Goal: Entertainment & Leisure: Browse casually

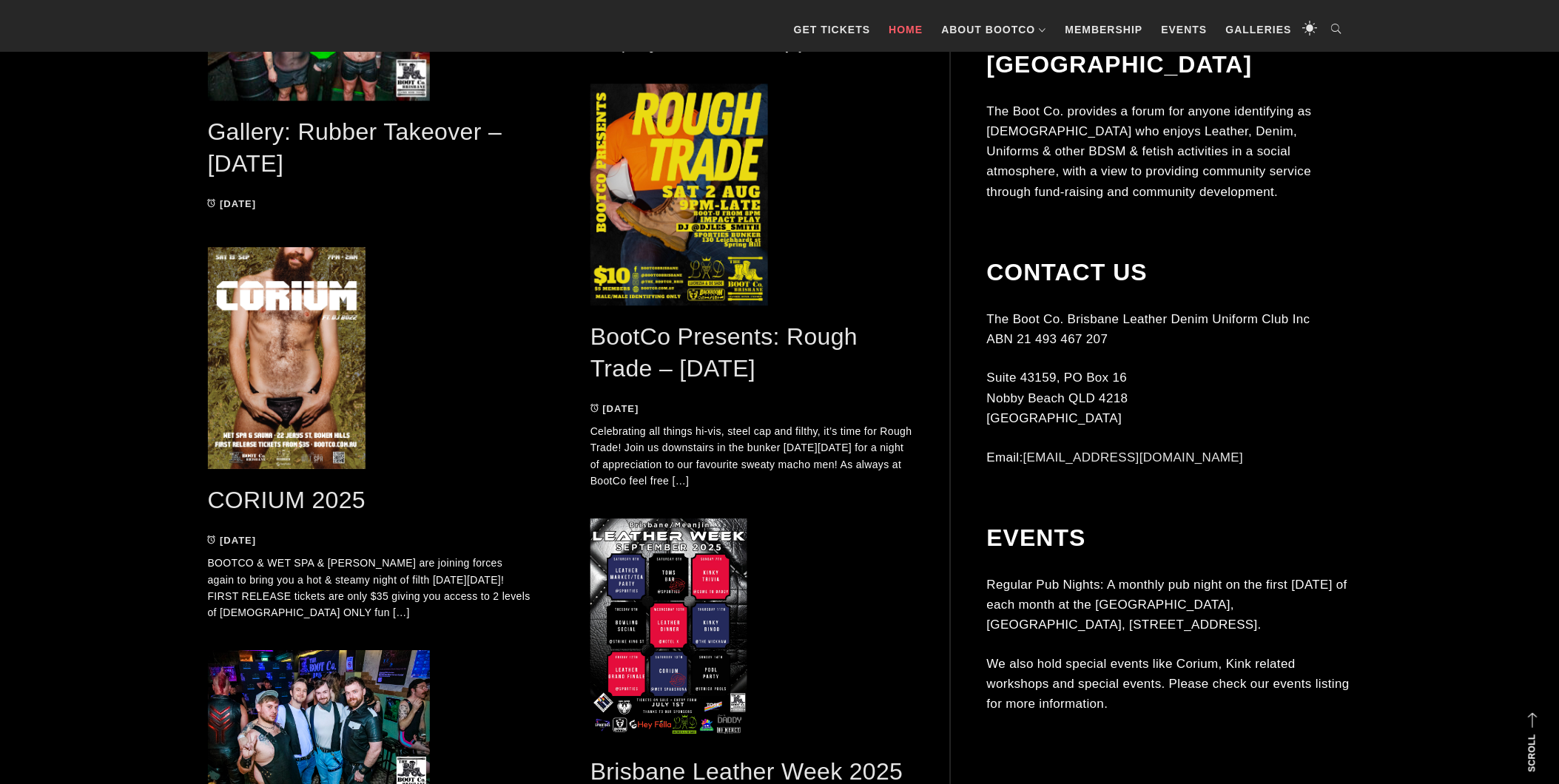
scroll to position [1232, 0]
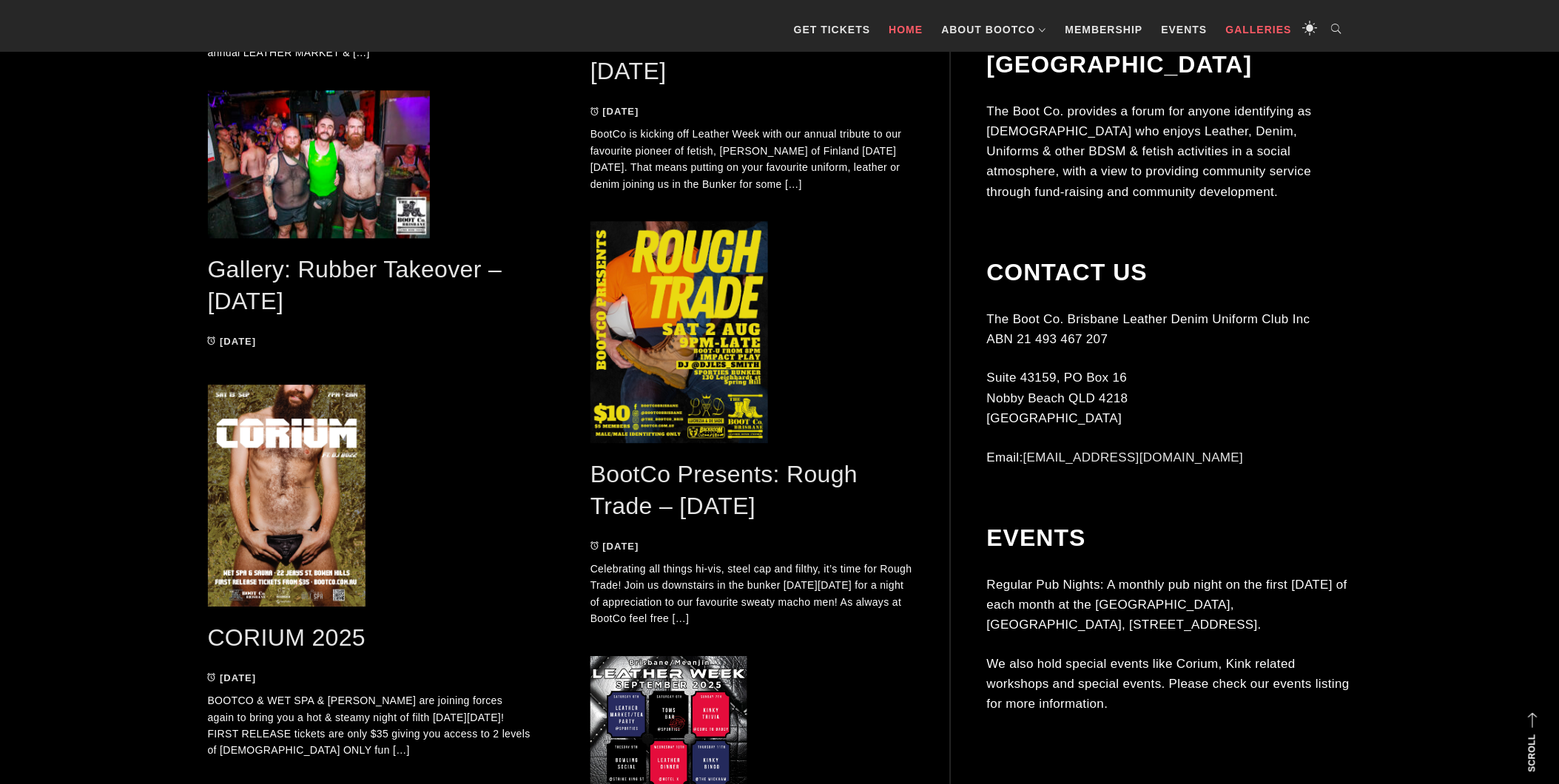
click at [1254, 22] on link "Galleries" at bounding box center [1259, 29] width 81 height 44
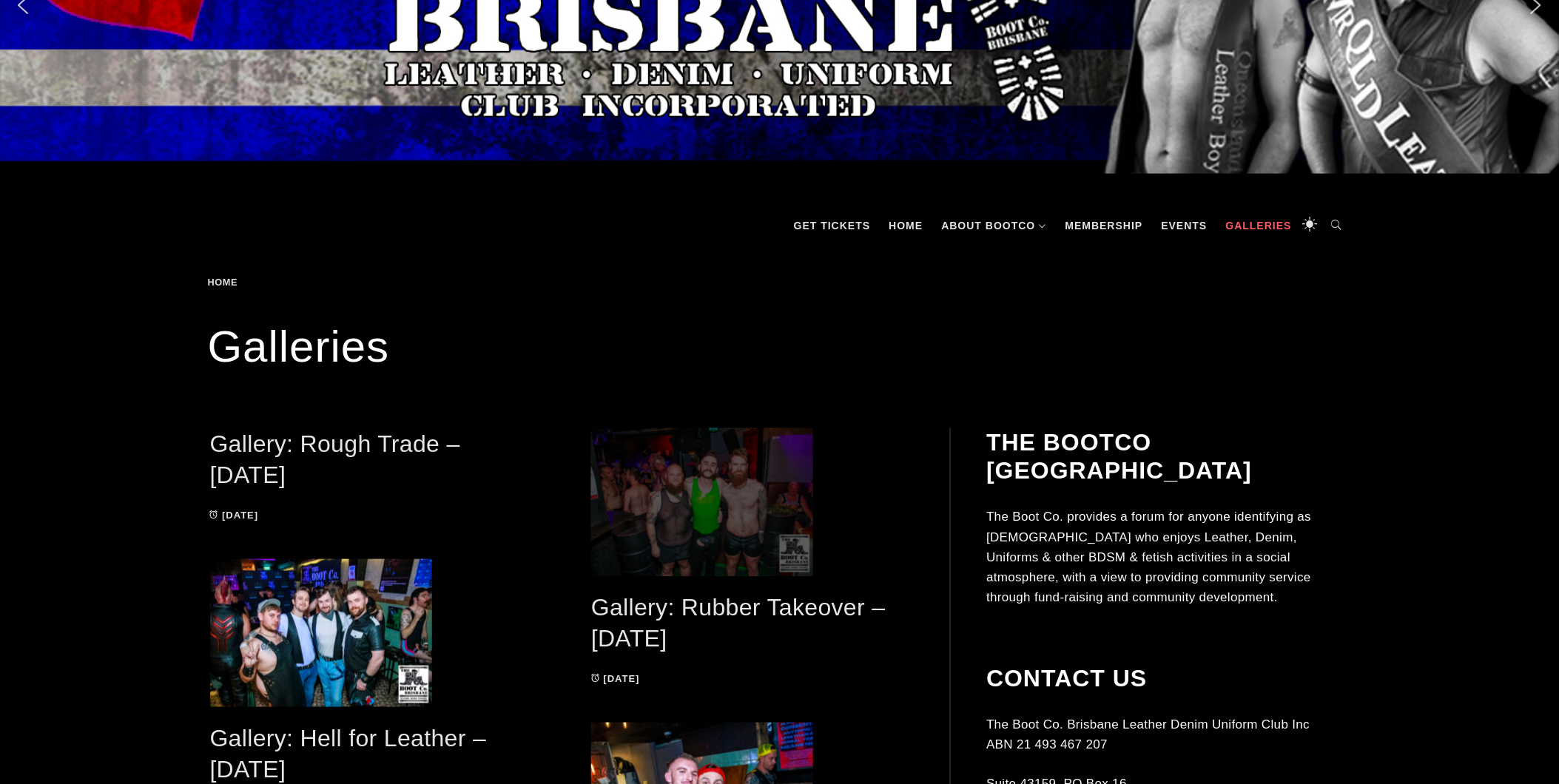
scroll to position [165, 0]
click at [719, 497] on span at bounding box center [752, 501] width 322 height 148
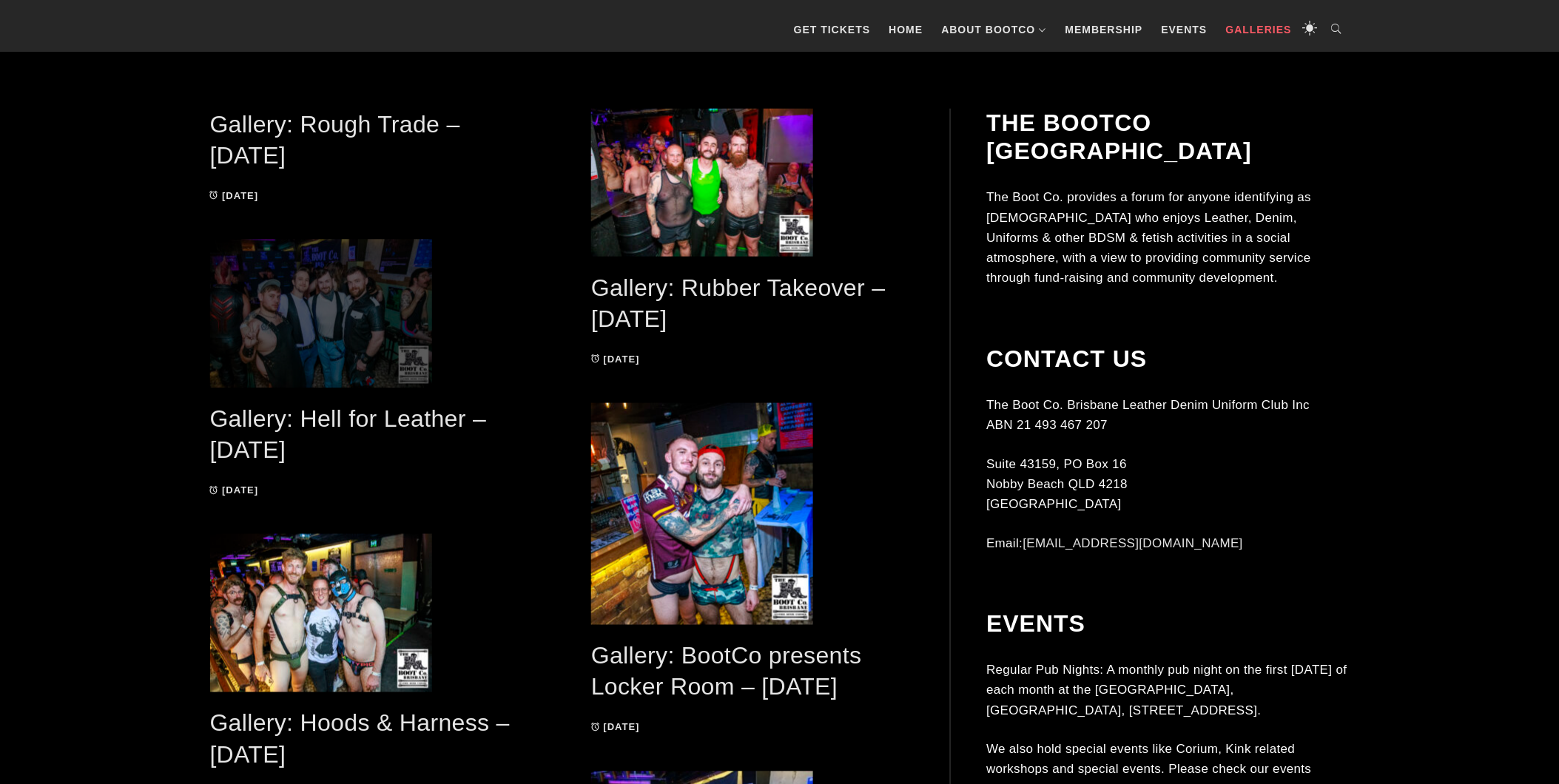
scroll to position [410, 0]
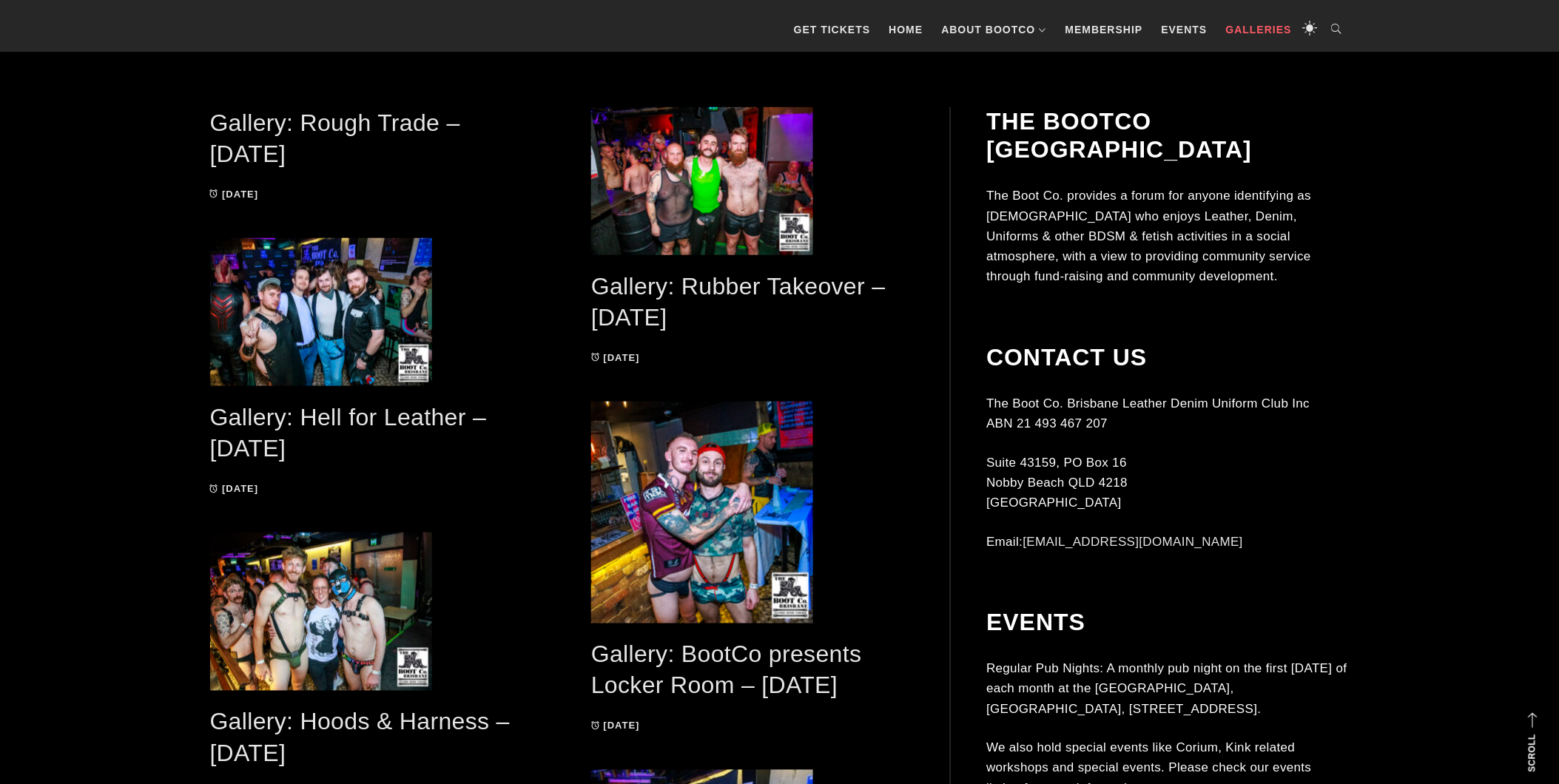
click at [350, 119] on link "Gallery: Rough Trade – [DATE]" at bounding box center [335, 139] width 251 height 59
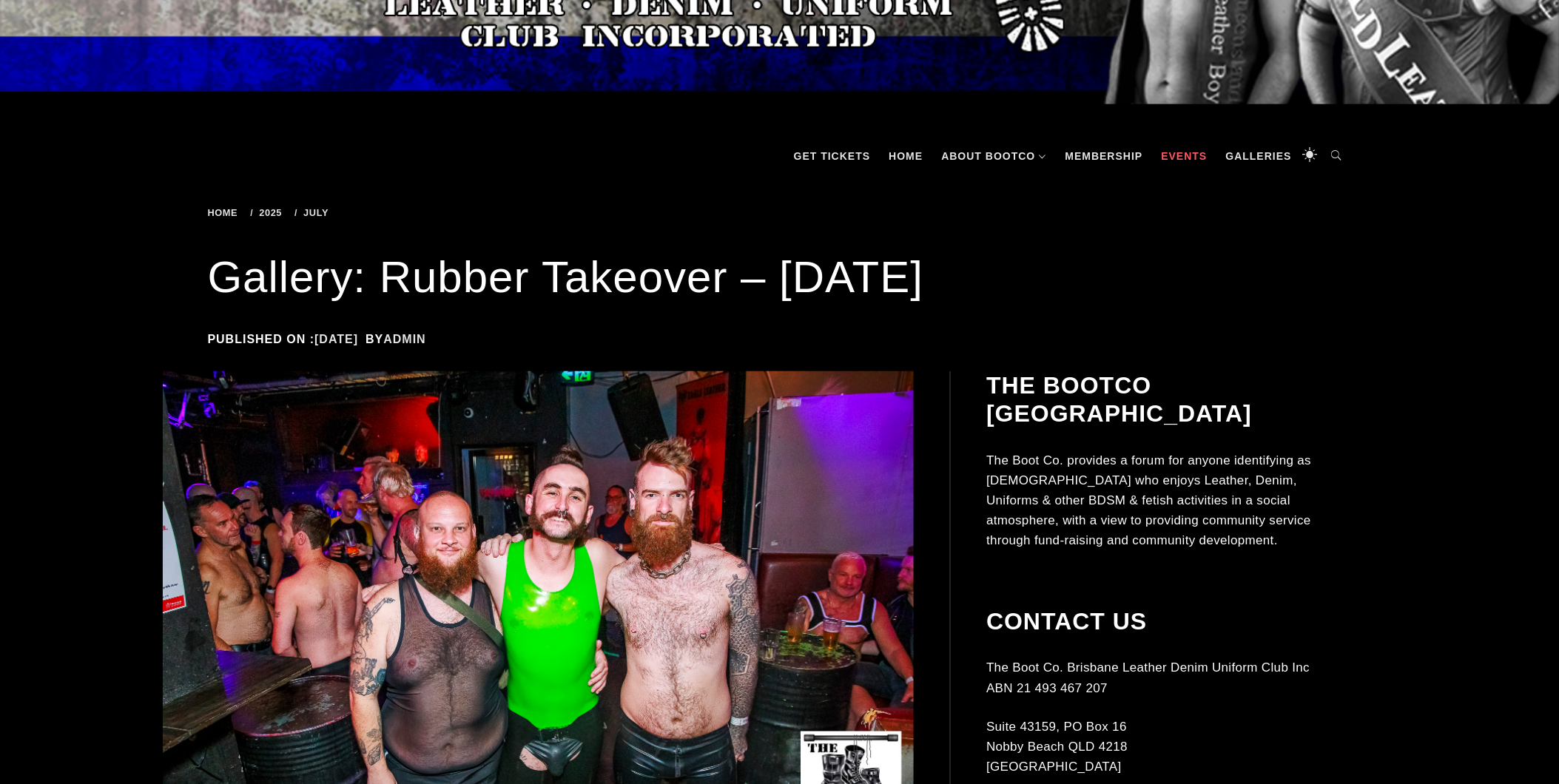
scroll to position [410, 0]
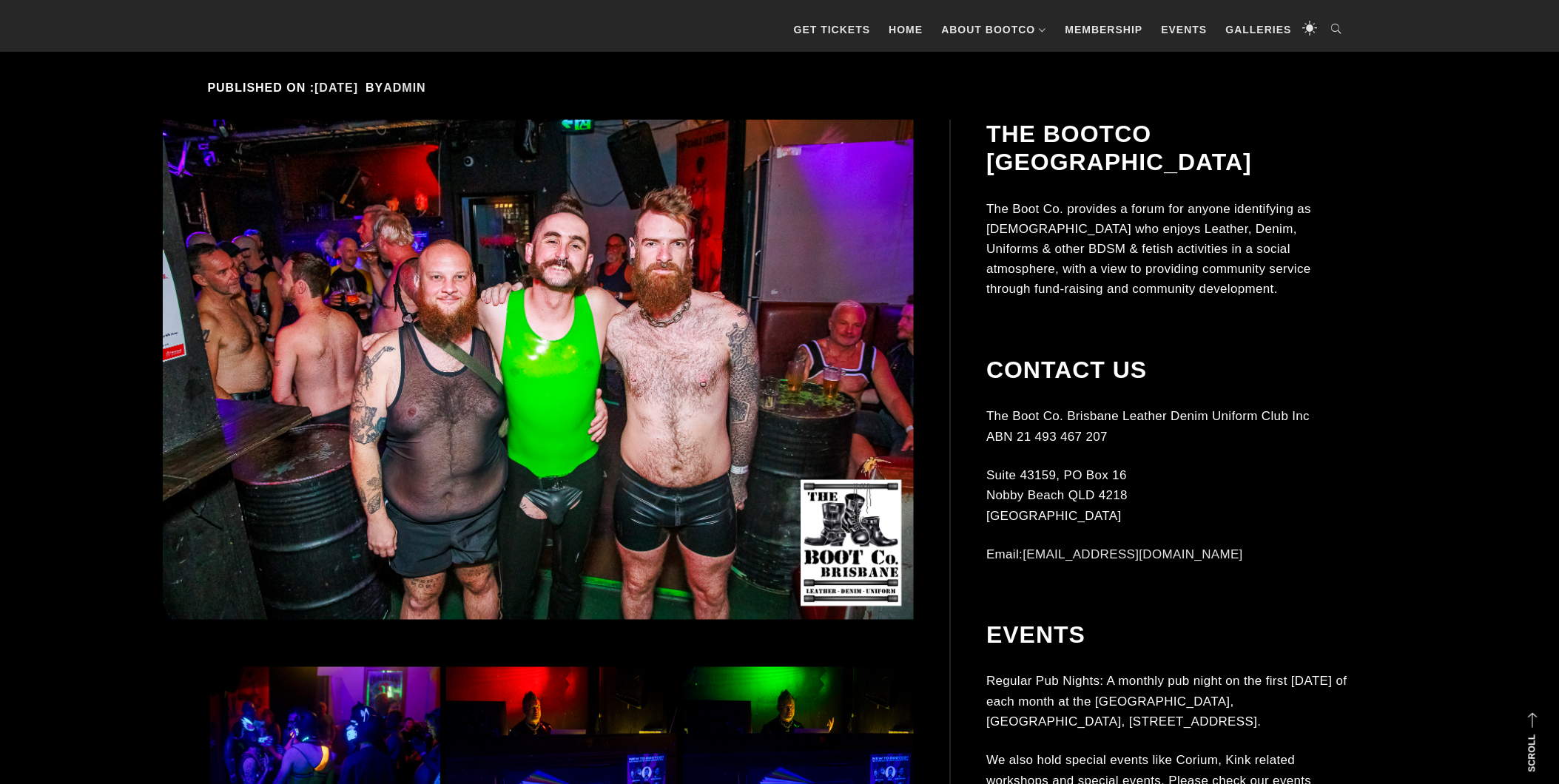
click at [886, 328] on img at bounding box center [538, 369] width 751 height 500
click at [599, 378] on img at bounding box center [538, 369] width 751 height 500
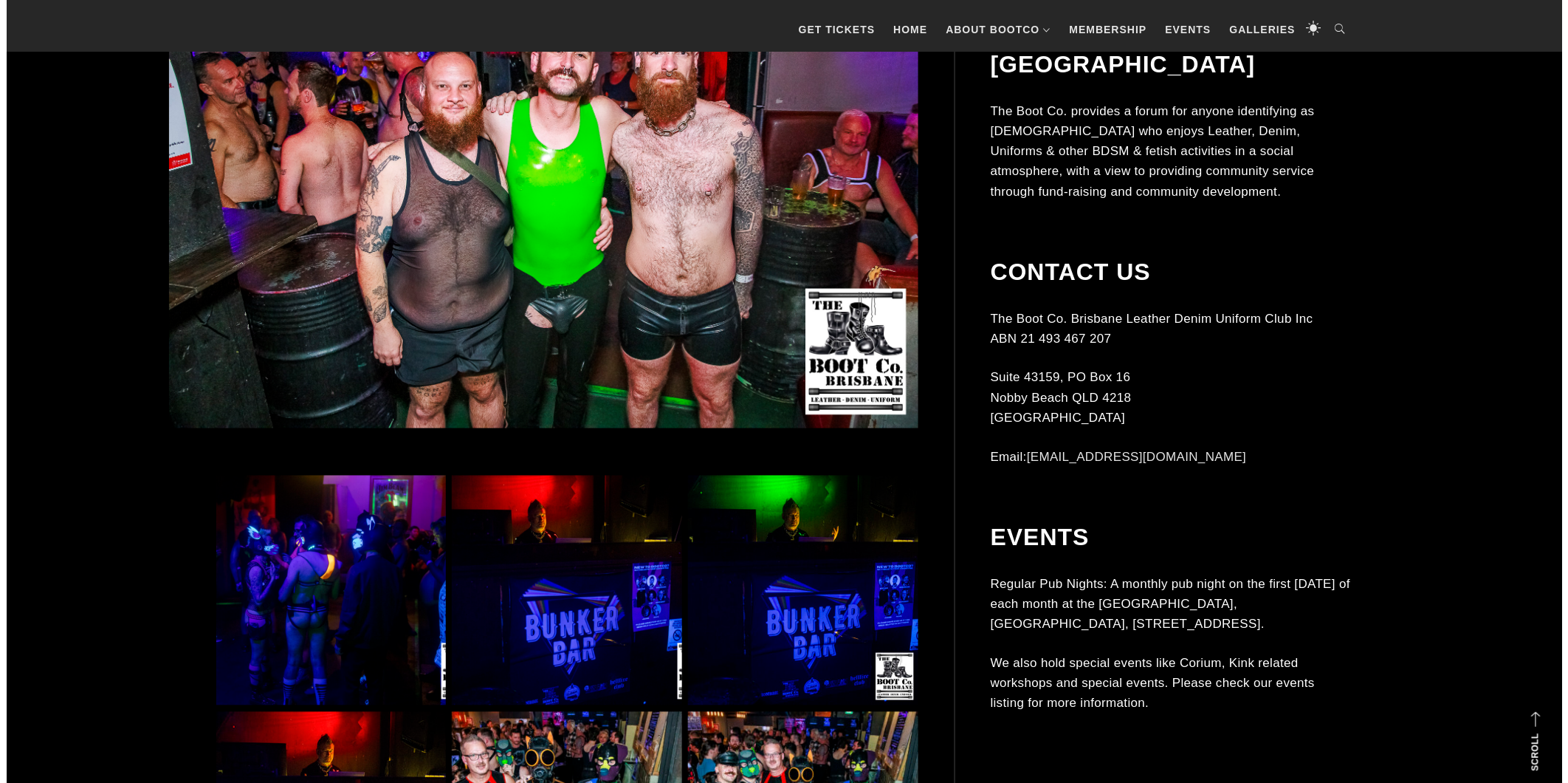
scroll to position [655, 0]
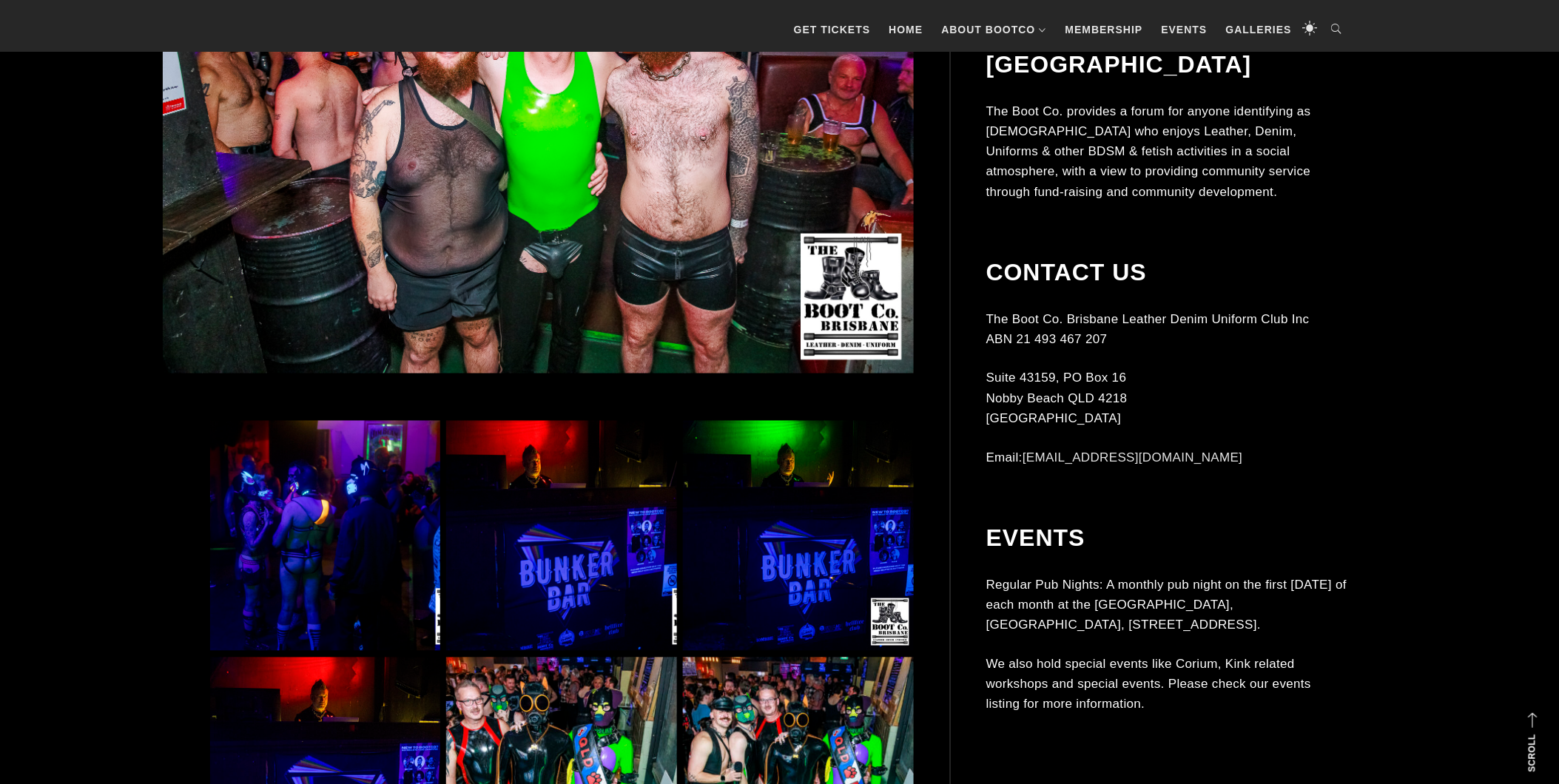
click at [337, 525] on img at bounding box center [325, 536] width 231 height 230
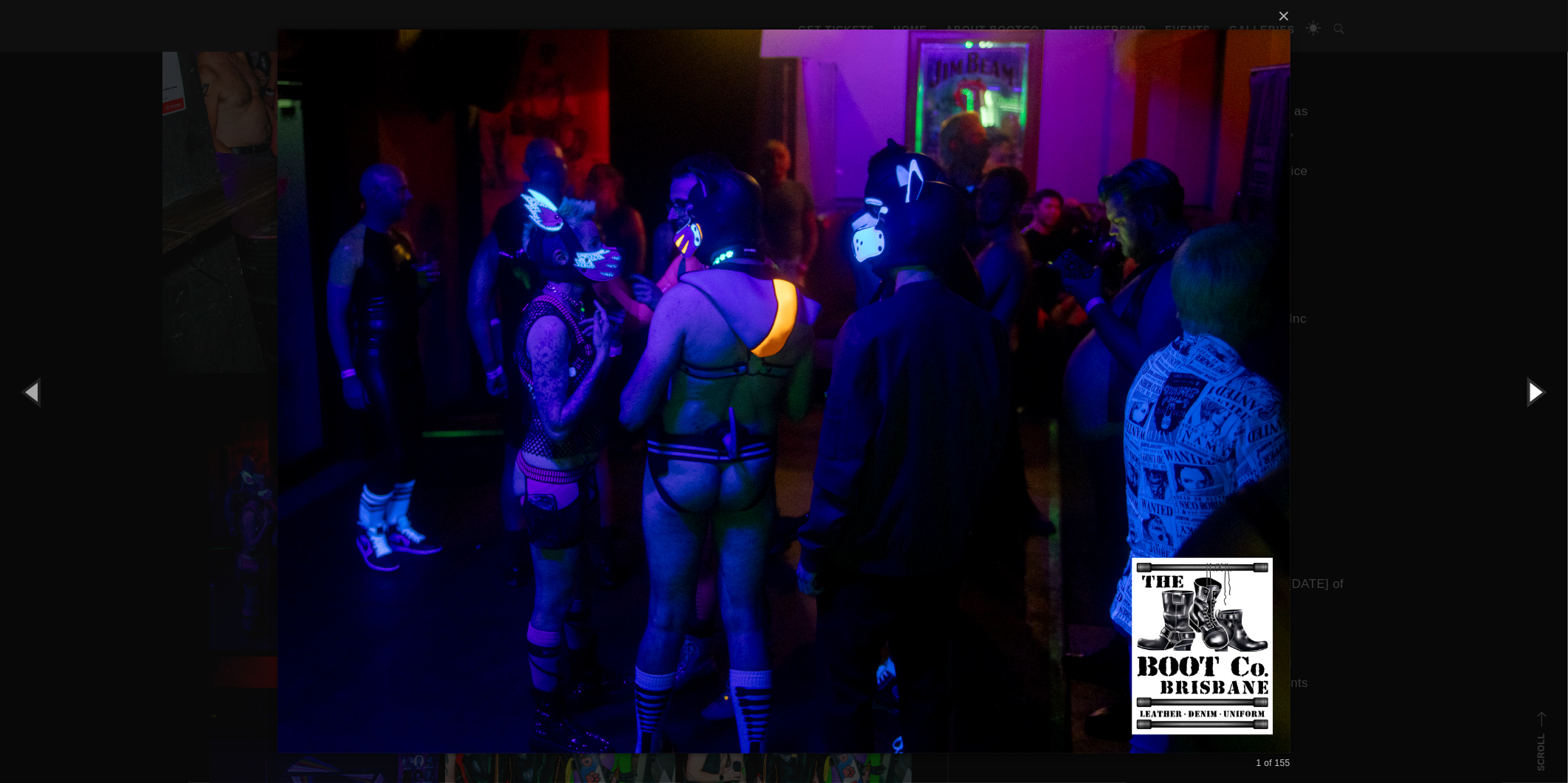
click at [1534, 381] on button "button" at bounding box center [1535, 392] width 67 height 82
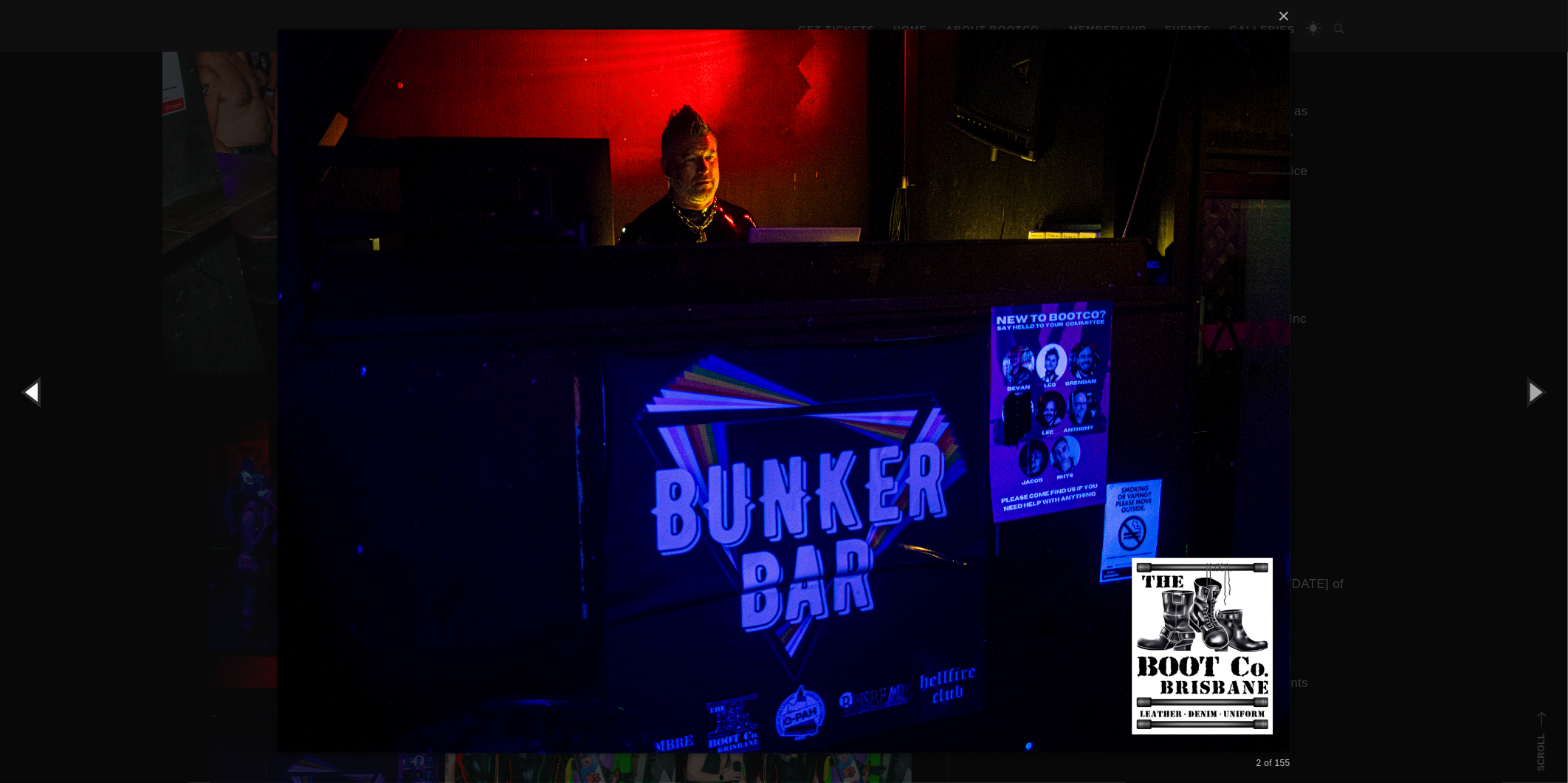
click at [38, 390] on button "button" at bounding box center [33, 392] width 67 height 82
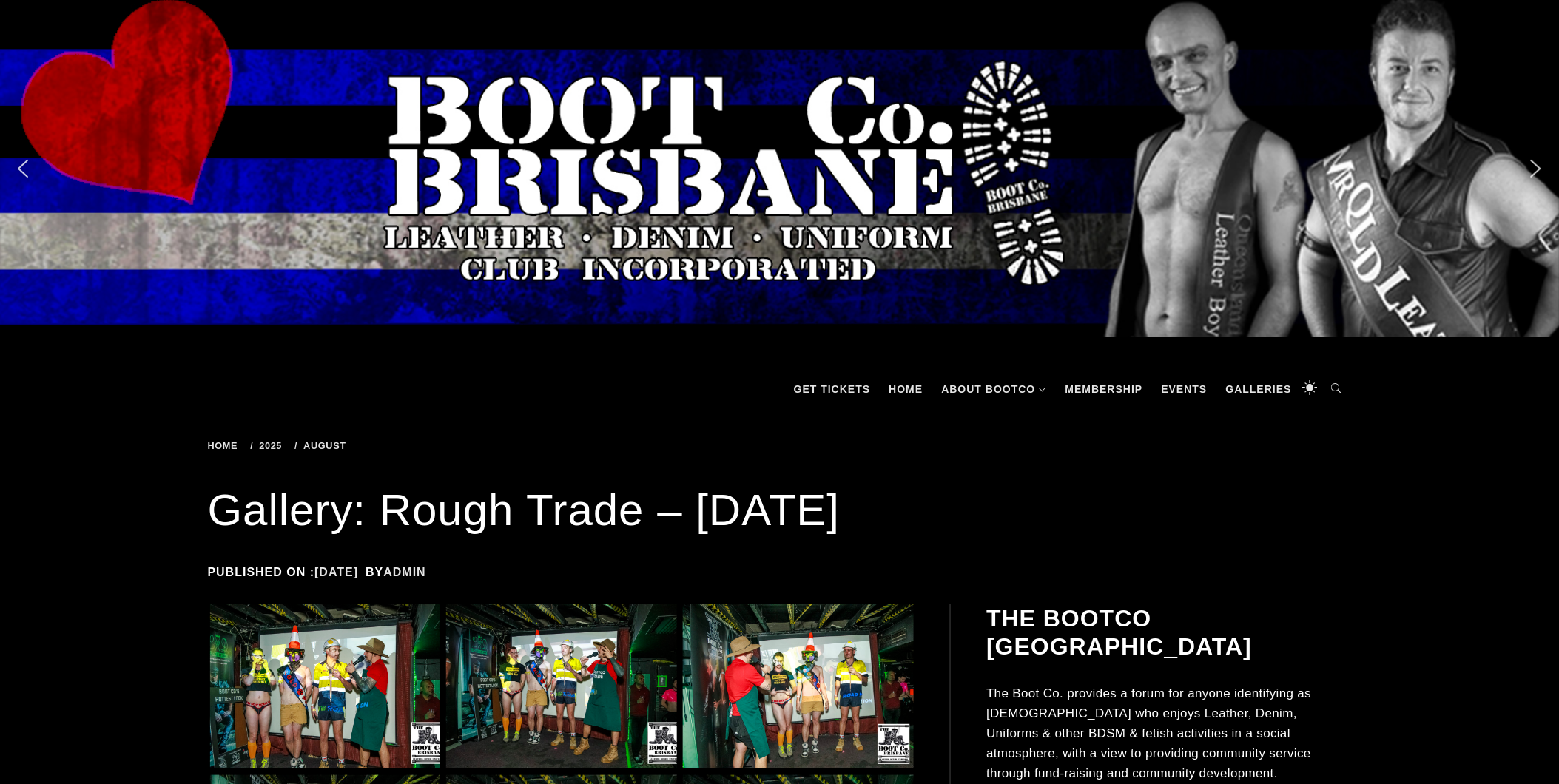
drag, startPoint x: 186, startPoint y: 761, endPoint x: 175, endPoint y: 773, distance: 16.3
click at [330, 658] on img at bounding box center [325, 686] width 231 height 165
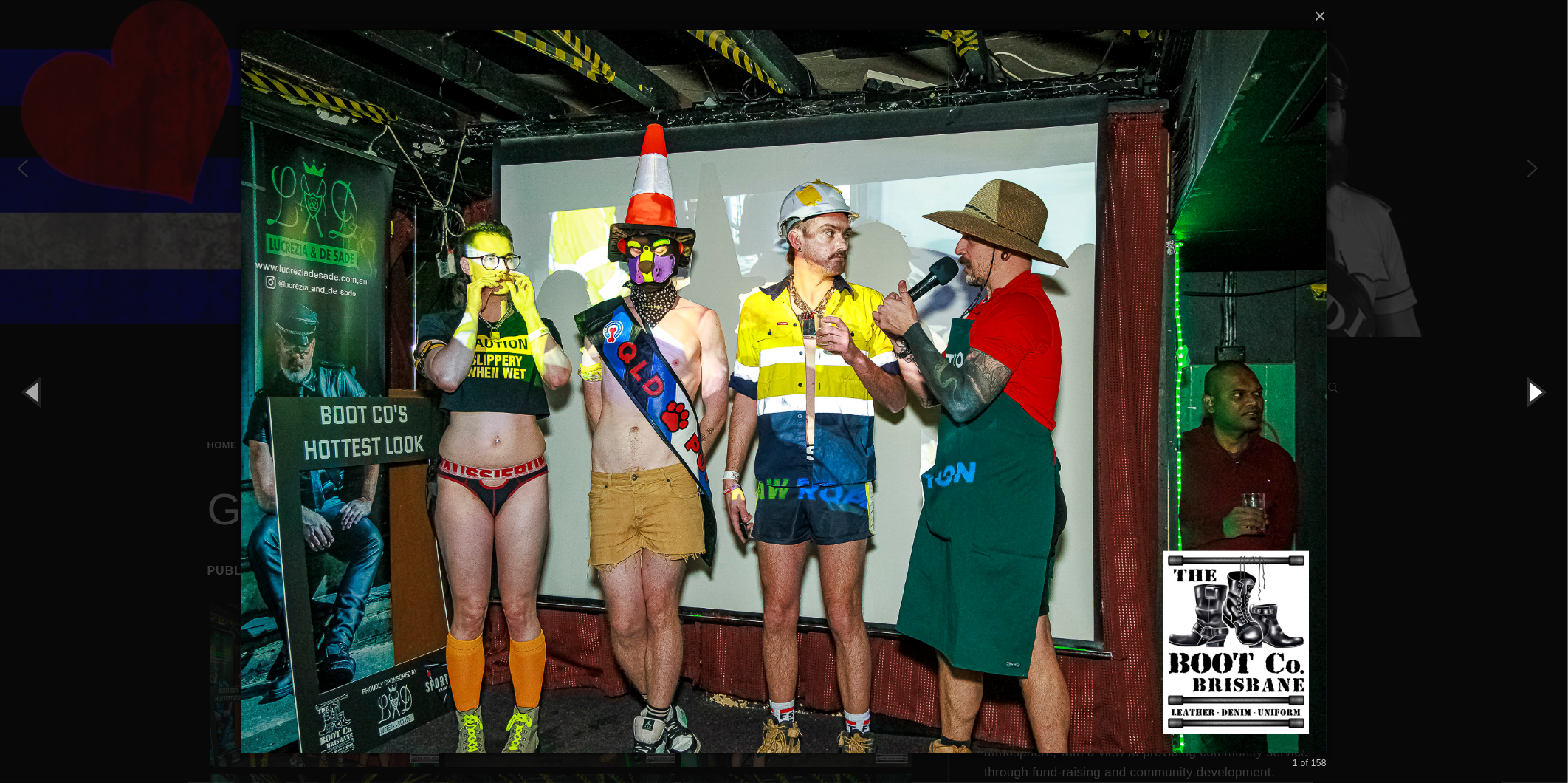
click at [1543, 384] on button "button" at bounding box center [1535, 392] width 67 height 82
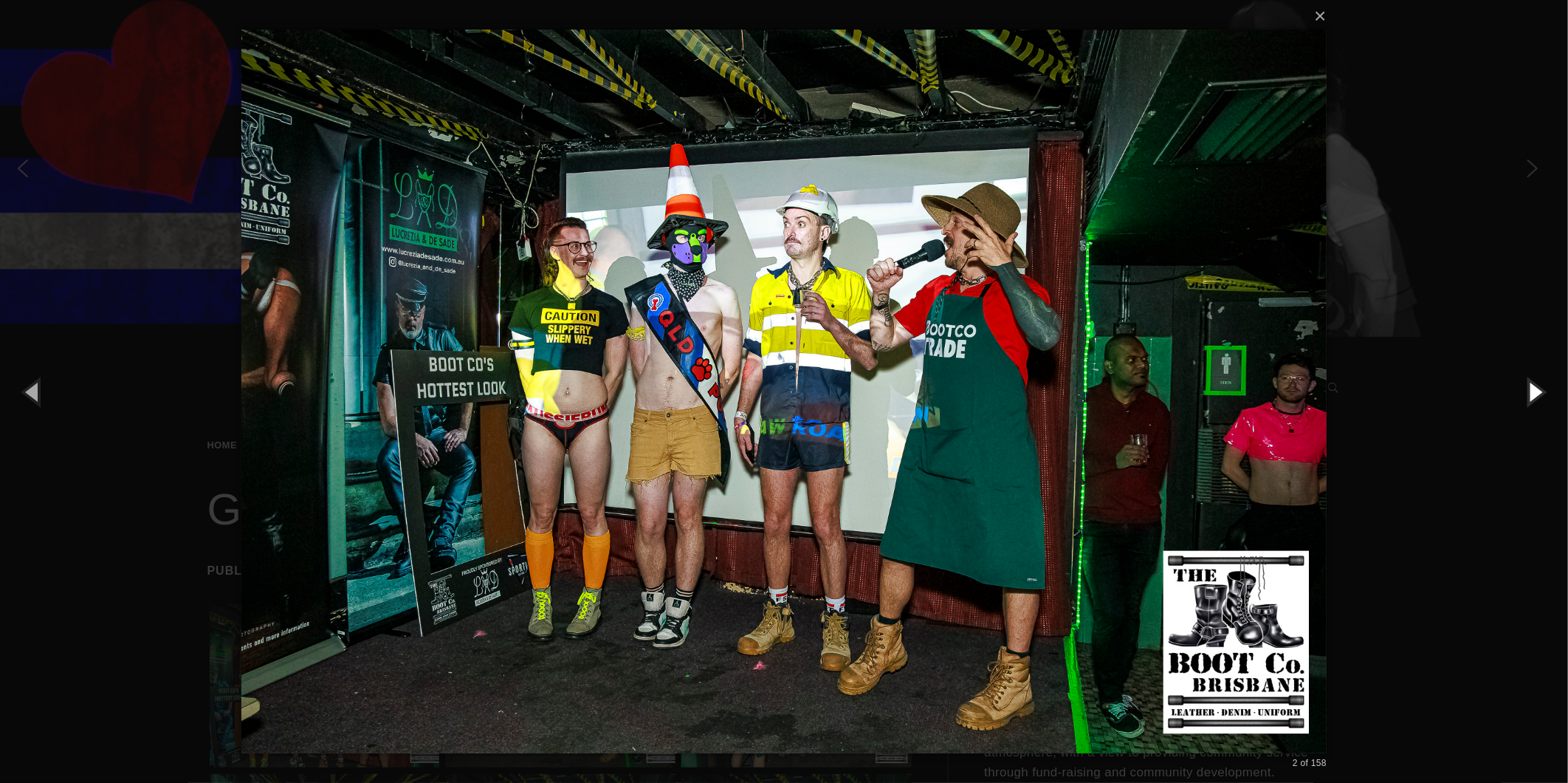
click at [1543, 384] on button "button" at bounding box center [1535, 392] width 67 height 82
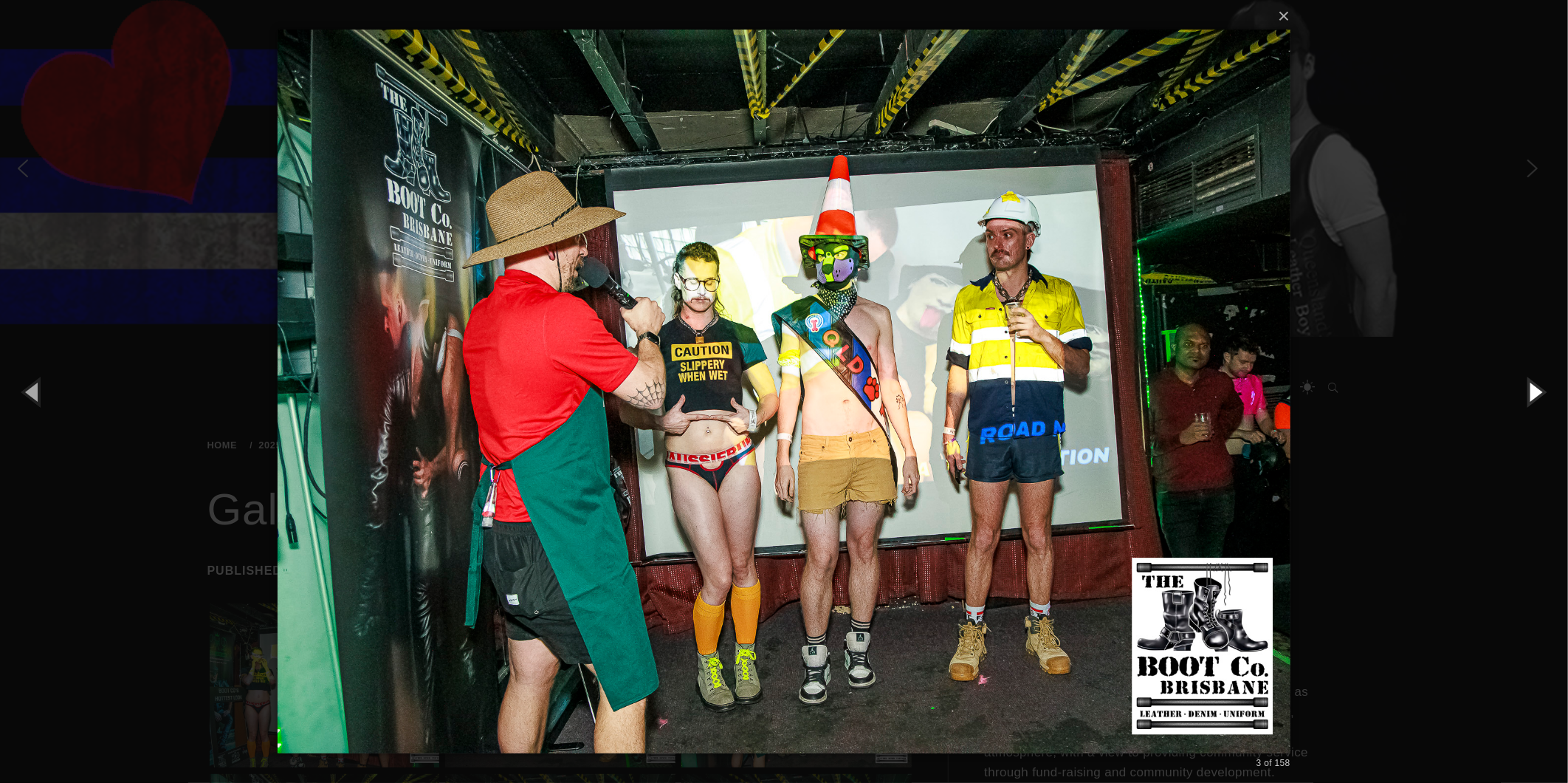
click at [1543, 384] on button "button" at bounding box center [1535, 392] width 67 height 82
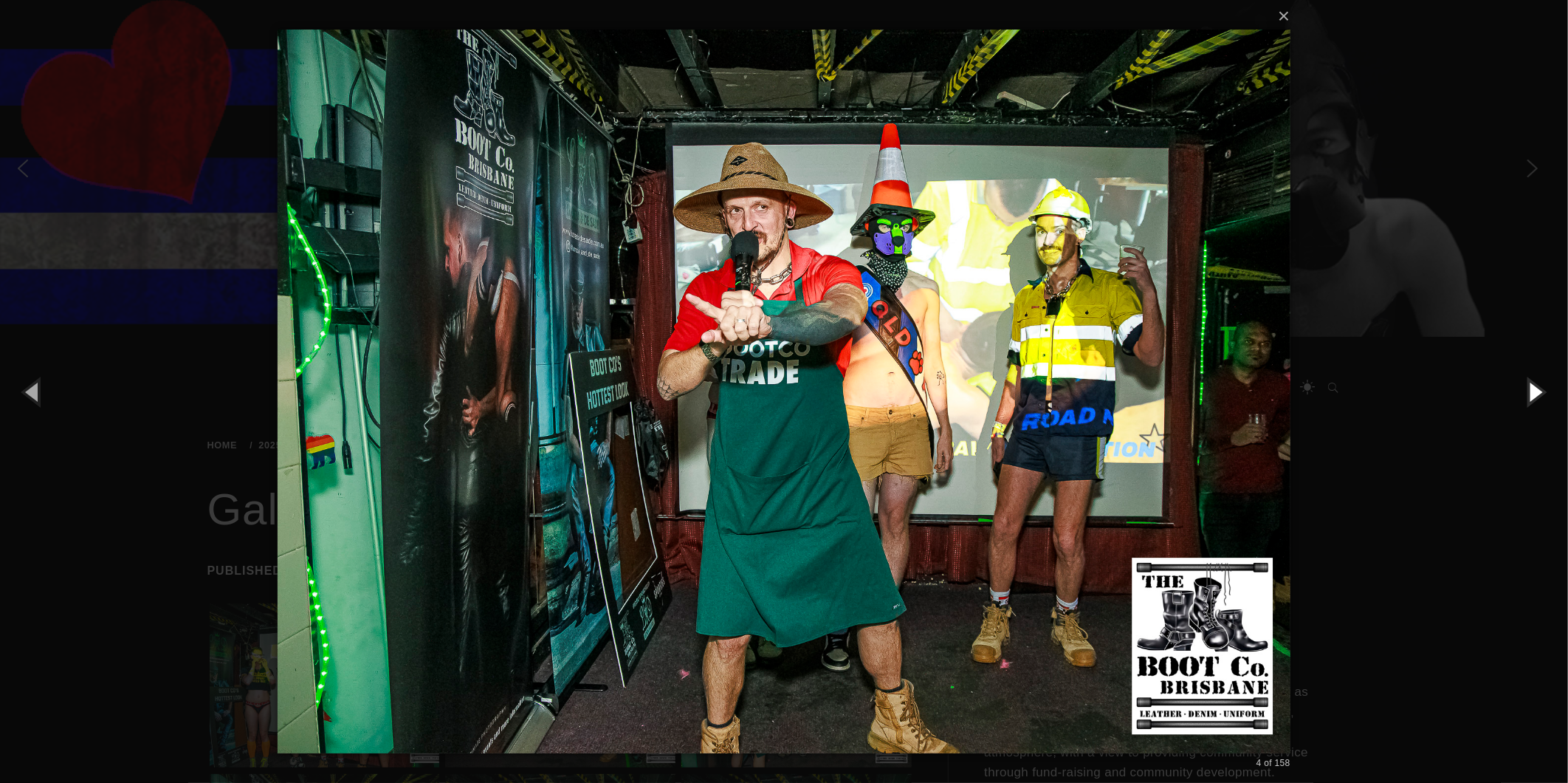
click at [1543, 384] on button "button" at bounding box center [1535, 392] width 67 height 82
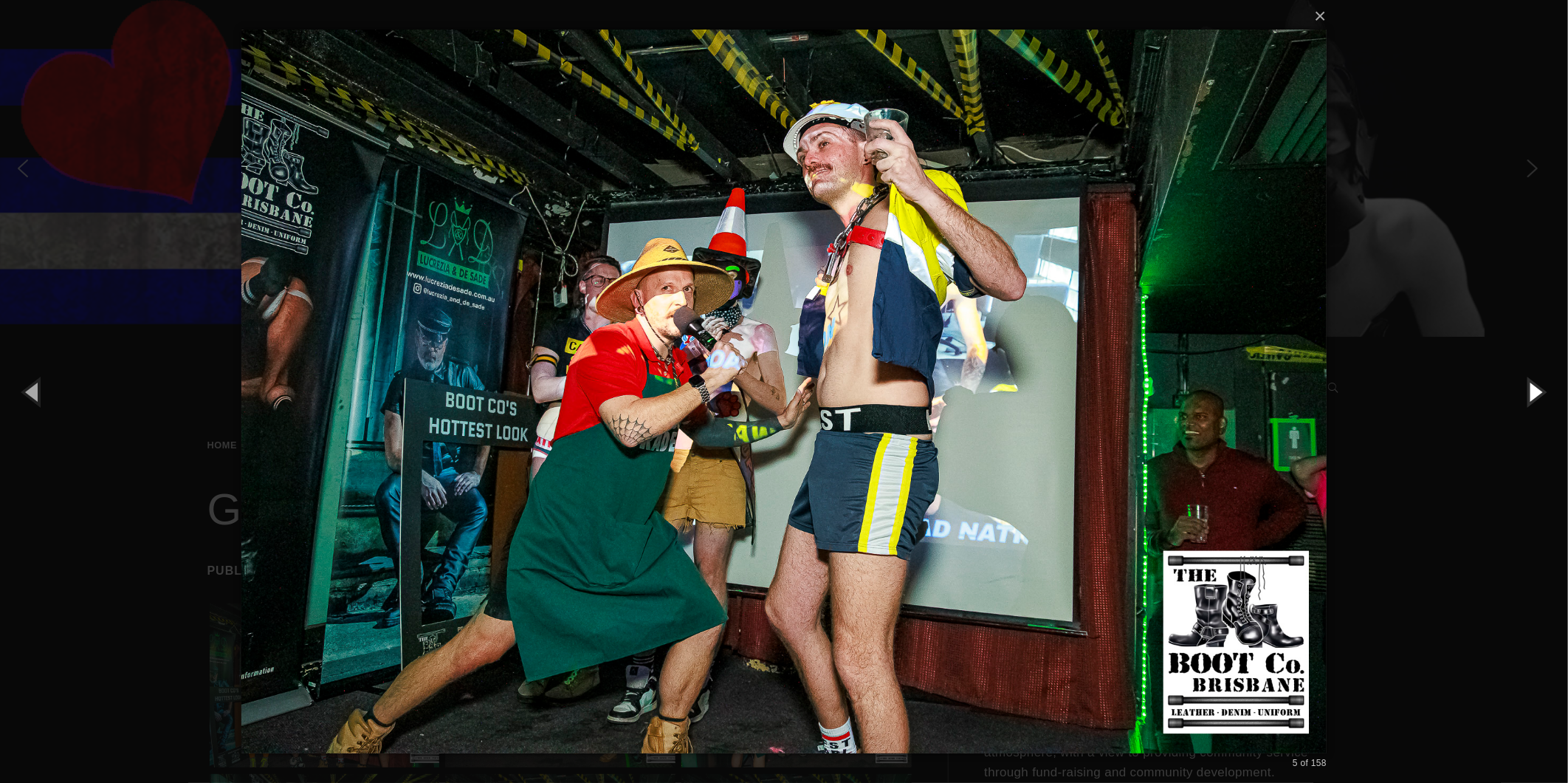
click at [1543, 384] on button "button" at bounding box center [1535, 392] width 67 height 82
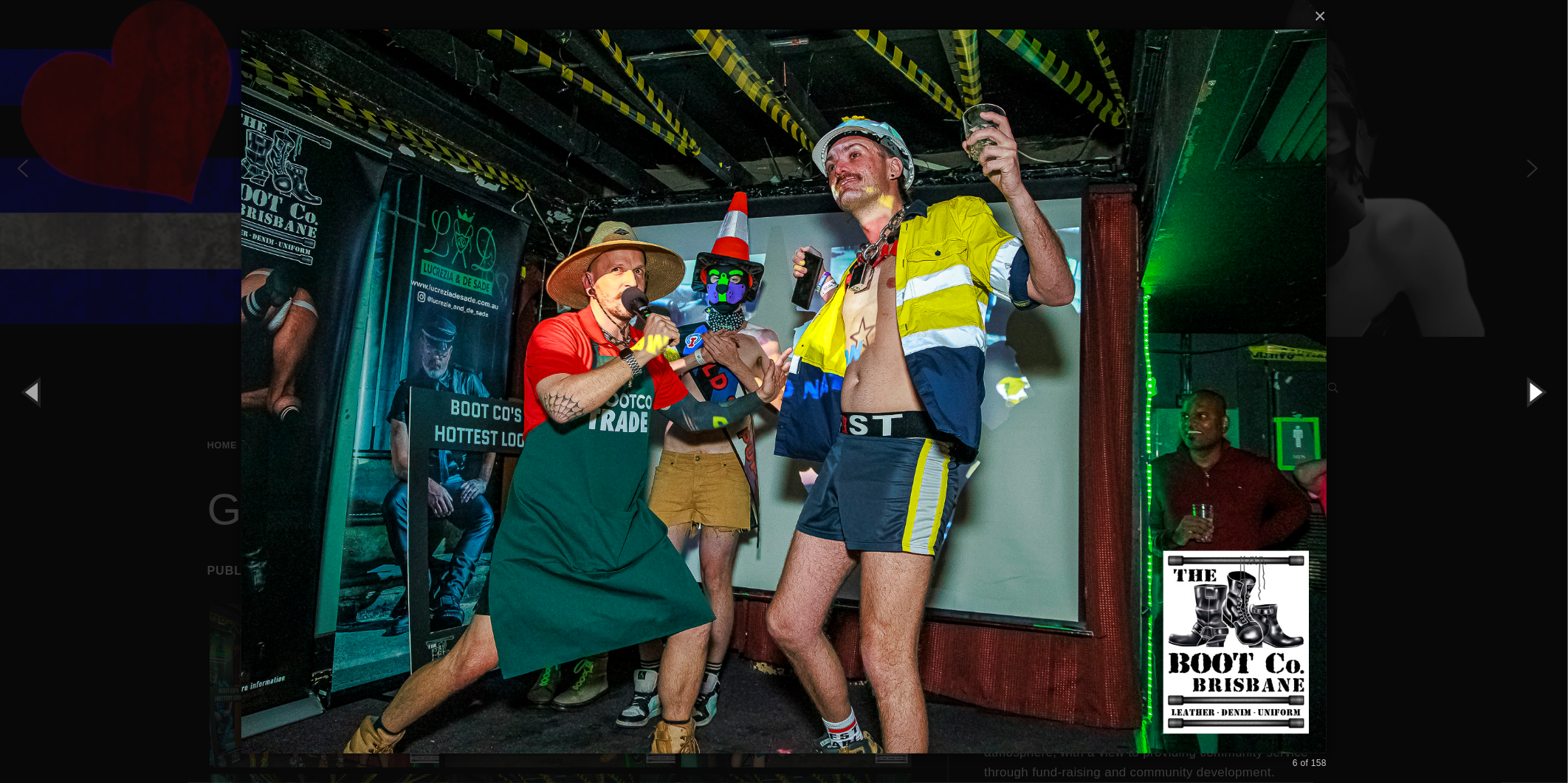
click at [1543, 384] on button "button" at bounding box center [1535, 392] width 67 height 82
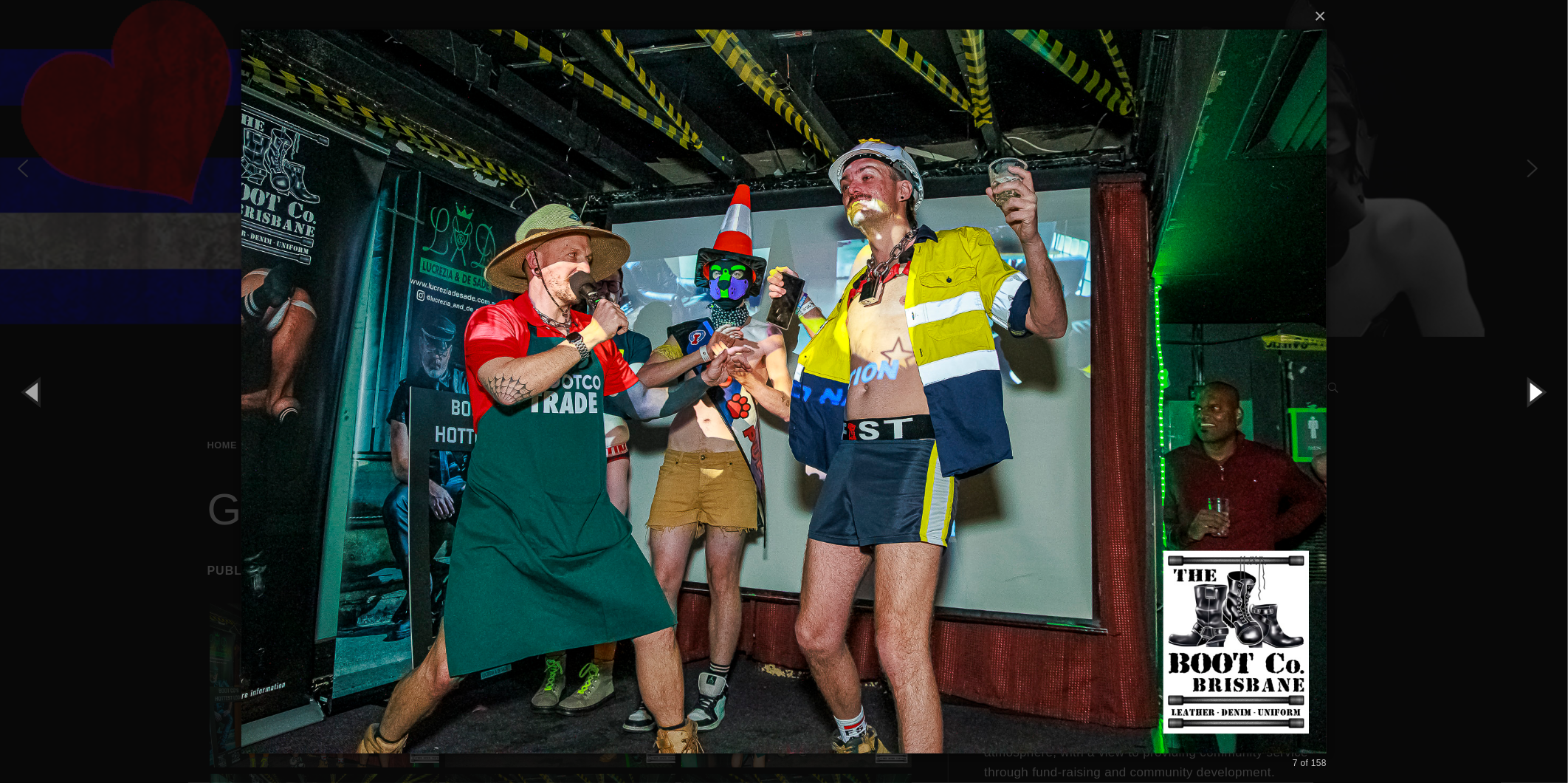
click at [1543, 384] on button "button" at bounding box center [1535, 392] width 67 height 82
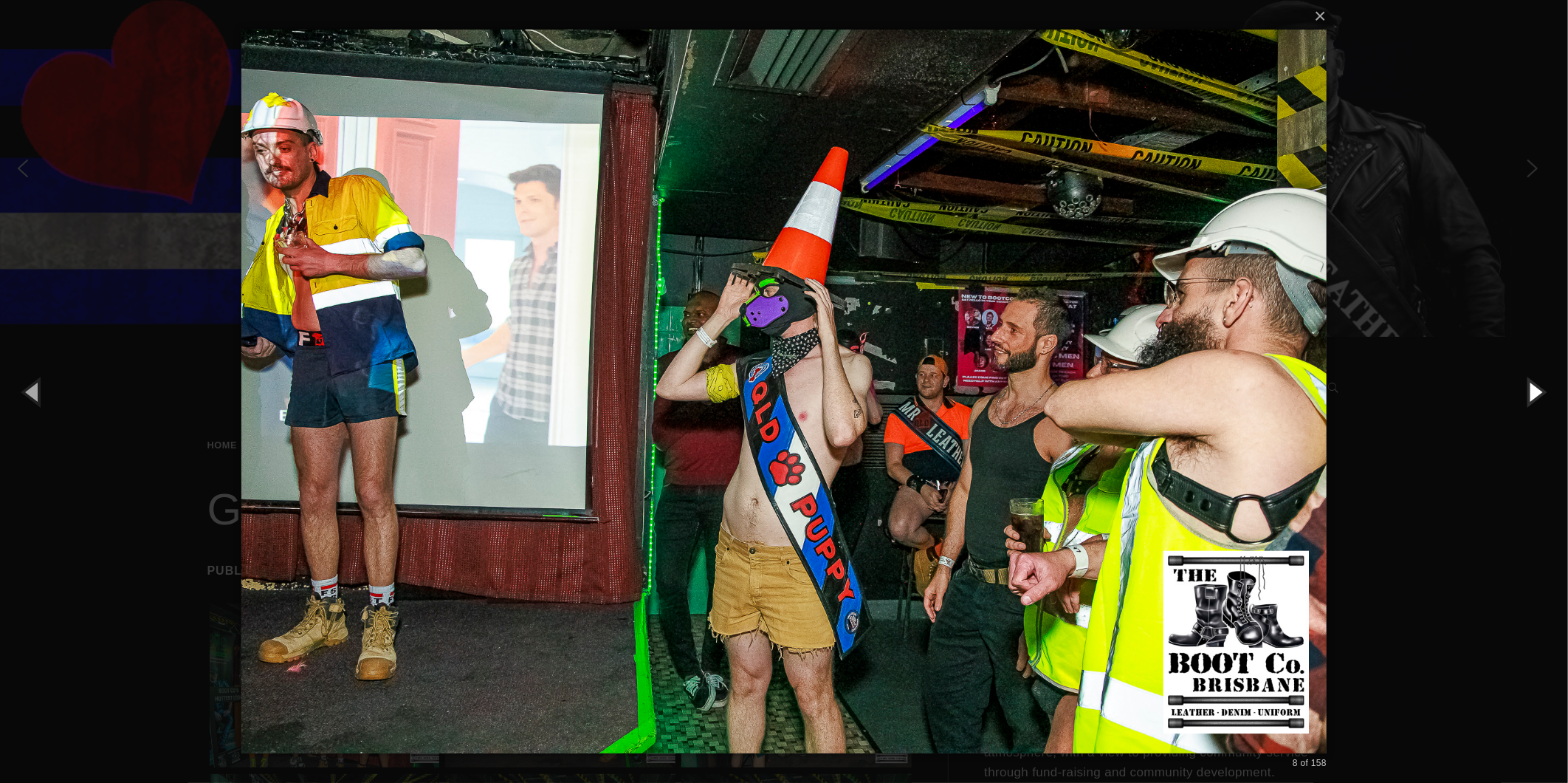
click at [1543, 383] on button "button" at bounding box center [1535, 392] width 67 height 82
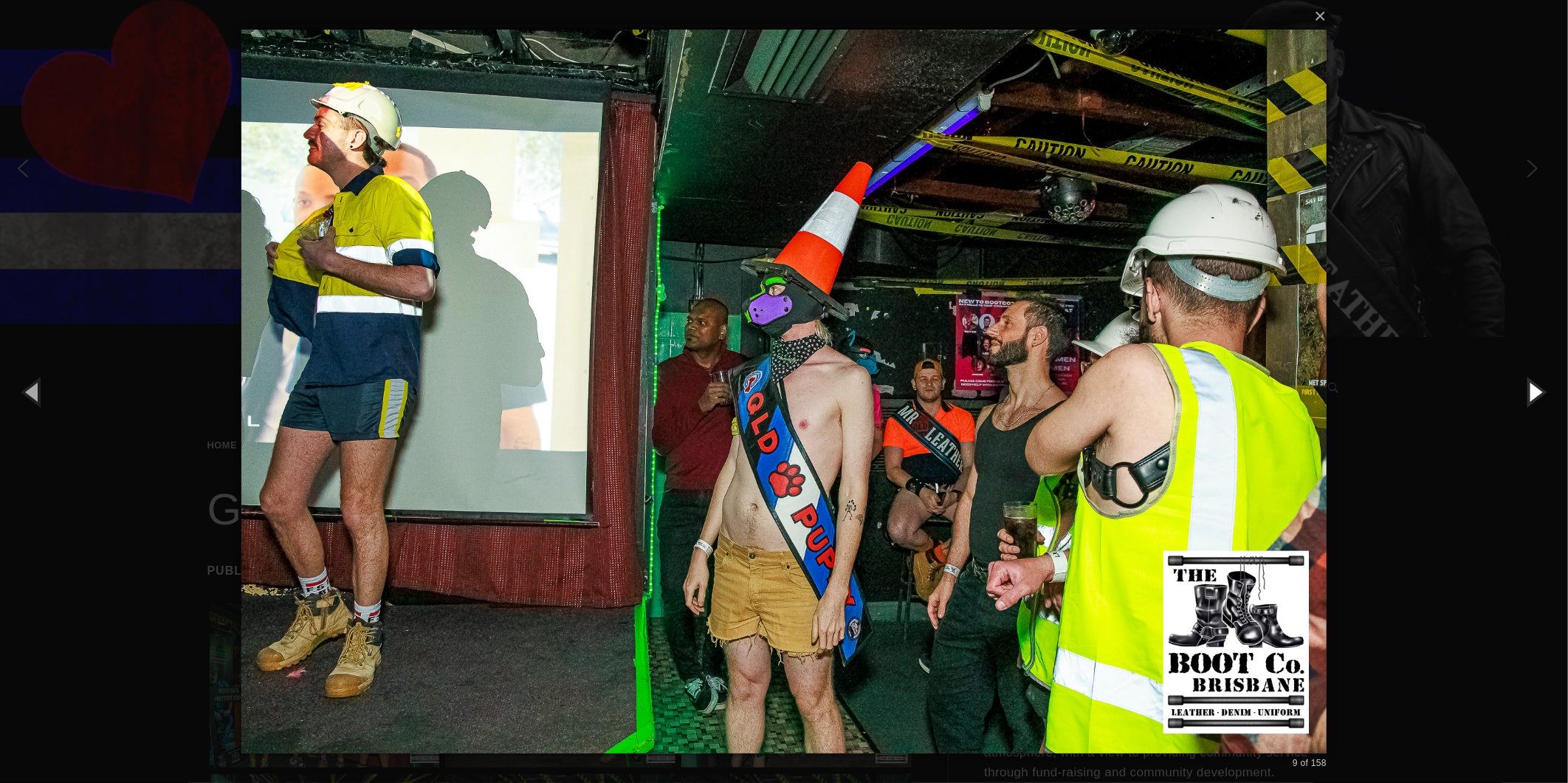
click at [1543, 383] on button "button" at bounding box center [1535, 392] width 67 height 82
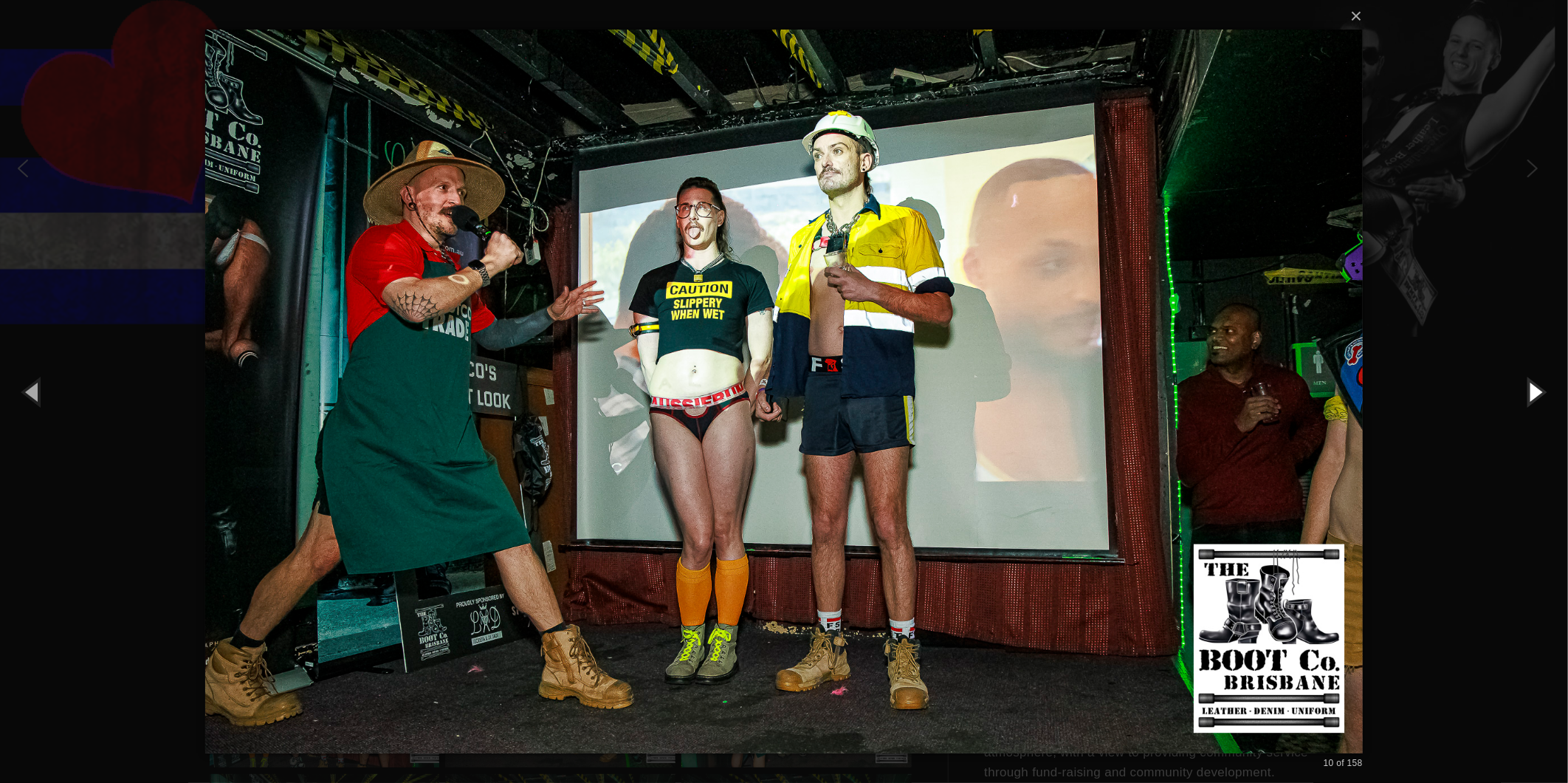
click at [1543, 383] on button "button" at bounding box center [1535, 392] width 67 height 82
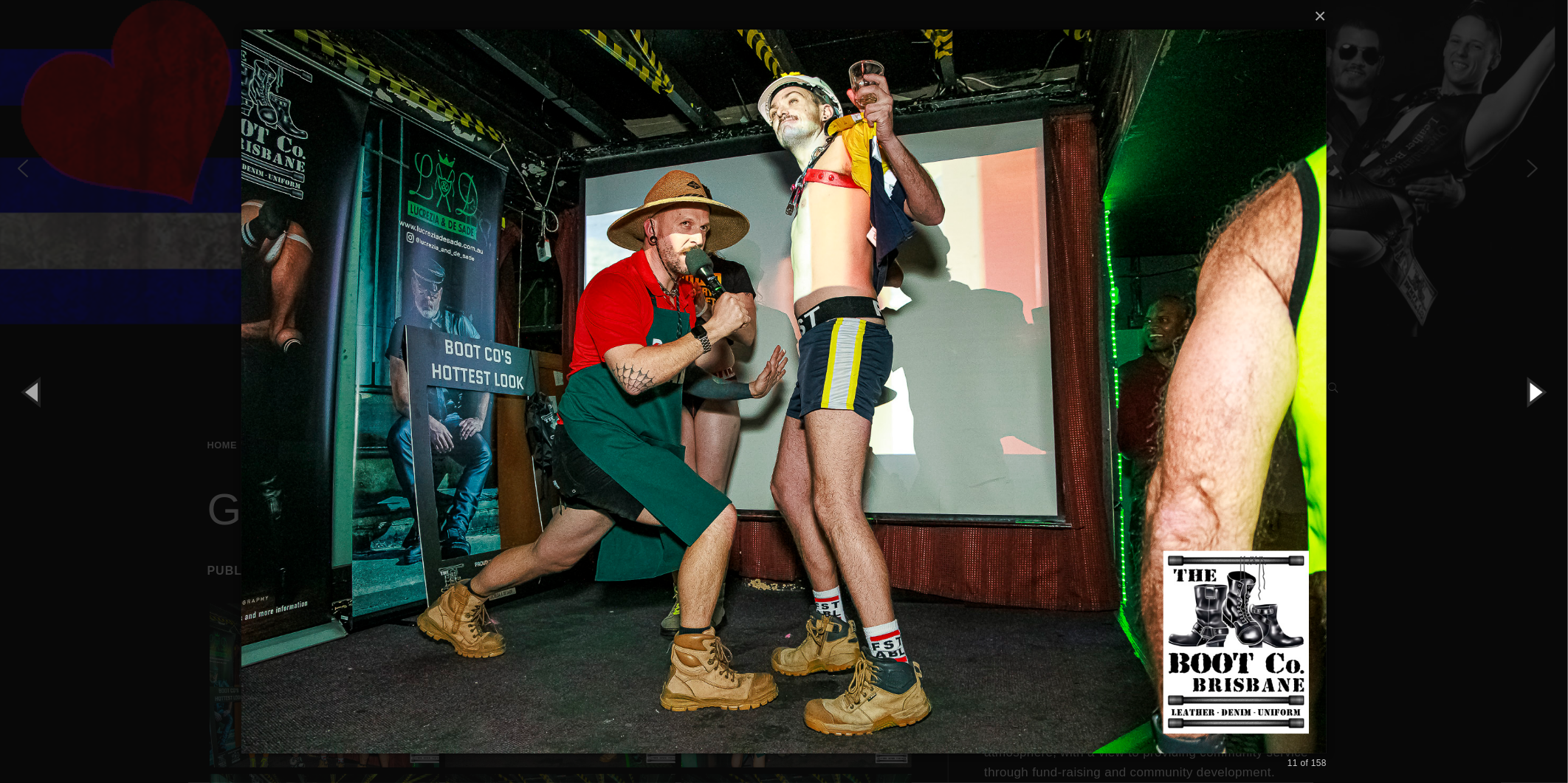
click at [1543, 383] on button "button" at bounding box center [1535, 392] width 67 height 82
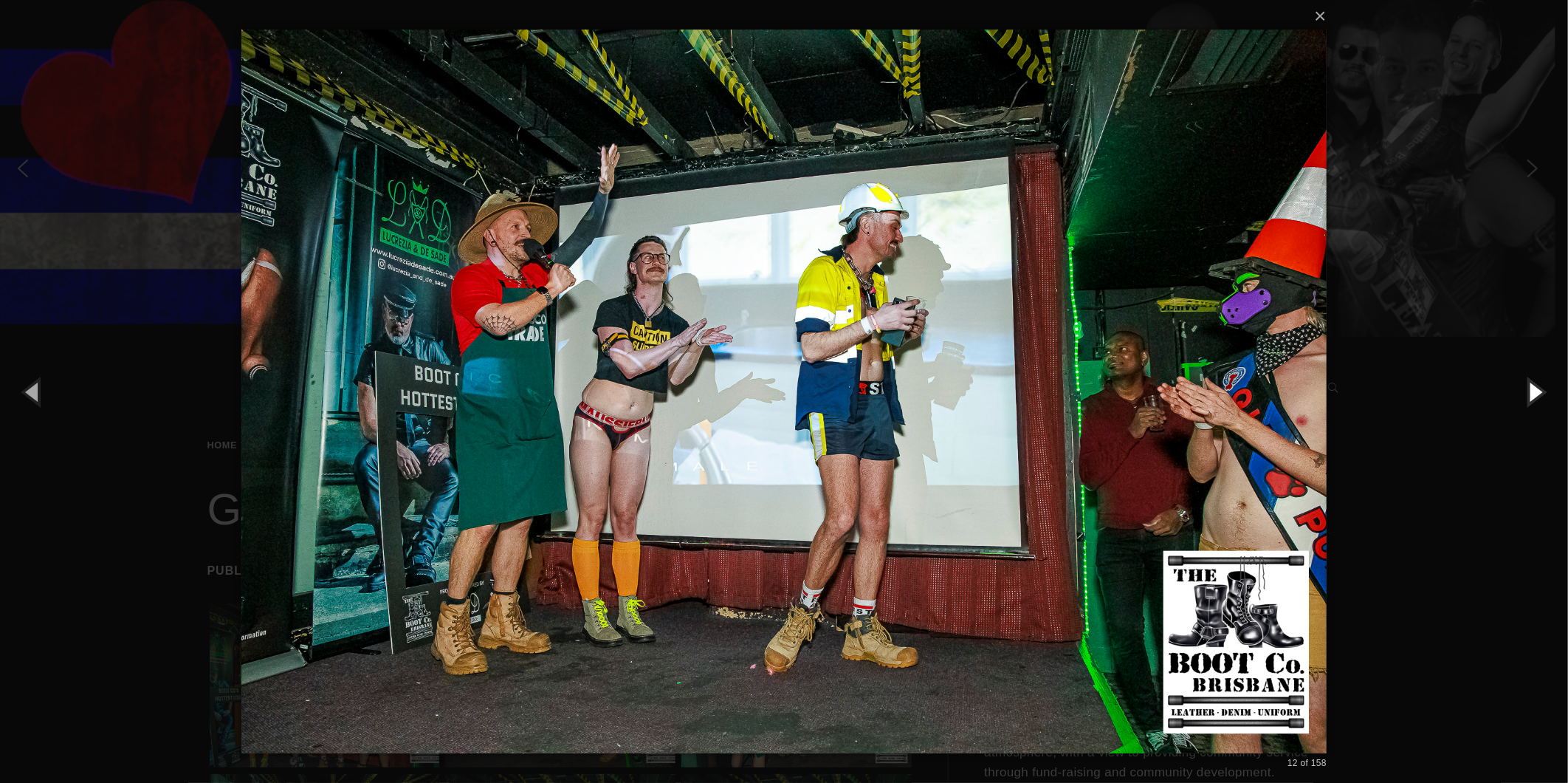
click at [1543, 383] on button "button" at bounding box center [1535, 392] width 67 height 82
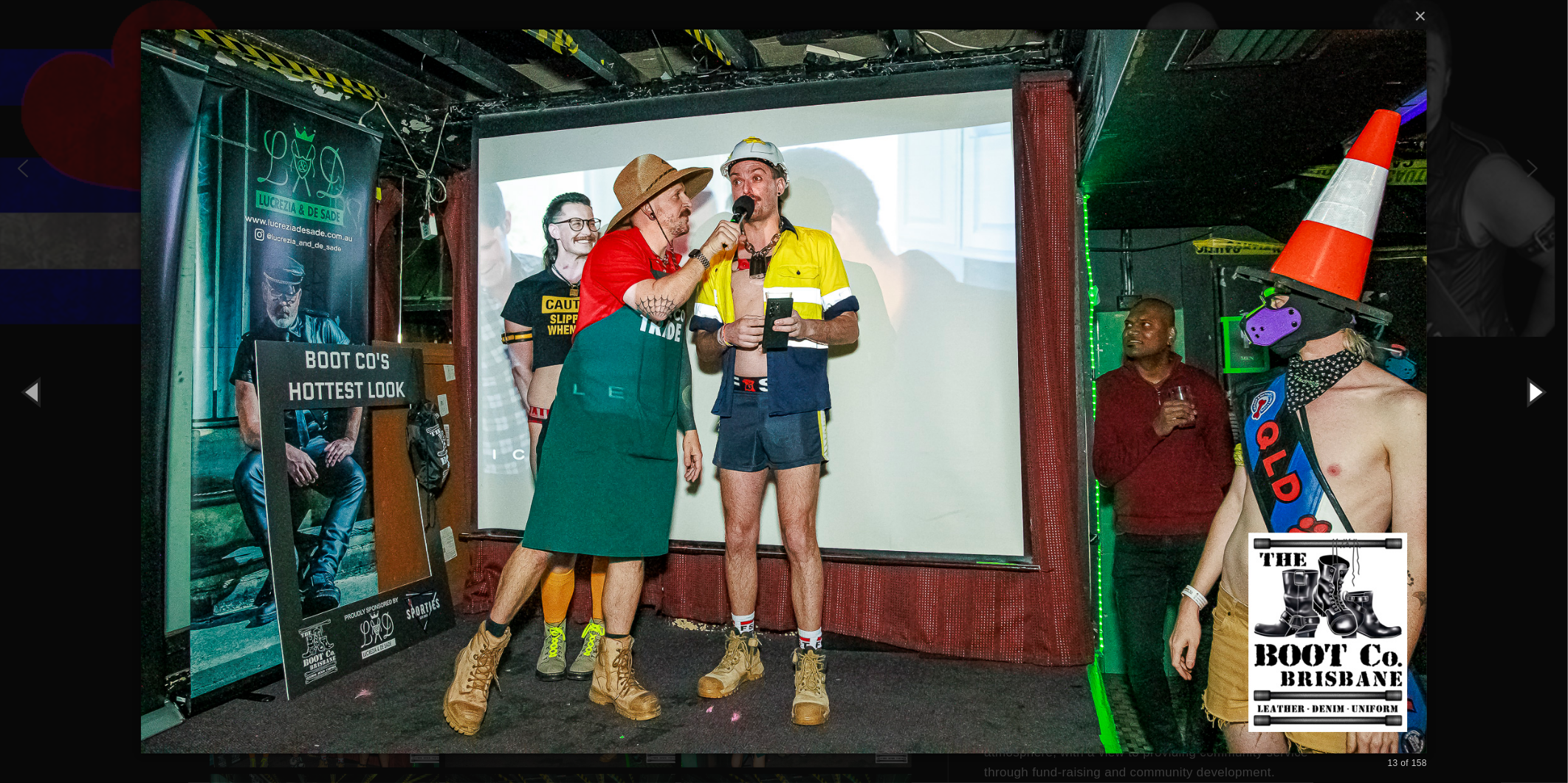
click at [1543, 383] on button "button" at bounding box center [1535, 392] width 67 height 82
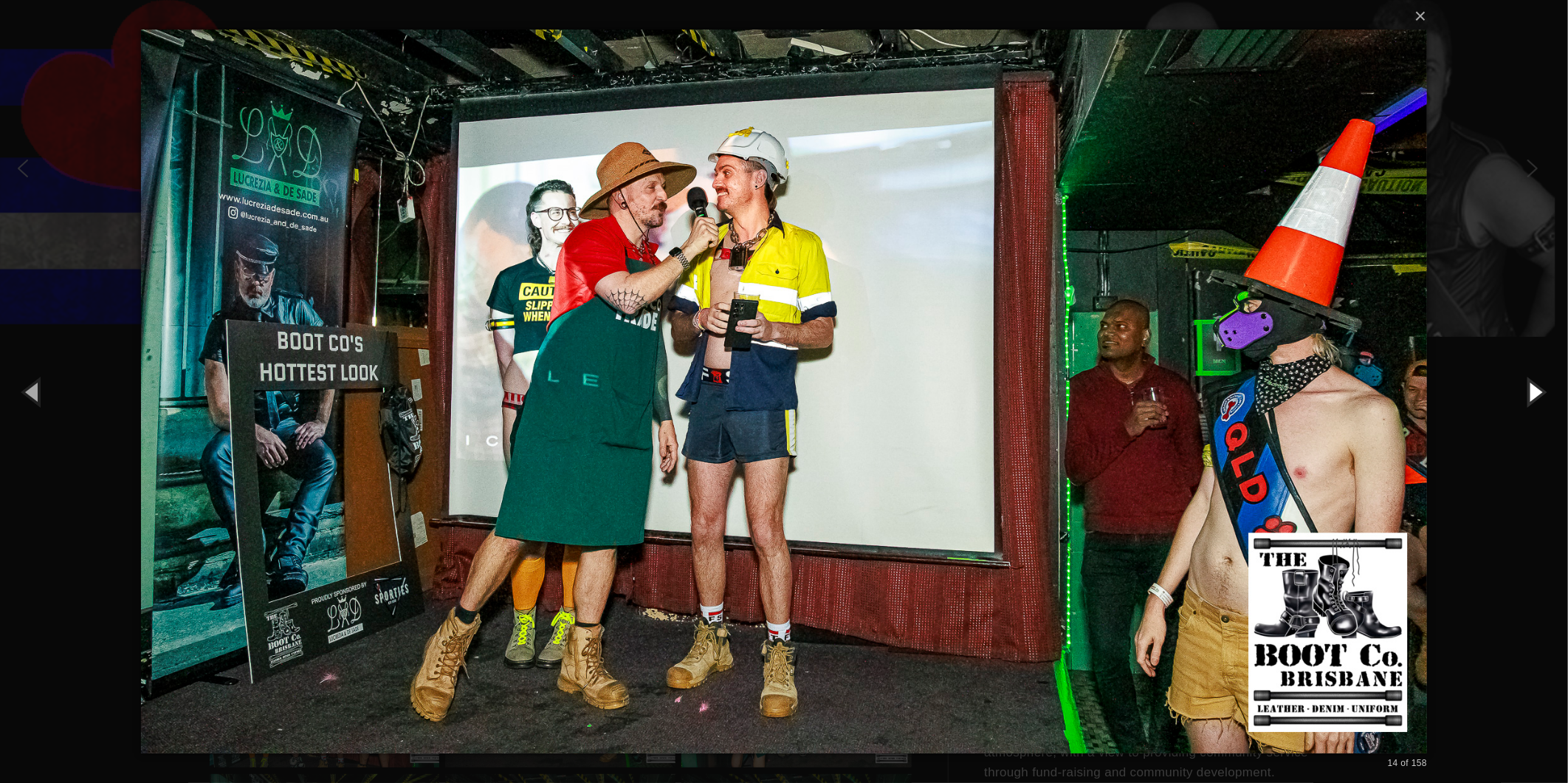
click at [1543, 383] on button "button" at bounding box center [1535, 392] width 67 height 82
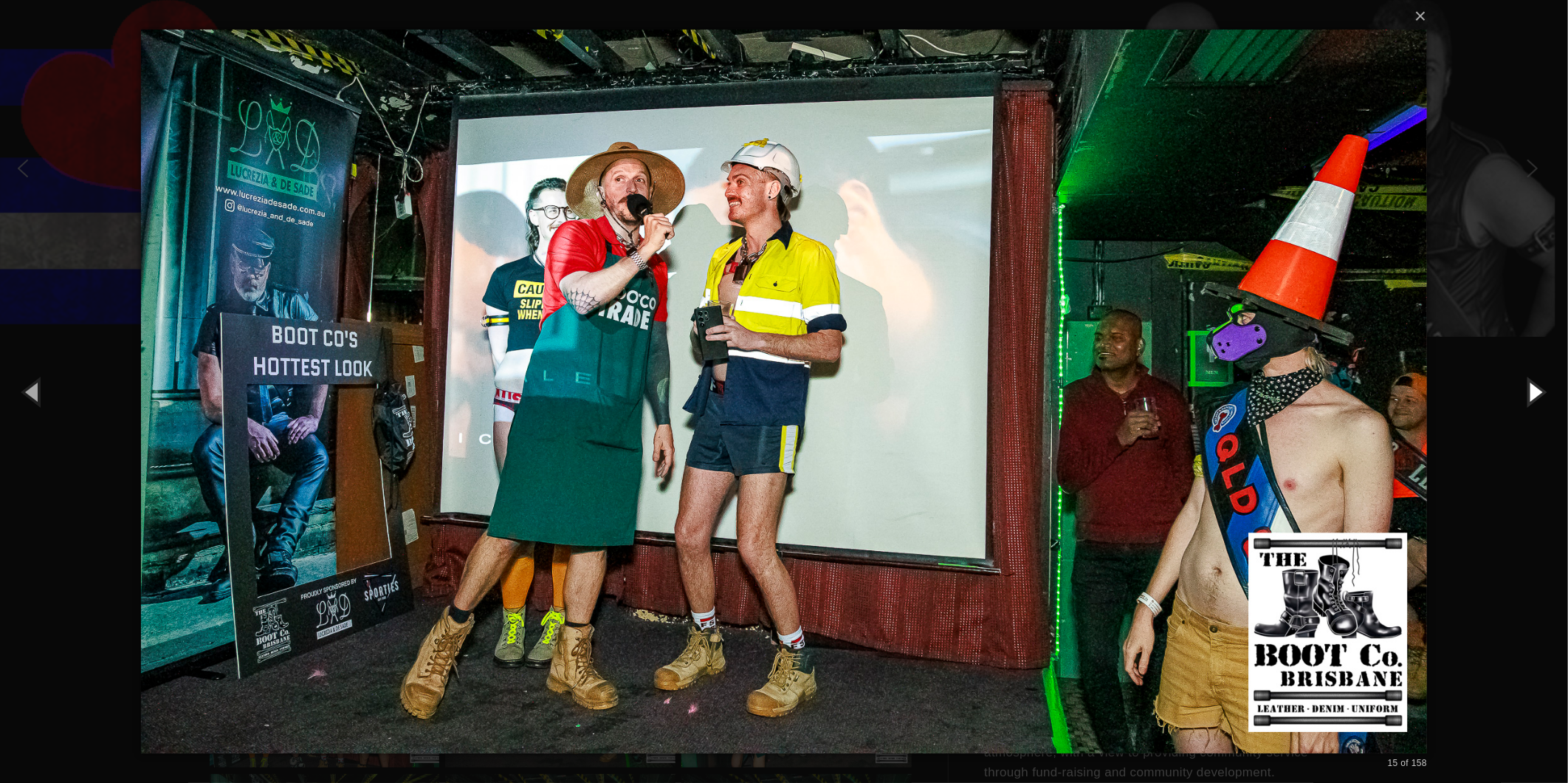
click at [1543, 383] on button "button" at bounding box center [1535, 392] width 67 height 82
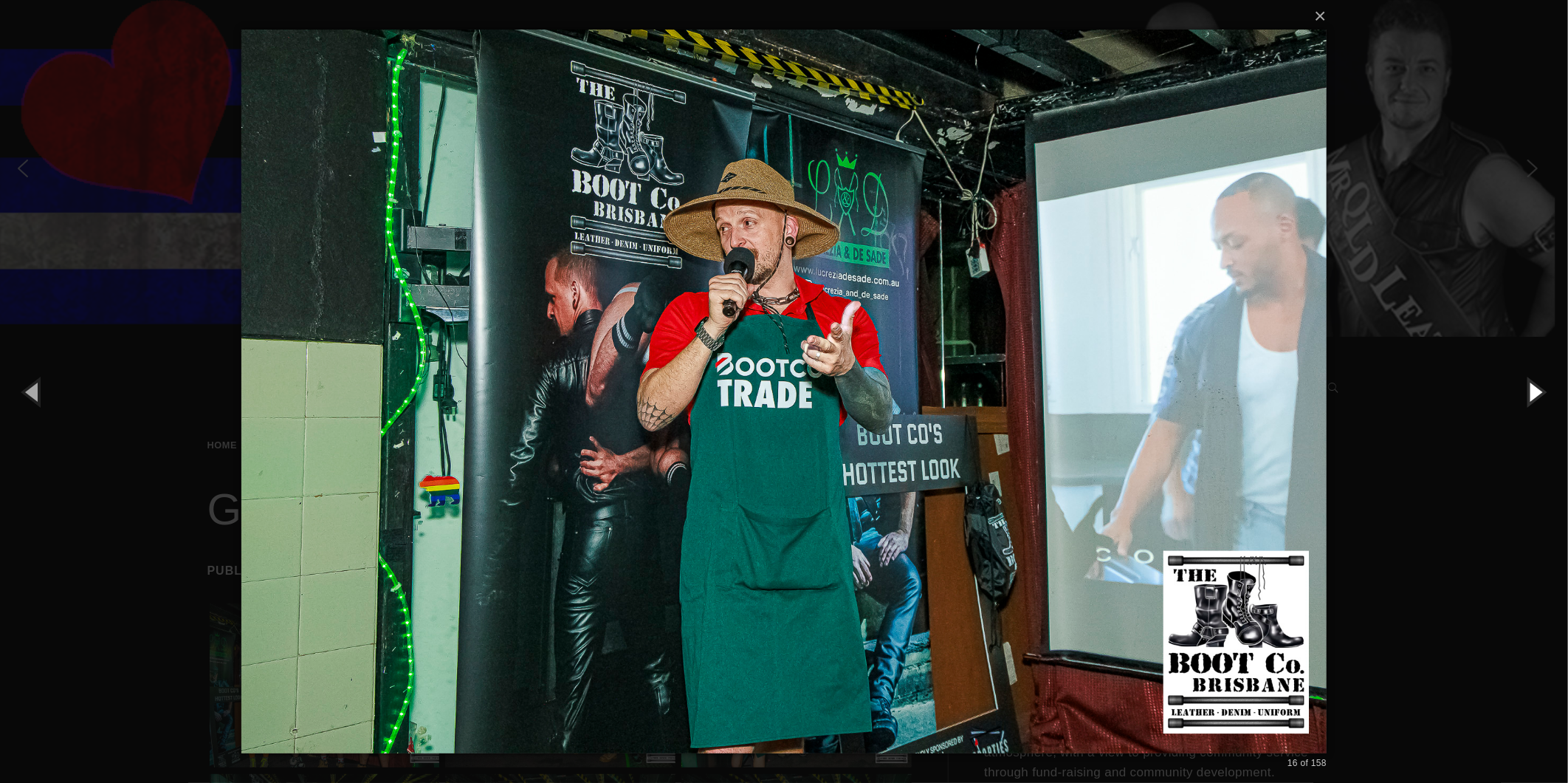
click at [1543, 383] on button "button" at bounding box center [1535, 392] width 67 height 82
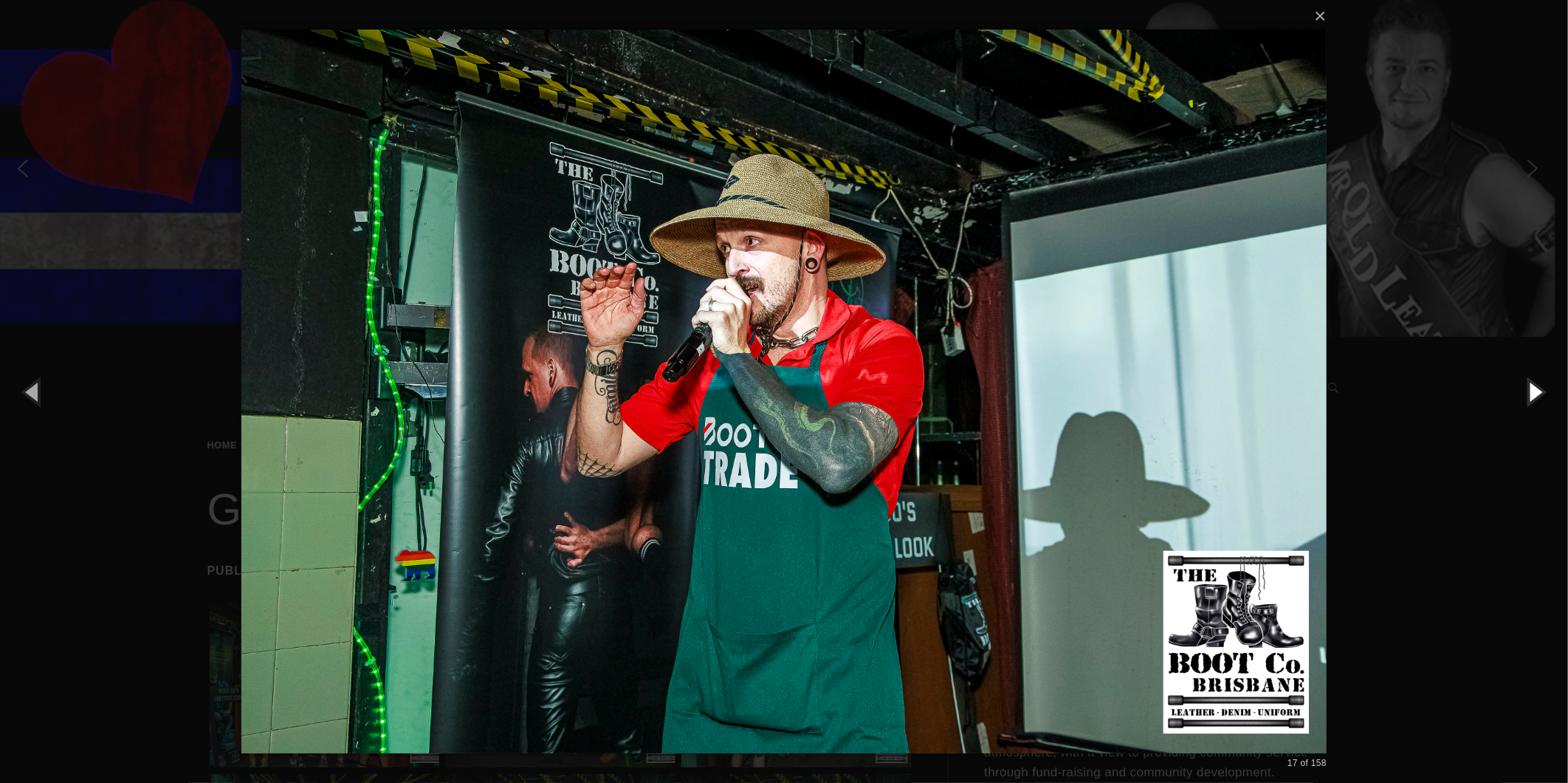
click at [1543, 383] on button "button" at bounding box center [1535, 392] width 67 height 82
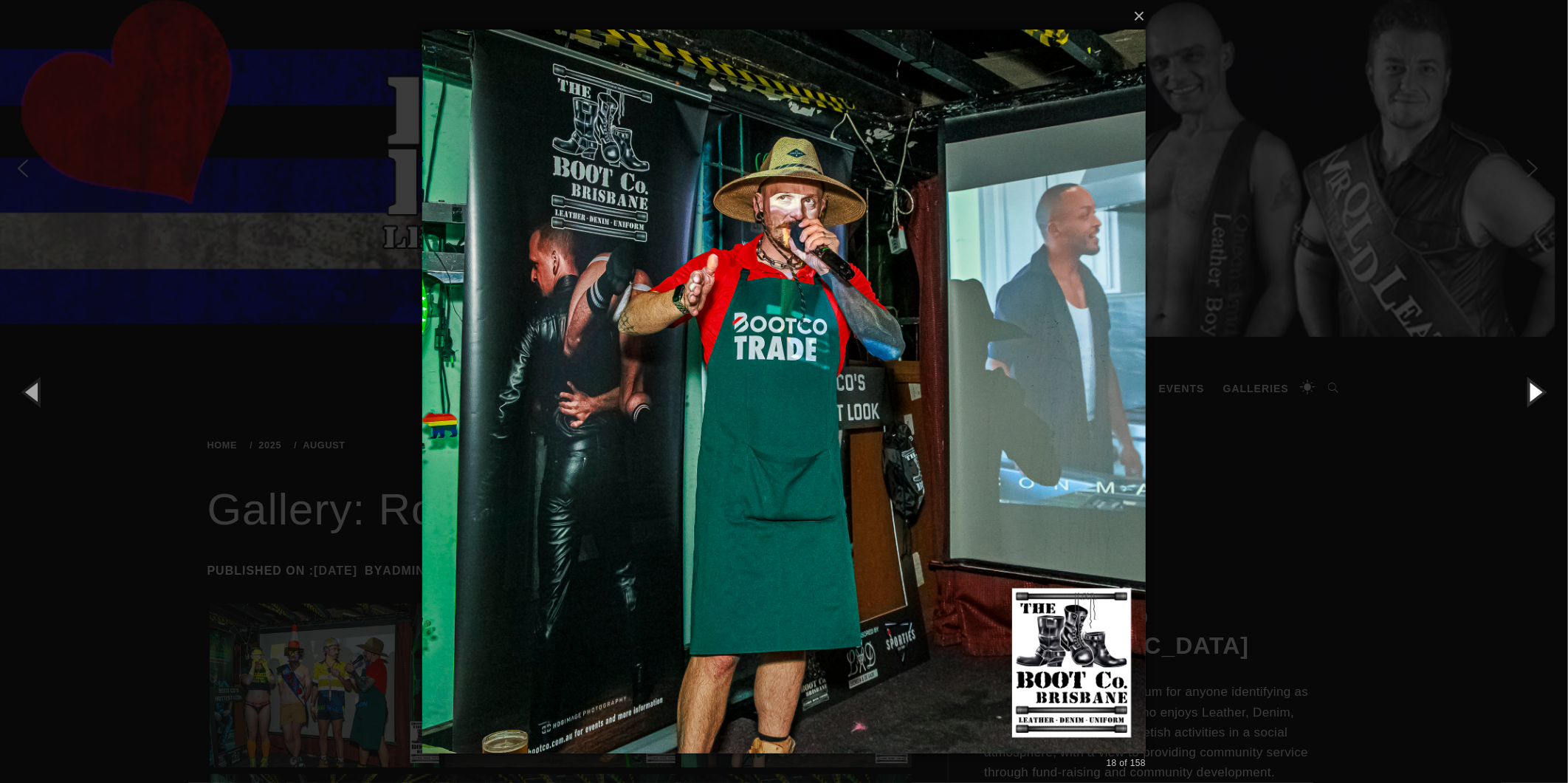
click at [1543, 383] on button "button" at bounding box center [1535, 392] width 67 height 82
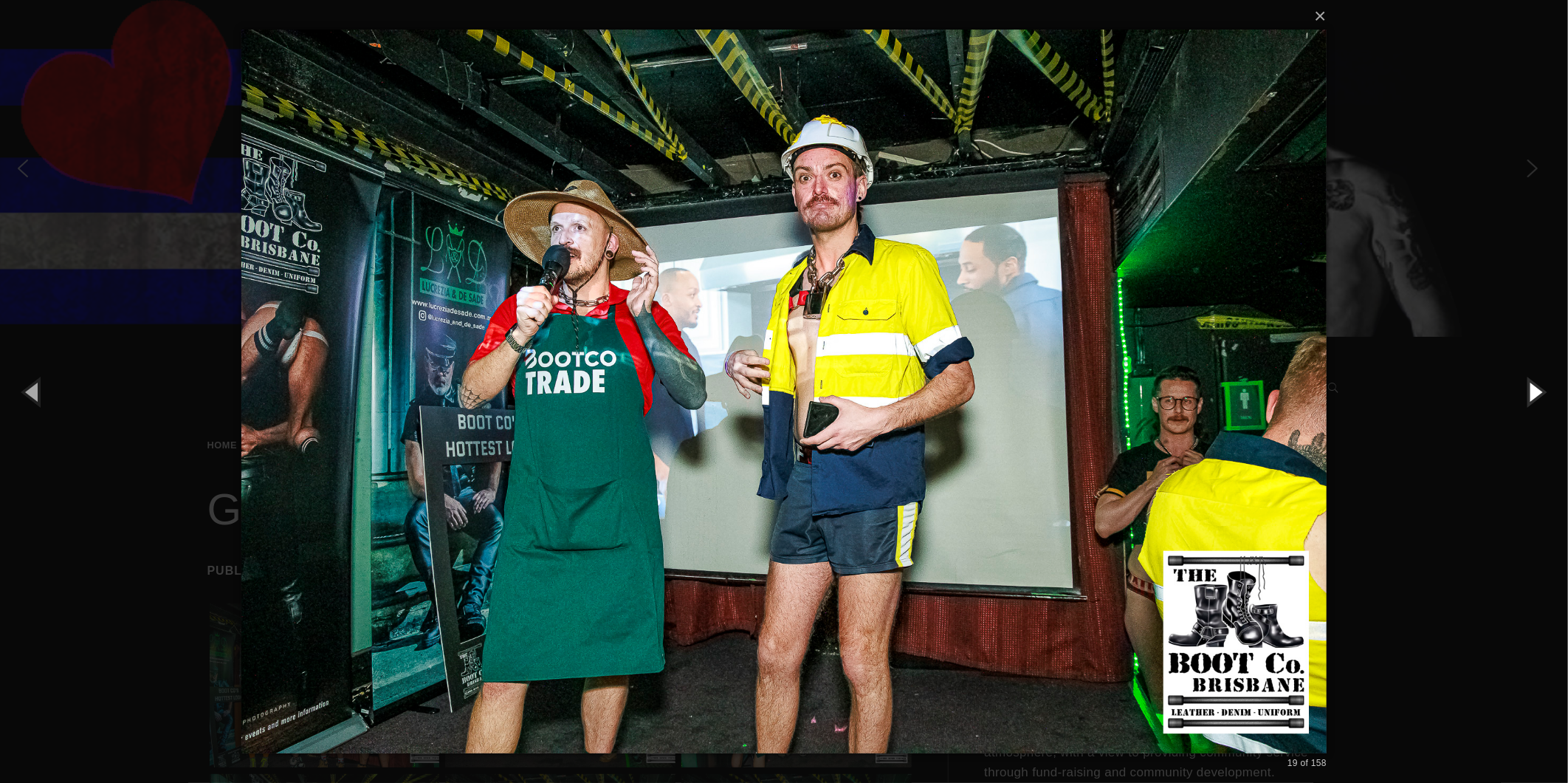
click at [1543, 383] on button "button" at bounding box center [1535, 392] width 67 height 82
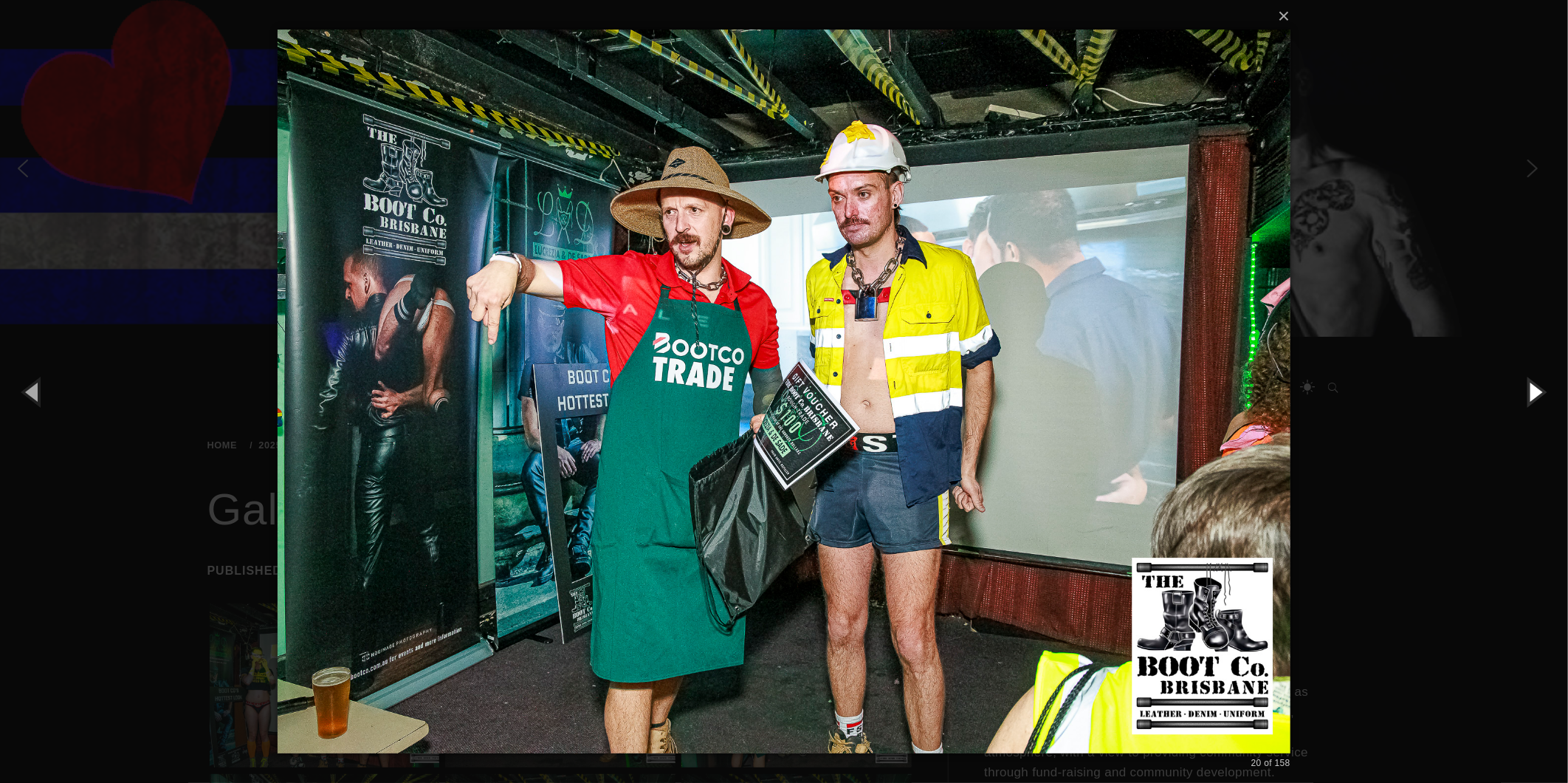
click at [1543, 383] on button "button" at bounding box center [1535, 392] width 67 height 82
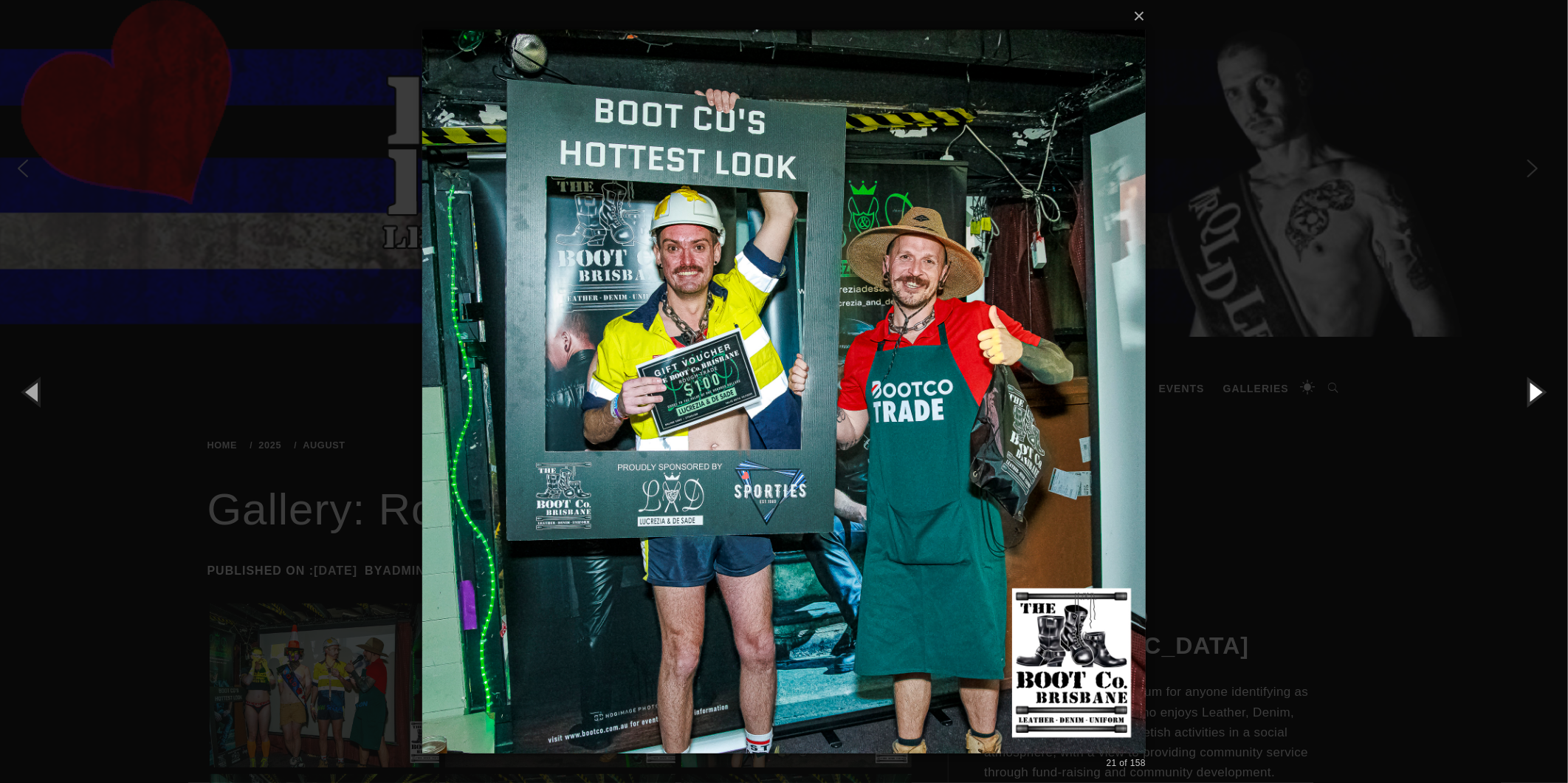
click at [1543, 383] on button "button" at bounding box center [1535, 392] width 67 height 82
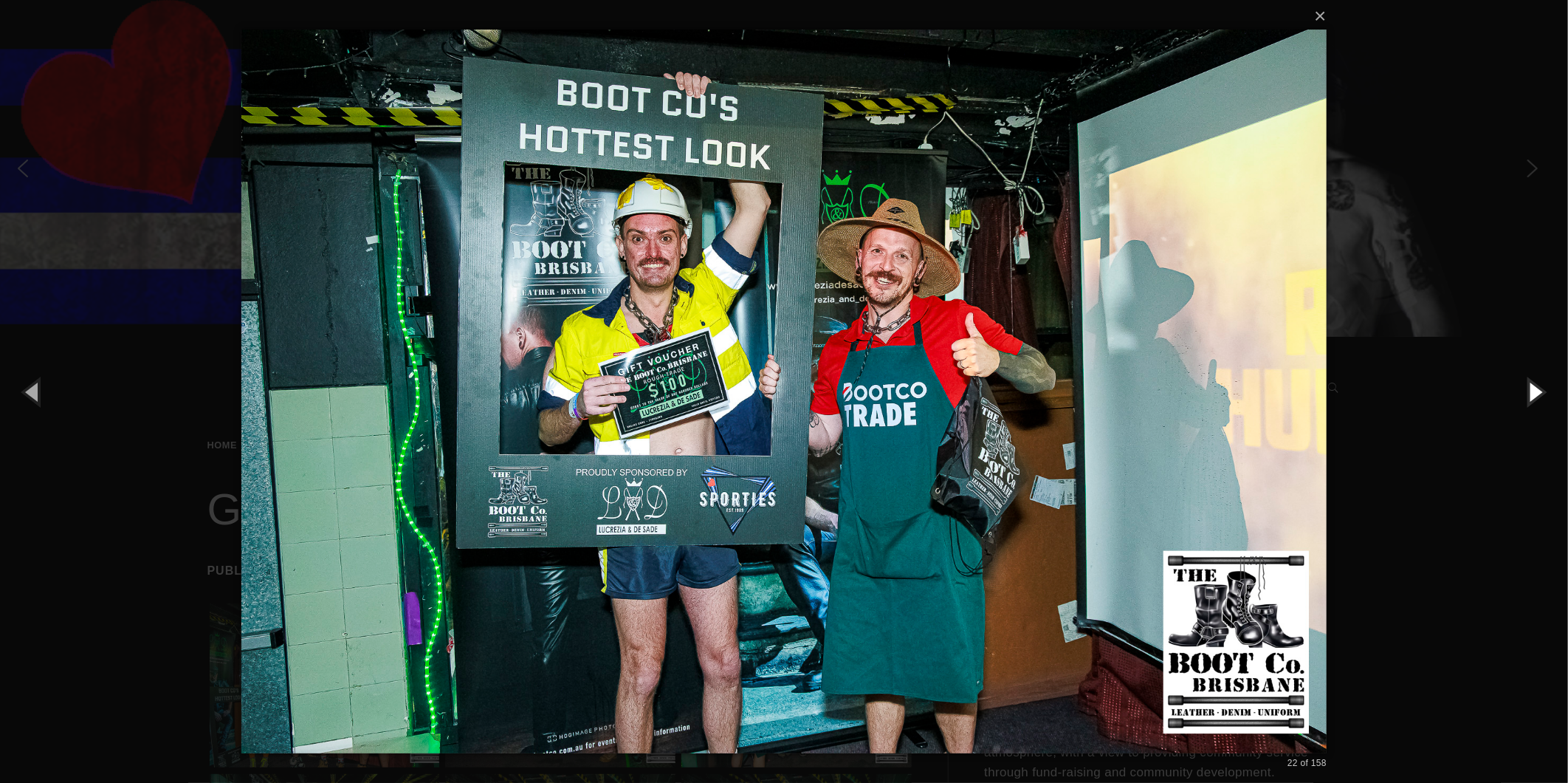
click at [1543, 383] on button "button" at bounding box center [1535, 392] width 67 height 82
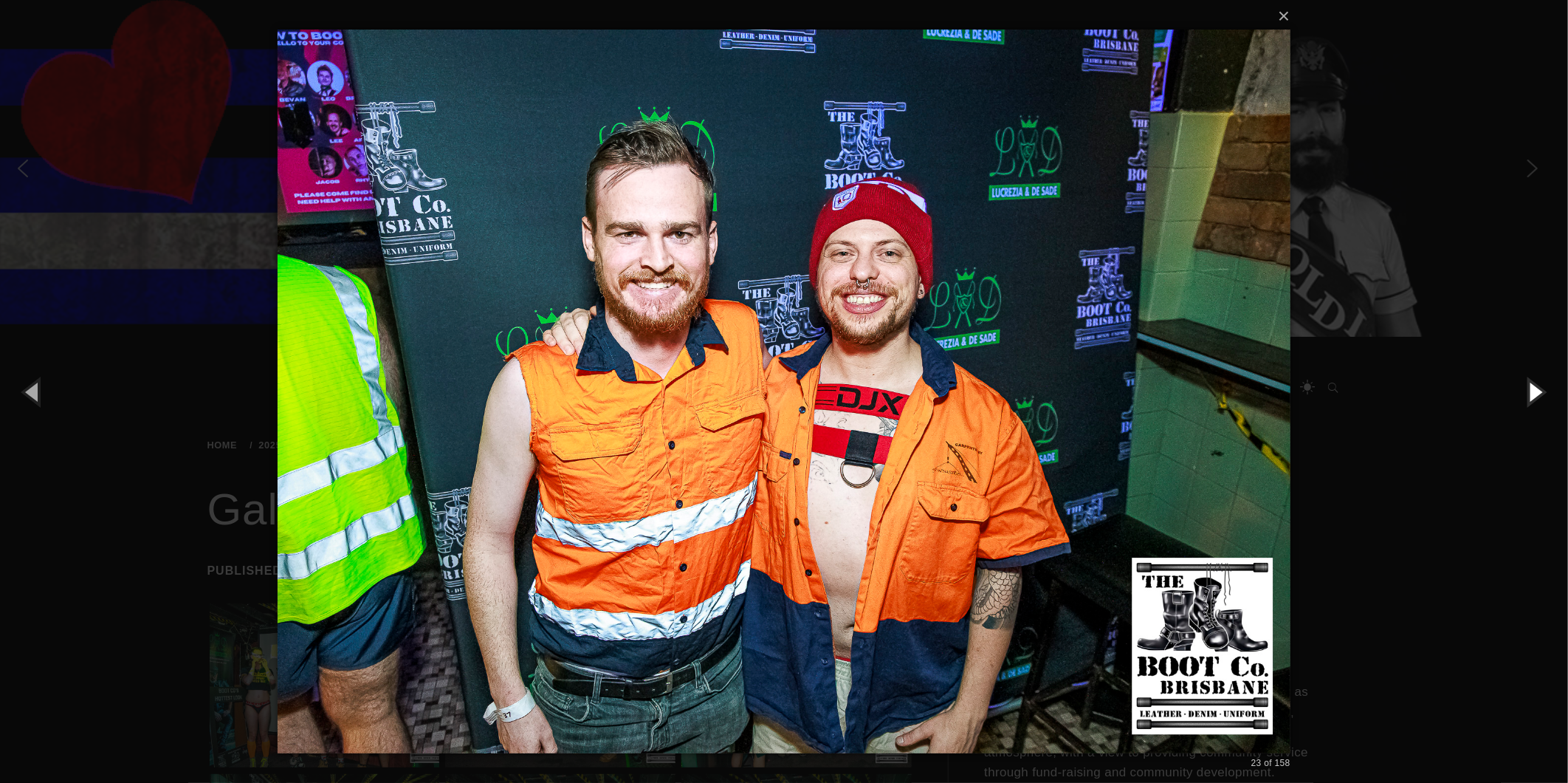
click at [1543, 383] on button "button" at bounding box center [1535, 392] width 67 height 82
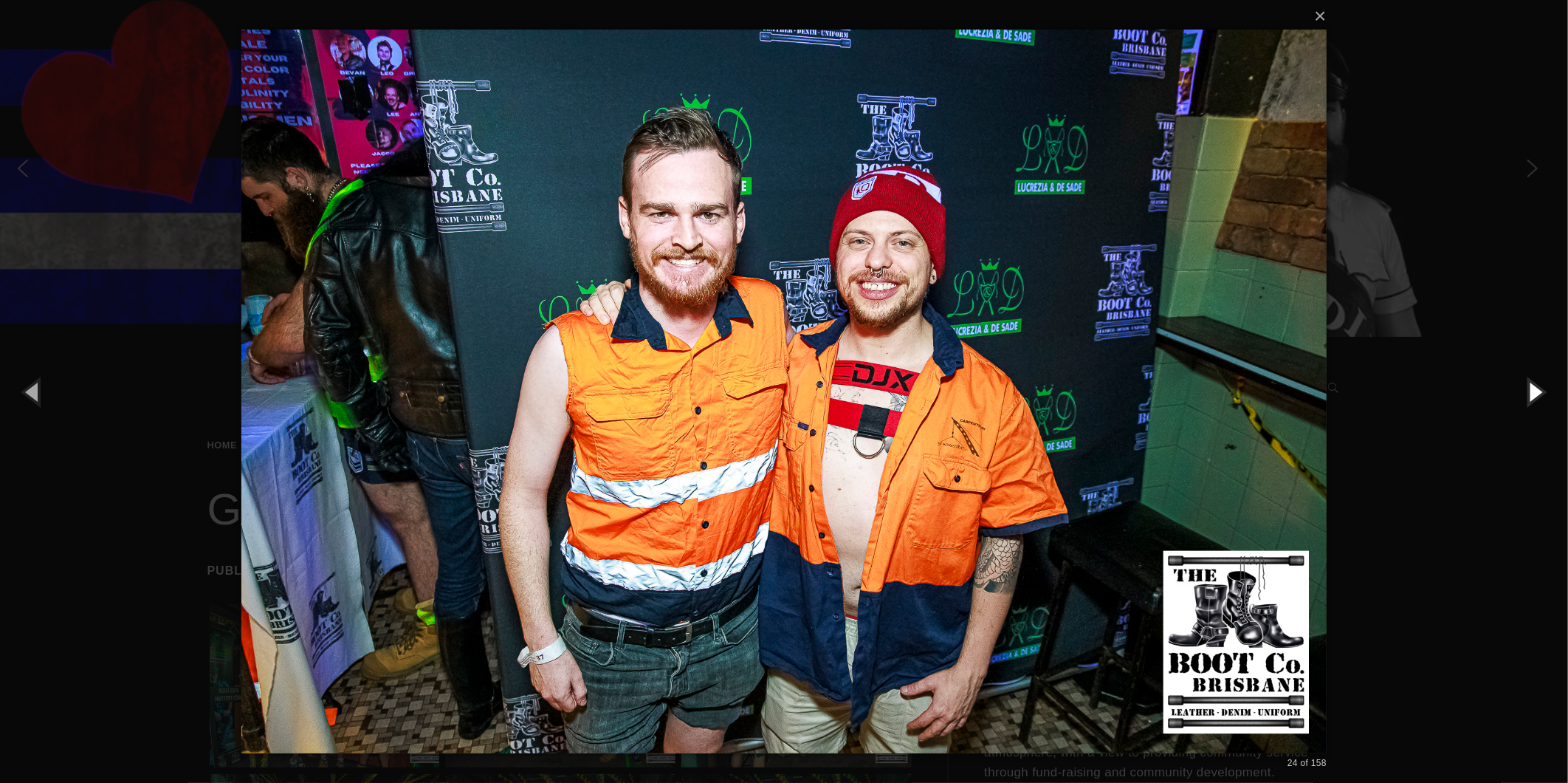
click at [1543, 383] on button "button" at bounding box center [1535, 392] width 67 height 82
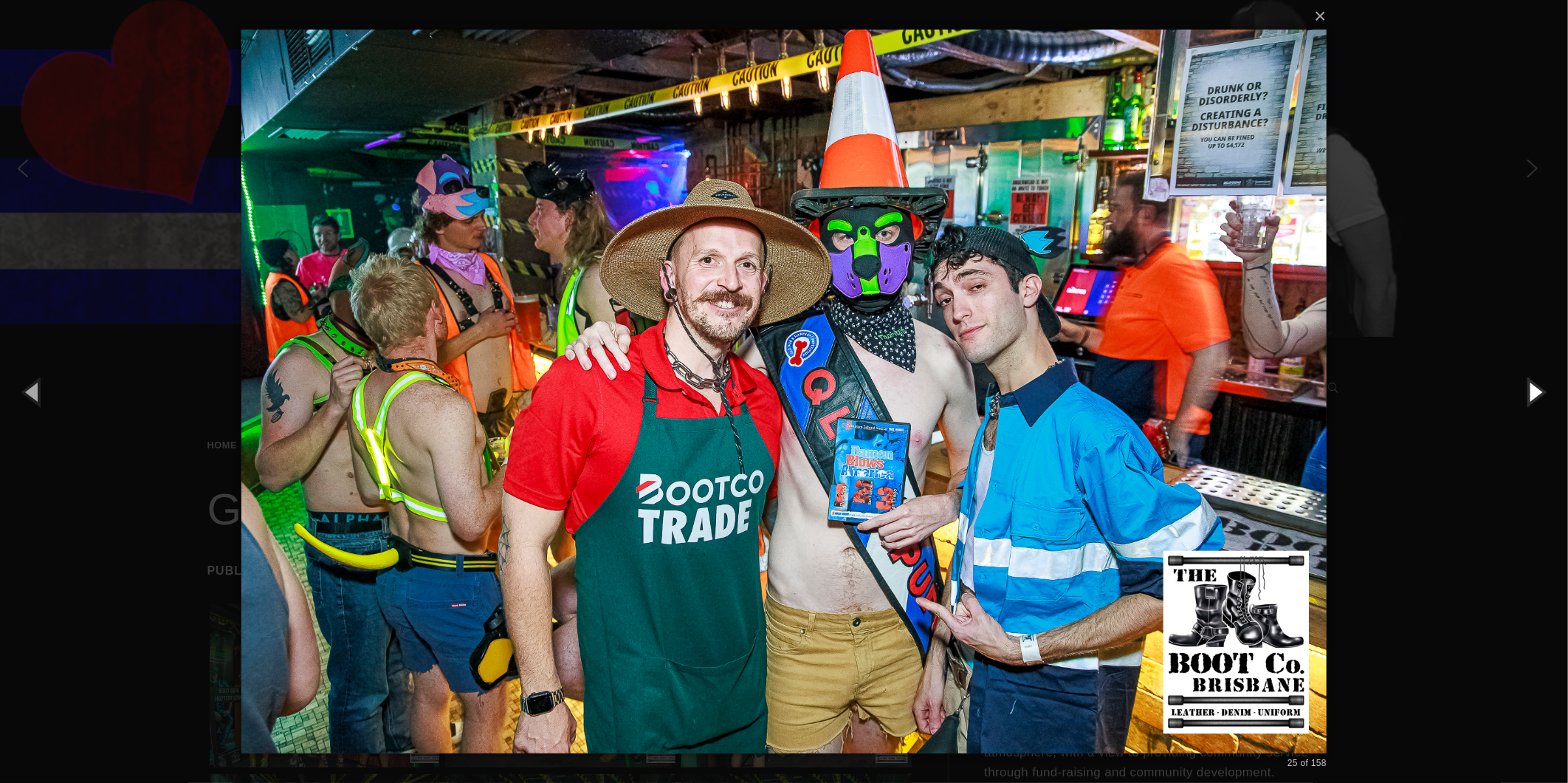
click at [1543, 383] on button "button" at bounding box center [1535, 392] width 67 height 82
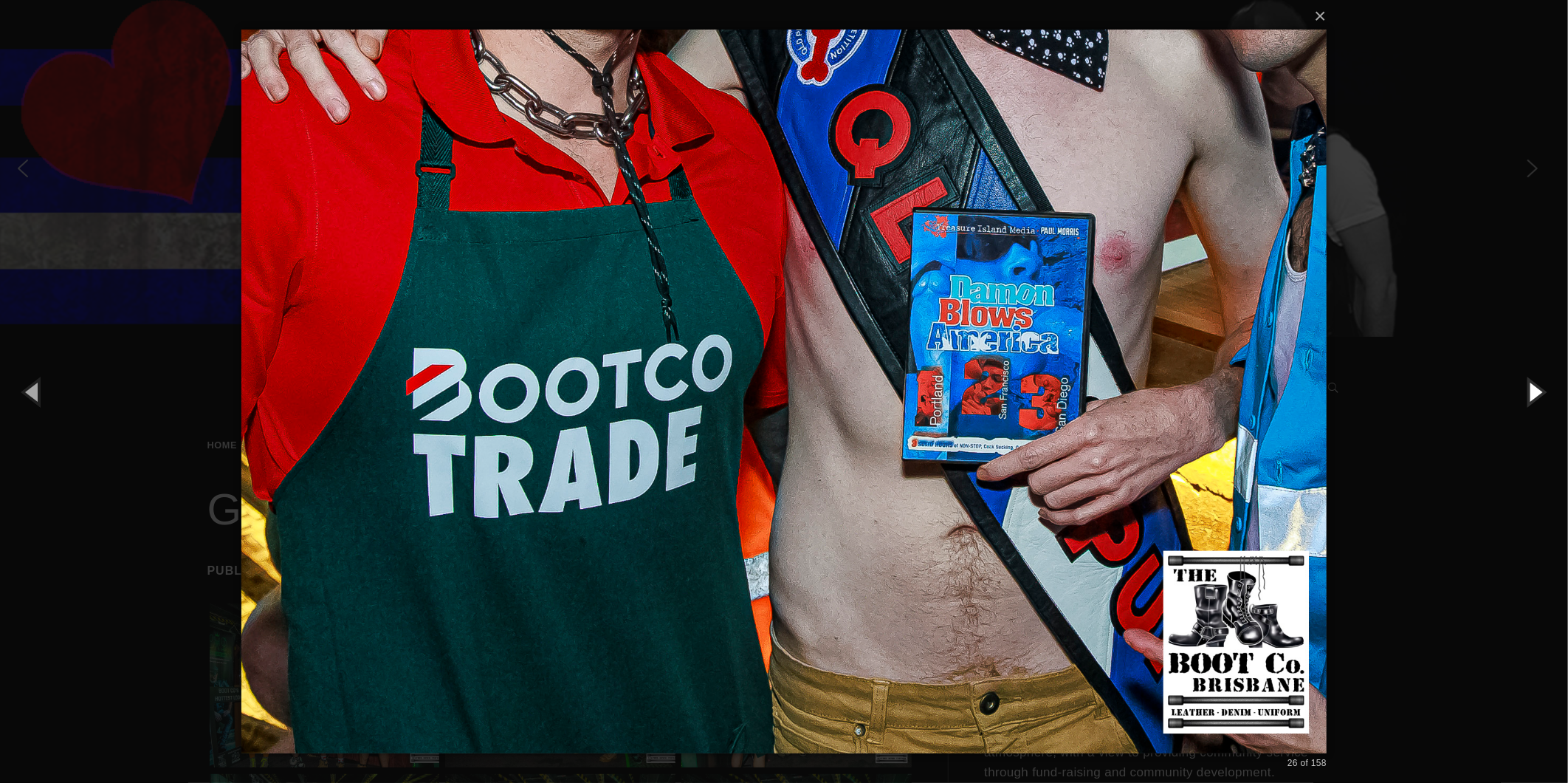
click at [1543, 383] on button "button" at bounding box center [1535, 392] width 67 height 82
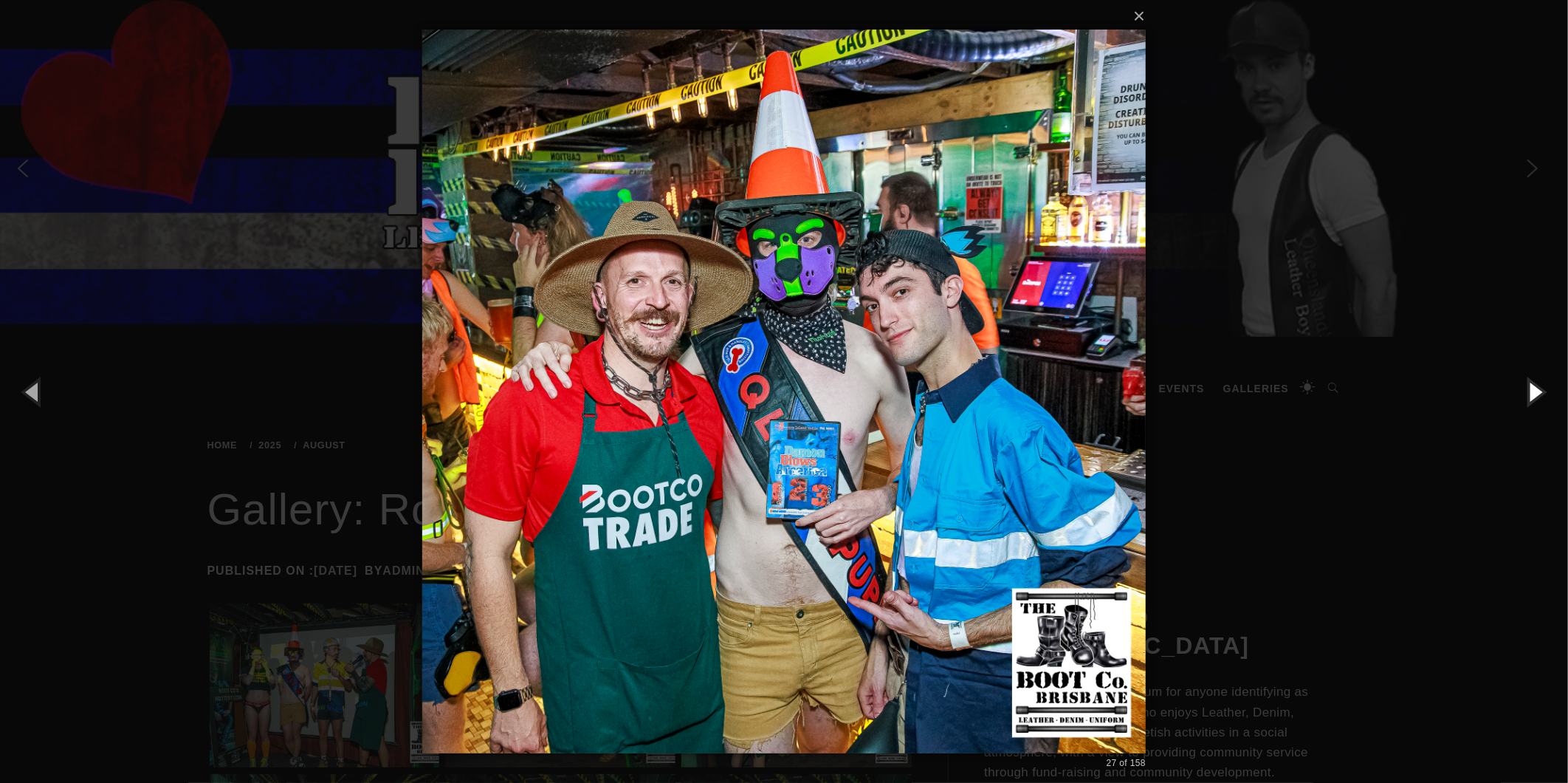
click at [1543, 383] on button "button" at bounding box center [1535, 392] width 67 height 82
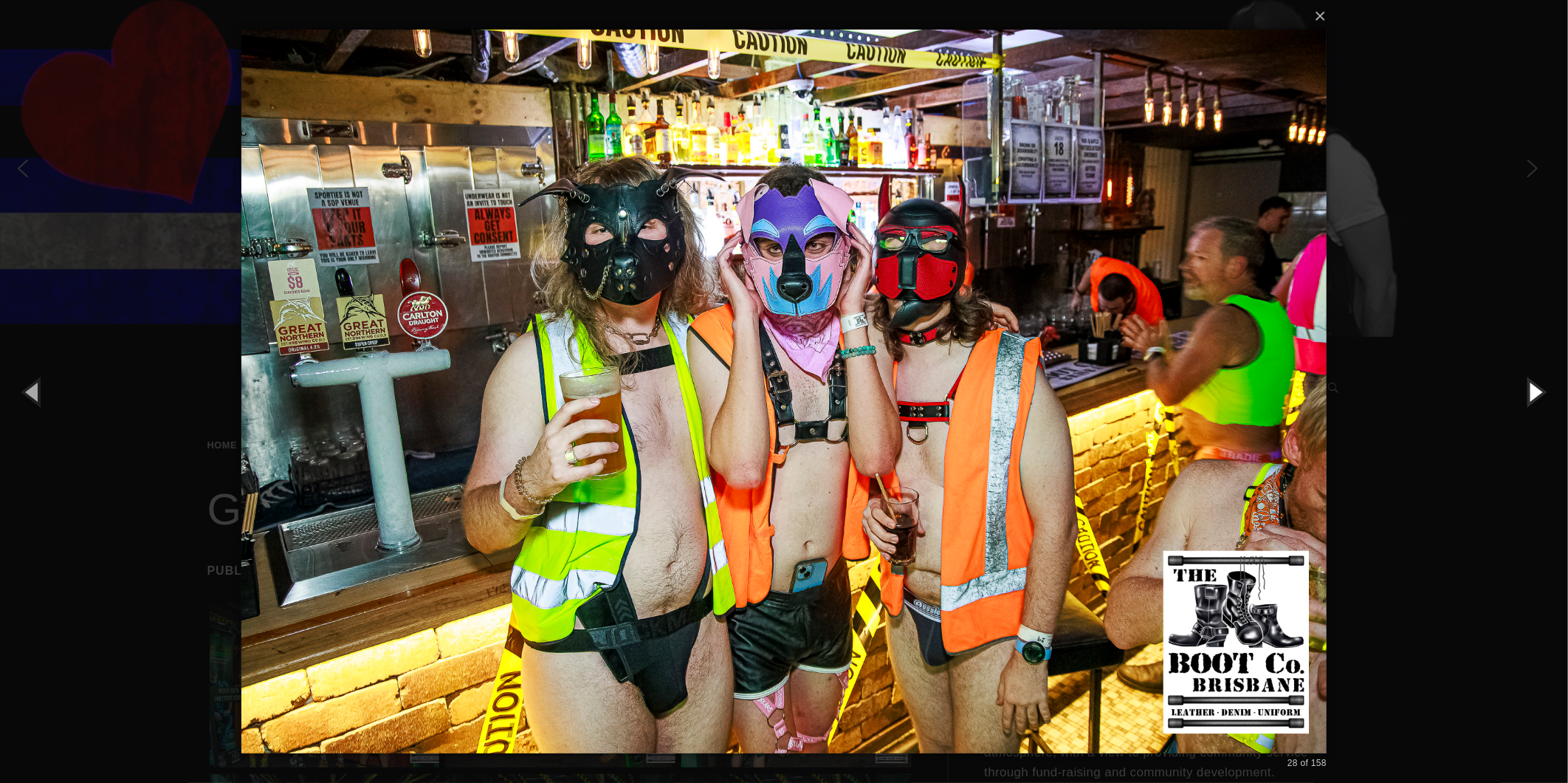
click at [1543, 383] on button "button" at bounding box center [1535, 392] width 67 height 82
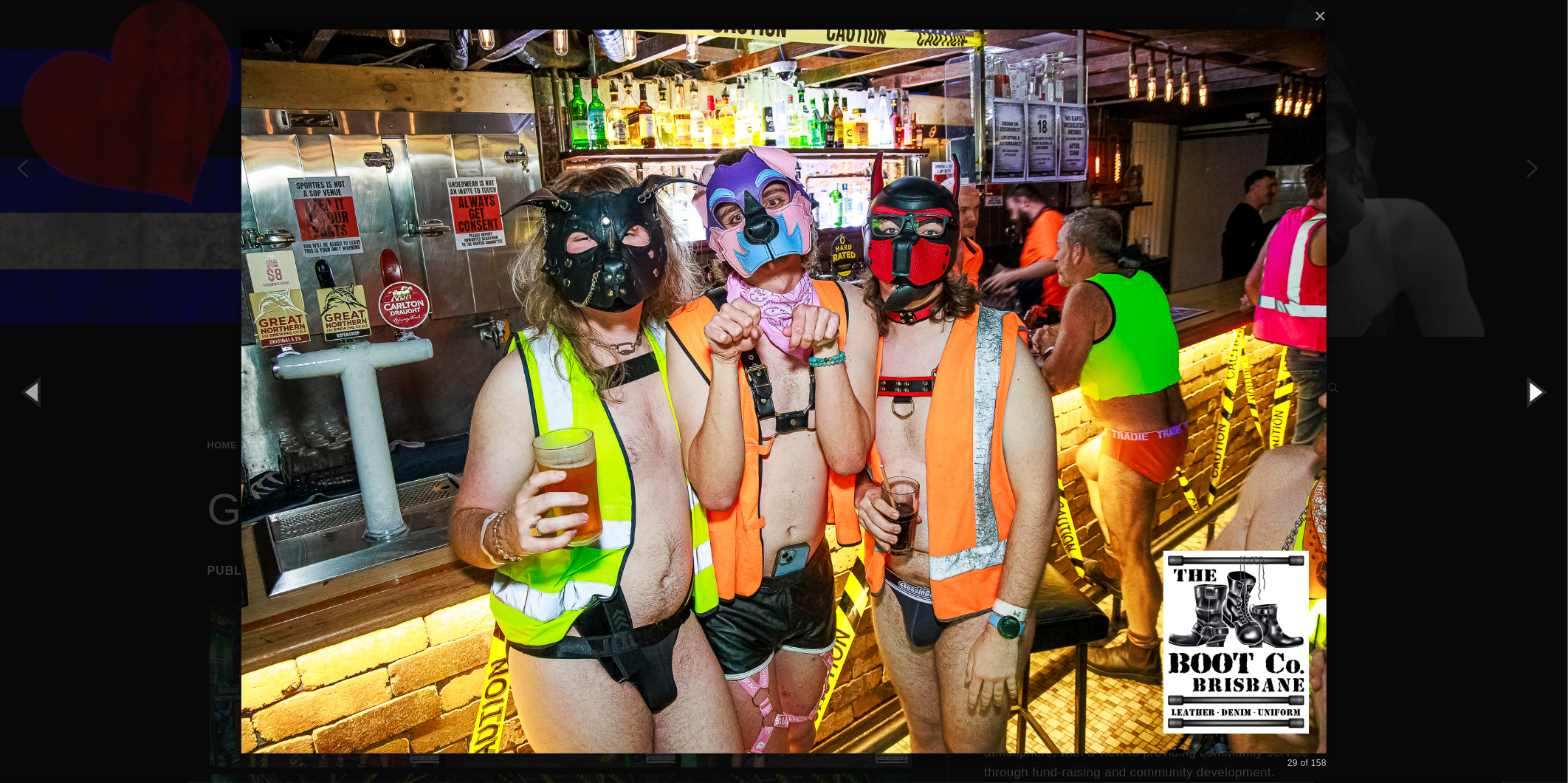
click at [1543, 383] on button "button" at bounding box center [1535, 392] width 67 height 82
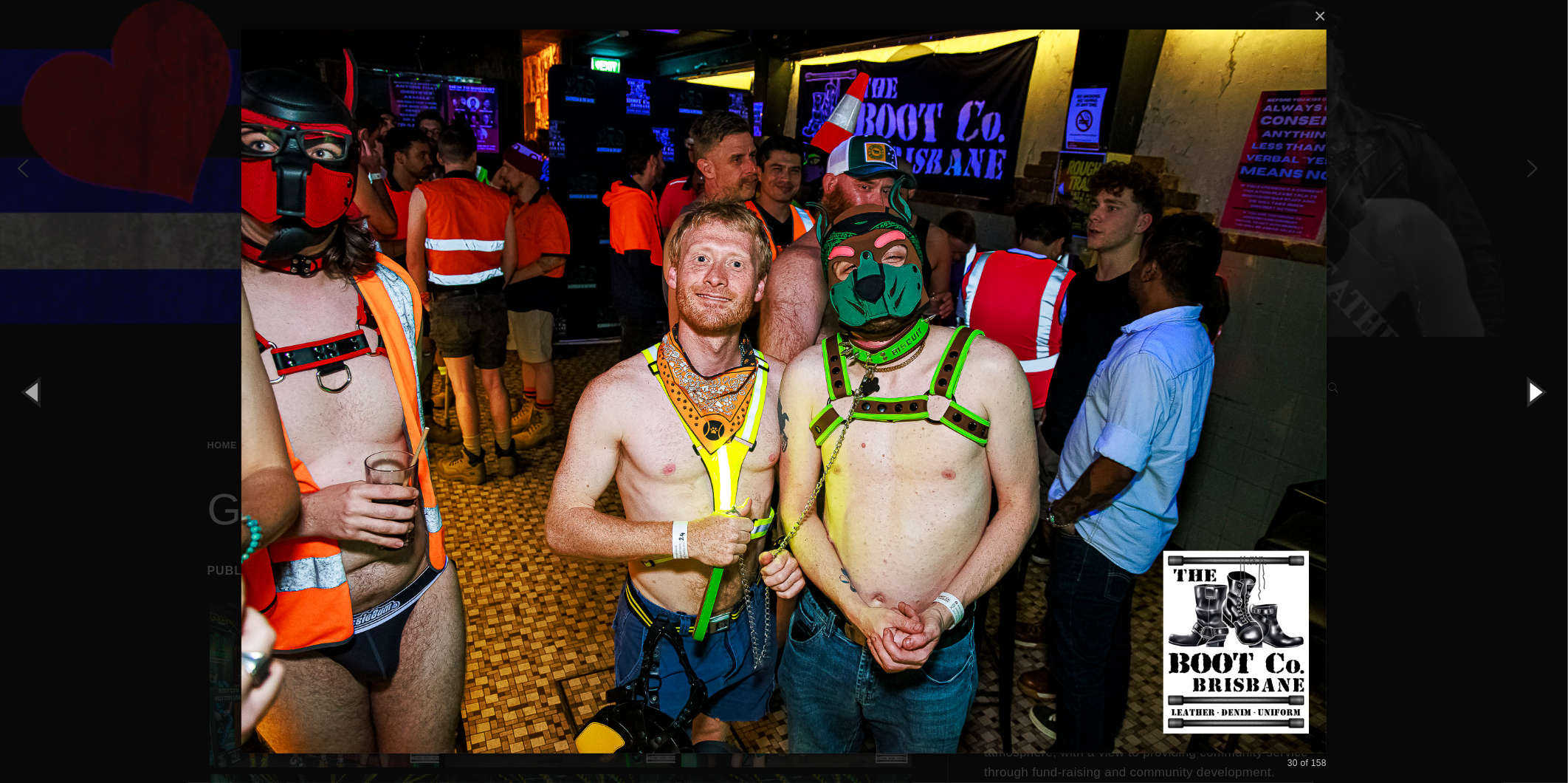
click at [1531, 386] on button "button" at bounding box center [1535, 392] width 67 height 82
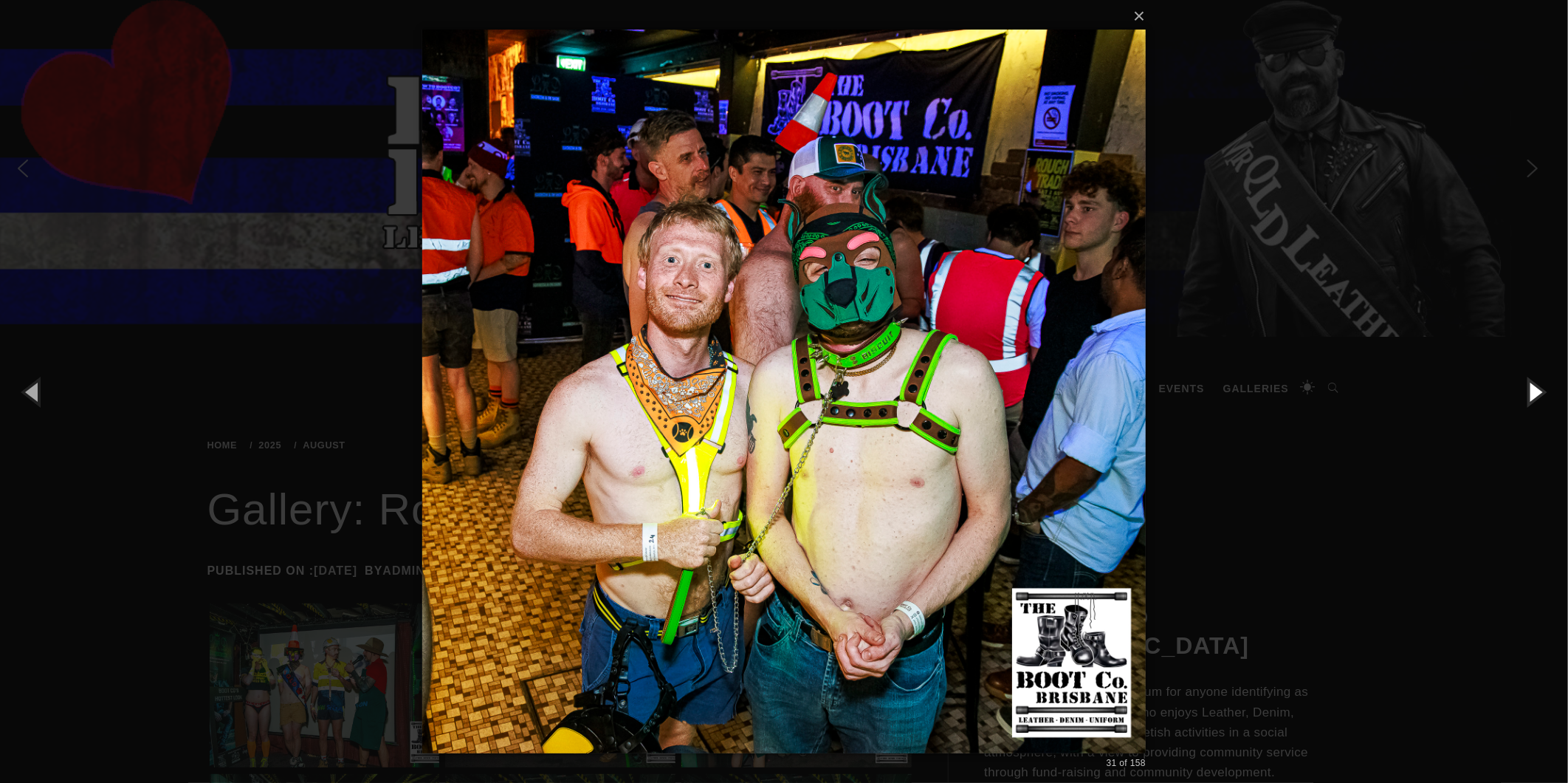
click at [1531, 384] on button "button" at bounding box center [1535, 392] width 67 height 82
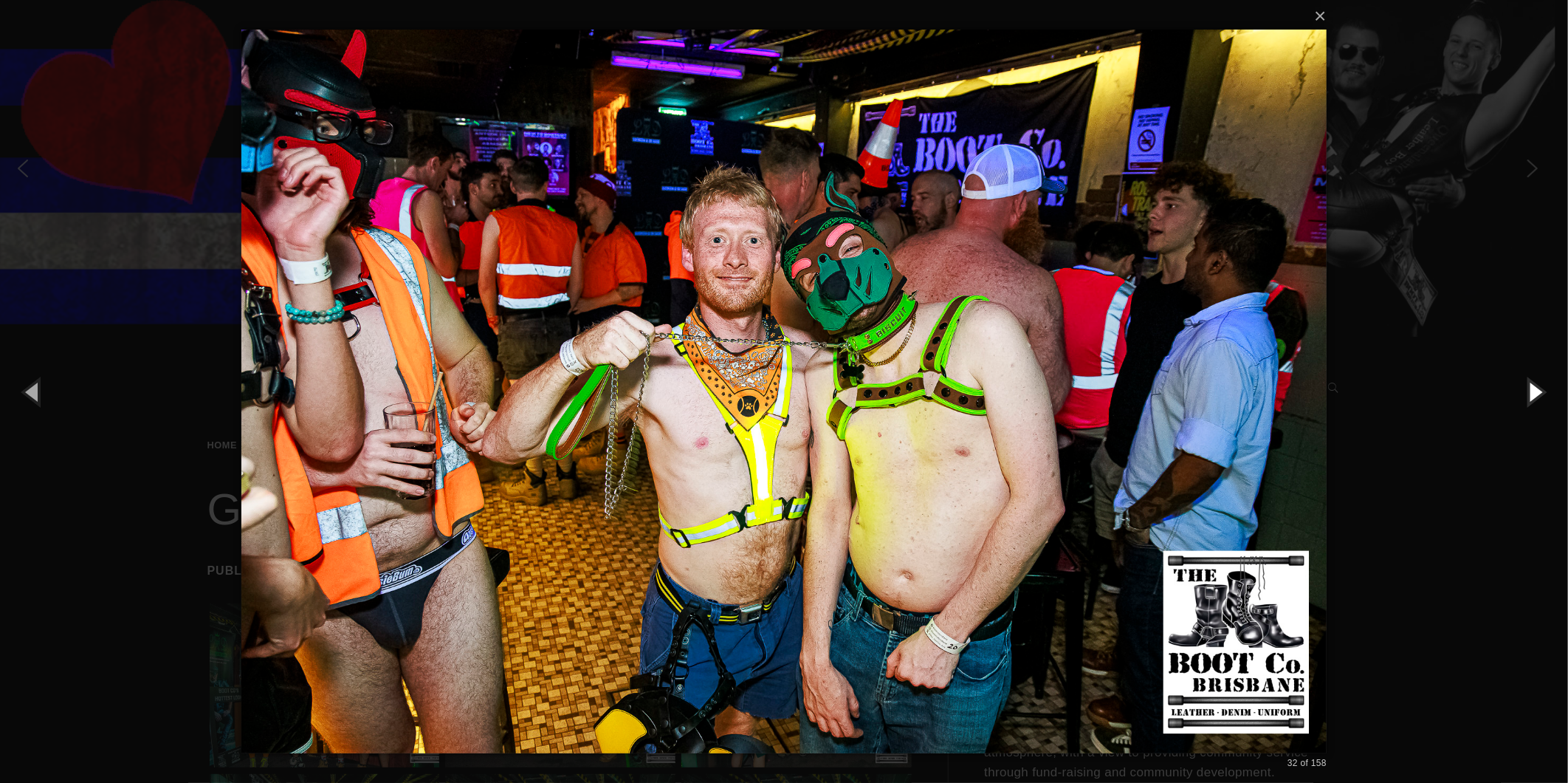
click at [1531, 382] on button "button" at bounding box center [1535, 392] width 67 height 82
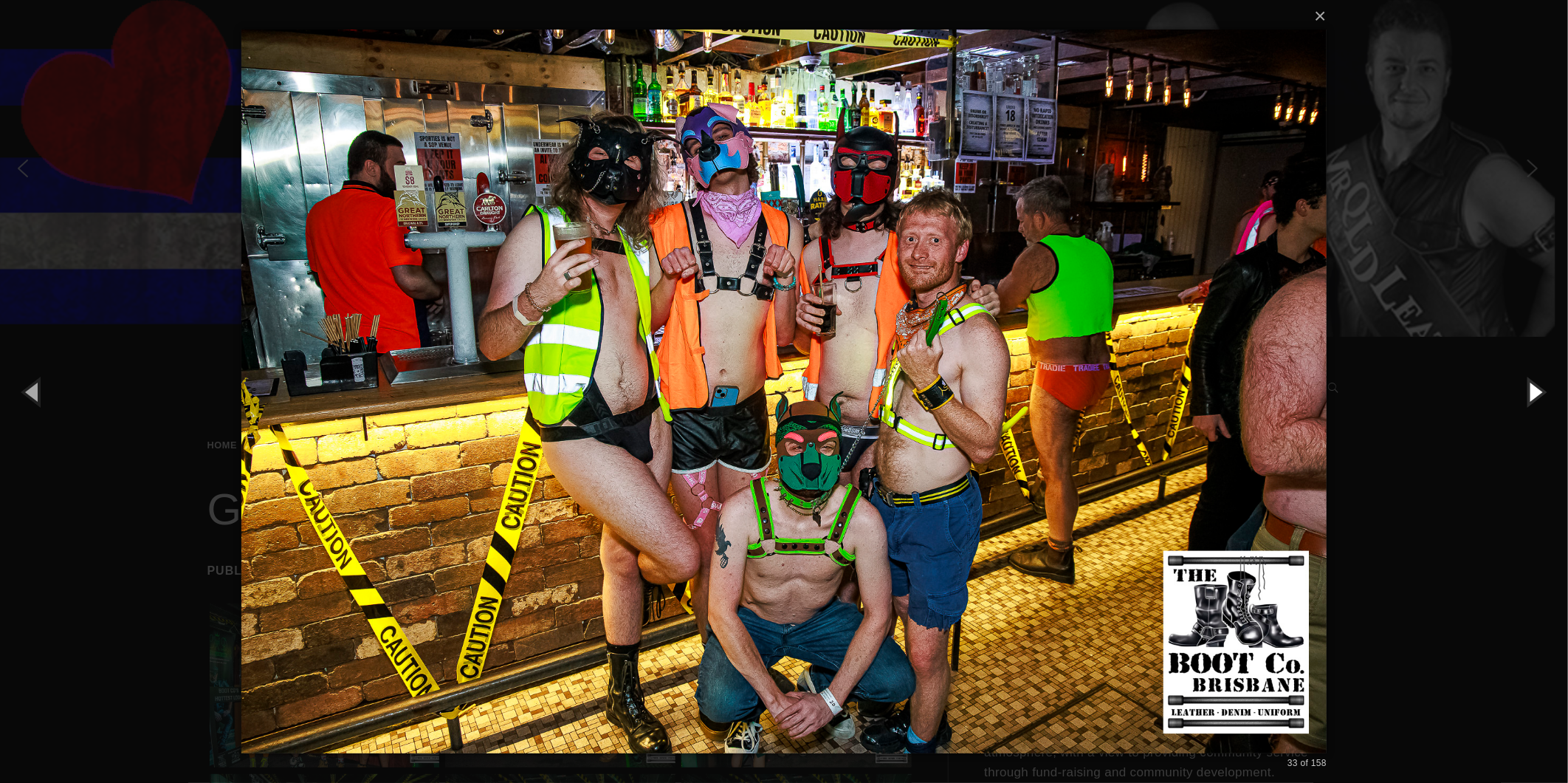
click at [1531, 382] on button "button" at bounding box center [1535, 392] width 67 height 82
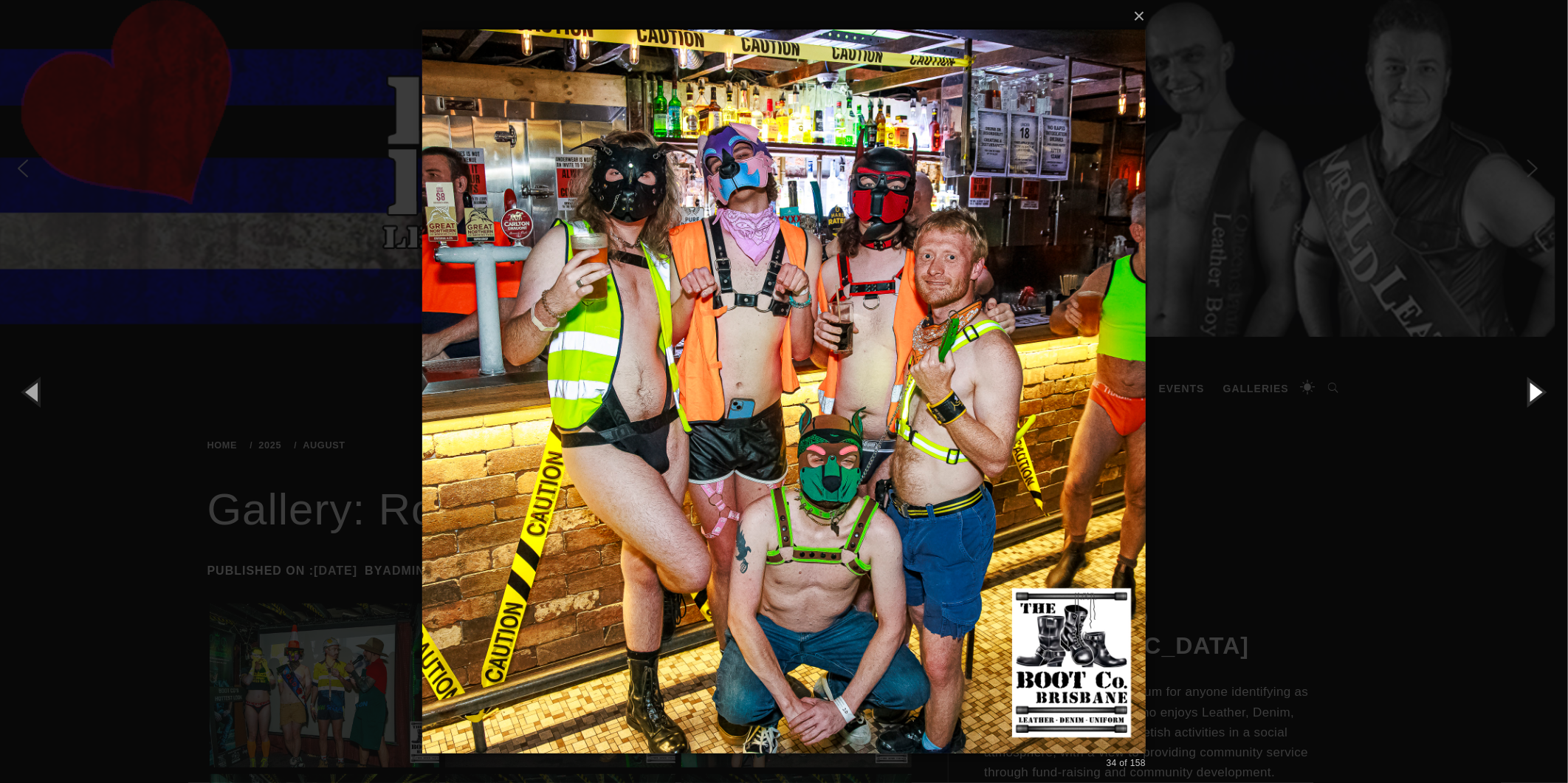
click at [1531, 382] on button "button" at bounding box center [1535, 392] width 67 height 82
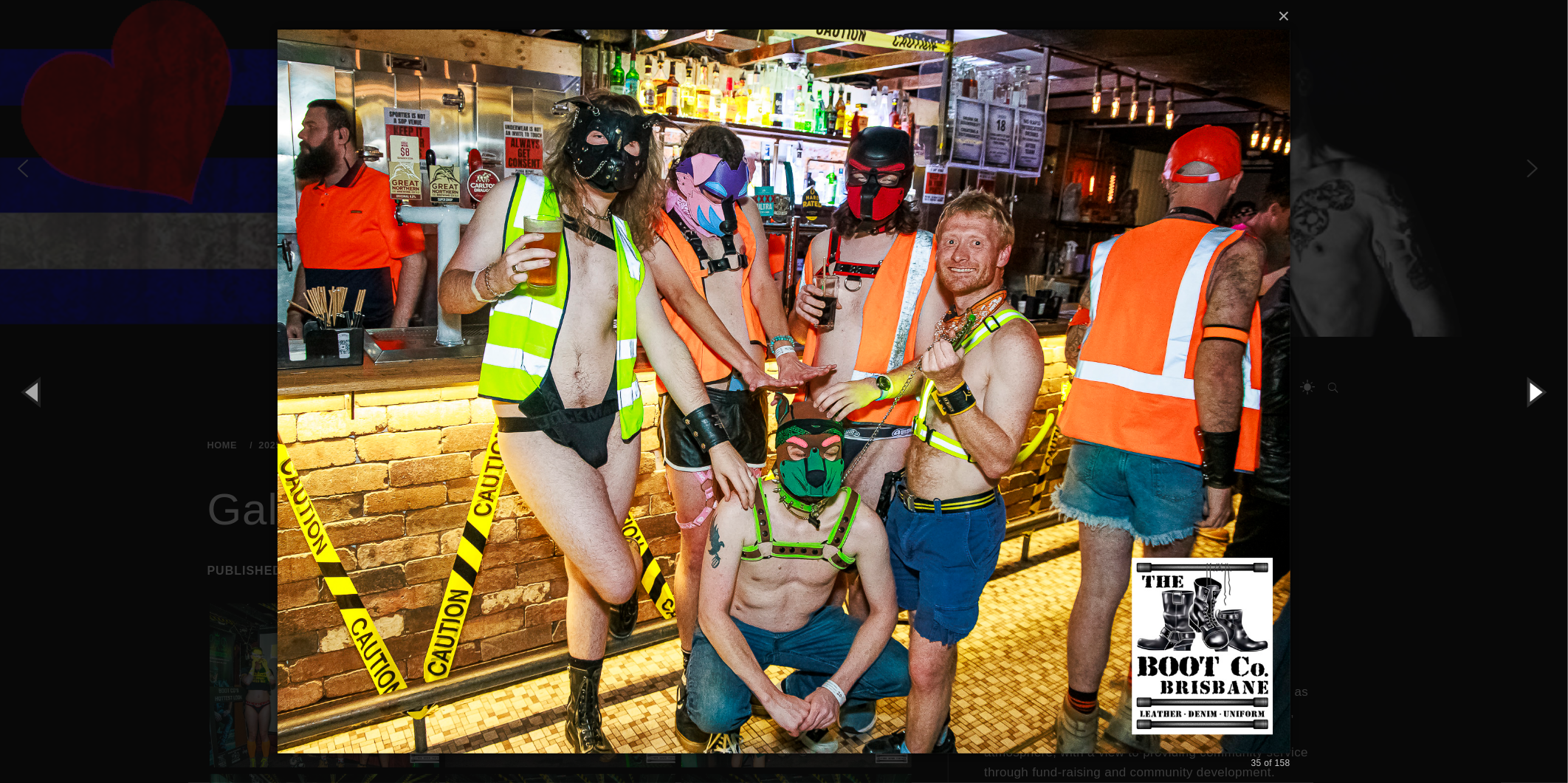
click at [1531, 382] on button "button" at bounding box center [1535, 392] width 67 height 82
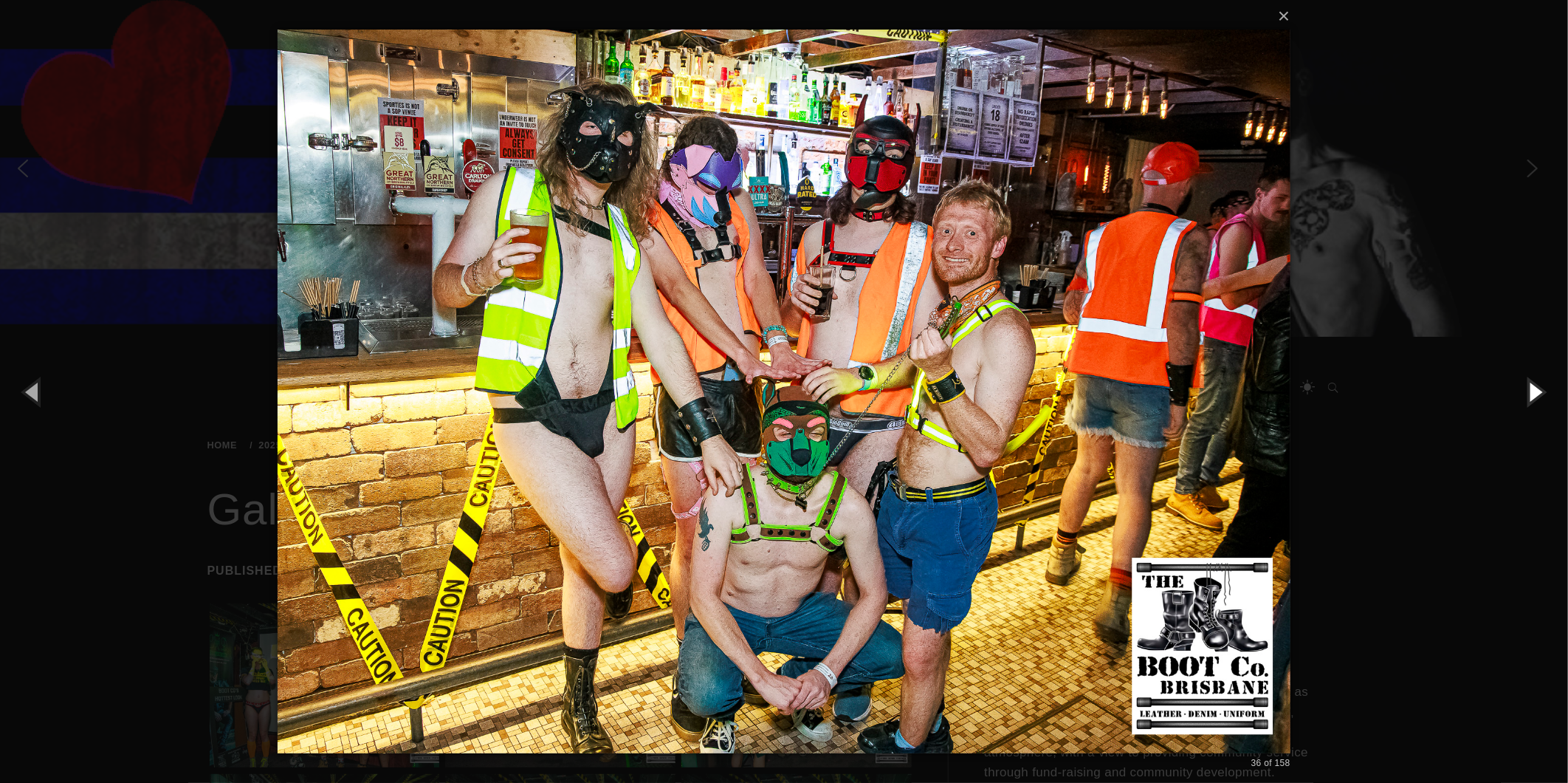
click at [1531, 382] on button "button" at bounding box center [1535, 392] width 67 height 82
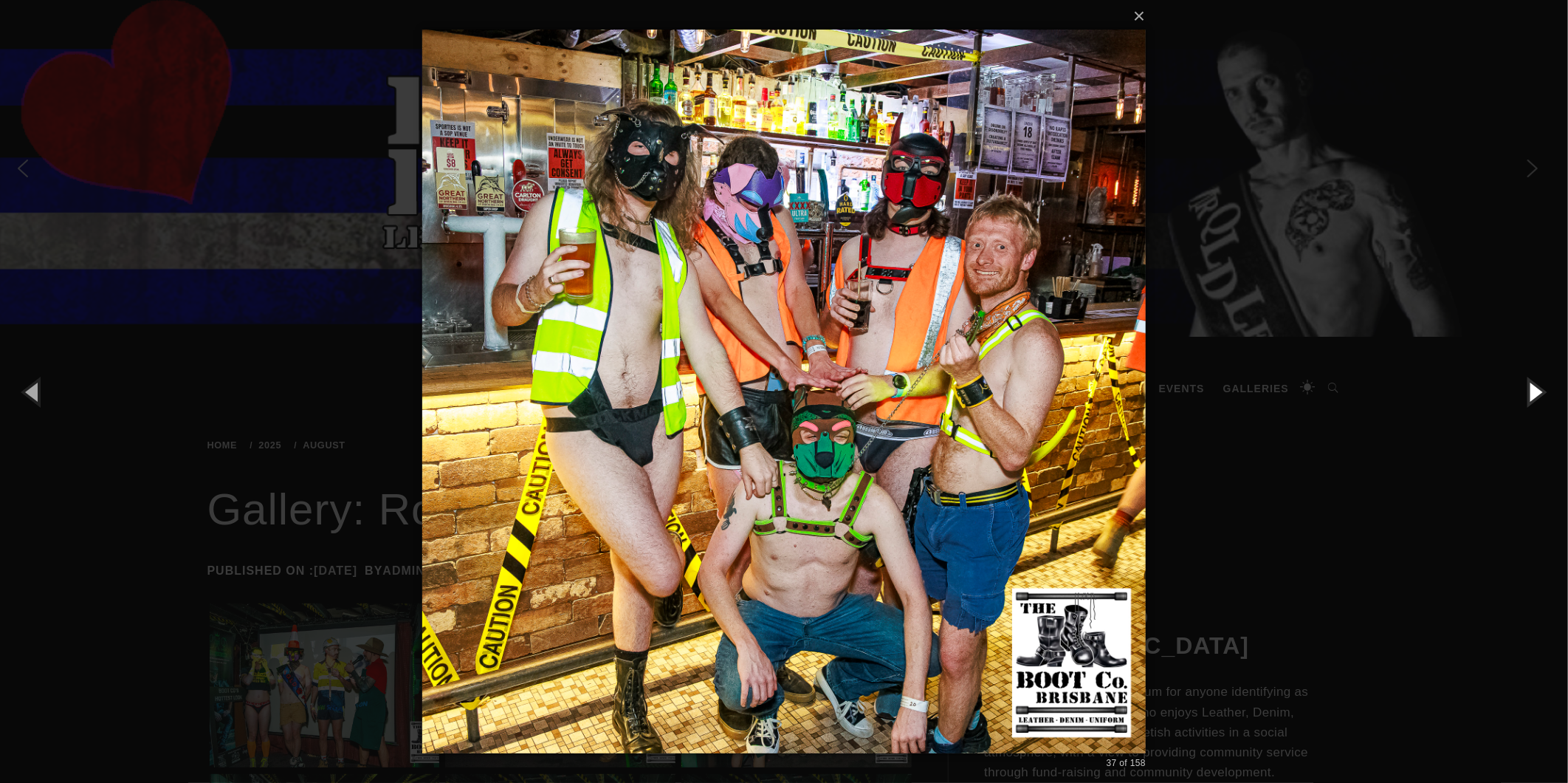
click at [1531, 382] on button "button" at bounding box center [1535, 392] width 67 height 82
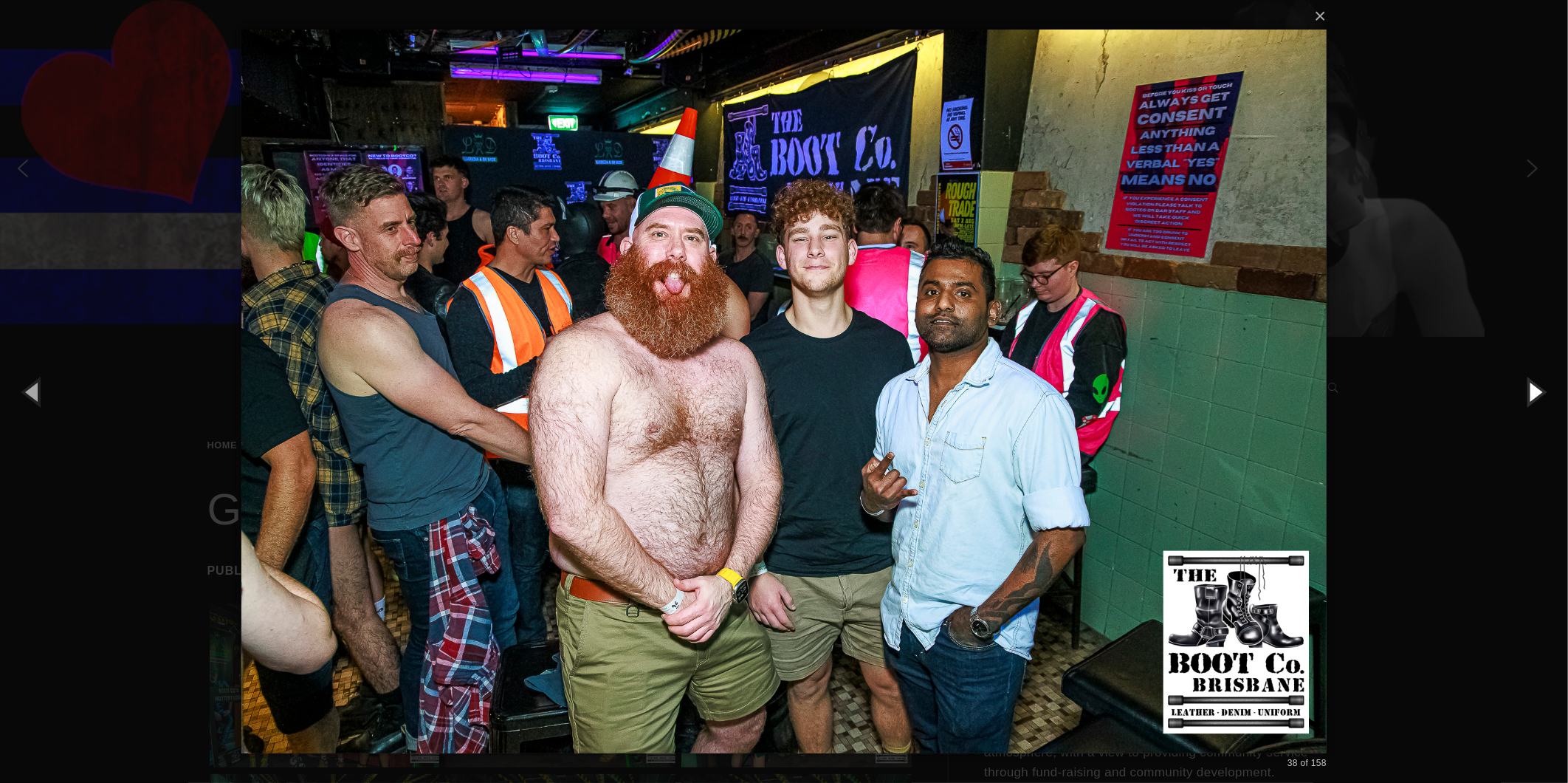
click at [1531, 381] on button "button" at bounding box center [1535, 392] width 67 height 82
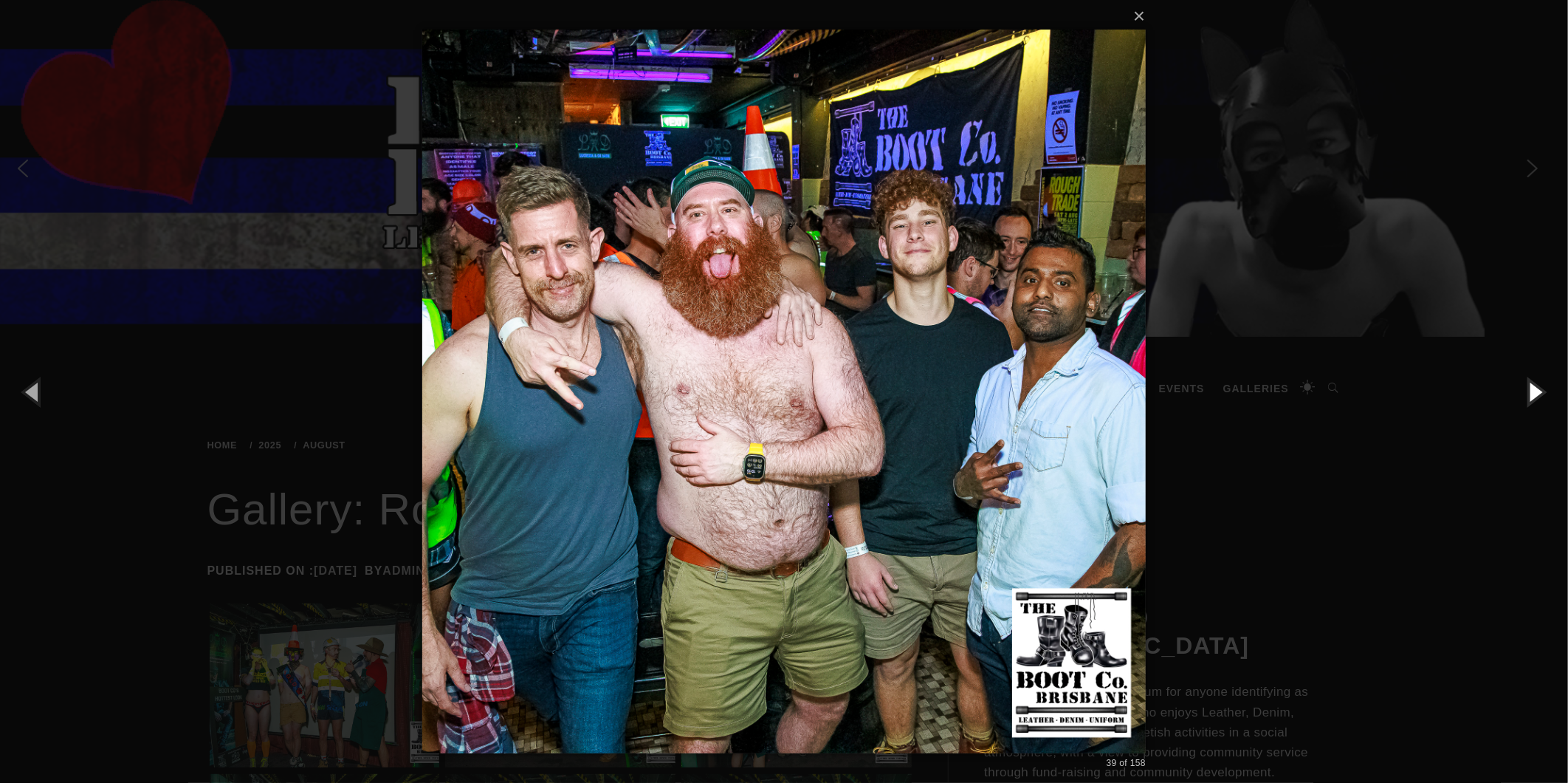
click at [1531, 381] on button "button" at bounding box center [1535, 392] width 67 height 82
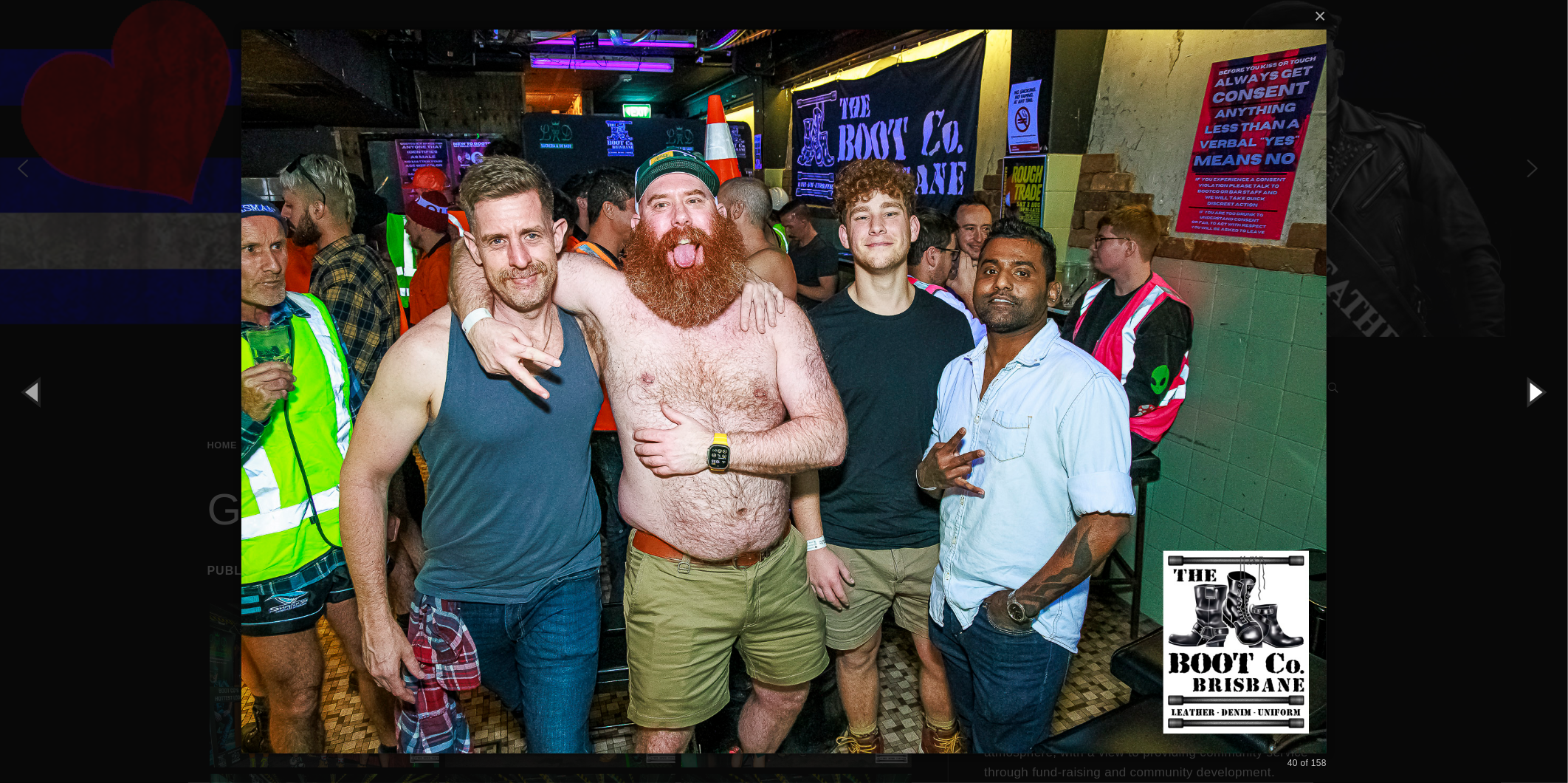
click at [1531, 381] on button "button" at bounding box center [1535, 392] width 67 height 82
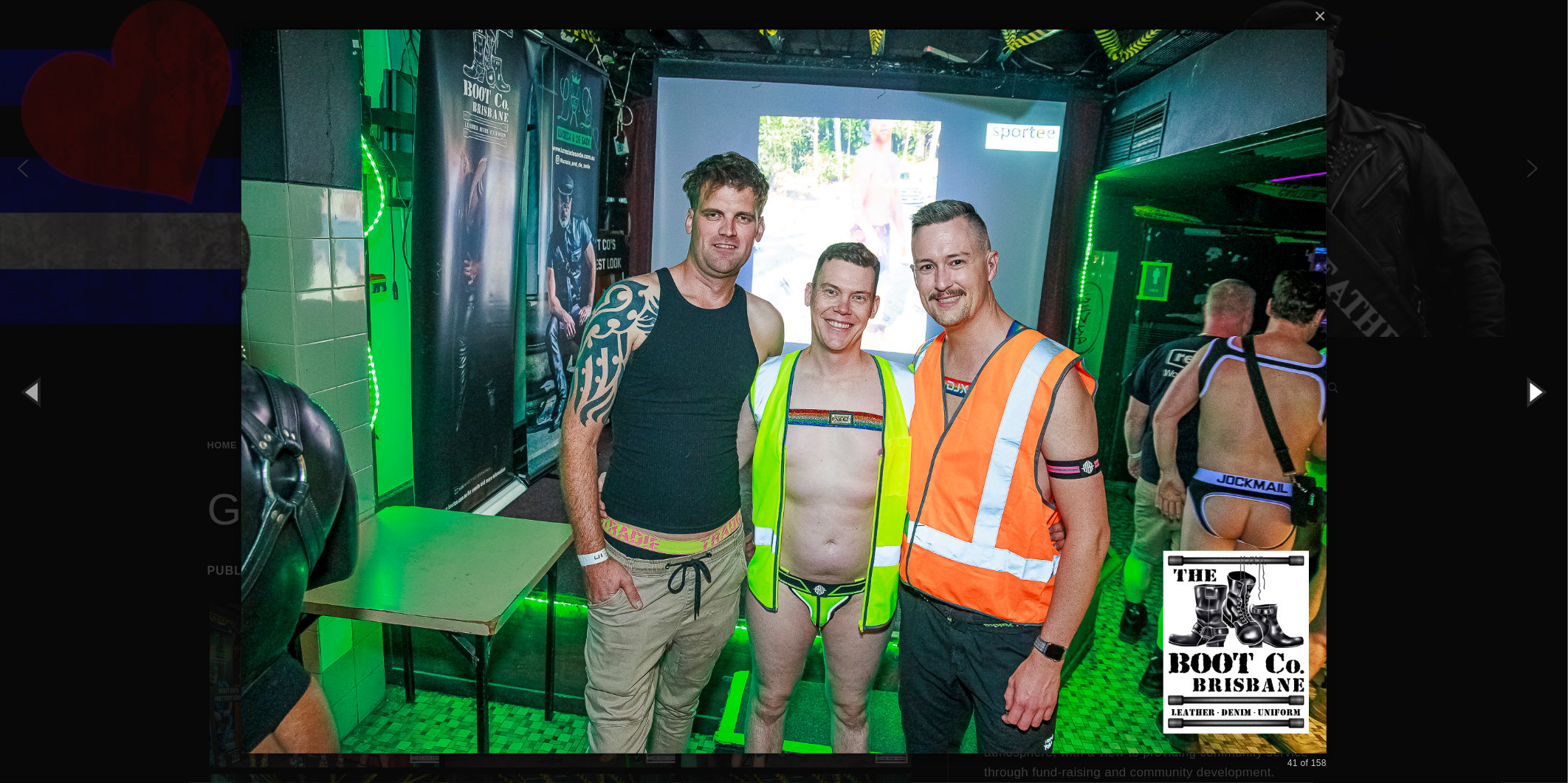
click at [1531, 381] on button "button" at bounding box center [1535, 392] width 67 height 82
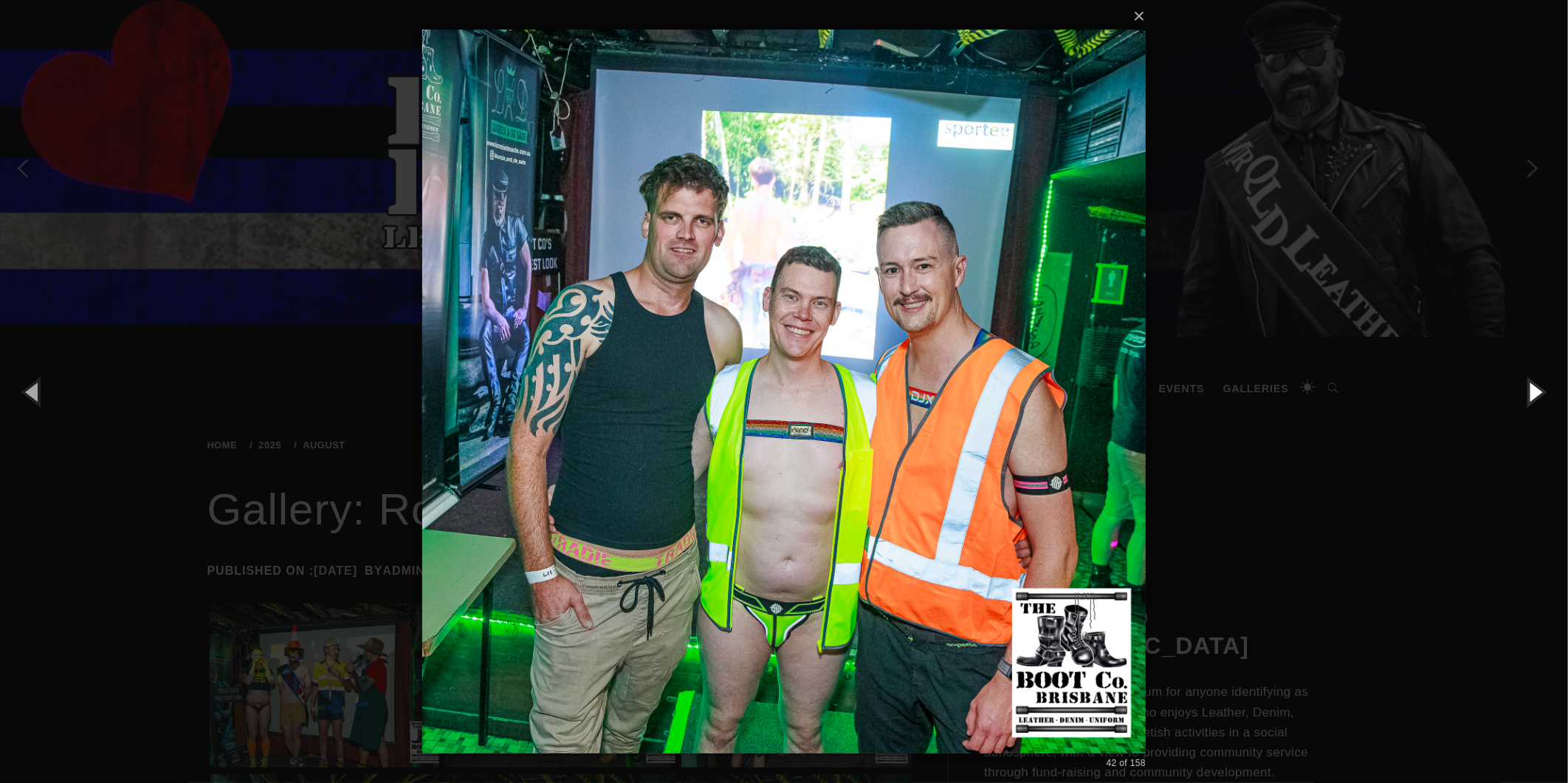
click at [1531, 381] on button "button" at bounding box center [1535, 392] width 67 height 82
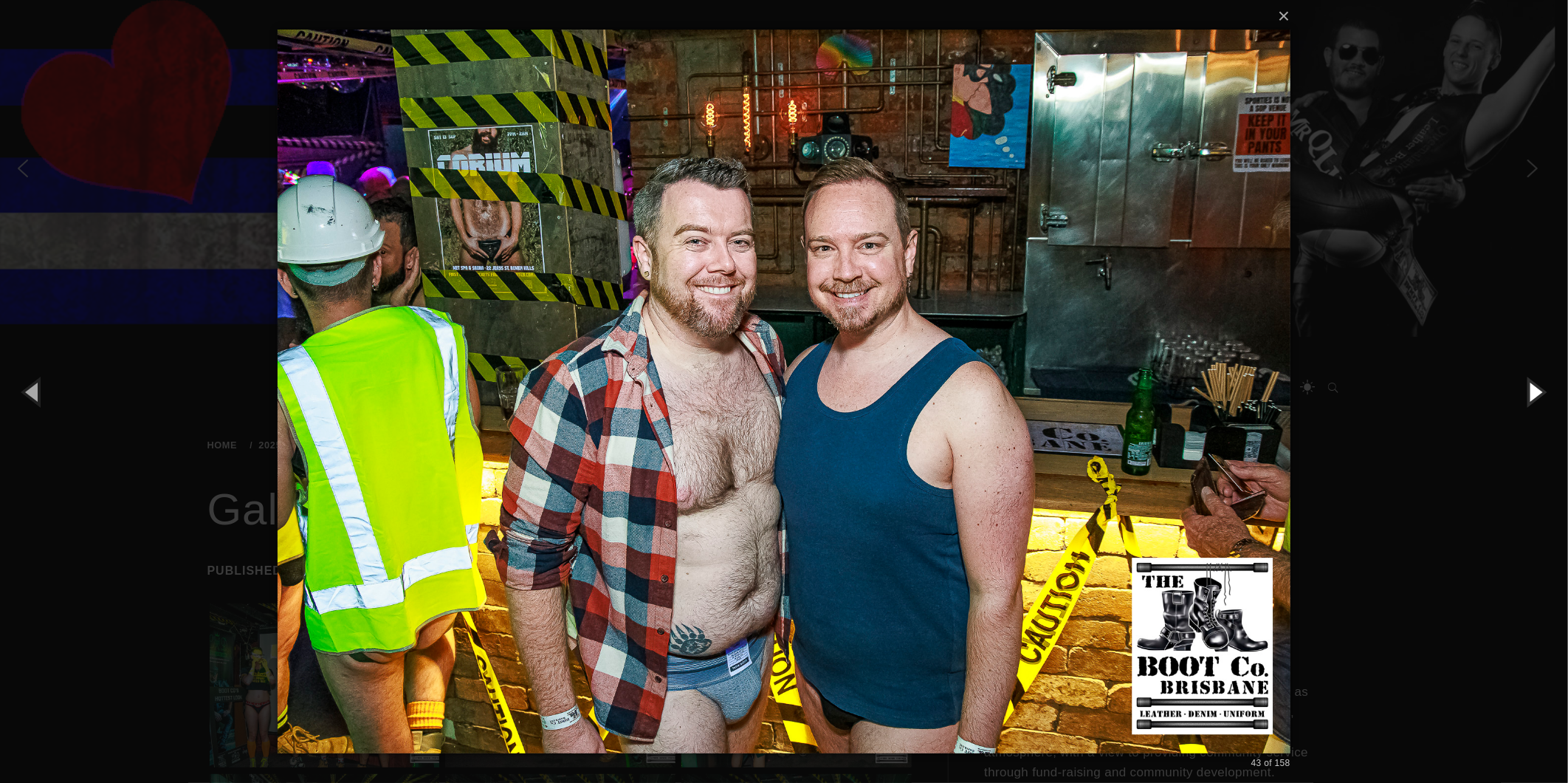
click at [1531, 381] on button "button" at bounding box center [1535, 392] width 67 height 82
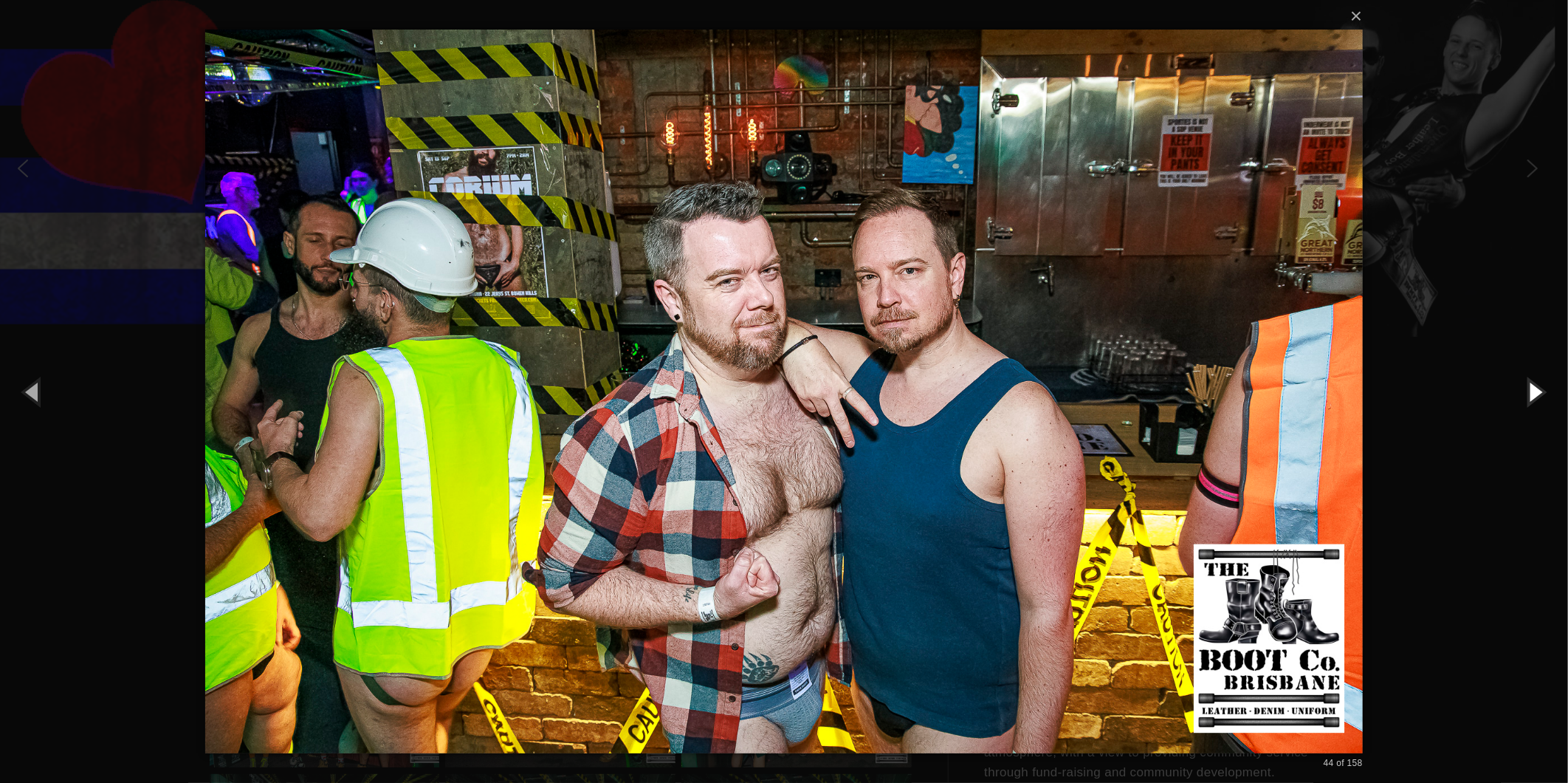
click at [1531, 381] on button "button" at bounding box center [1535, 392] width 67 height 82
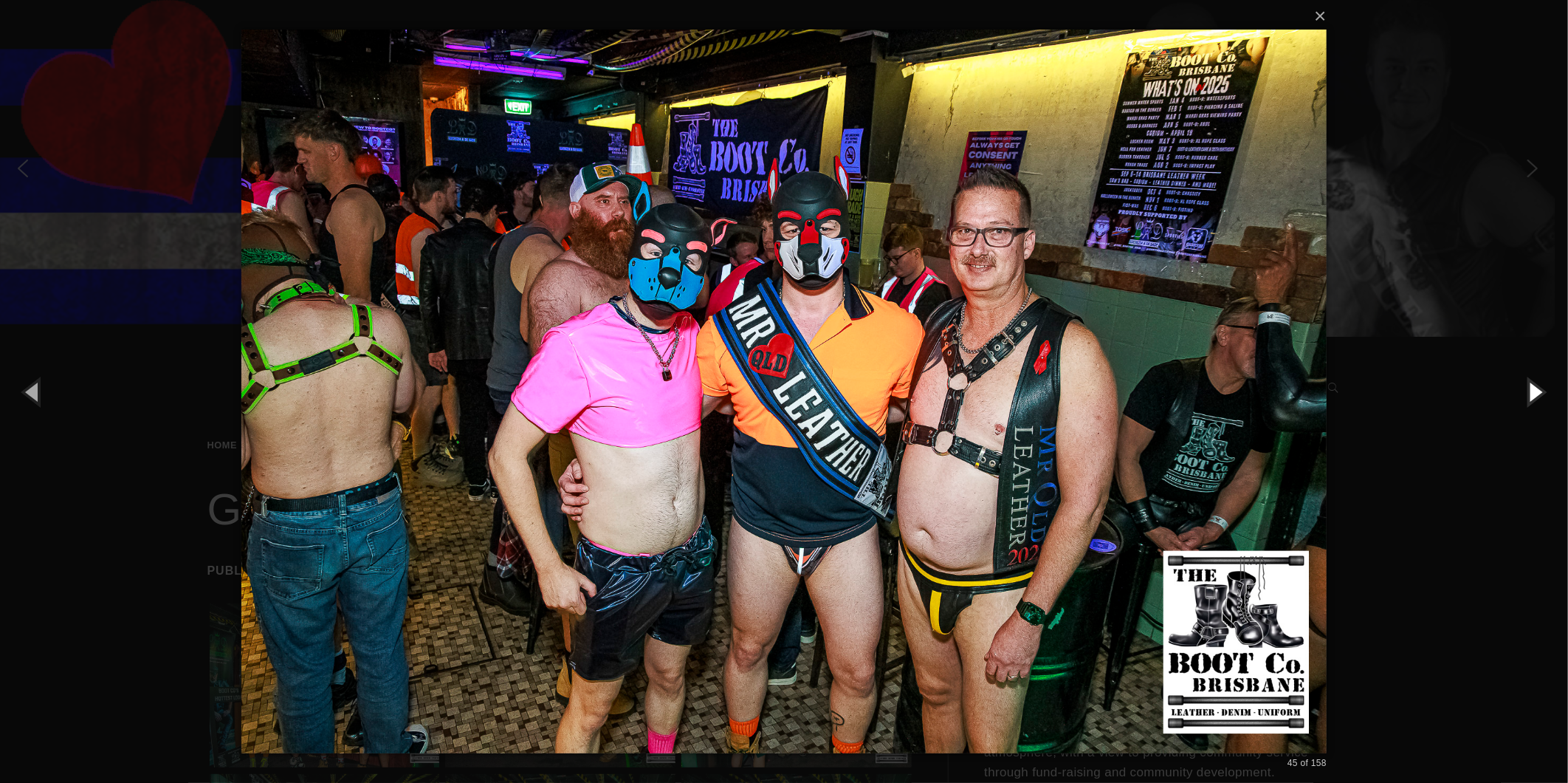
click at [1531, 381] on button "button" at bounding box center [1535, 392] width 67 height 82
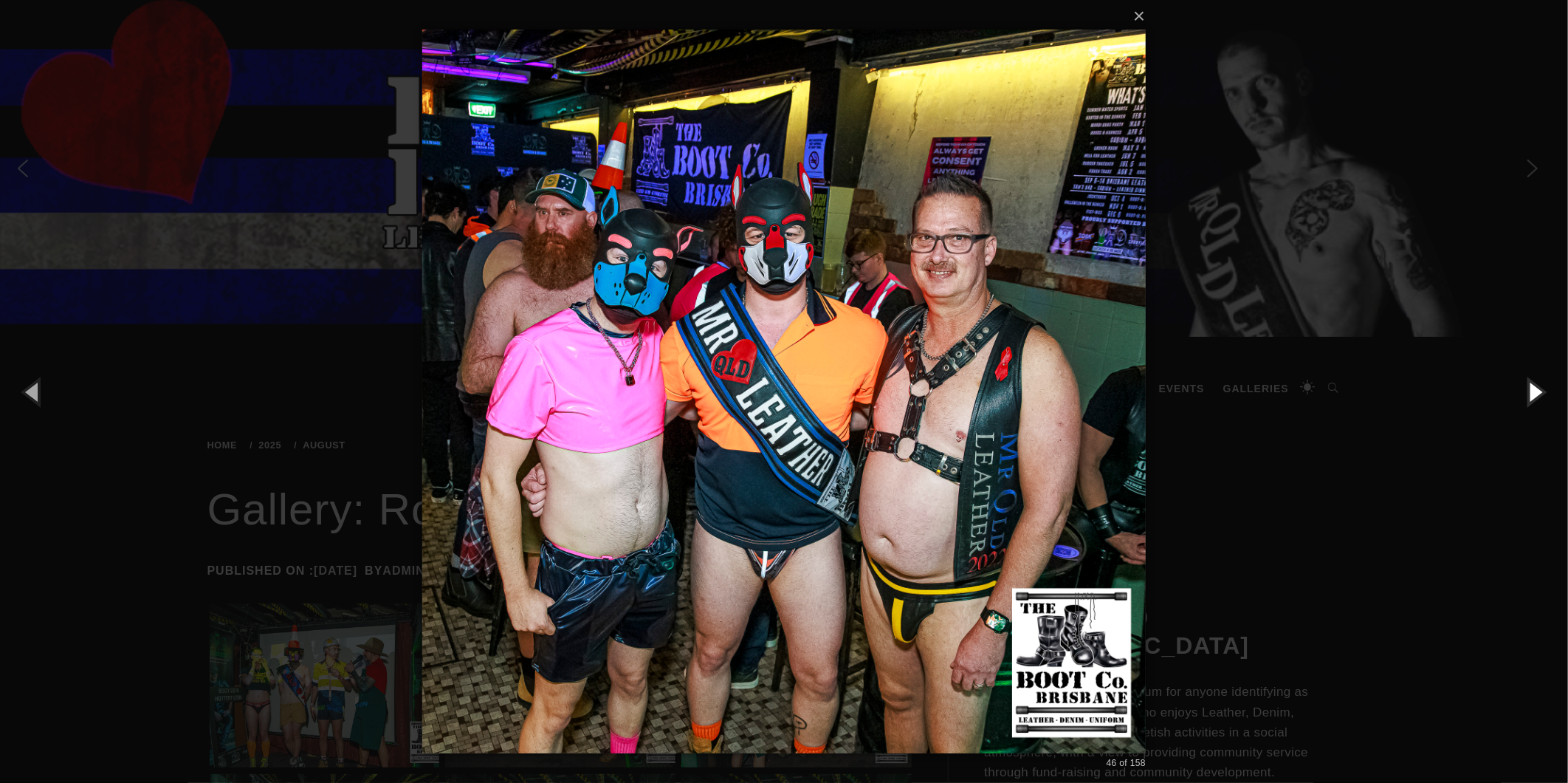
click at [1531, 381] on button "button" at bounding box center [1535, 392] width 67 height 82
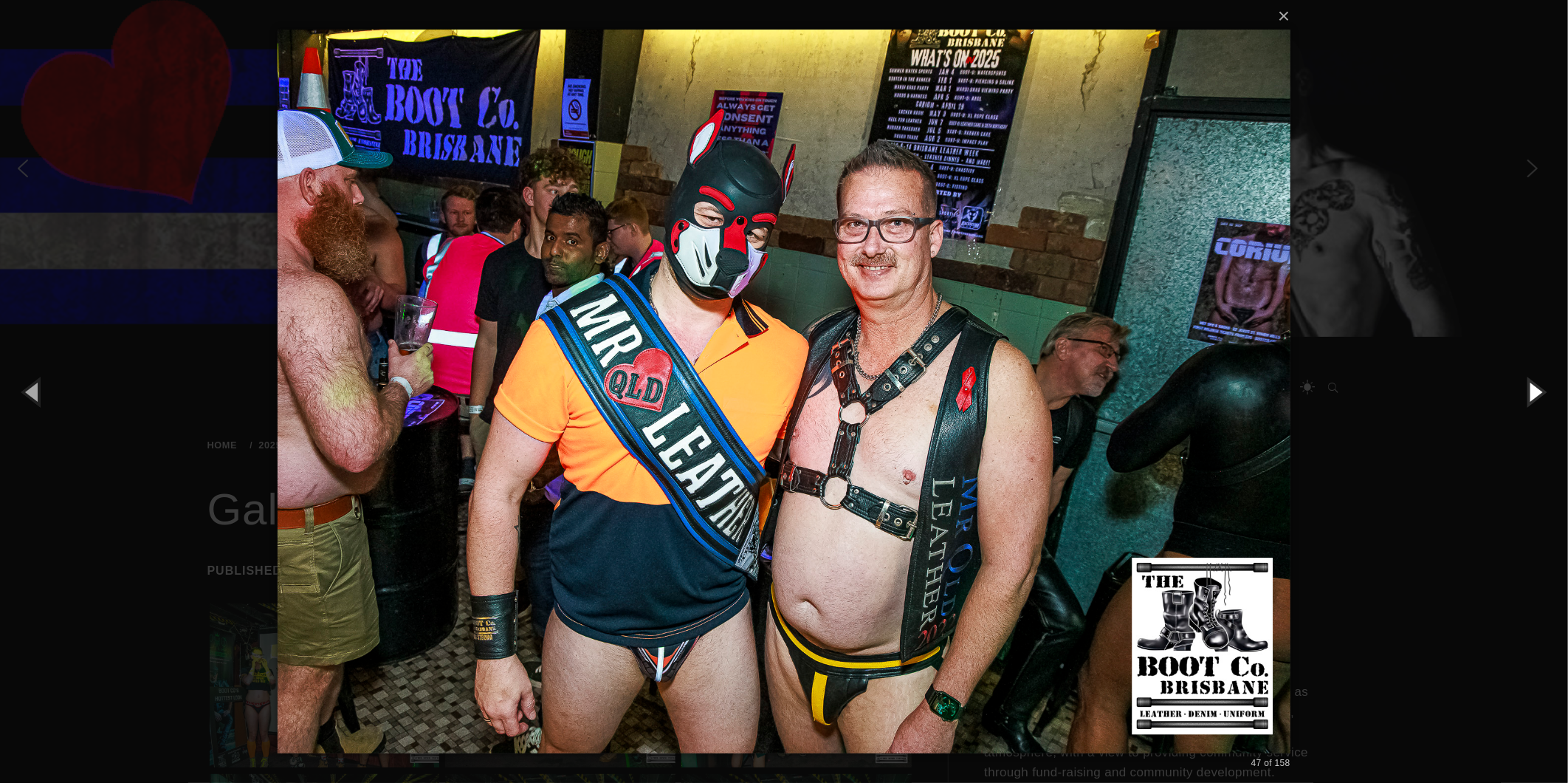
click at [1531, 381] on button "button" at bounding box center [1535, 392] width 67 height 82
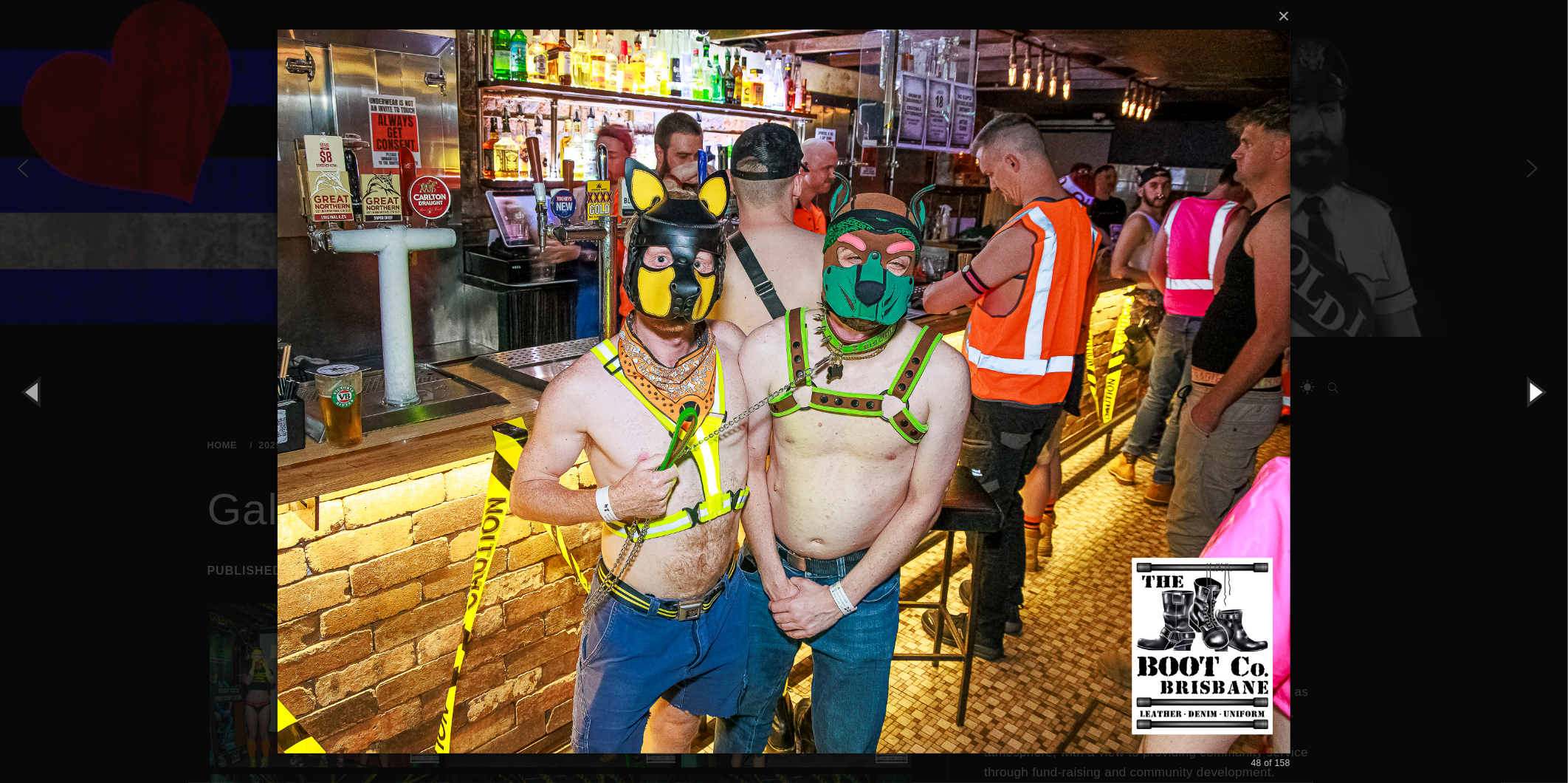
click at [1531, 381] on button "button" at bounding box center [1535, 392] width 67 height 82
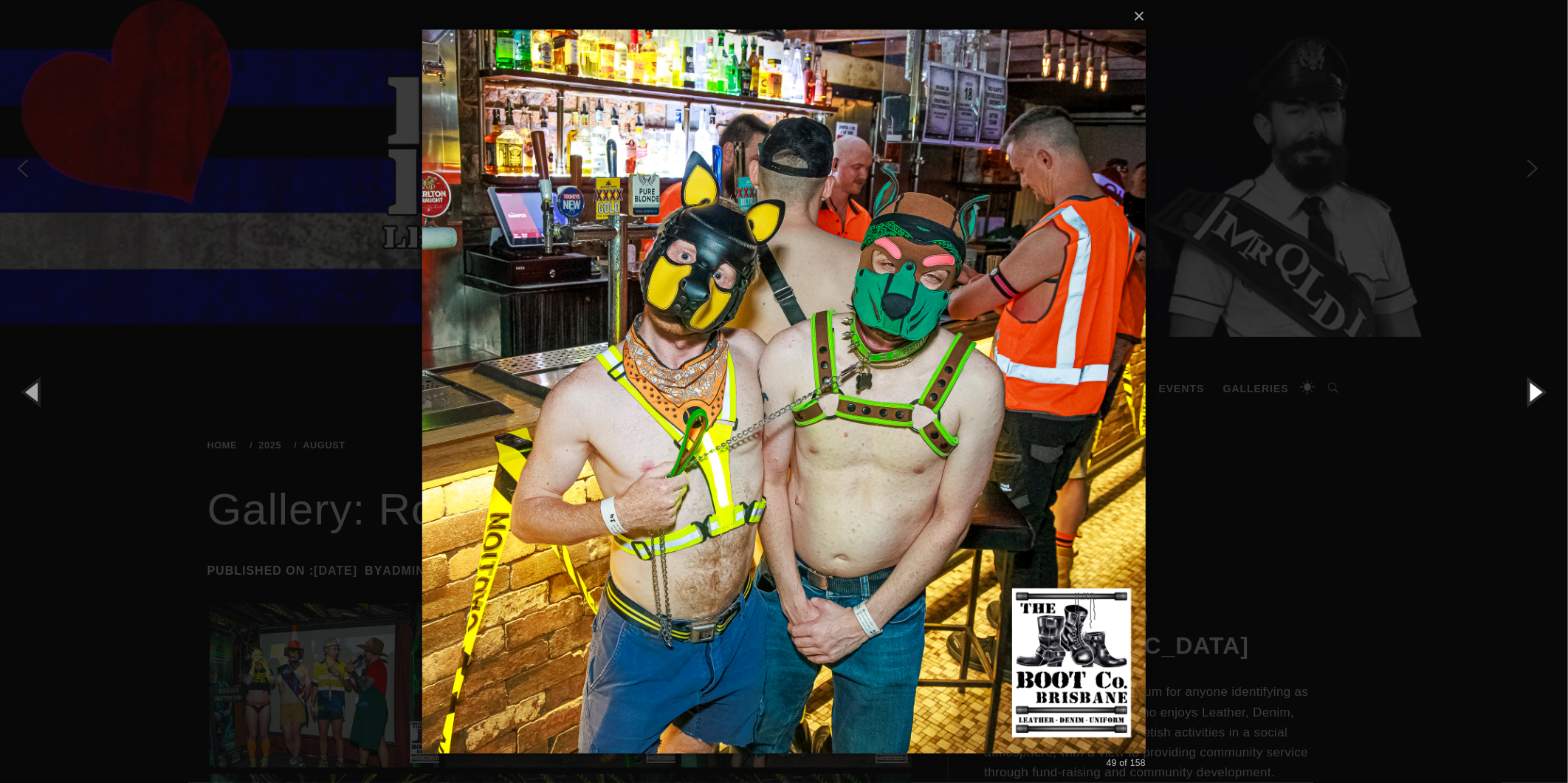
click at [1531, 381] on button "button" at bounding box center [1535, 392] width 67 height 82
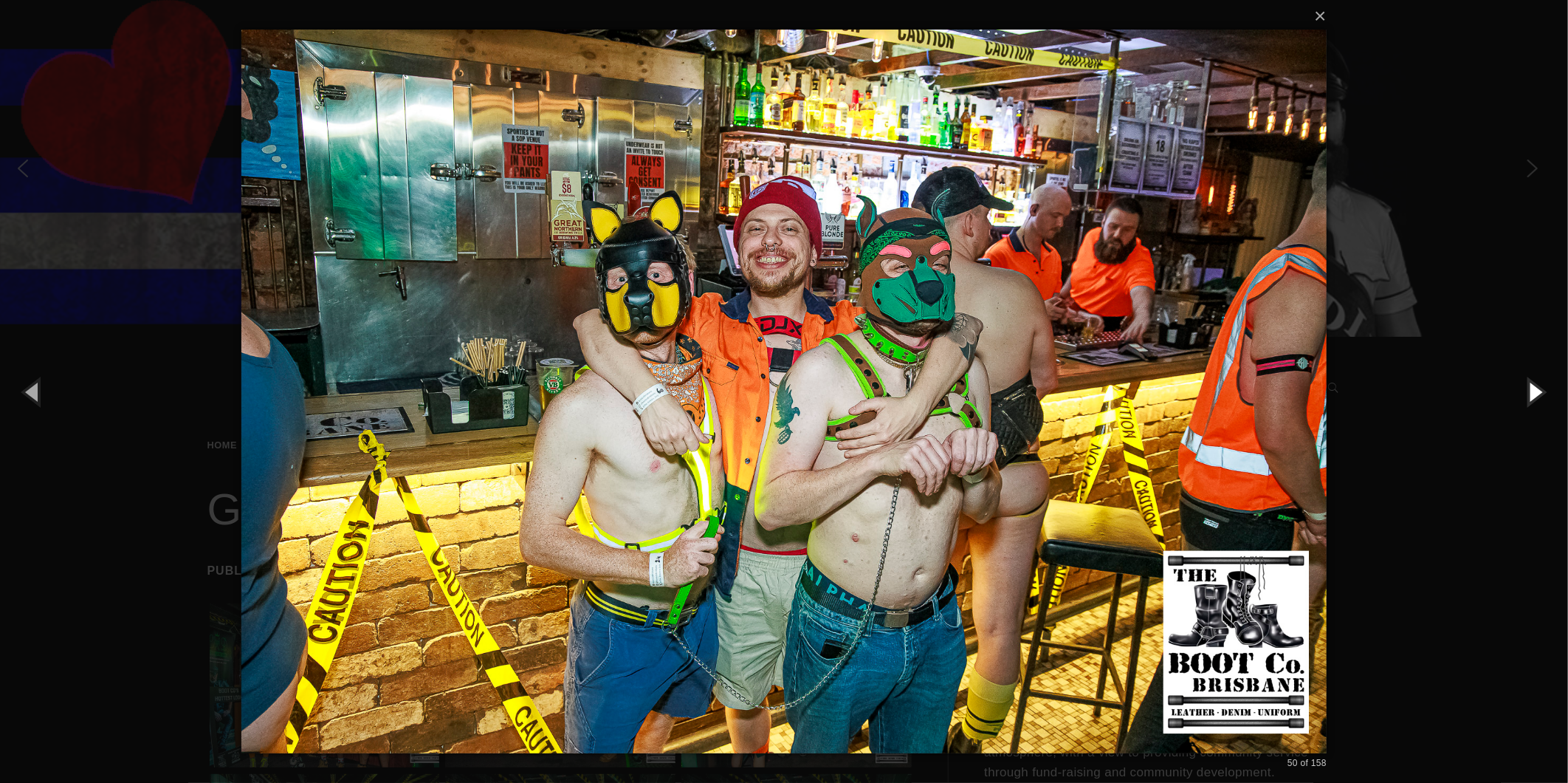
click at [1531, 381] on button "button" at bounding box center [1535, 392] width 67 height 82
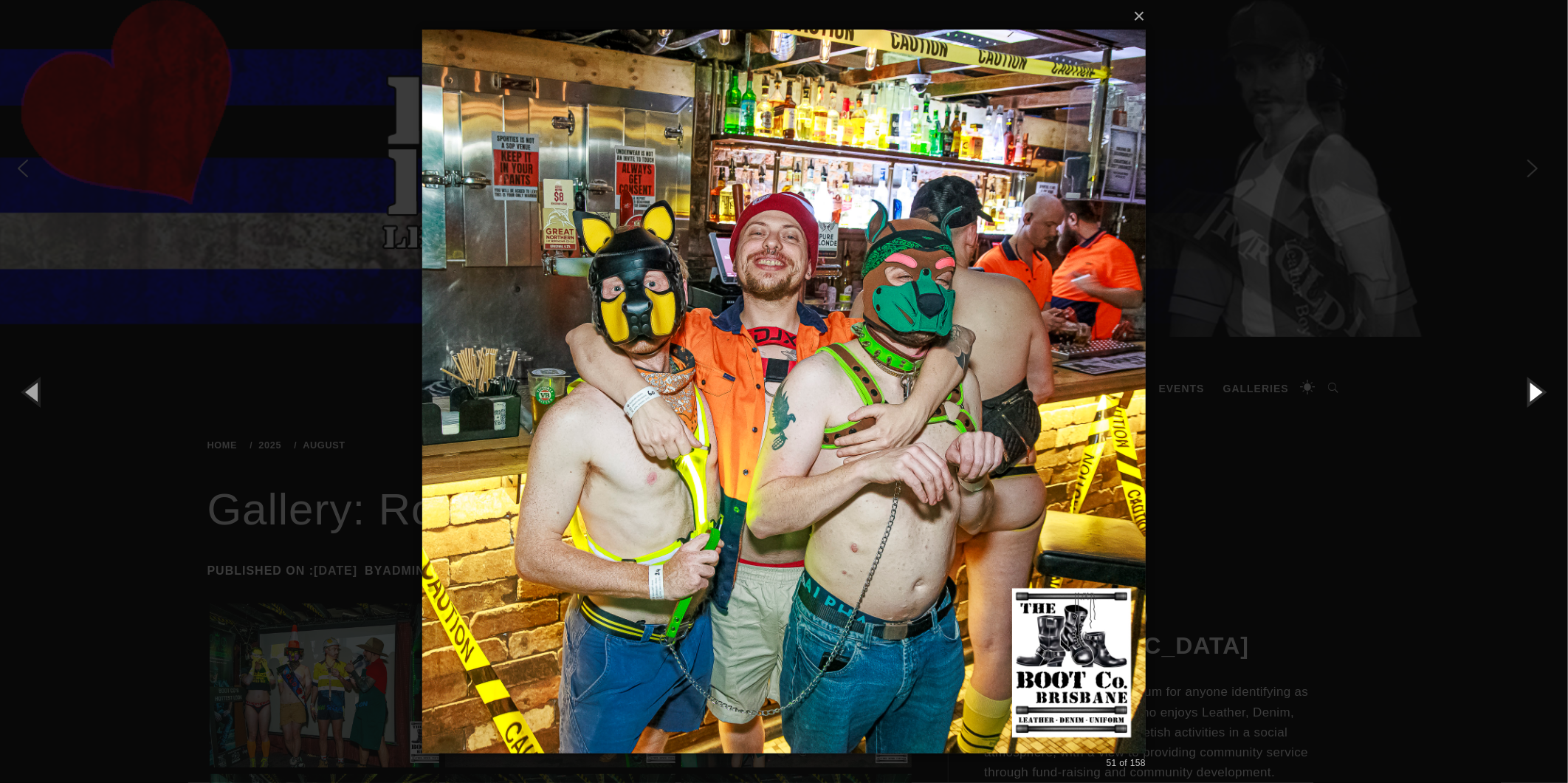
click at [1531, 381] on button "button" at bounding box center [1535, 392] width 67 height 82
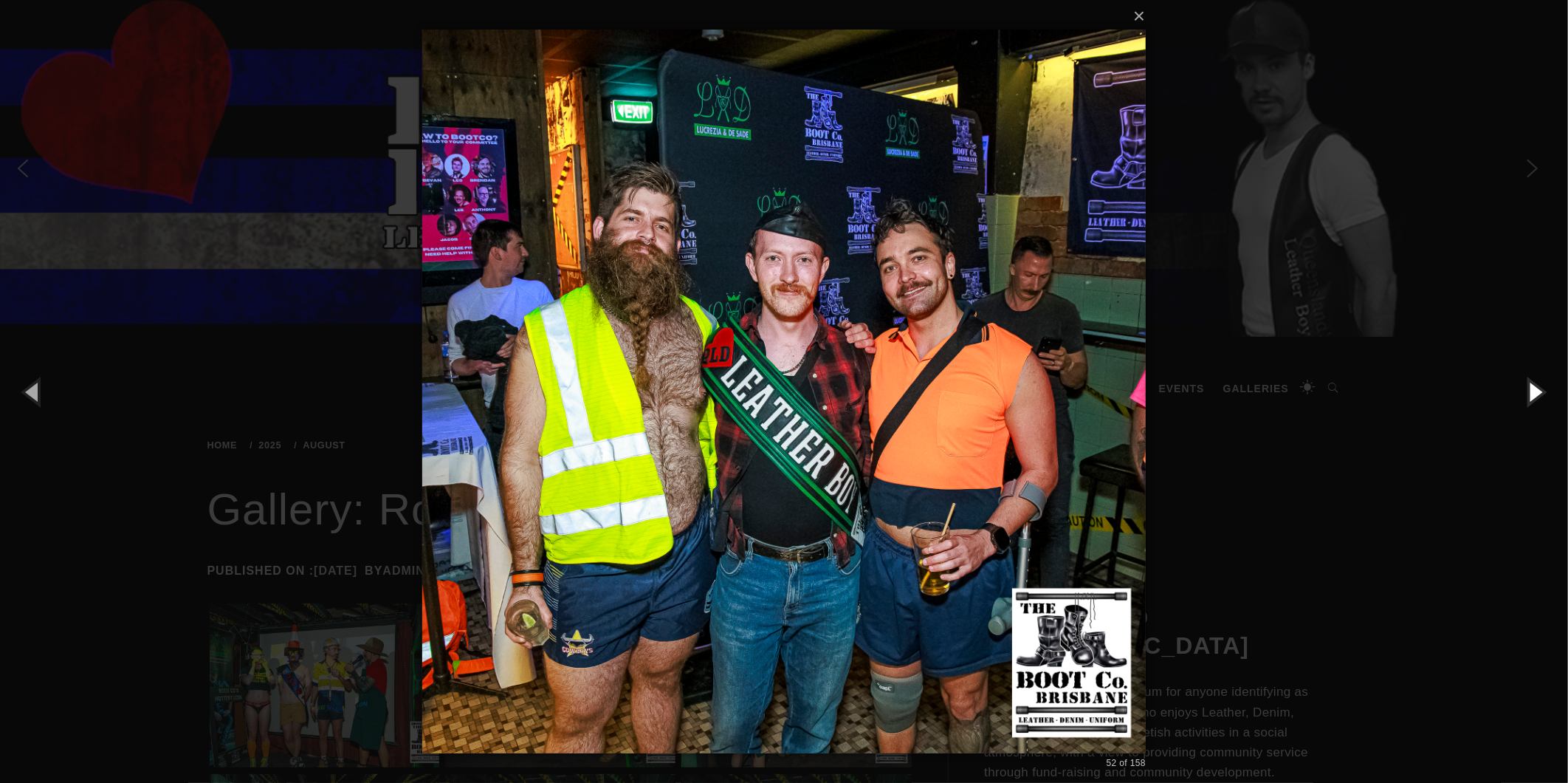
click at [1531, 381] on button "button" at bounding box center [1535, 392] width 67 height 82
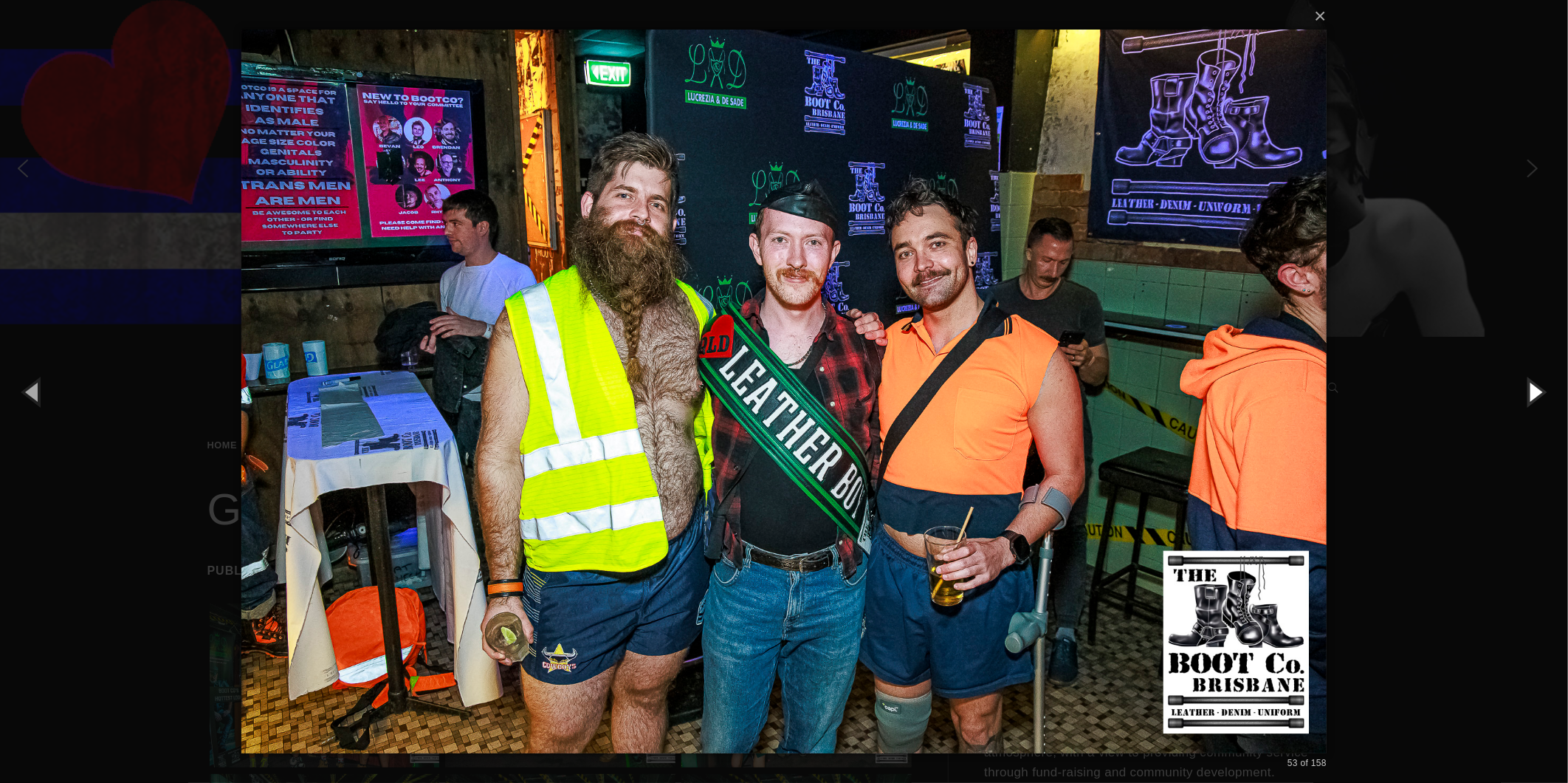
click at [1531, 381] on button "button" at bounding box center [1535, 392] width 67 height 82
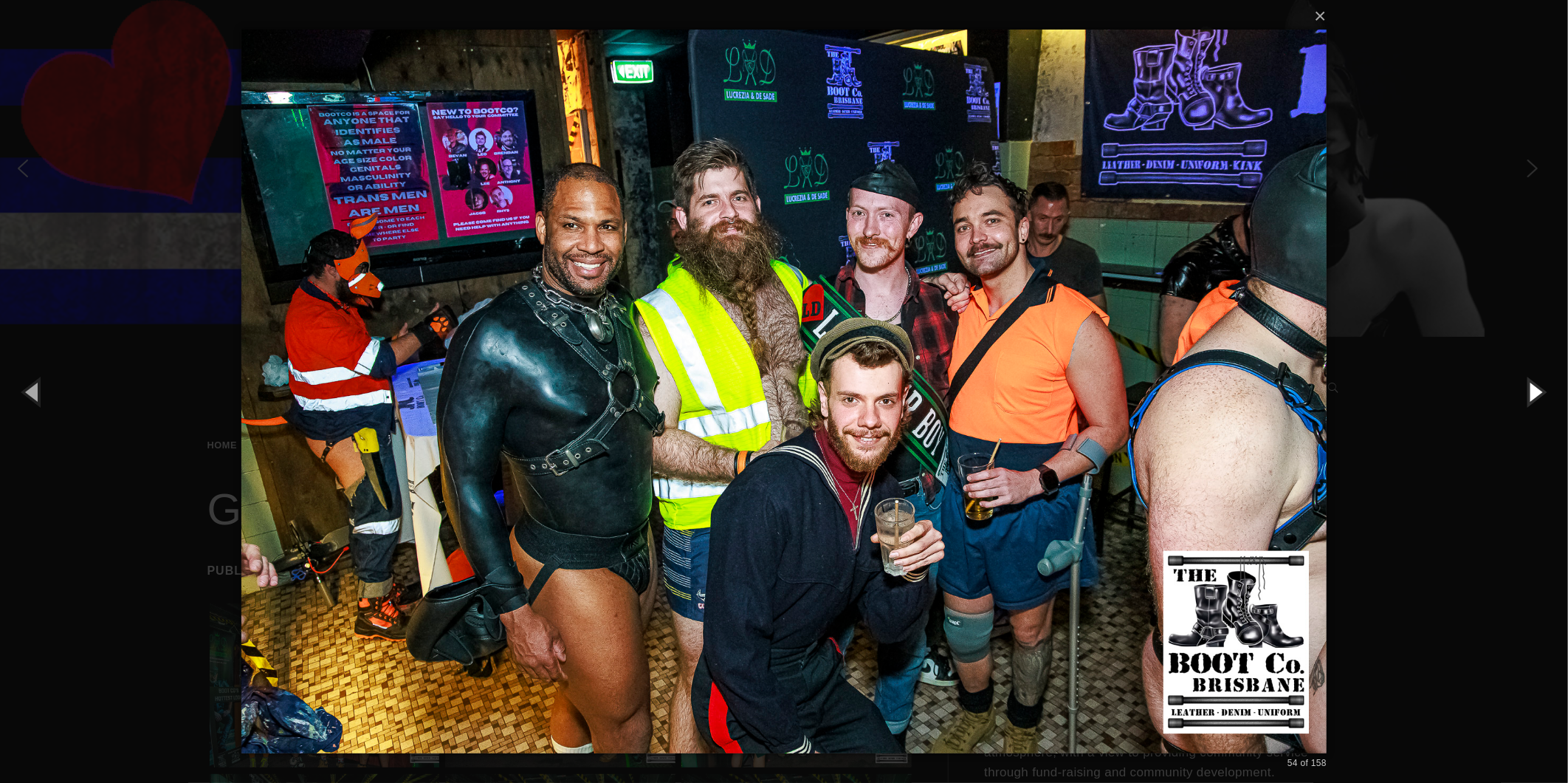
click at [1531, 381] on button "button" at bounding box center [1535, 392] width 67 height 82
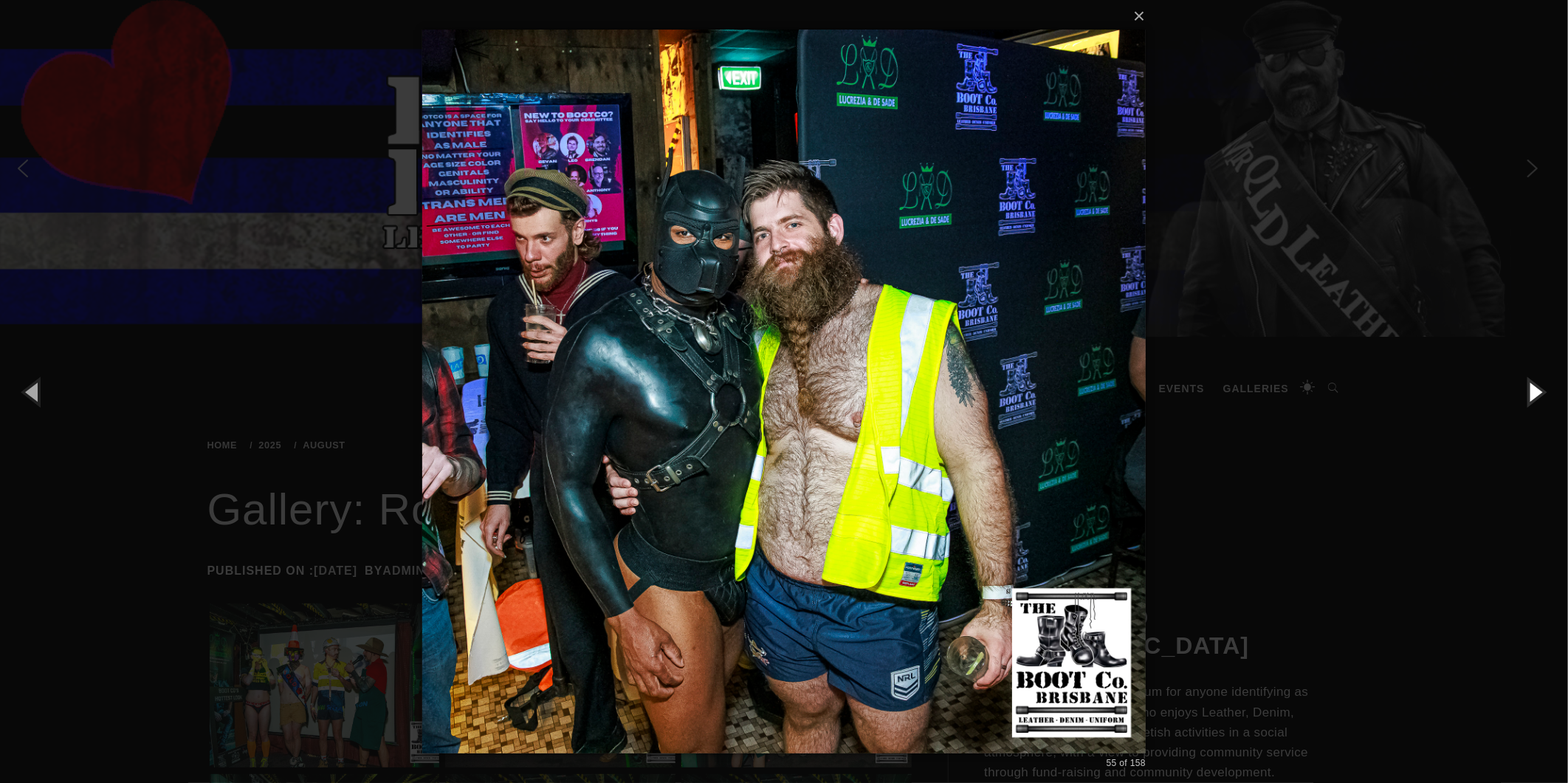
click at [1531, 381] on button "button" at bounding box center [1535, 392] width 67 height 82
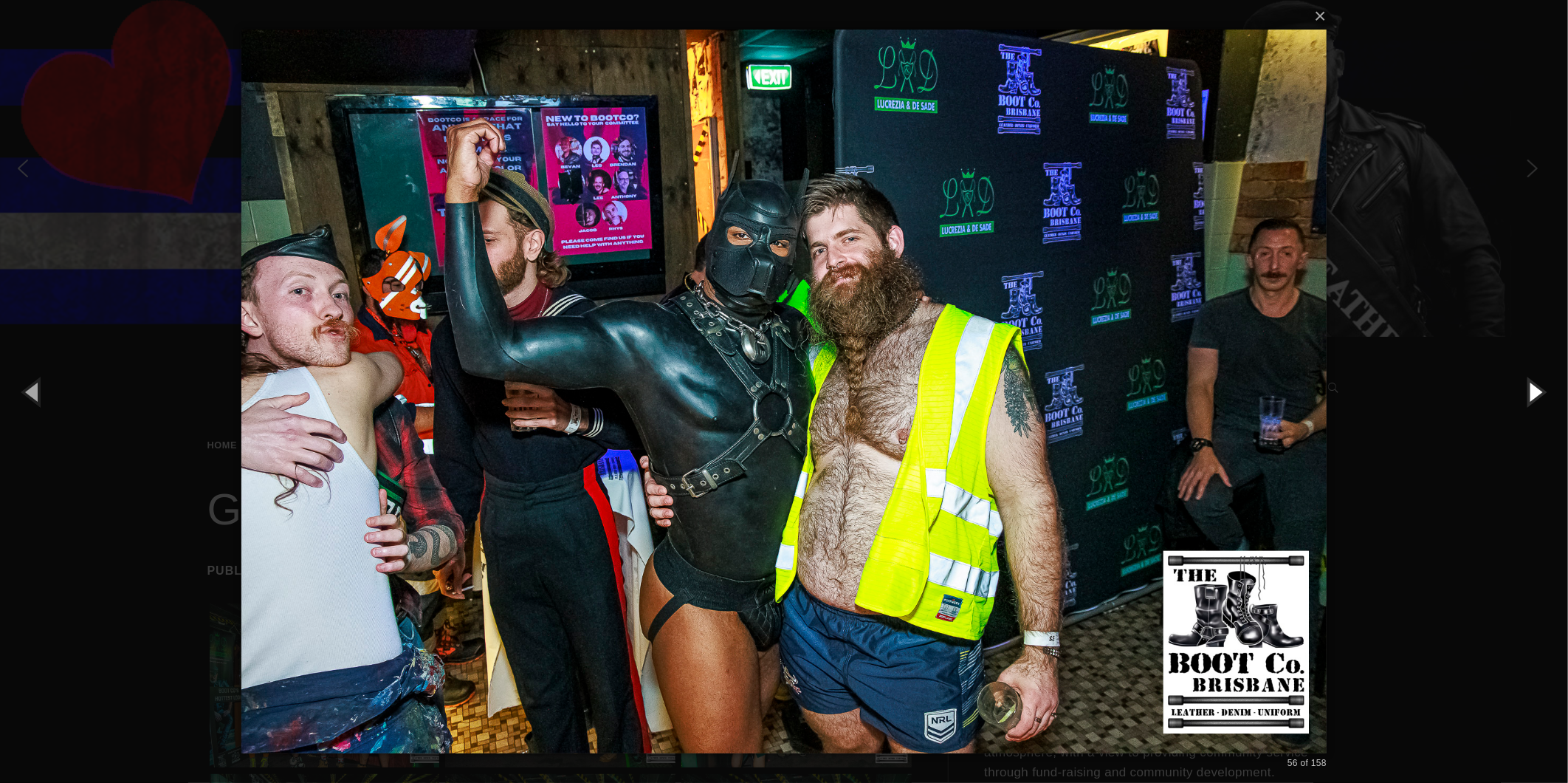
click at [1531, 381] on button "button" at bounding box center [1535, 392] width 67 height 82
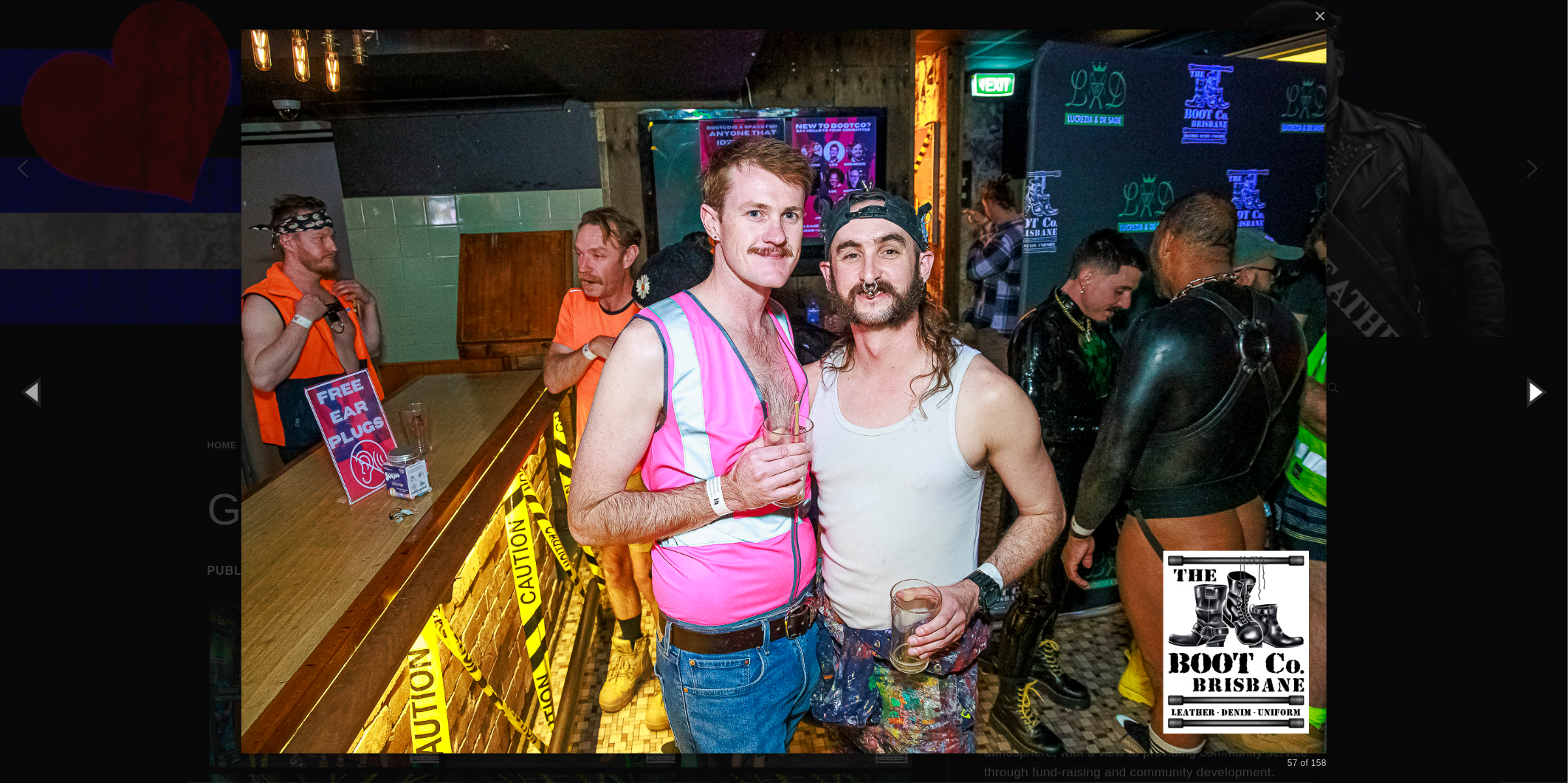
click at [1531, 381] on button "button" at bounding box center [1535, 392] width 67 height 82
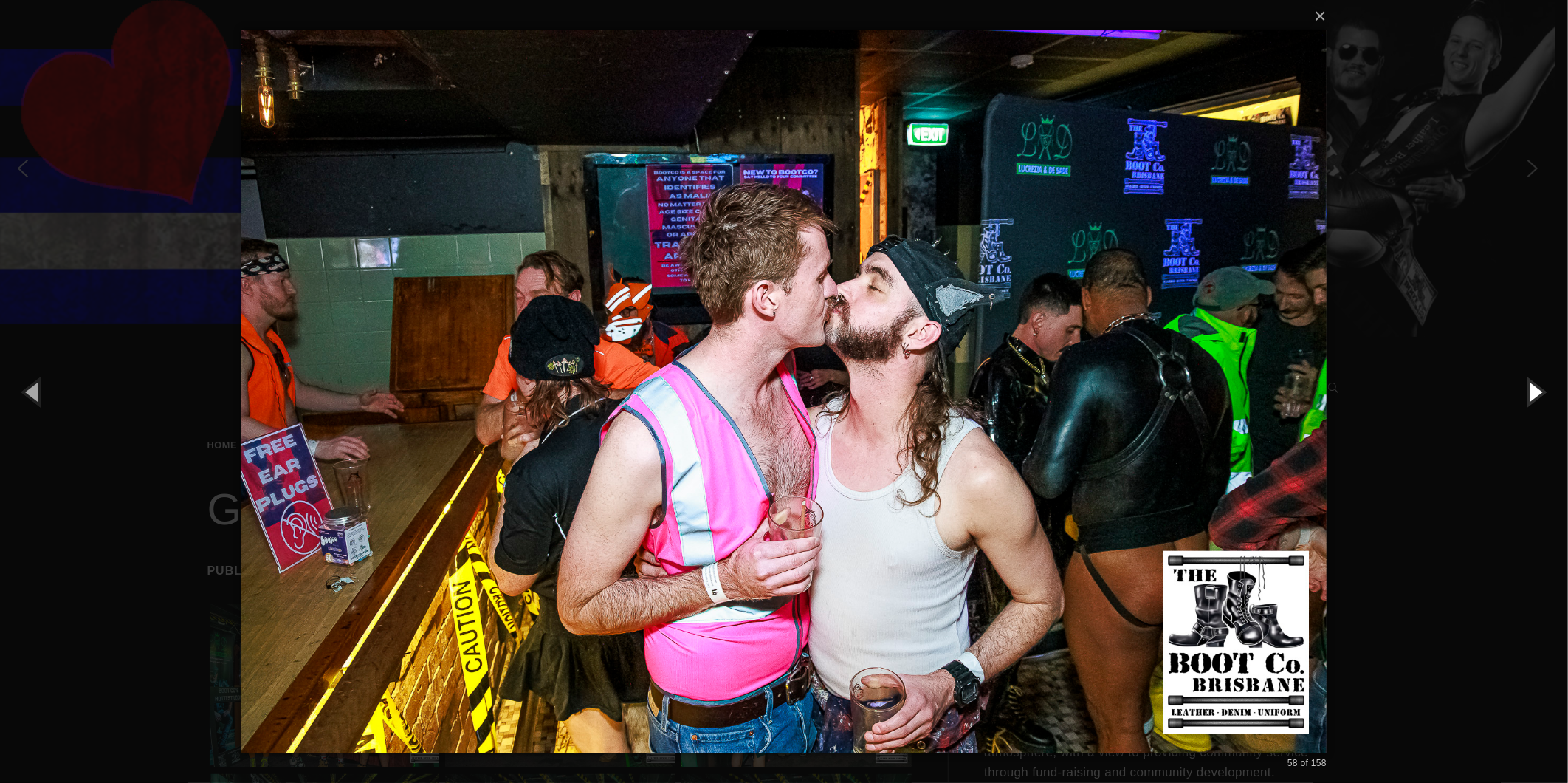
click at [1531, 381] on button "button" at bounding box center [1535, 392] width 67 height 82
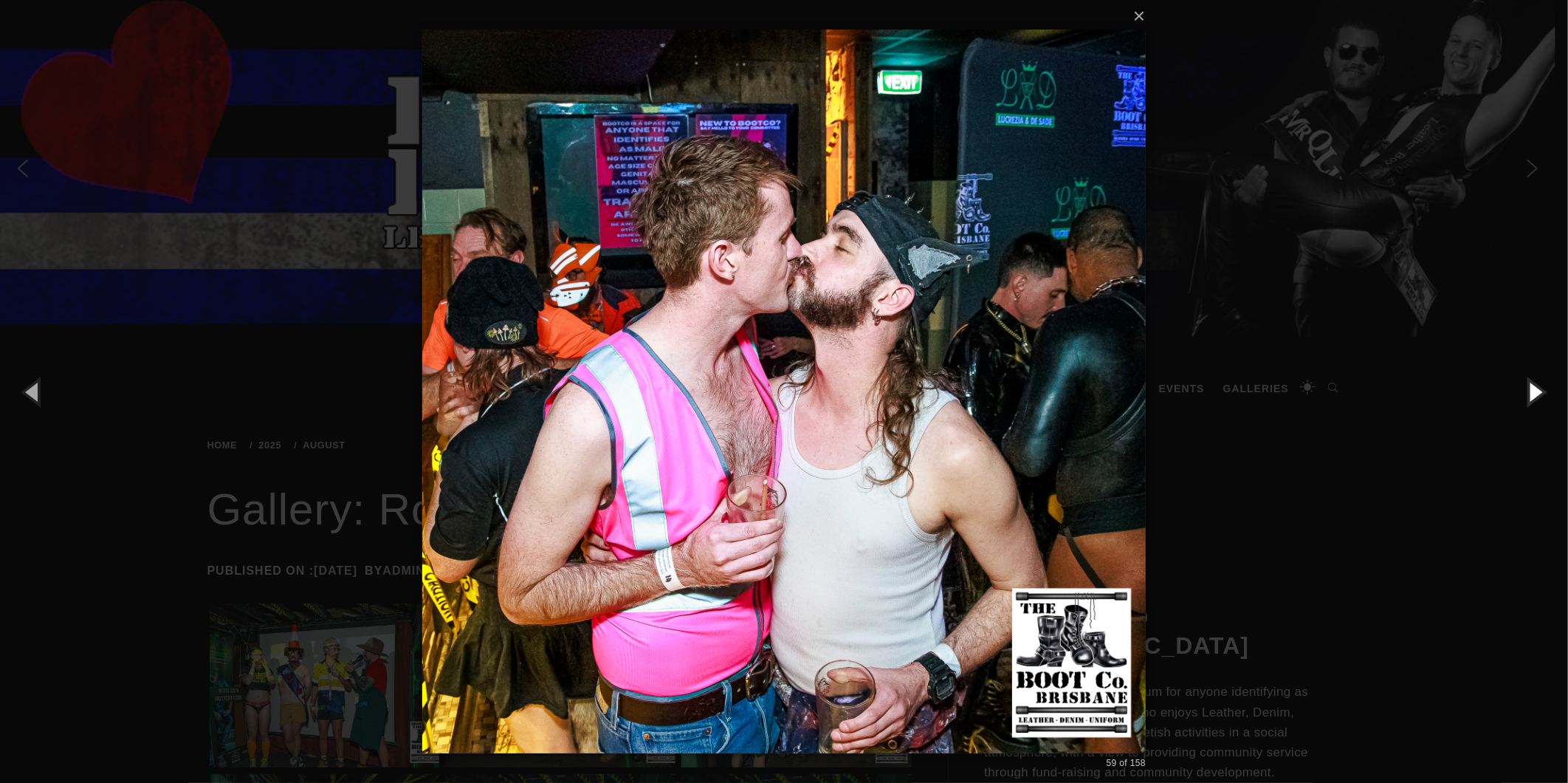
click at [1531, 381] on button "button" at bounding box center [1535, 392] width 67 height 82
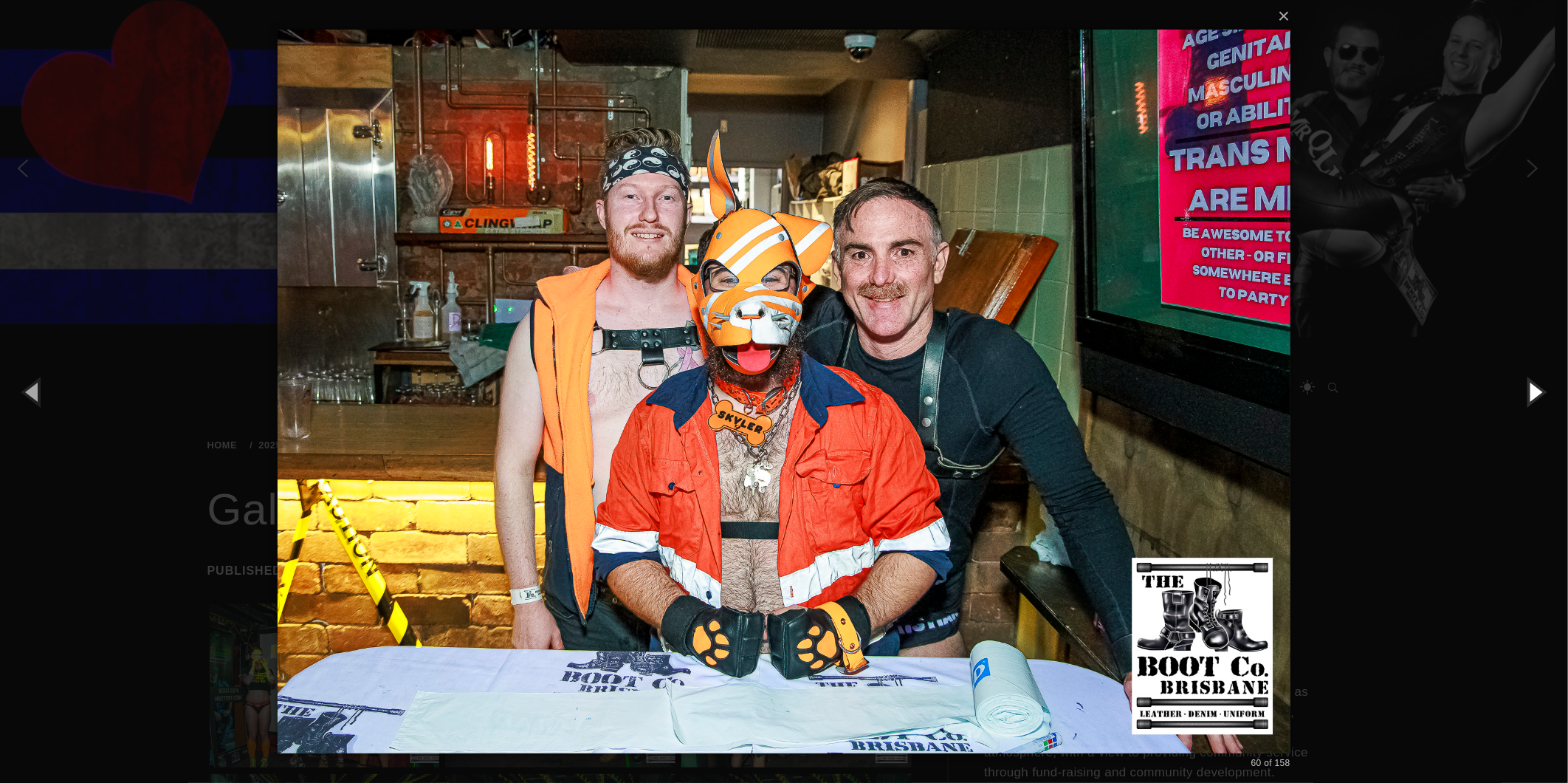
click at [1531, 381] on button "button" at bounding box center [1535, 392] width 67 height 82
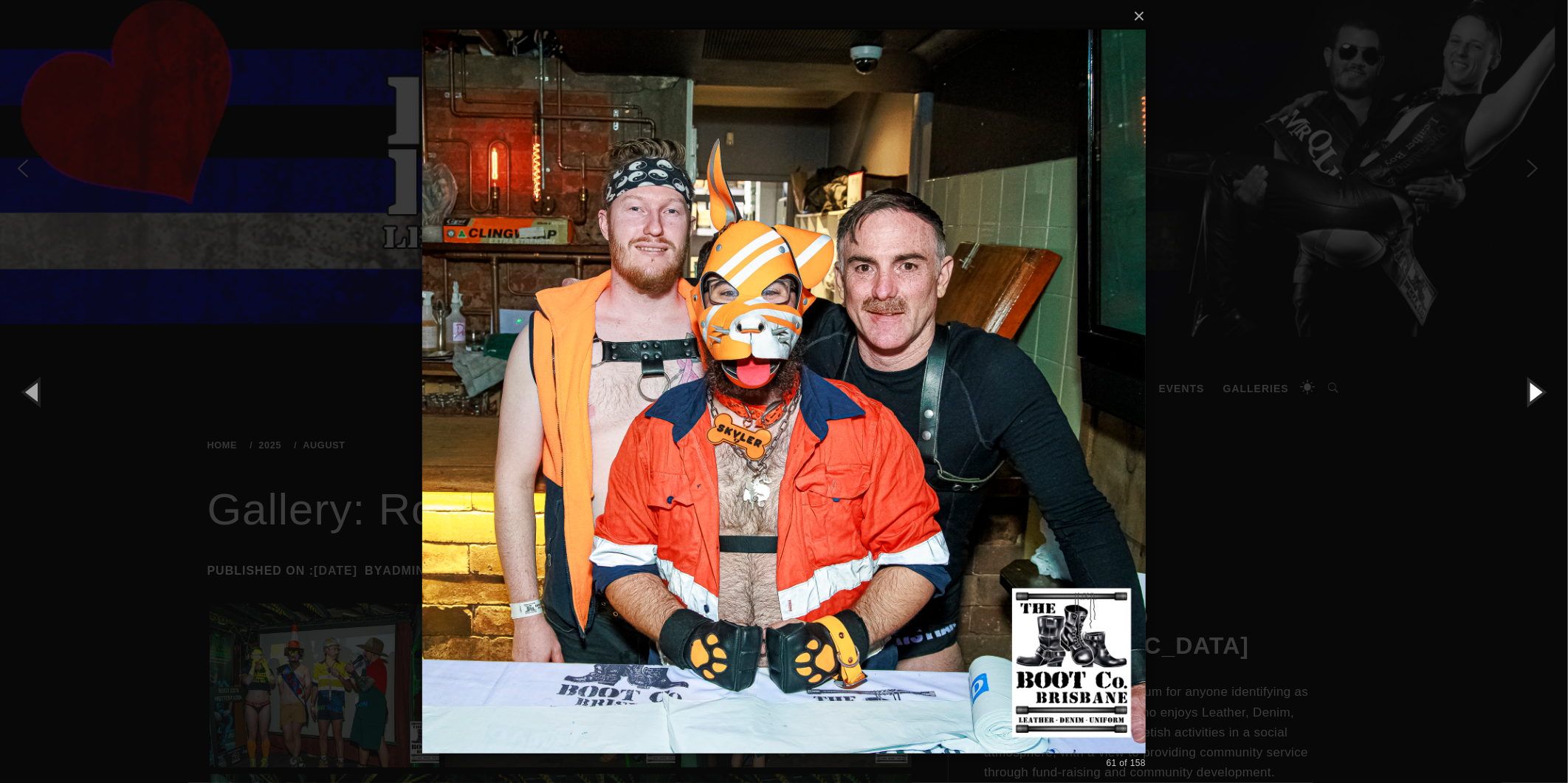
click at [1531, 381] on button "button" at bounding box center [1535, 392] width 67 height 82
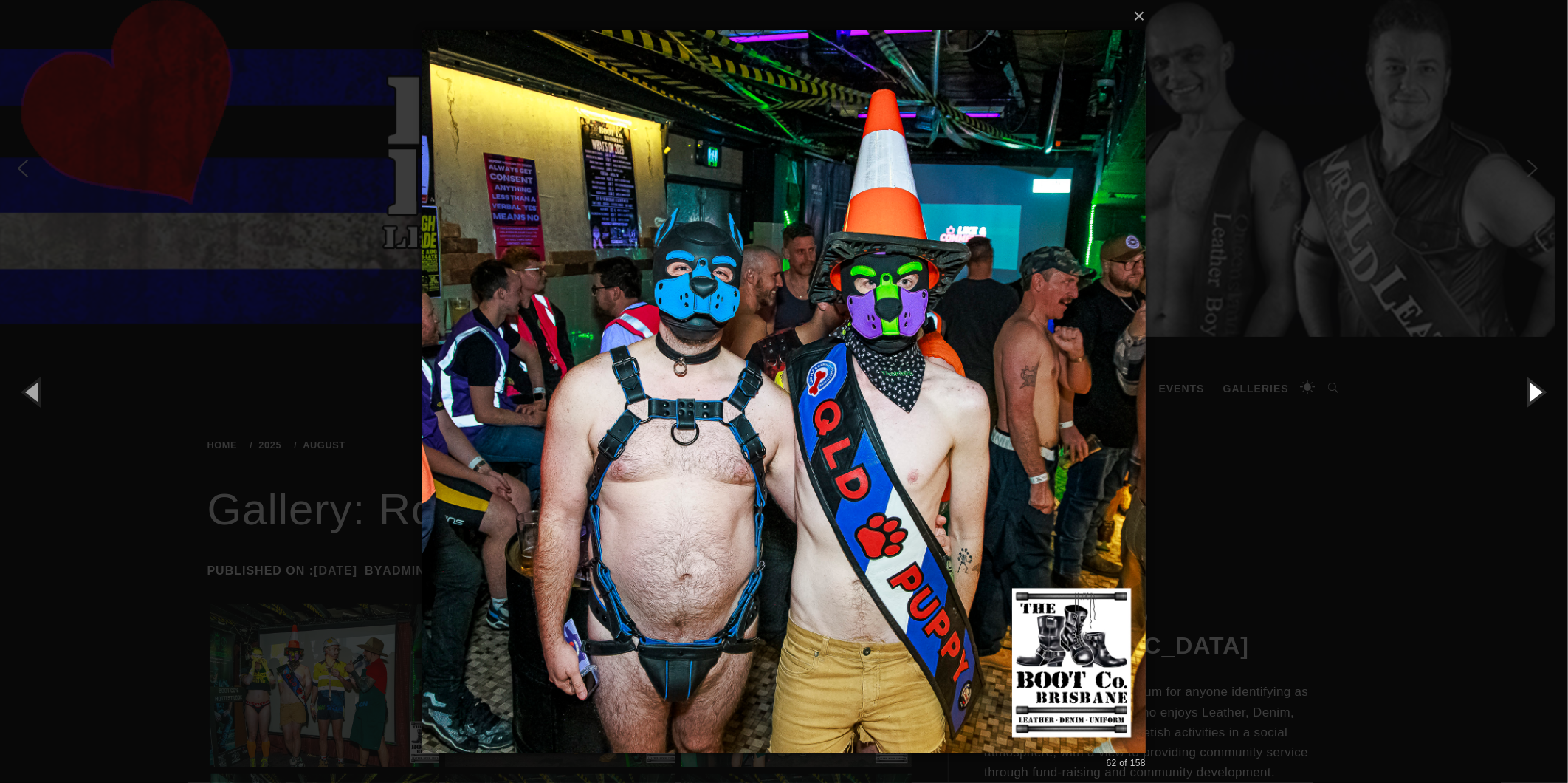
click at [1525, 379] on button "button" at bounding box center [1535, 392] width 67 height 82
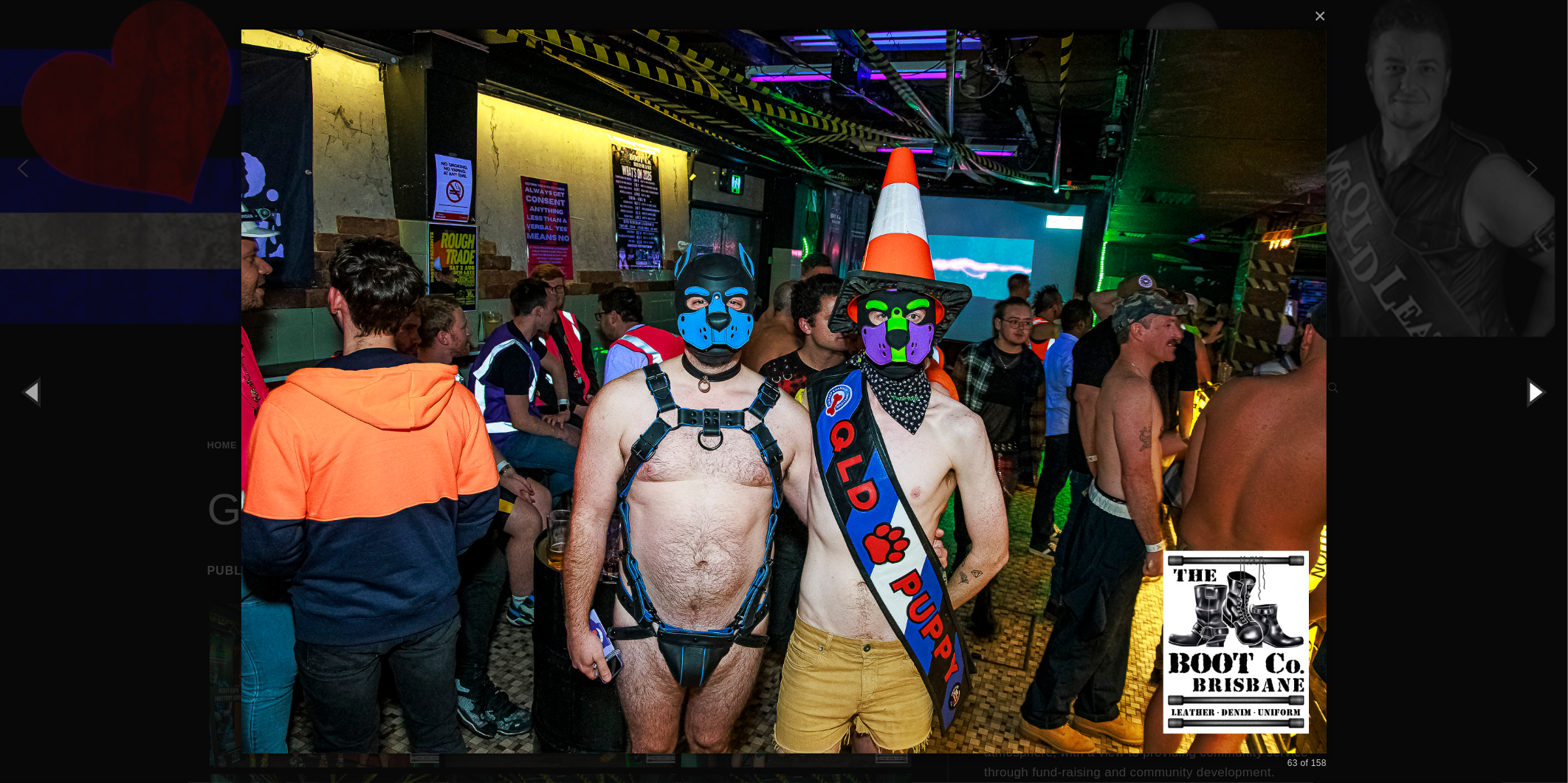
click at [1525, 379] on button "button" at bounding box center [1535, 392] width 67 height 82
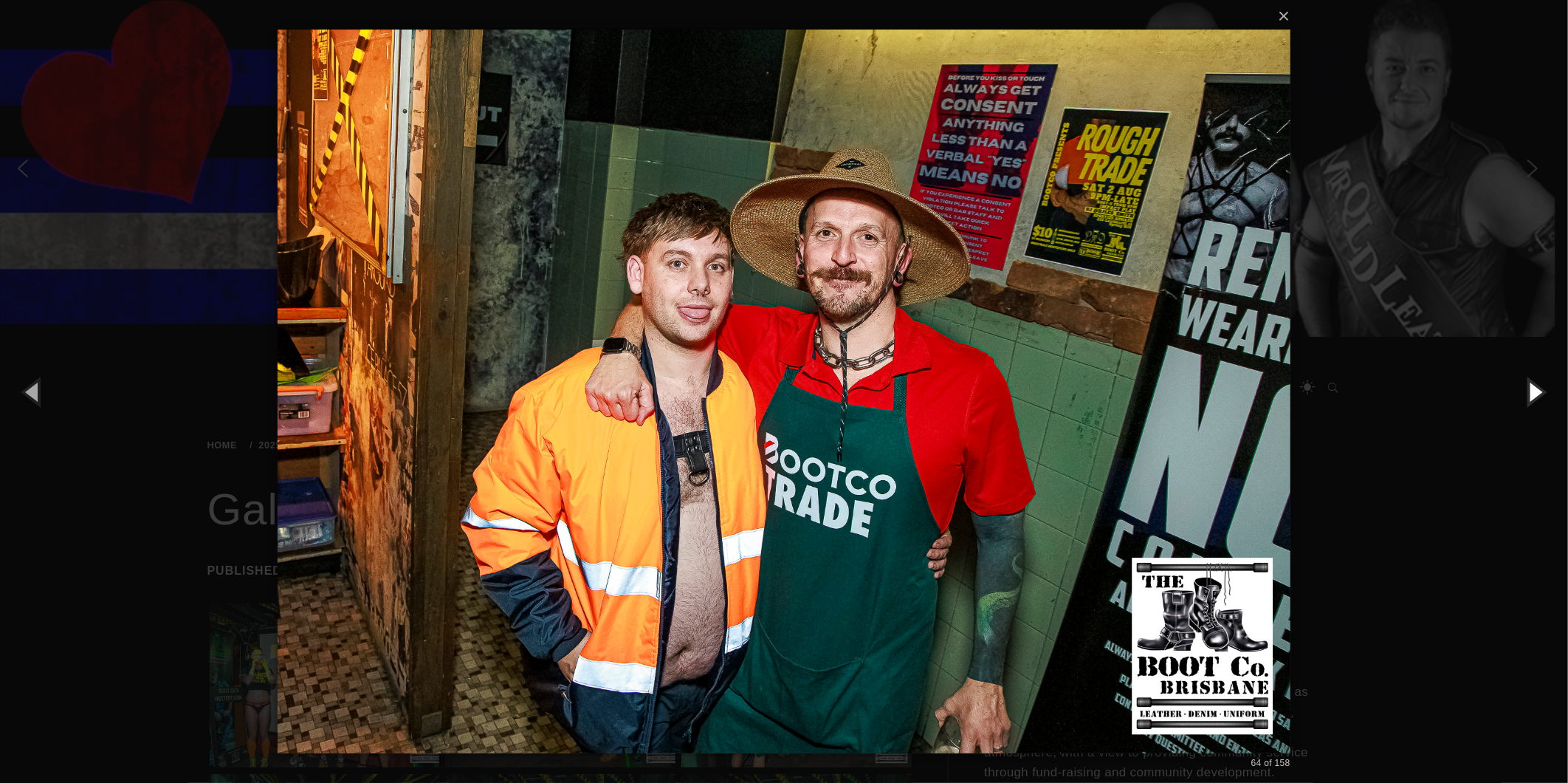
click at [1525, 379] on button "button" at bounding box center [1535, 392] width 67 height 82
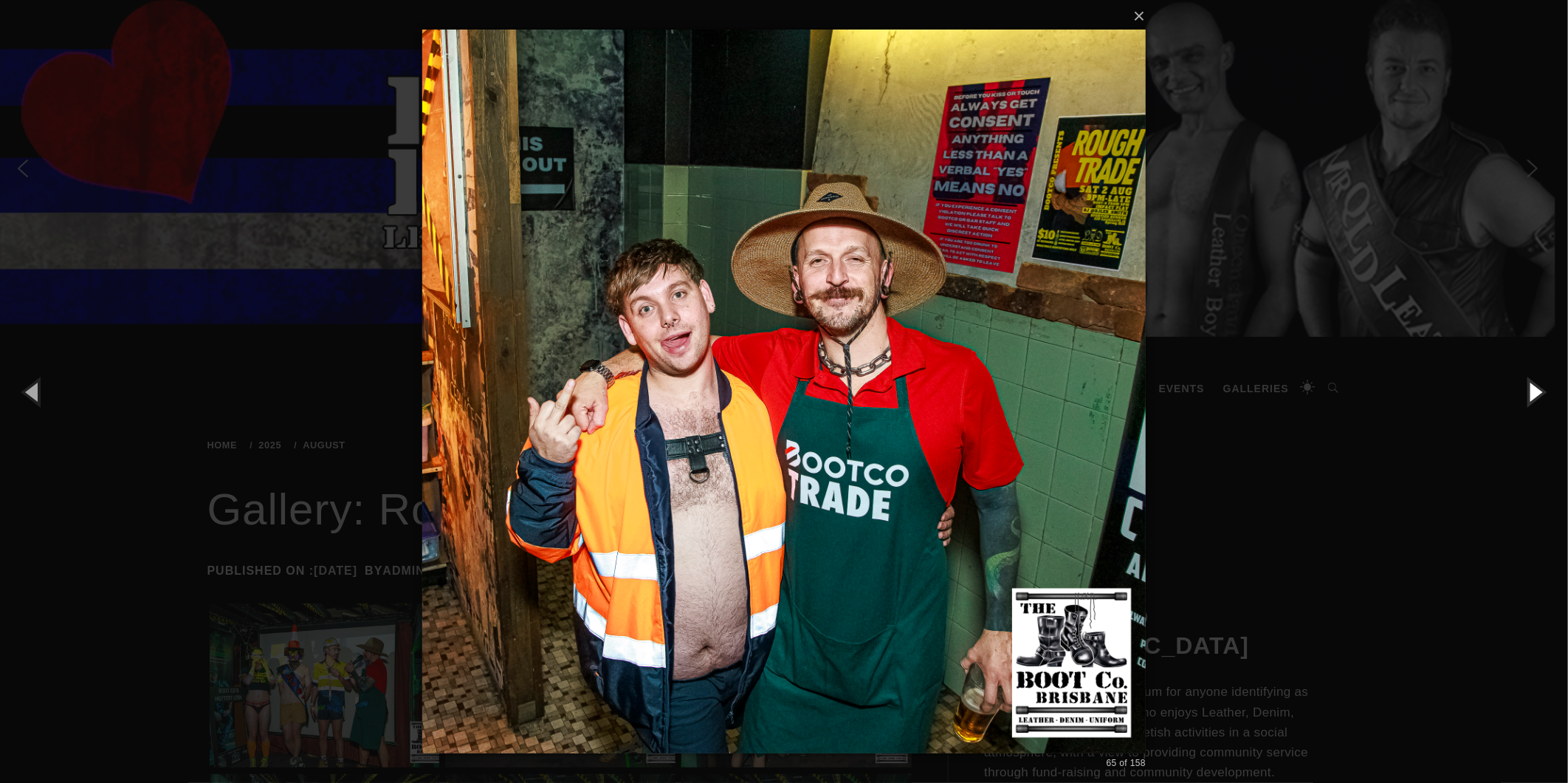
click at [1525, 379] on button "button" at bounding box center [1535, 392] width 67 height 82
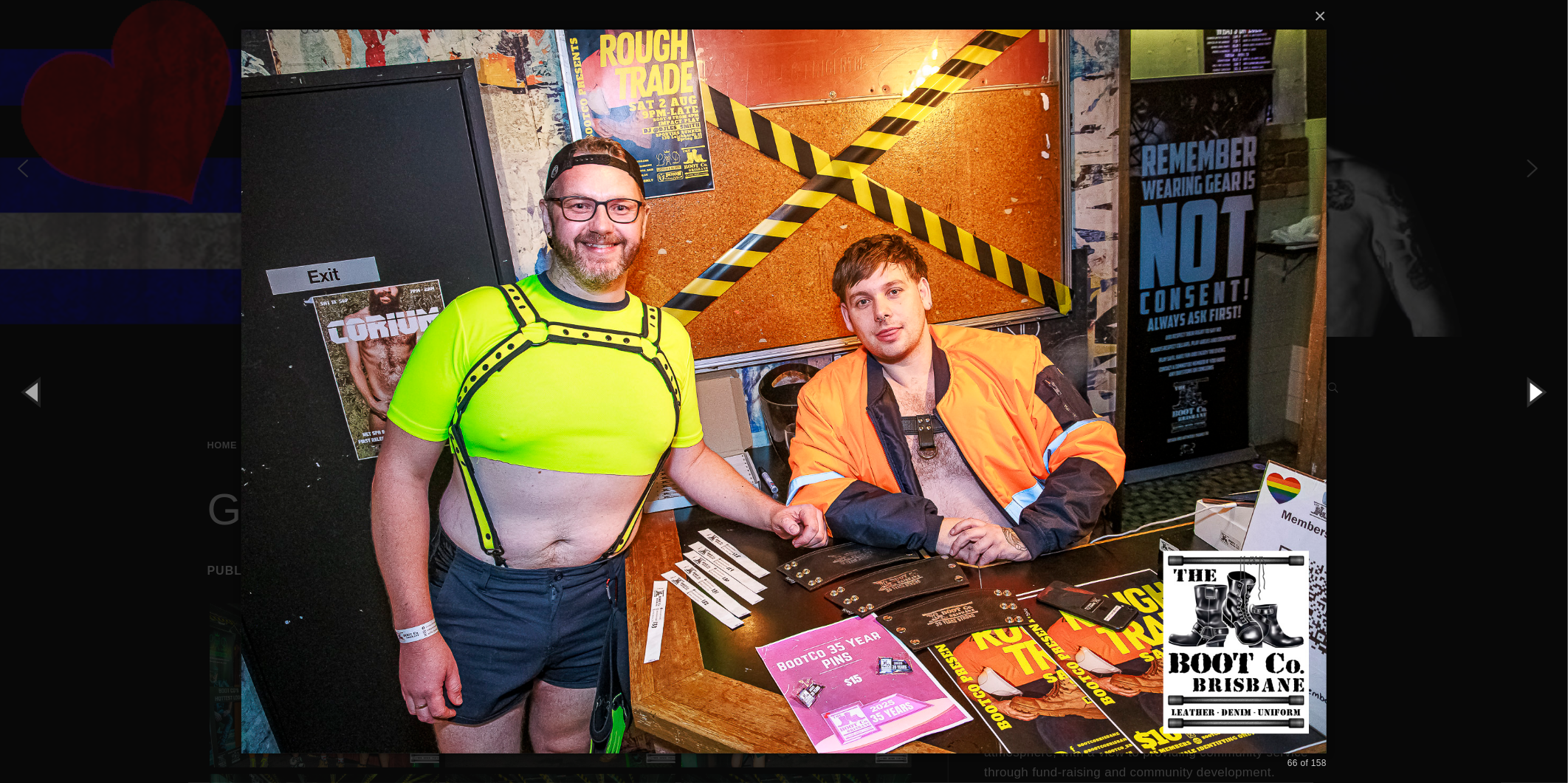
click at [1525, 379] on button "button" at bounding box center [1535, 392] width 67 height 82
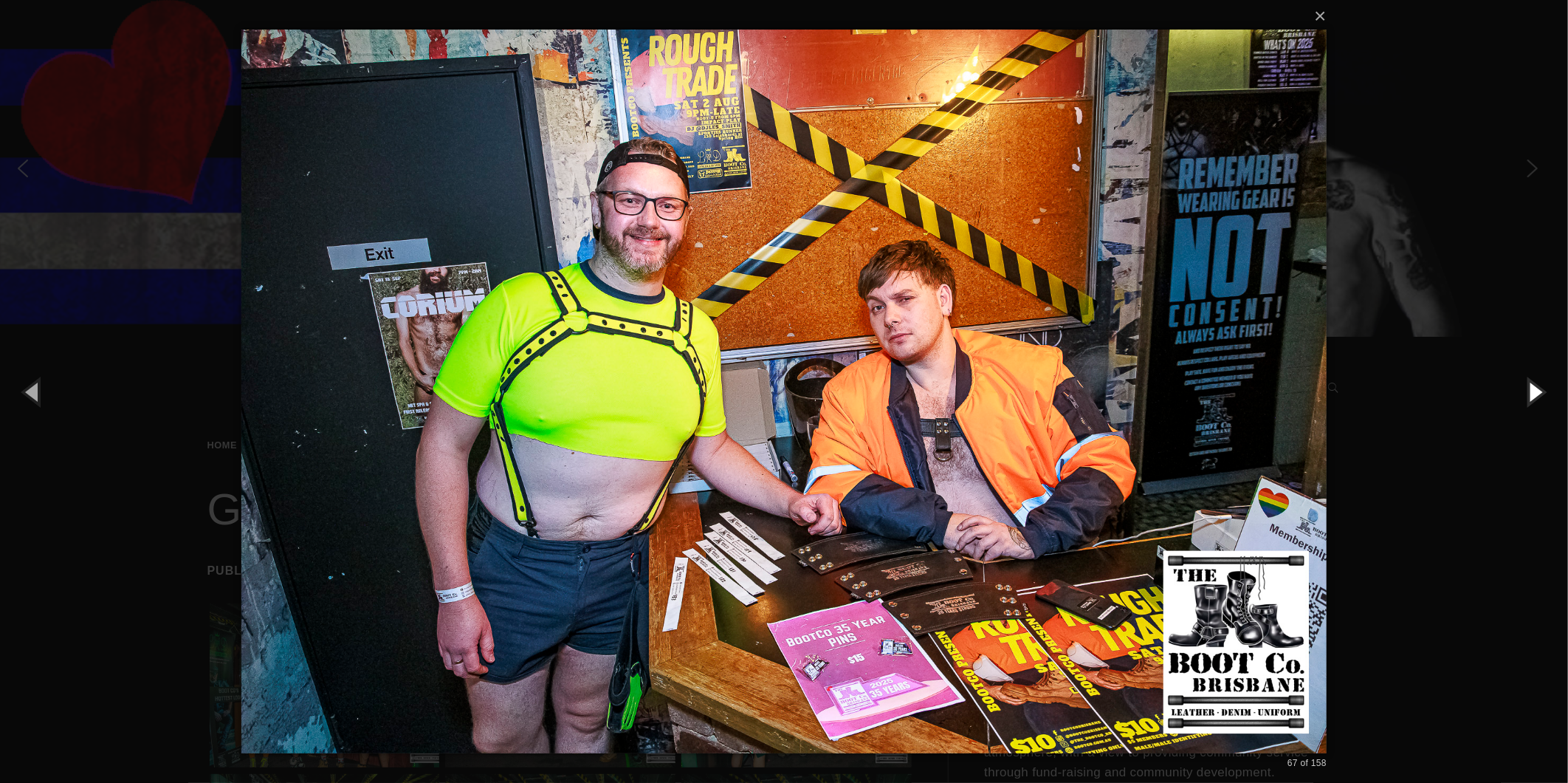
click at [1525, 379] on button "button" at bounding box center [1535, 392] width 67 height 82
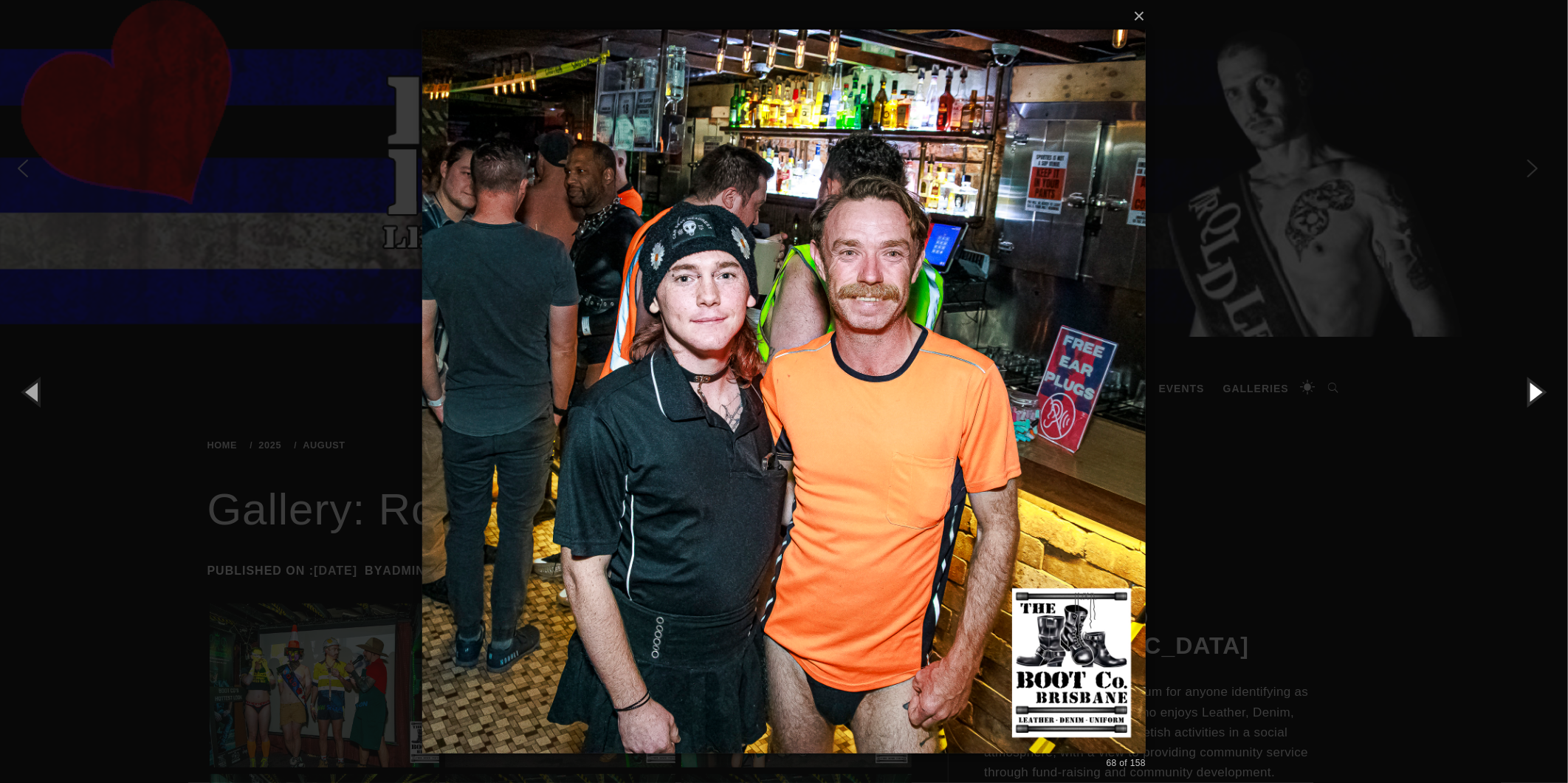
click at [1525, 379] on button "button" at bounding box center [1535, 392] width 67 height 82
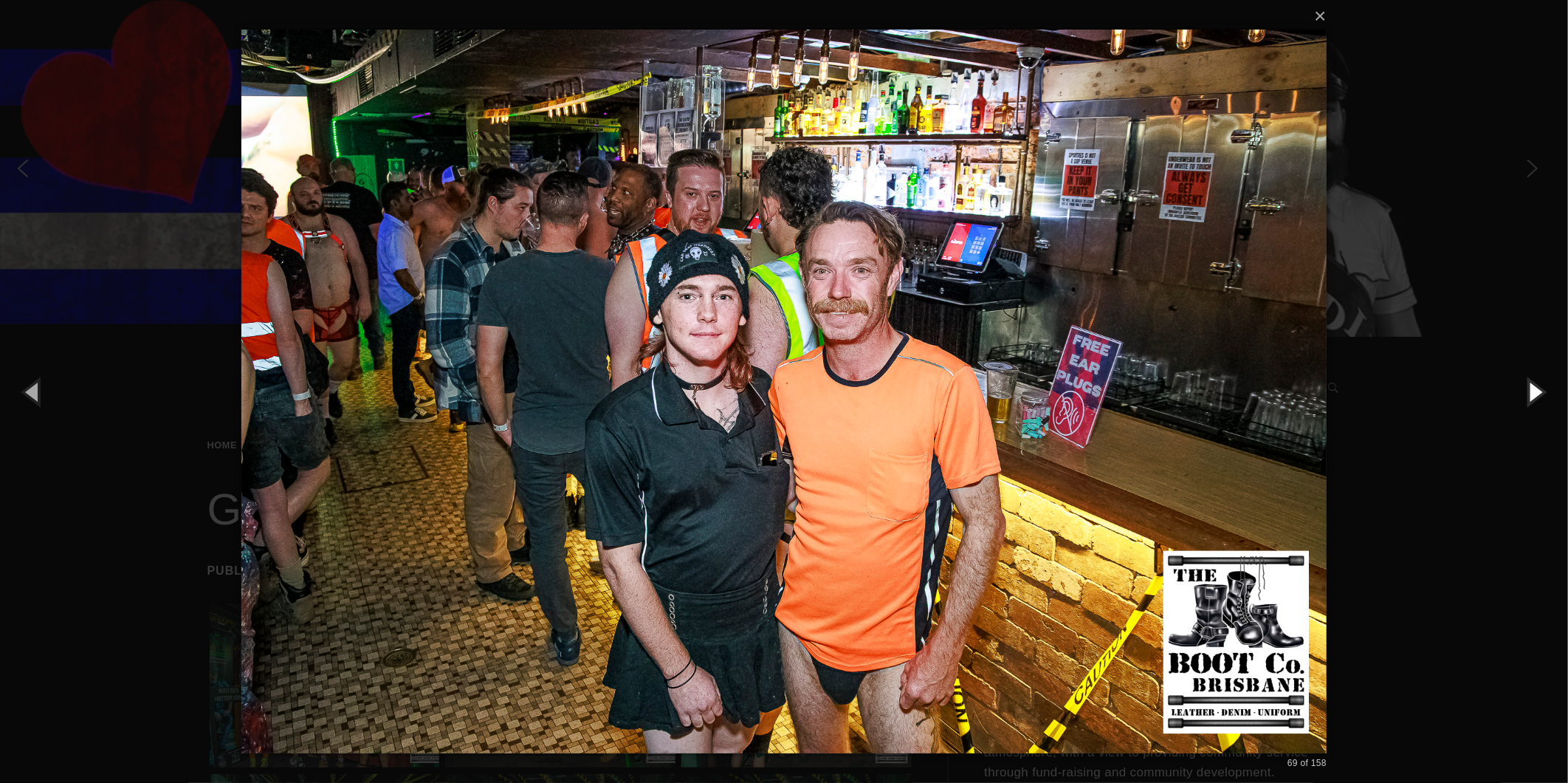
click at [1525, 379] on button "button" at bounding box center [1535, 392] width 67 height 82
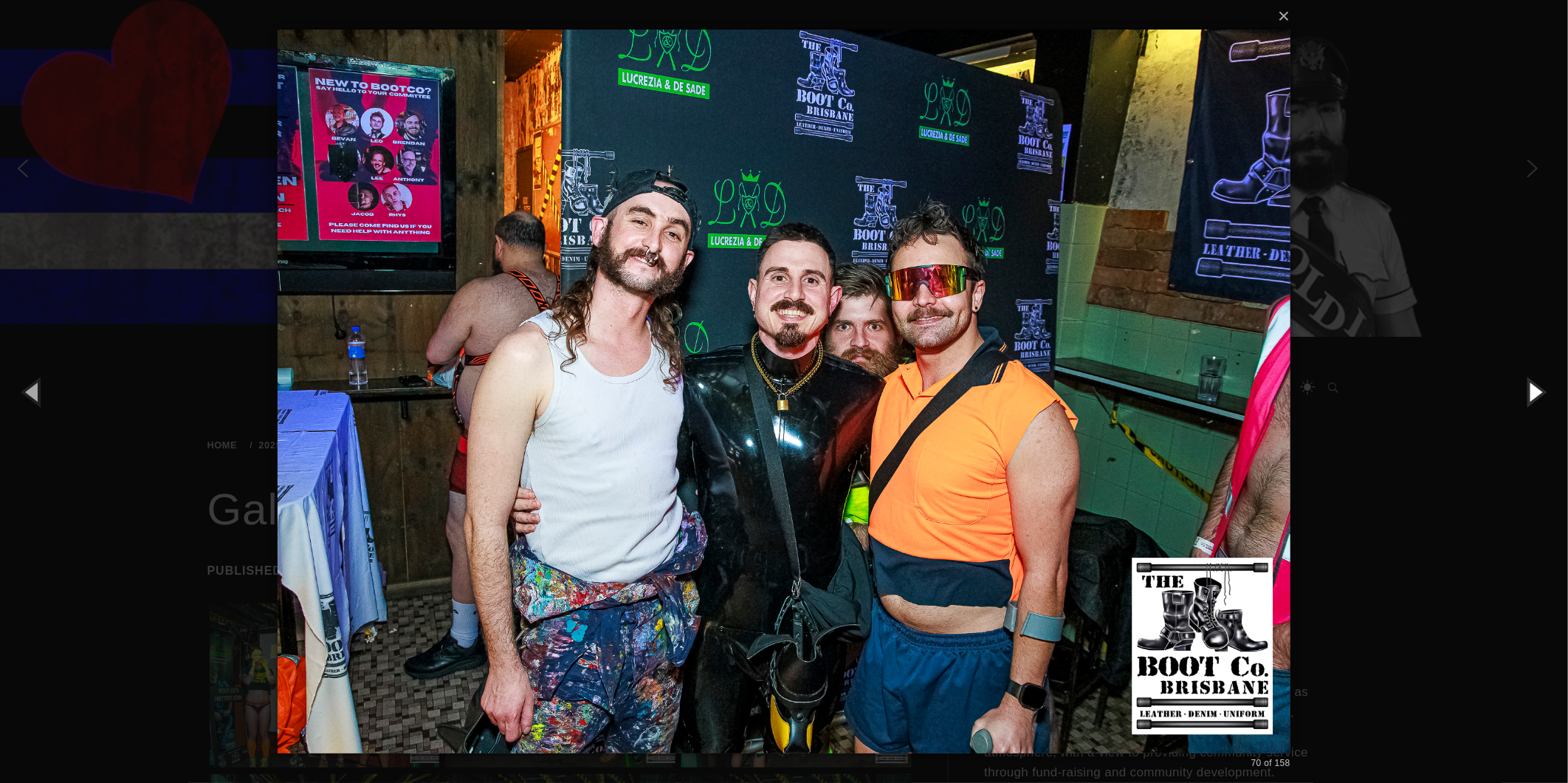
click at [1525, 379] on button "button" at bounding box center [1535, 392] width 67 height 82
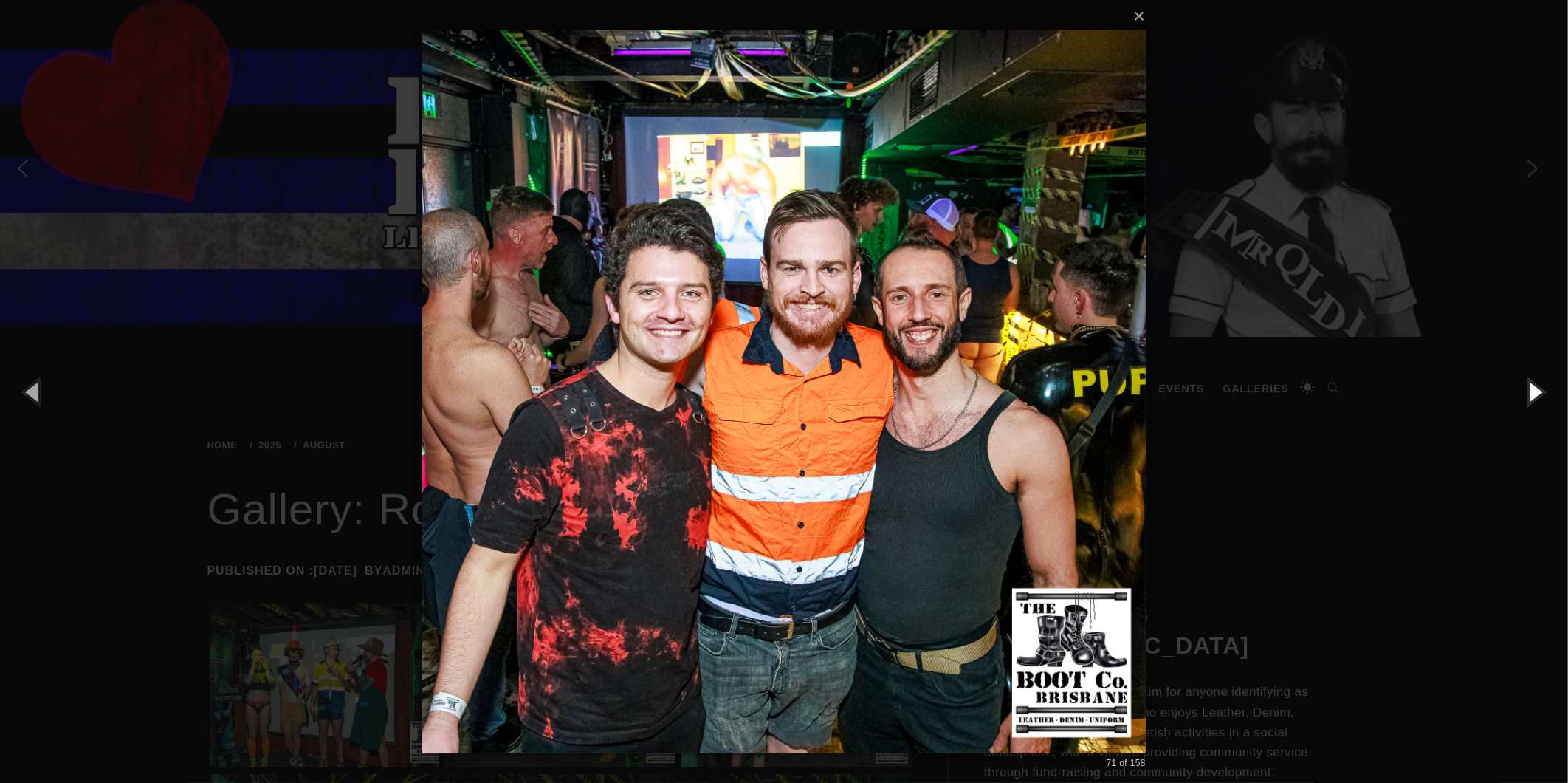
click at [1525, 379] on button "button" at bounding box center [1535, 392] width 67 height 82
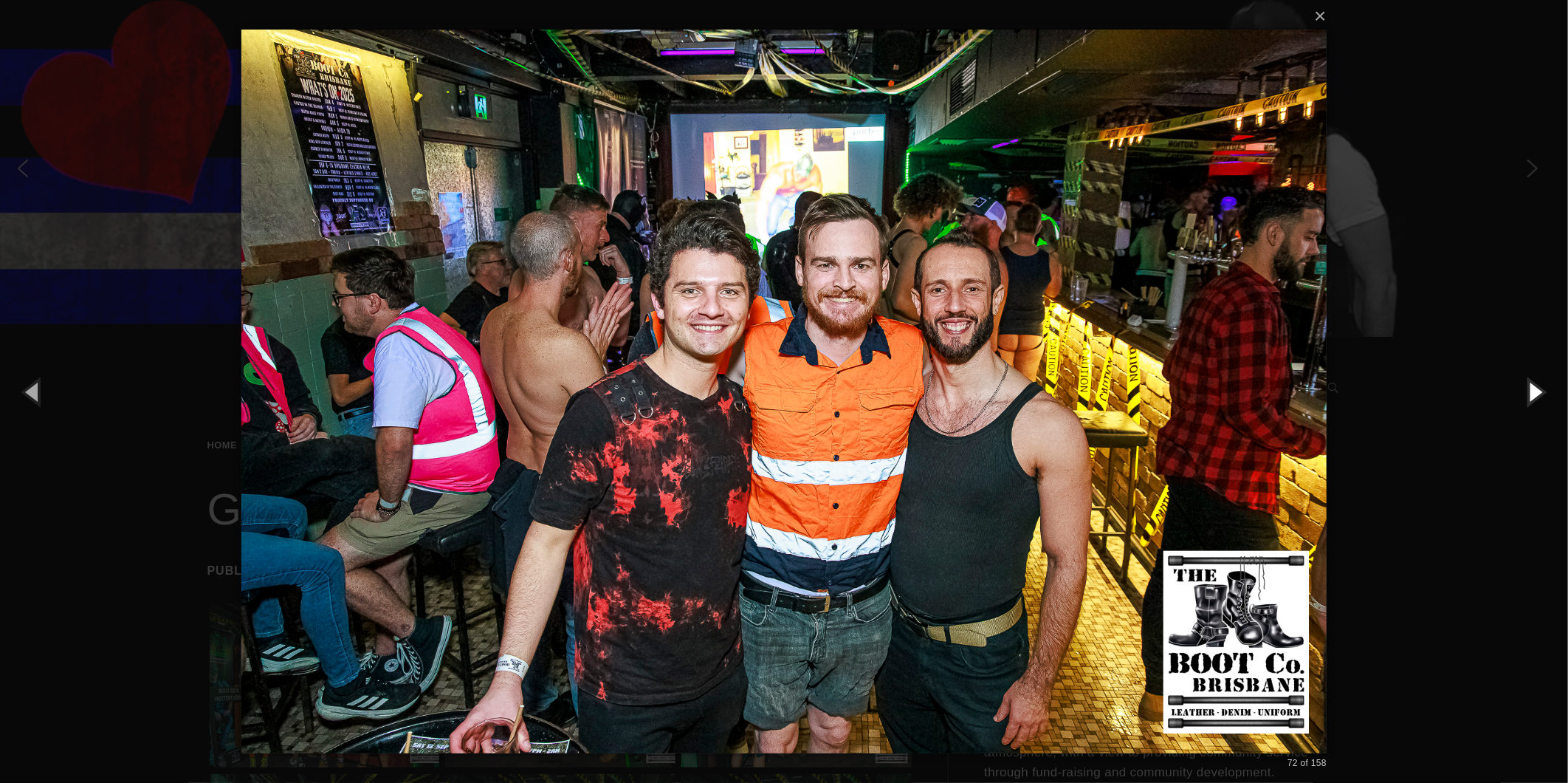
click at [1525, 379] on button "button" at bounding box center [1535, 392] width 67 height 82
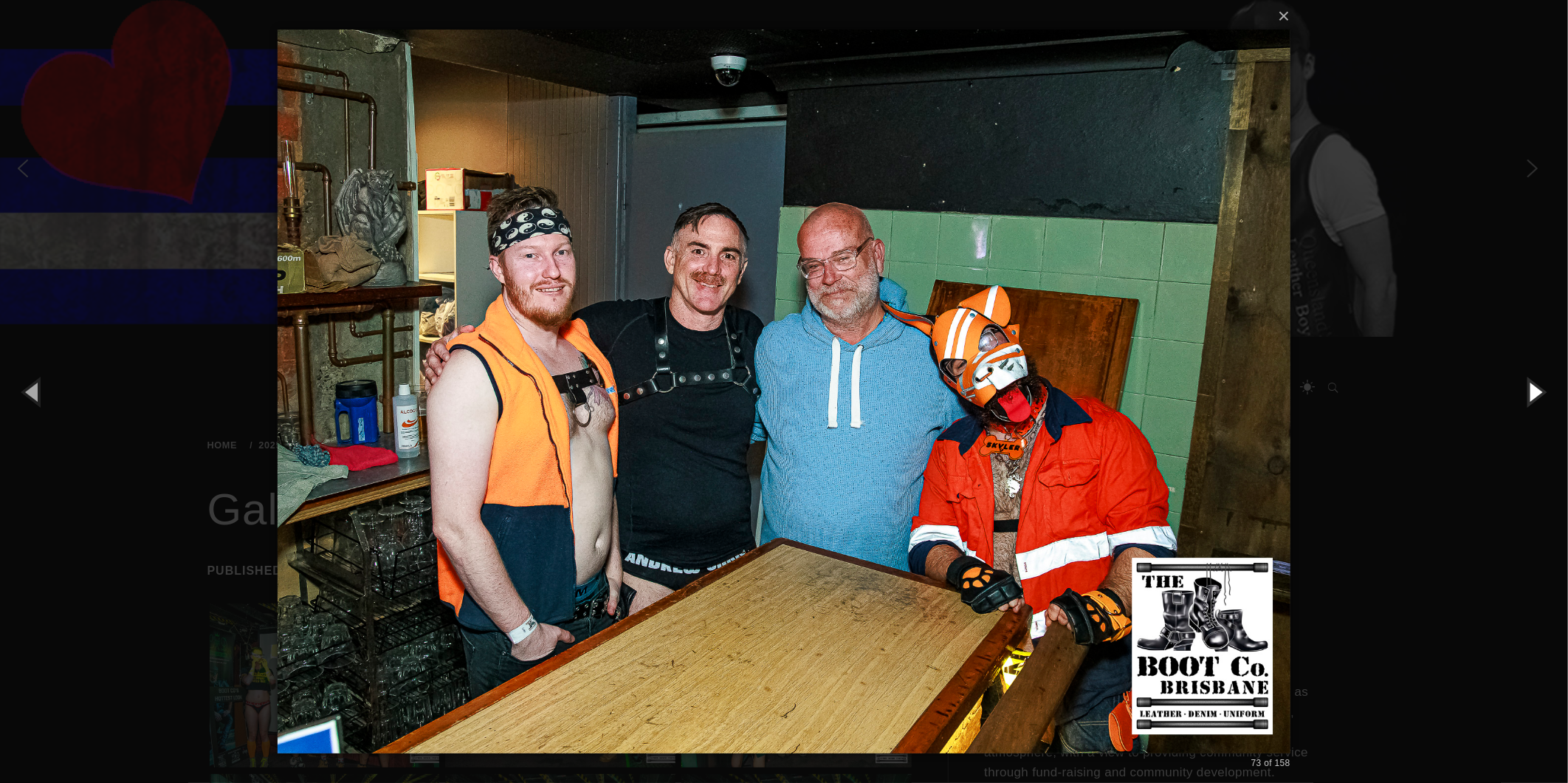
click at [1525, 379] on button "button" at bounding box center [1535, 392] width 67 height 82
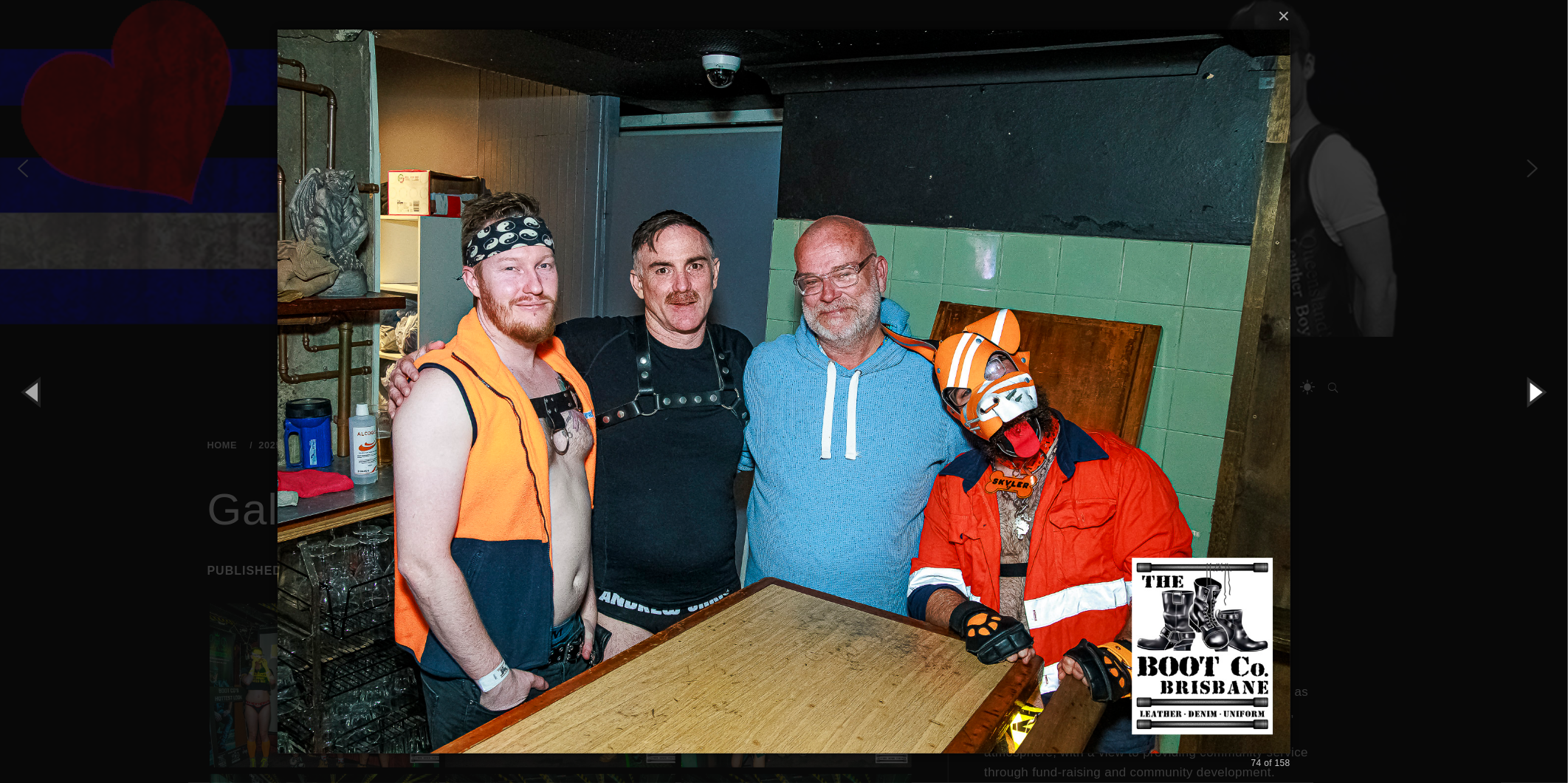
click at [1525, 379] on button "button" at bounding box center [1535, 392] width 67 height 82
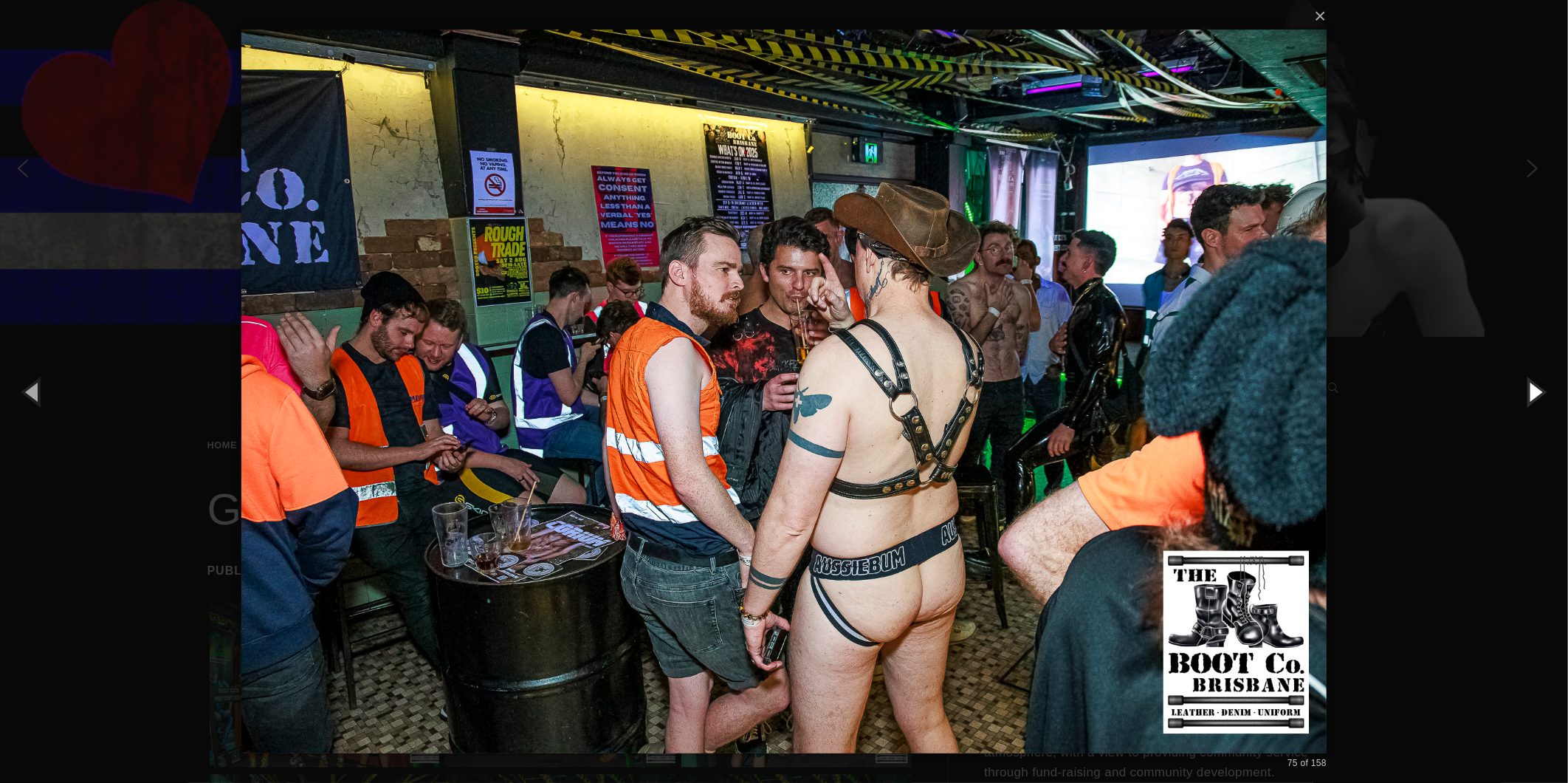
click at [1525, 379] on button "button" at bounding box center [1535, 392] width 67 height 82
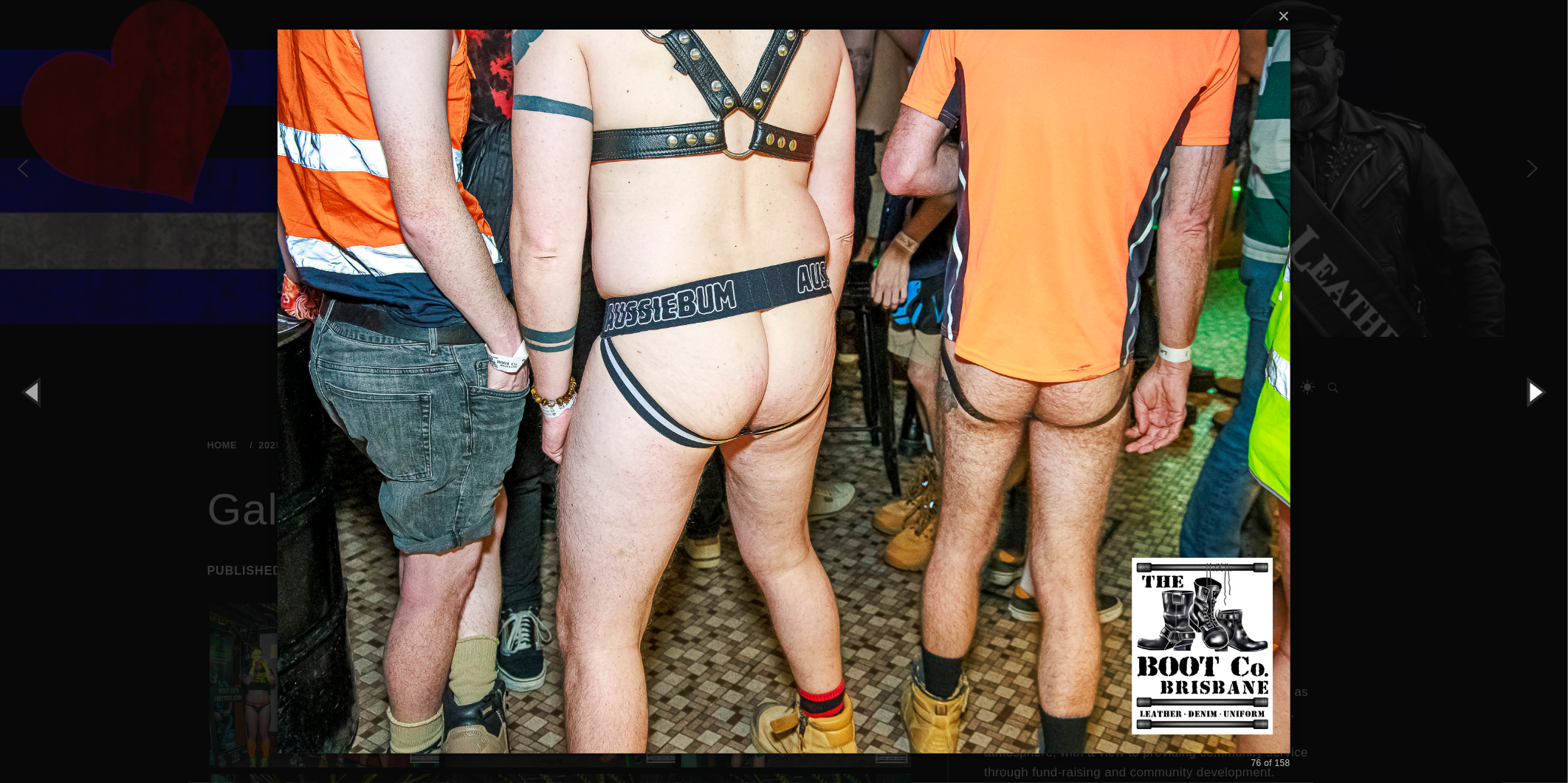
click at [1525, 379] on button "button" at bounding box center [1535, 392] width 67 height 82
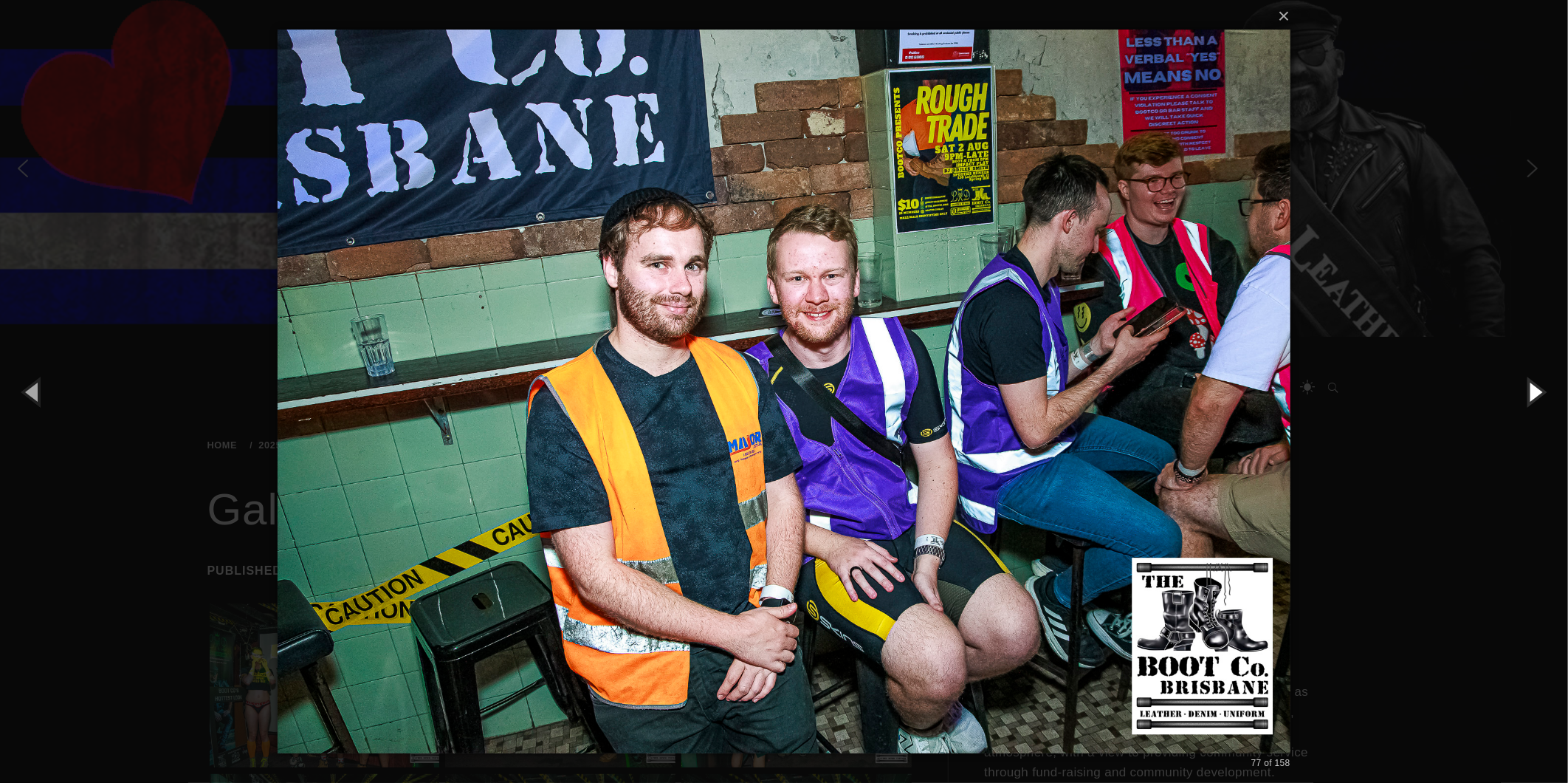
click at [1525, 379] on button "button" at bounding box center [1535, 392] width 67 height 82
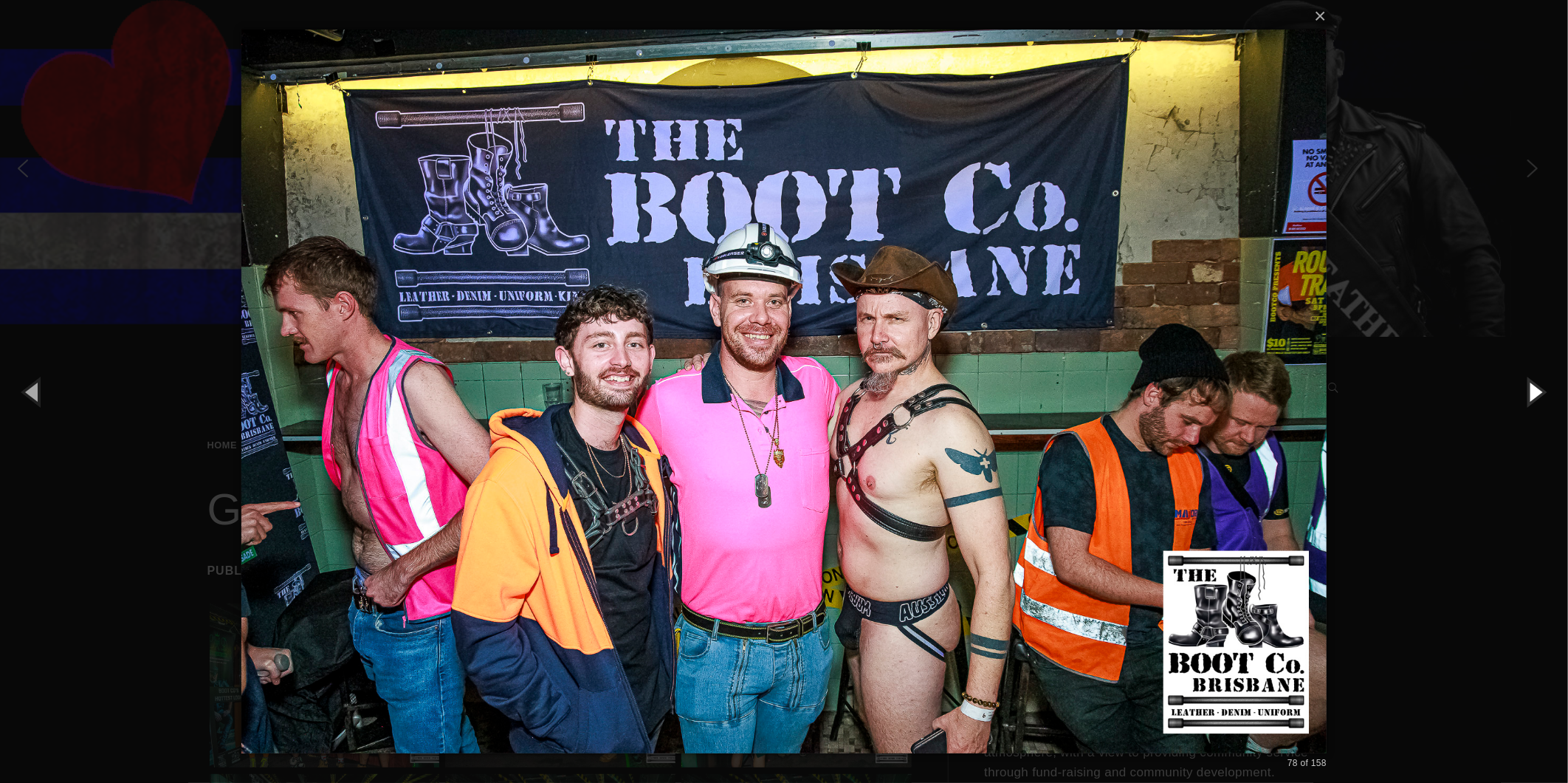
click at [1525, 379] on button "button" at bounding box center [1535, 392] width 67 height 82
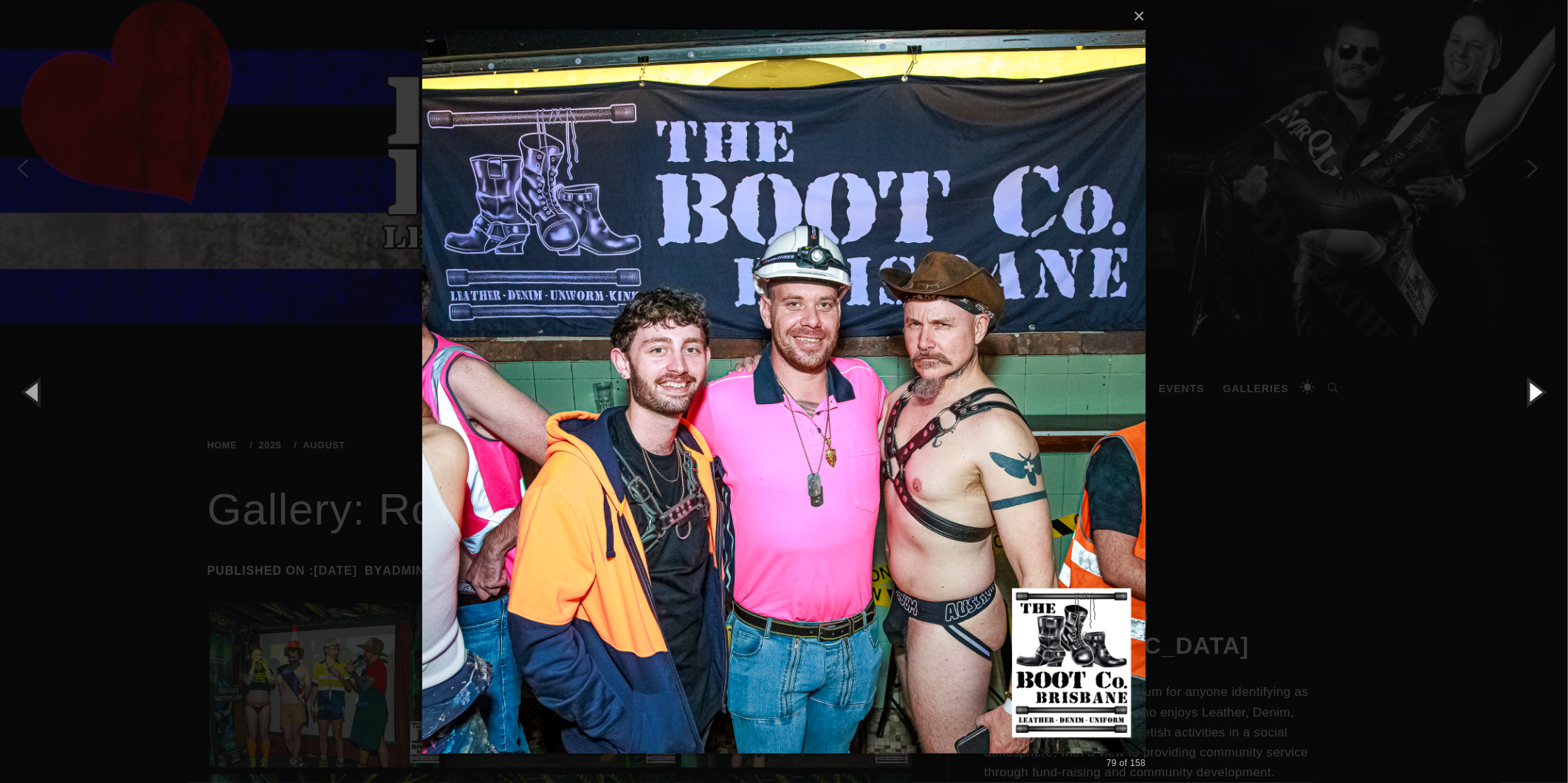
click at [1525, 379] on button "button" at bounding box center [1535, 392] width 67 height 82
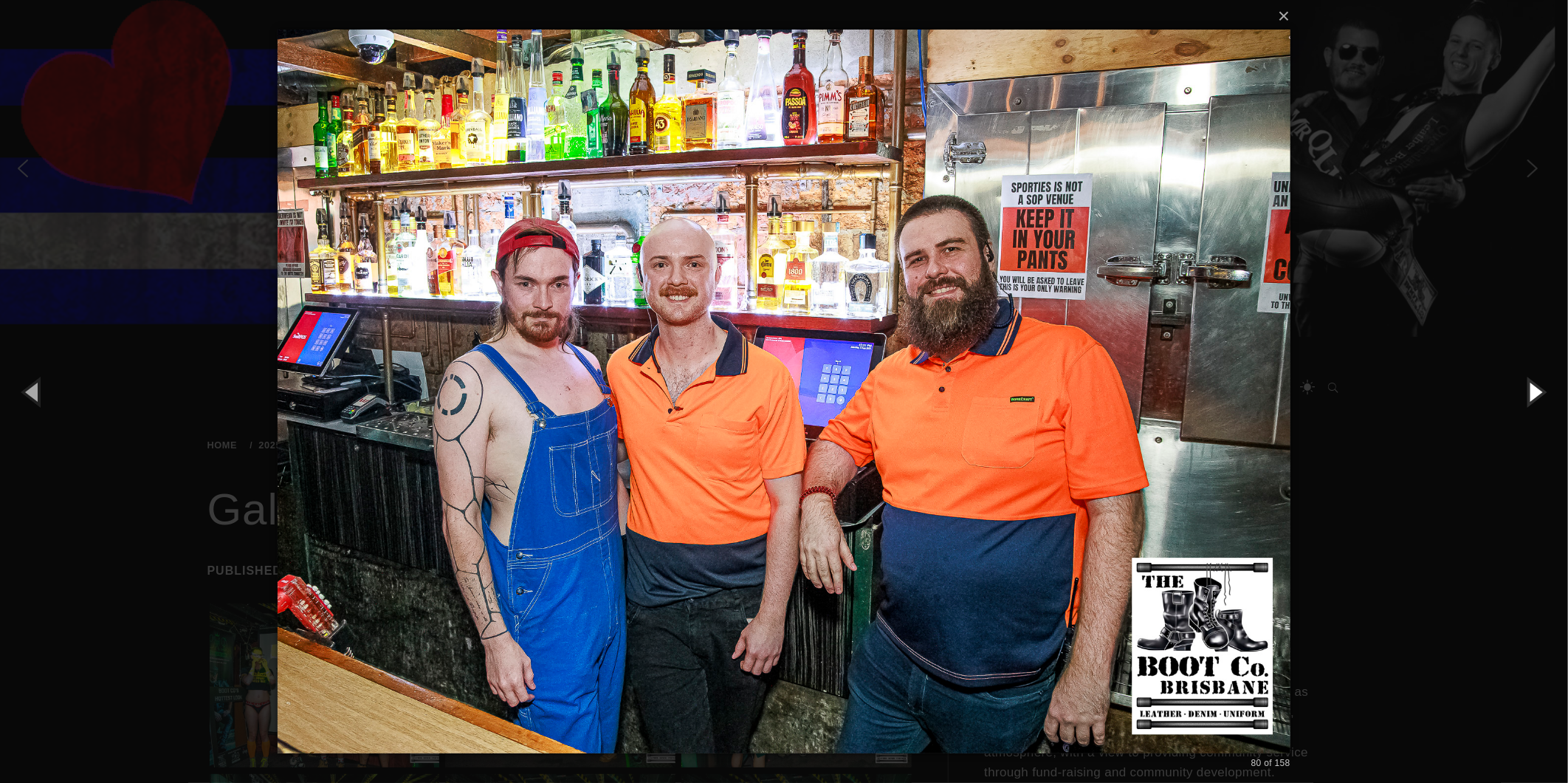
click at [1525, 379] on button "button" at bounding box center [1535, 392] width 67 height 82
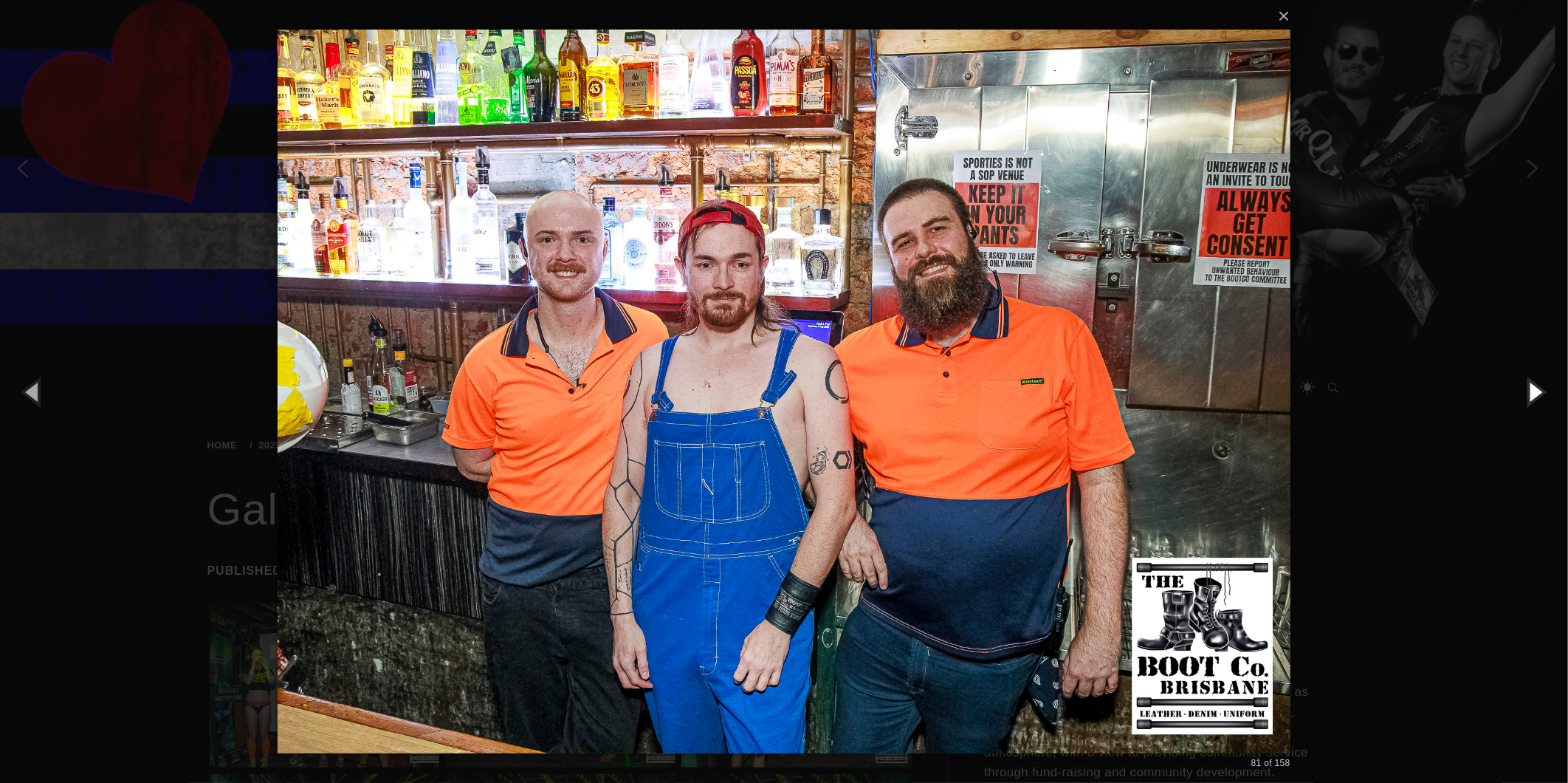
click at [1525, 379] on button "button" at bounding box center [1535, 392] width 67 height 82
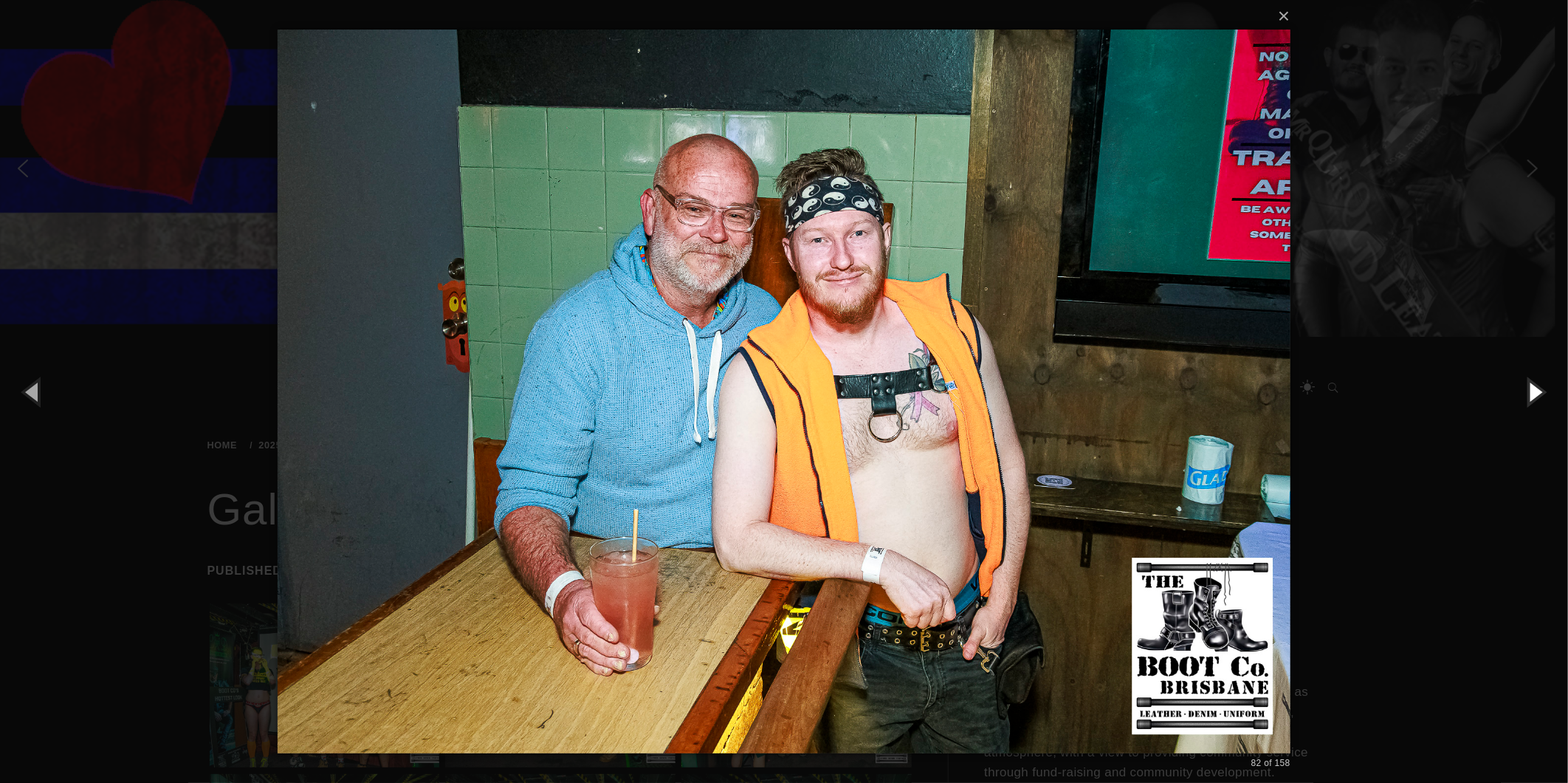
click at [1525, 379] on button "button" at bounding box center [1535, 392] width 67 height 82
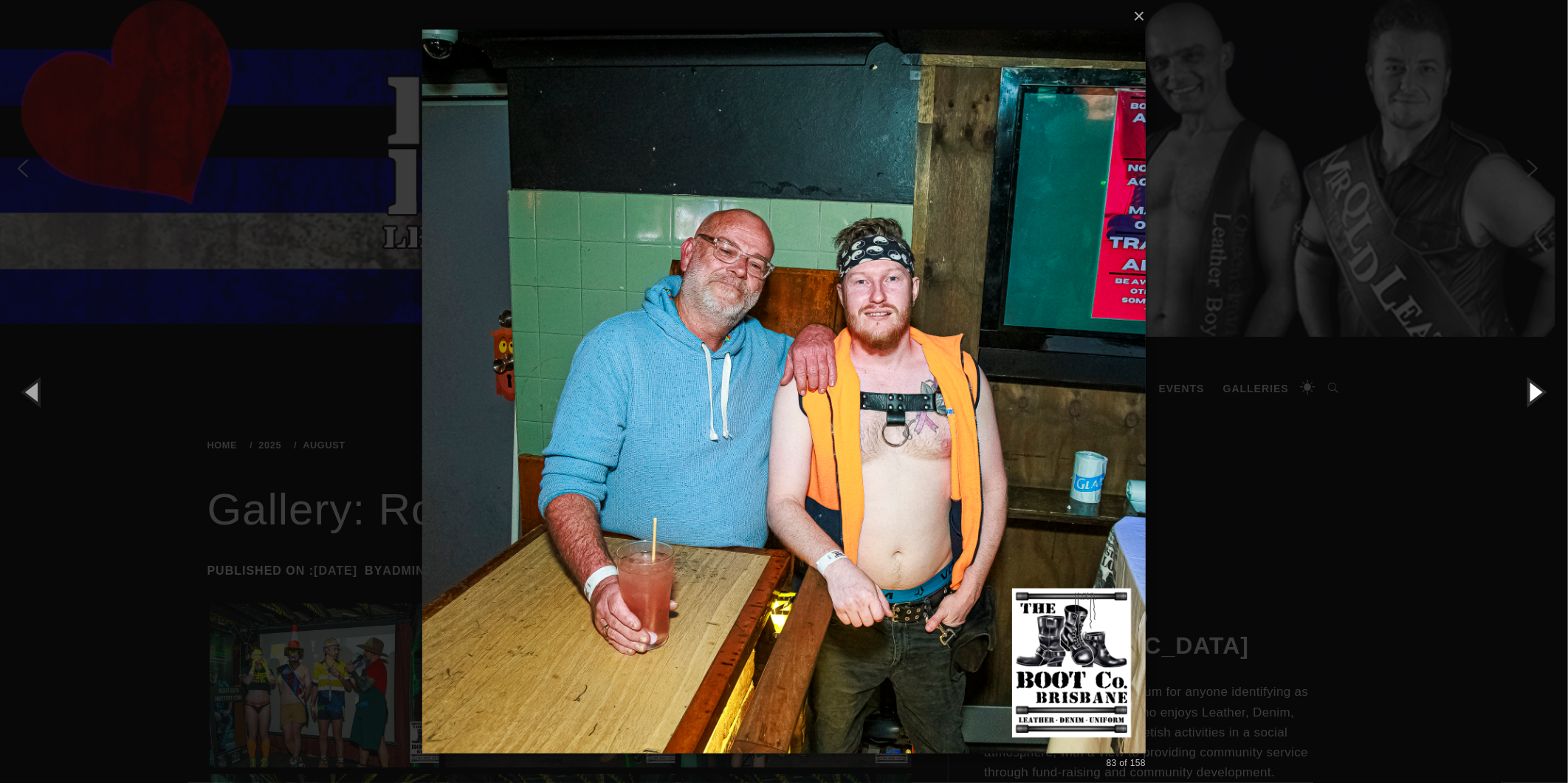
click at [1525, 379] on button "button" at bounding box center [1535, 392] width 67 height 82
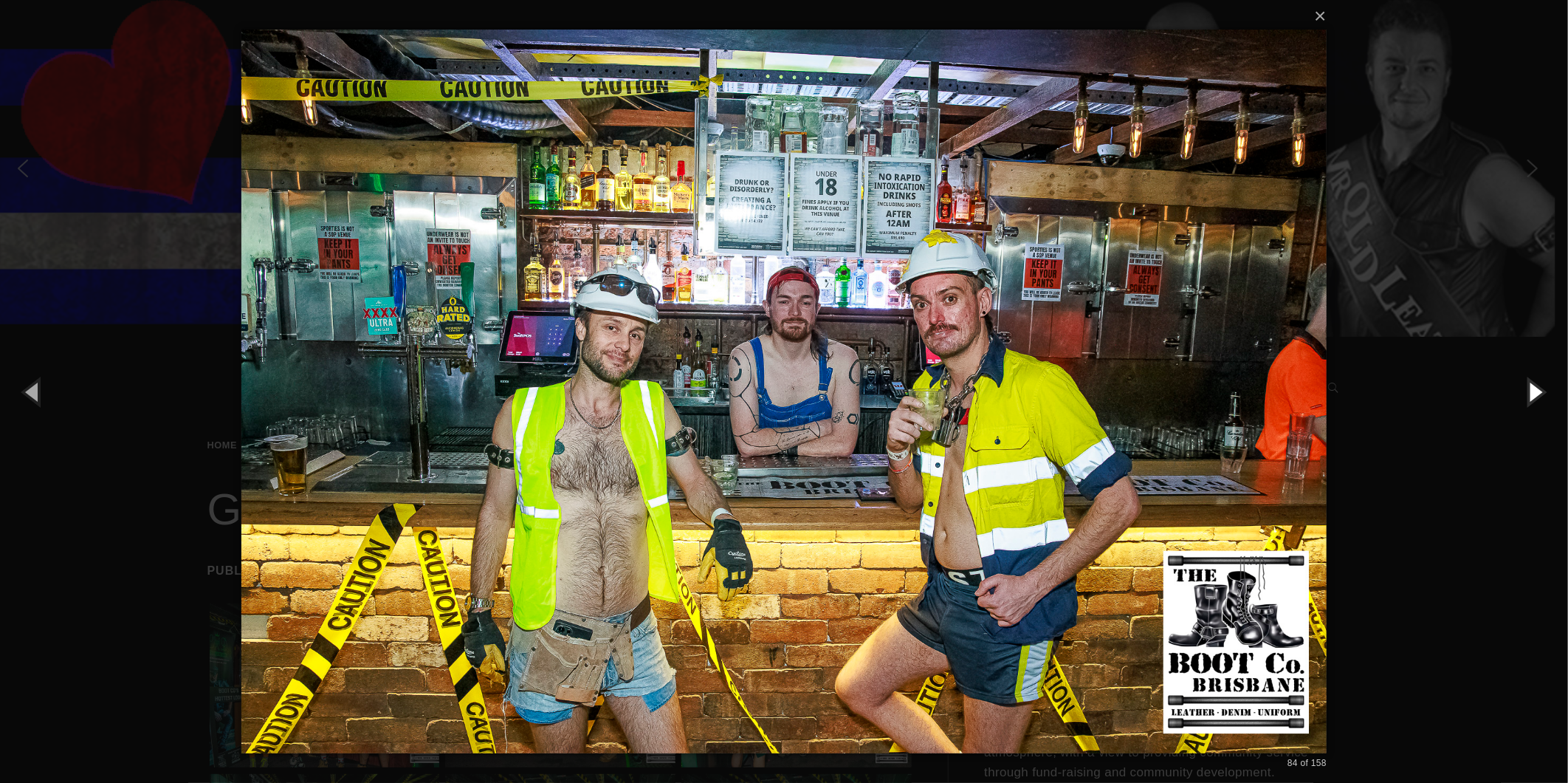
click at [1525, 379] on button "button" at bounding box center [1535, 392] width 67 height 82
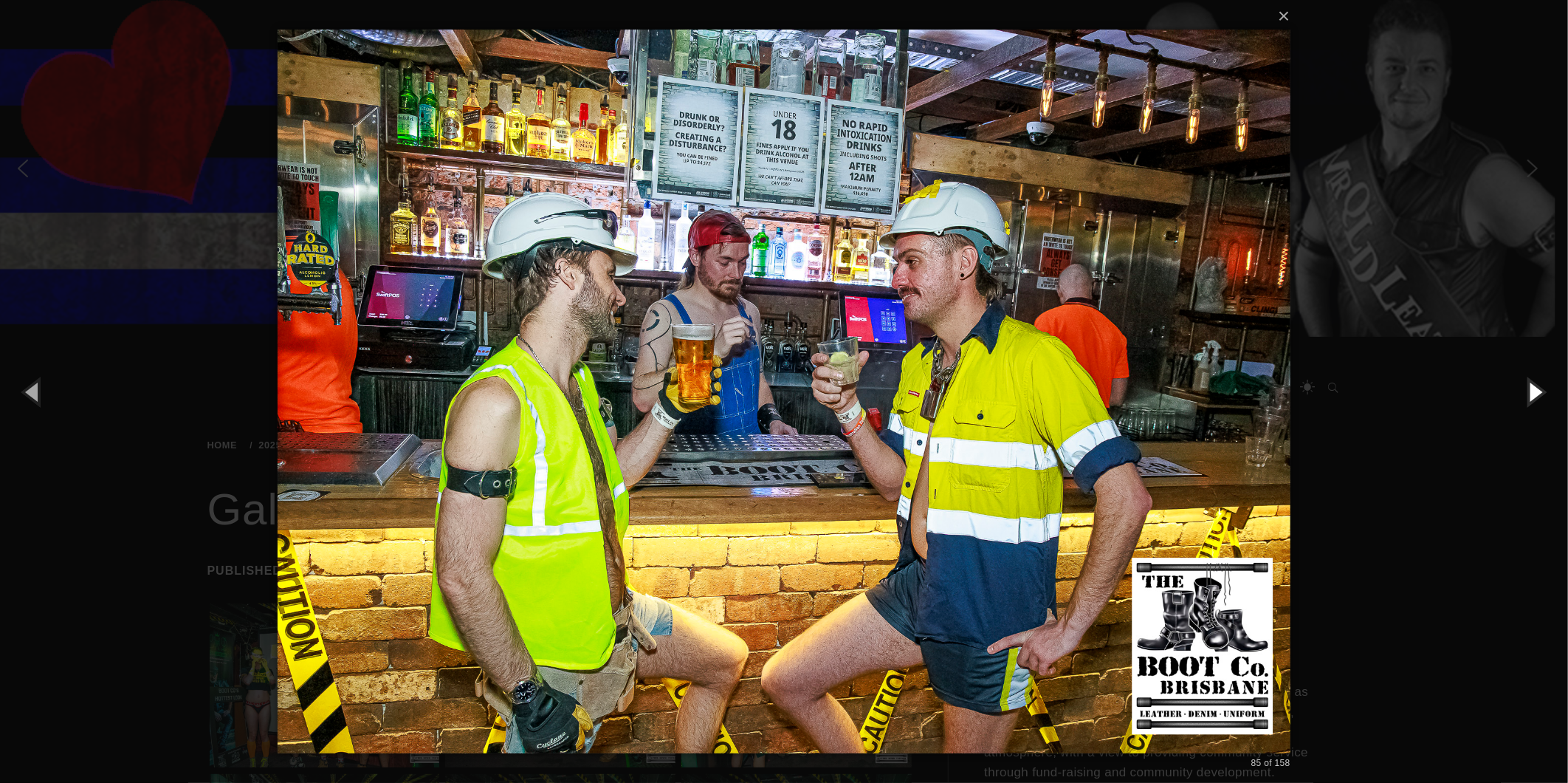
click at [1525, 379] on button "button" at bounding box center [1535, 392] width 67 height 82
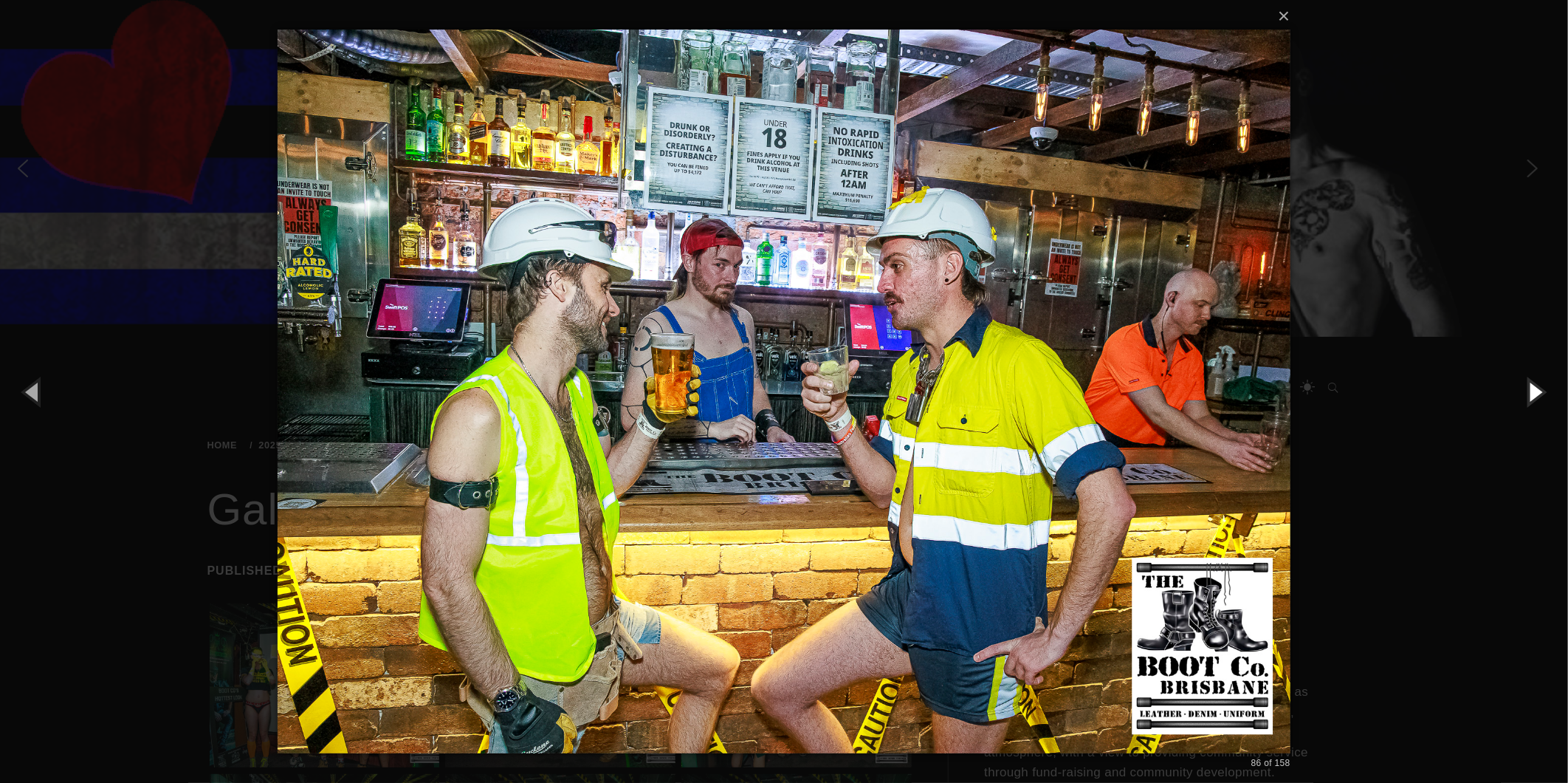
click at [1525, 379] on button "button" at bounding box center [1535, 392] width 67 height 82
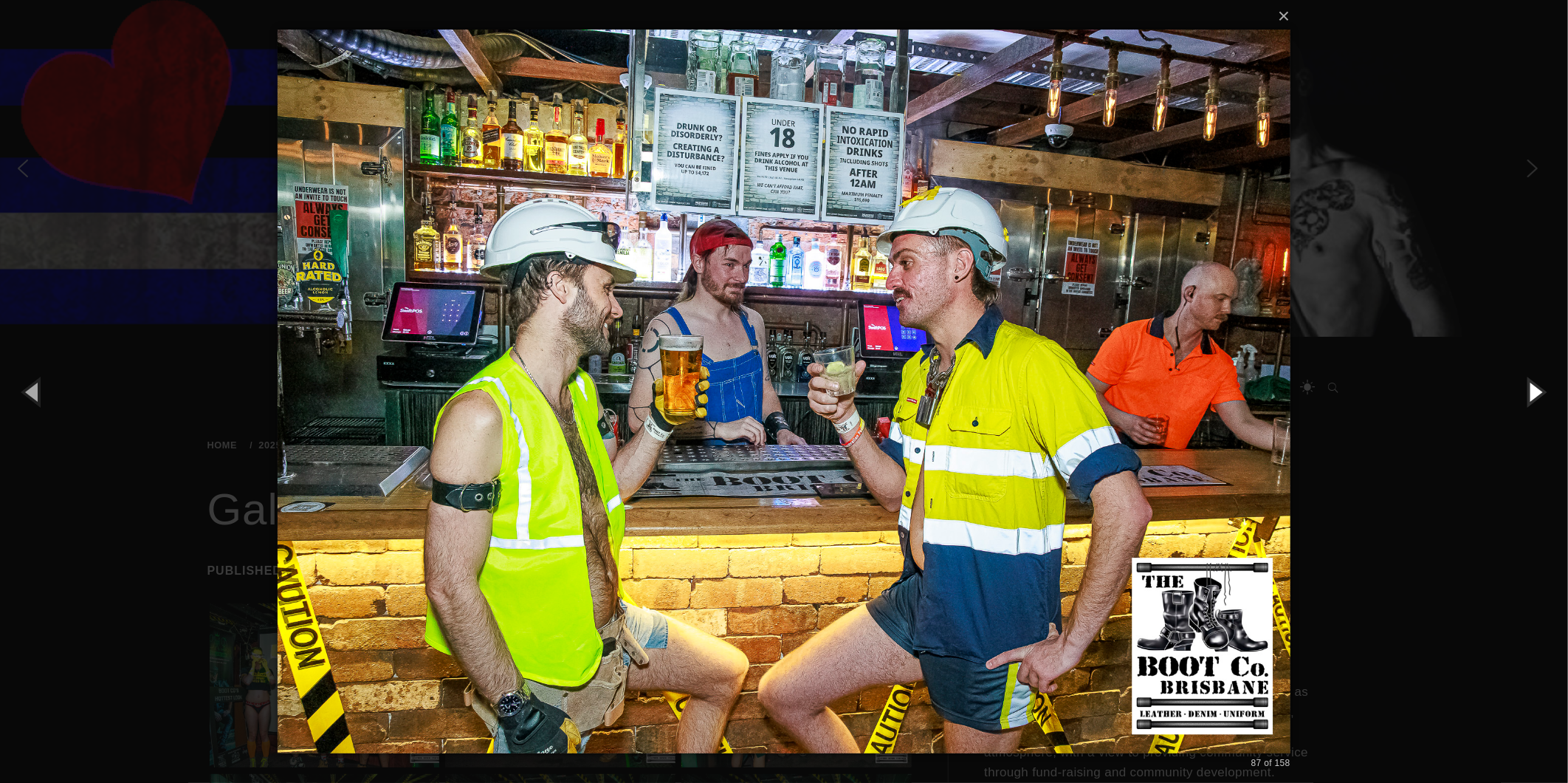
click at [1525, 379] on button "button" at bounding box center [1535, 392] width 67 height 82
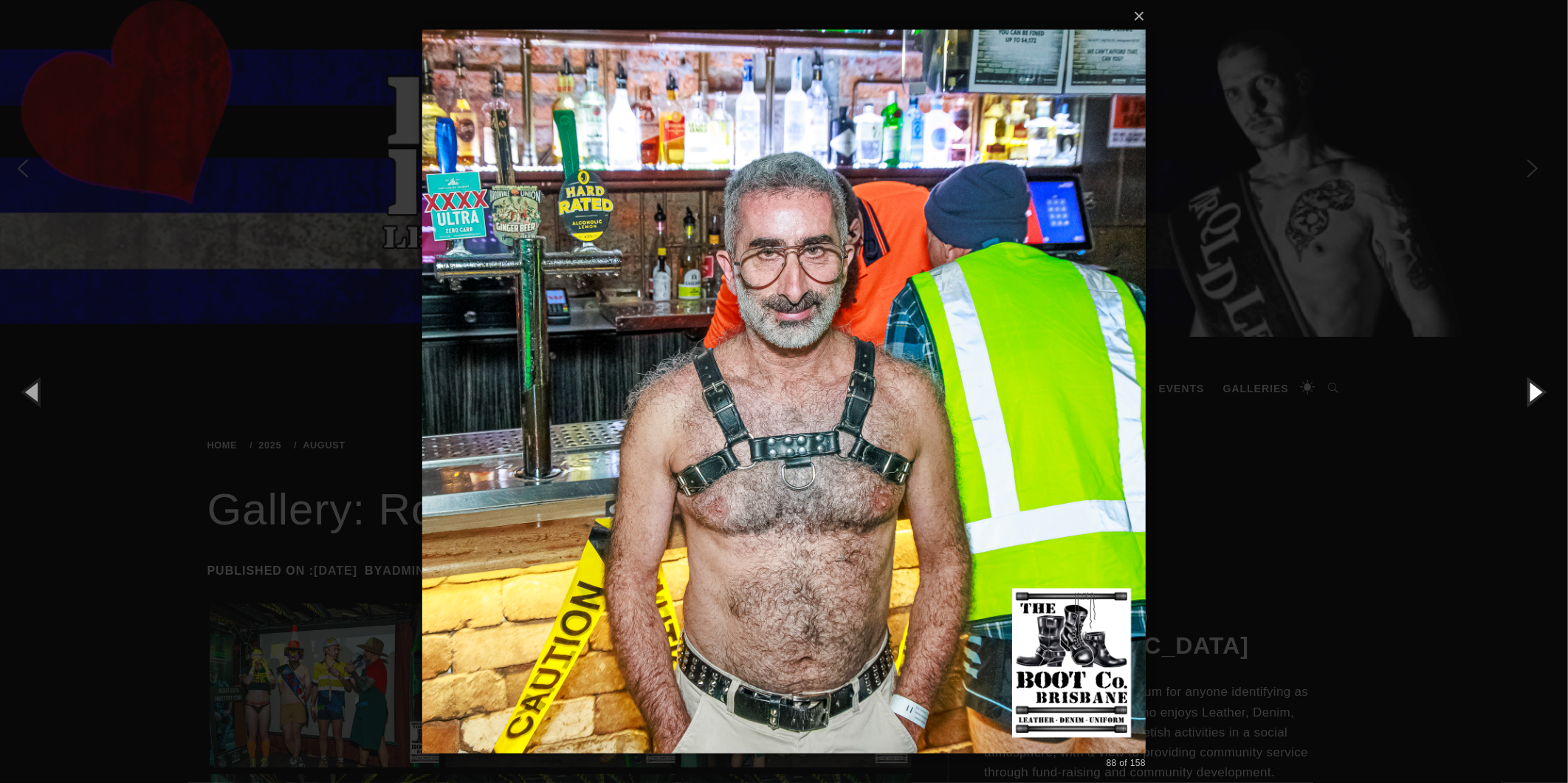
click at [1525, 379] on button "button" at bounding box center [1535, 392] width 67 height 82
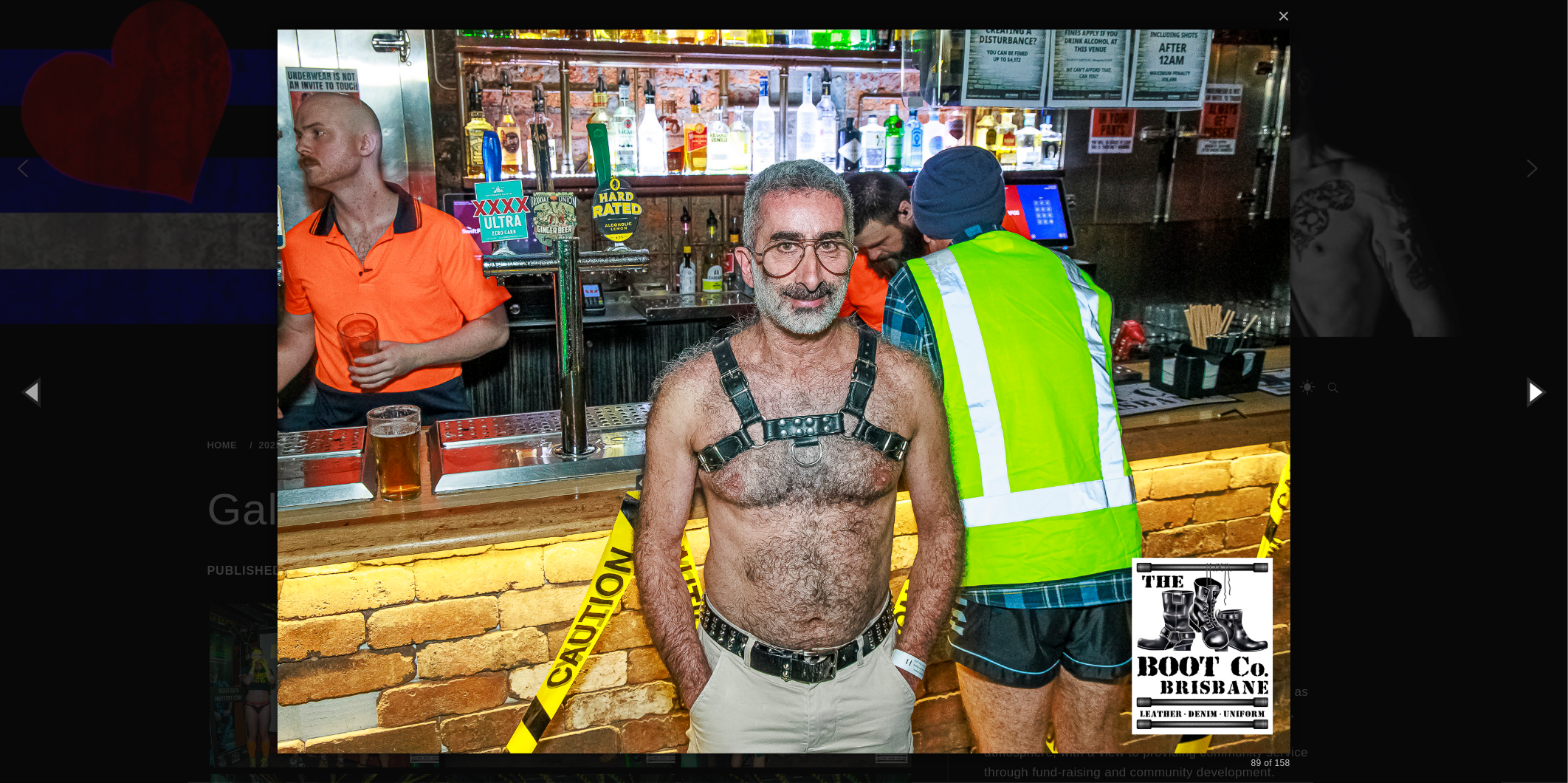
click at [1525, 379] on button "button" at bounding box center [1535, 392] width 67 height 82
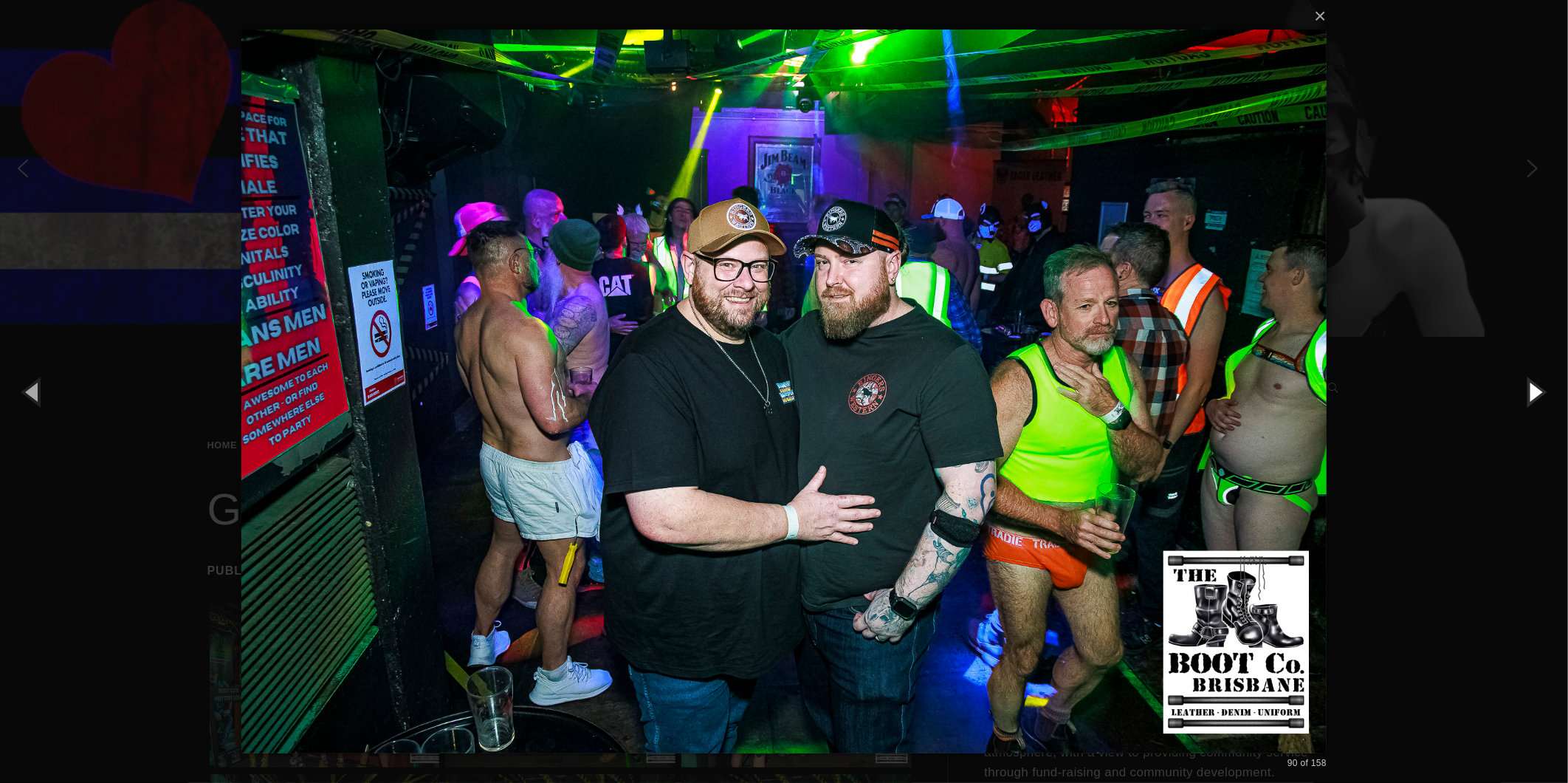
click at [1538, 385] on button "button" at bounding box center [1535, 392] width 67 height 82
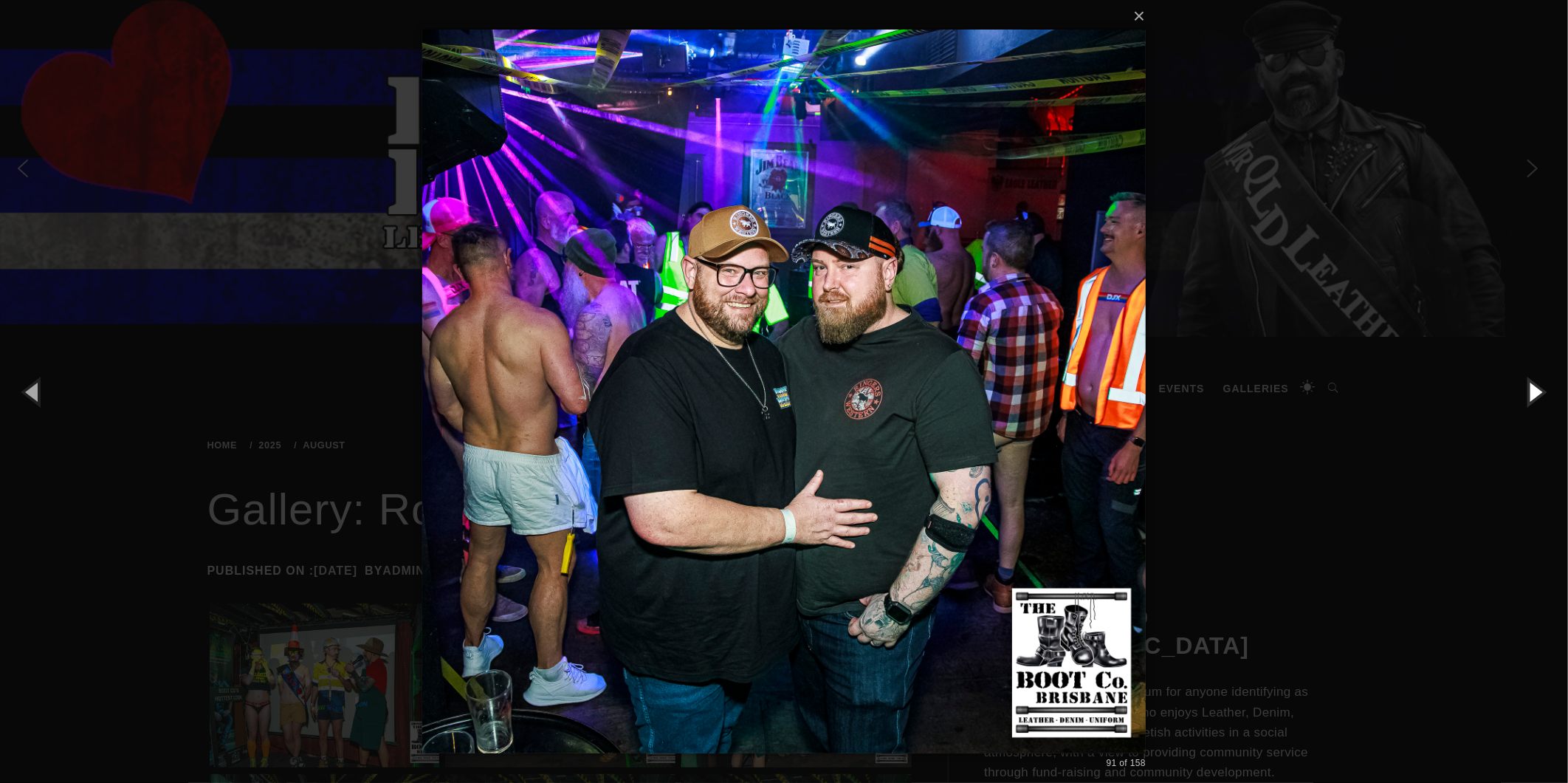
click at [1538, 385] on button "button" at bounding box center [1535, 392] width 67 height 82
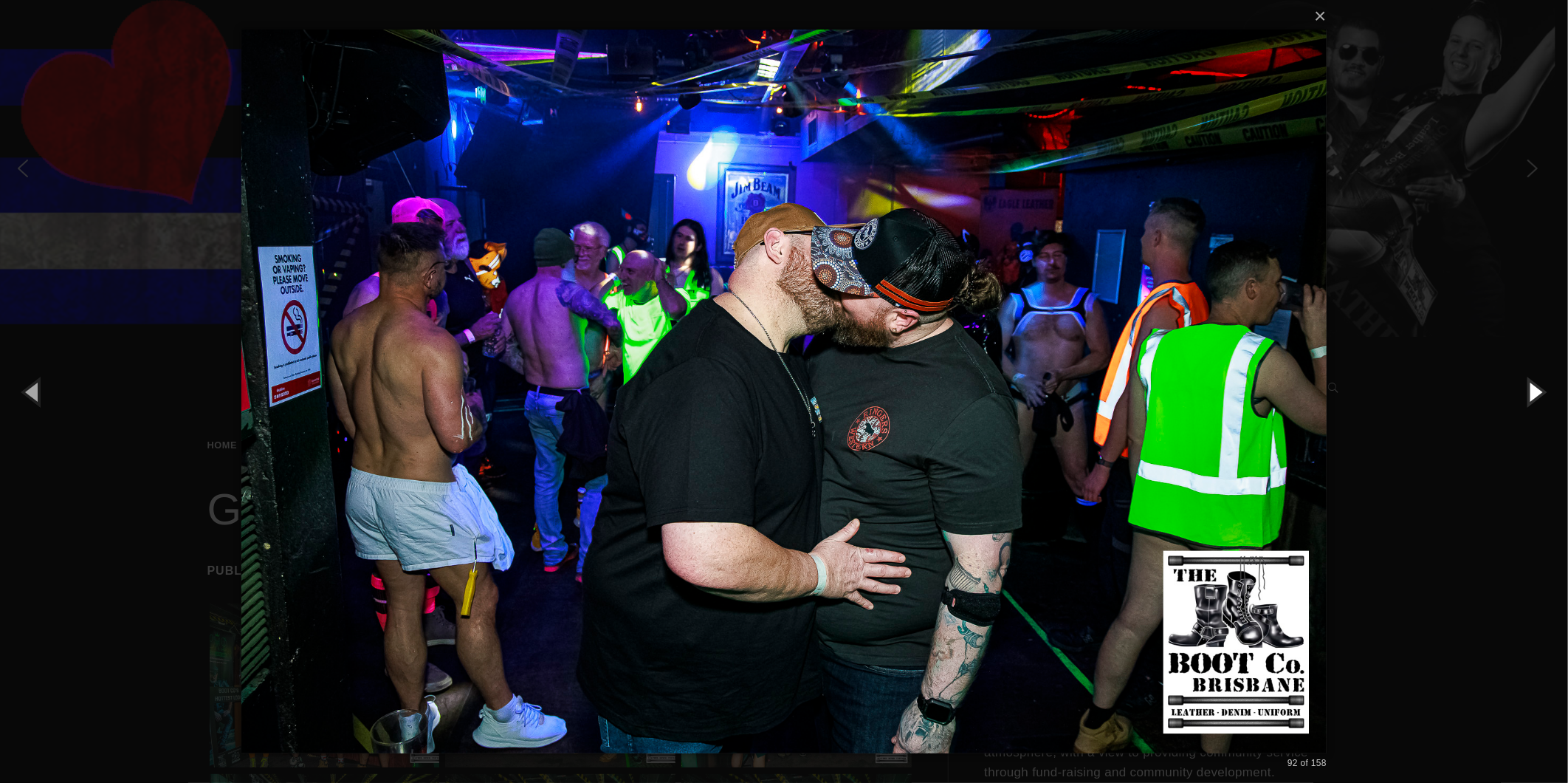
click at [1538, 385] on button "button" at bounding box center [1535, 392] width 67 height 82
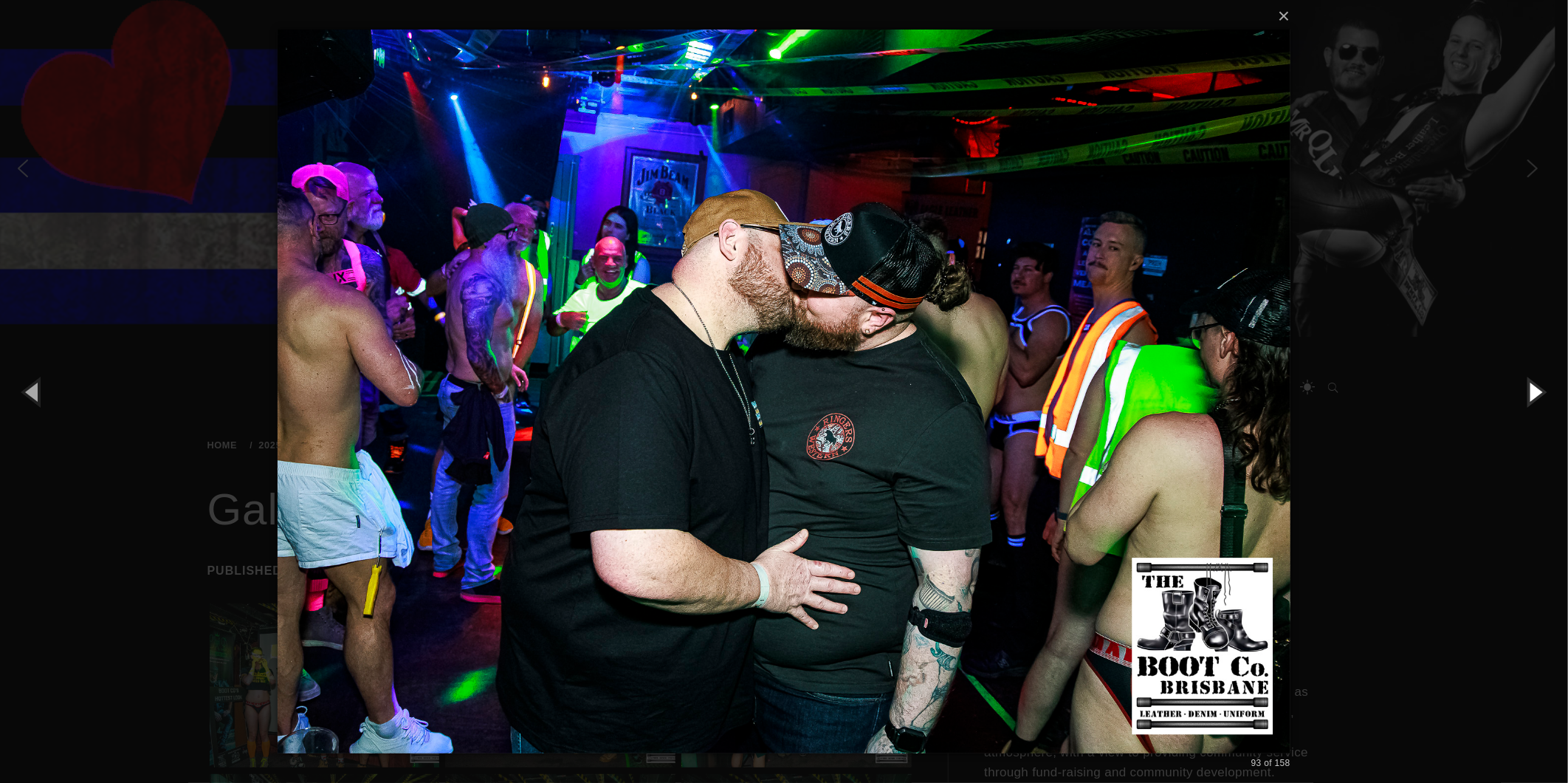
click at [1538, 385] on button "button" at bounding box center [1535, 392] width 67 height 82
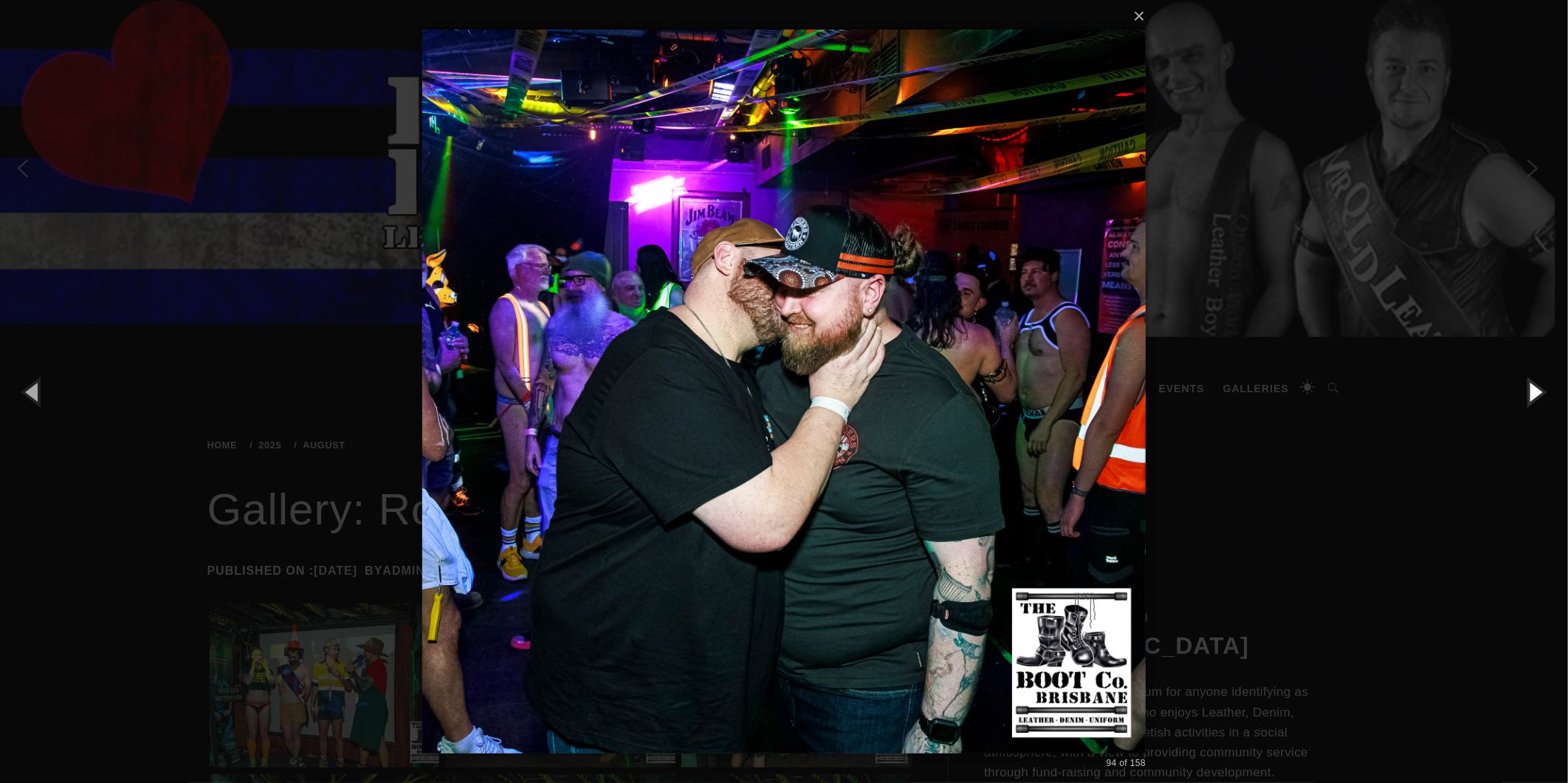
click at [1538, 385] on button "button" at bounding box center [1535, 392] width 67 height 82
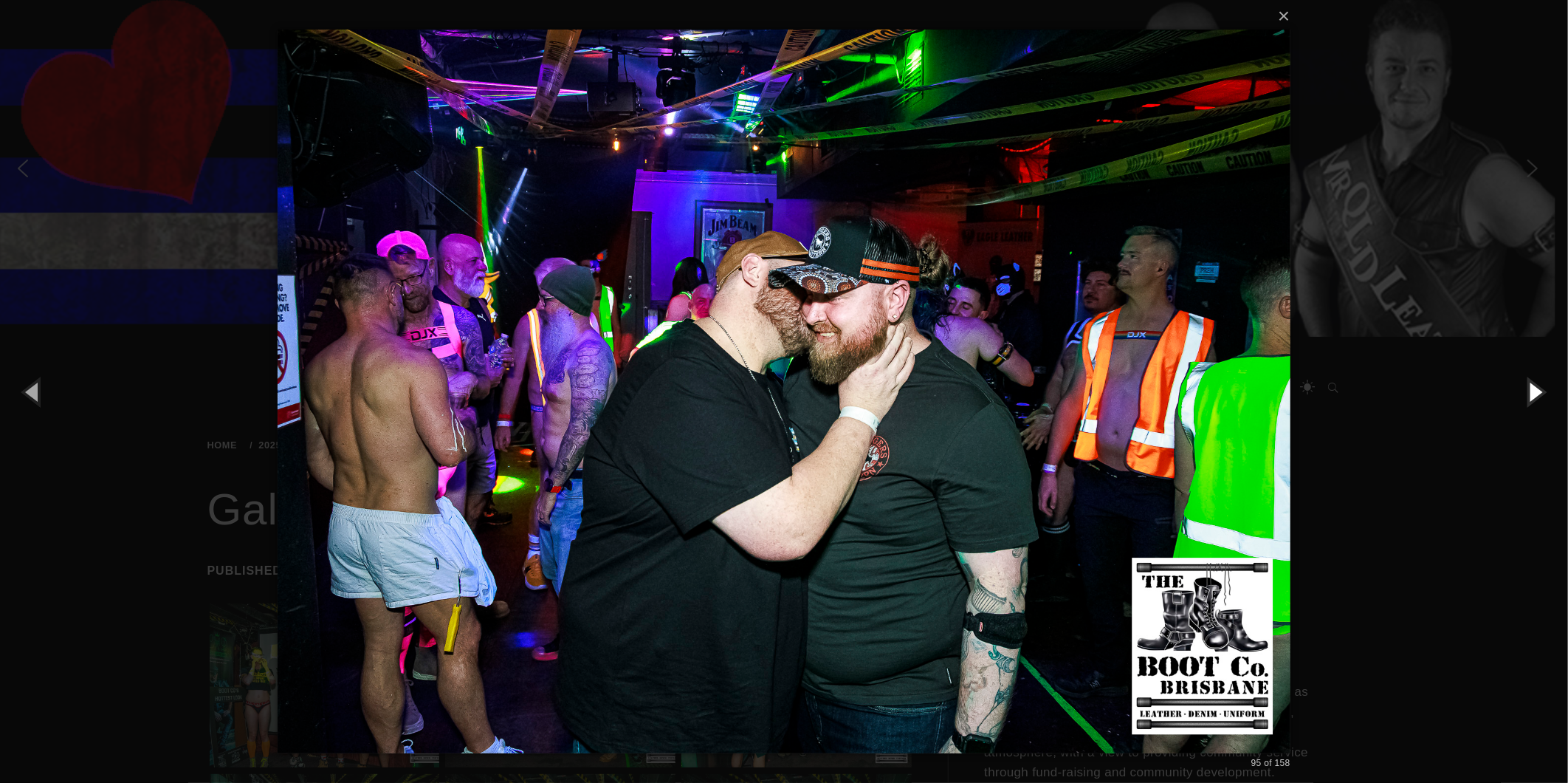
click at [1538, 385] on button "button" at bounding box center [1535, 392] width 67 height 82
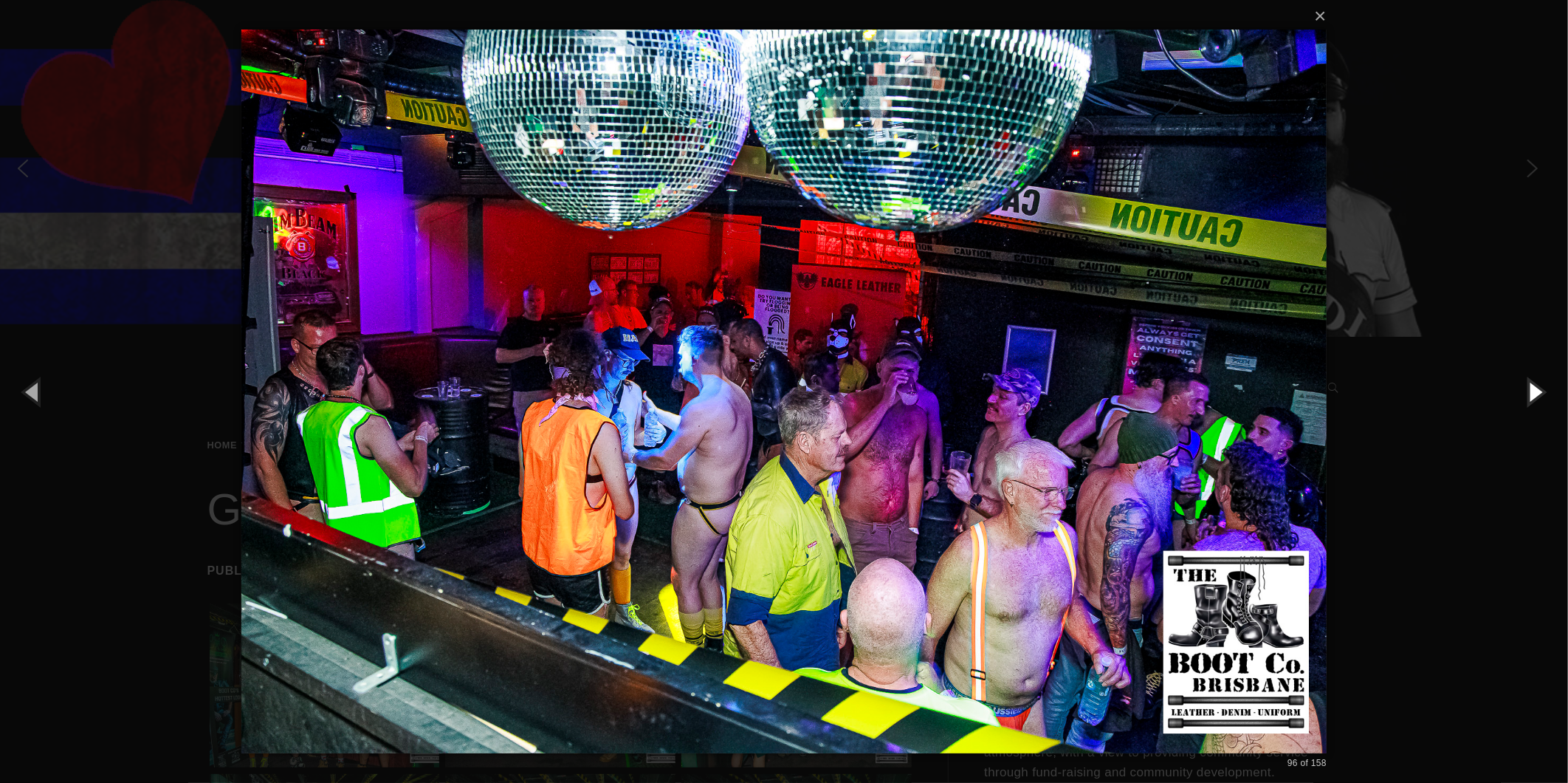
click at [1534, 385] on button "button" at bounding box center [1535, 392] width 67 height 82
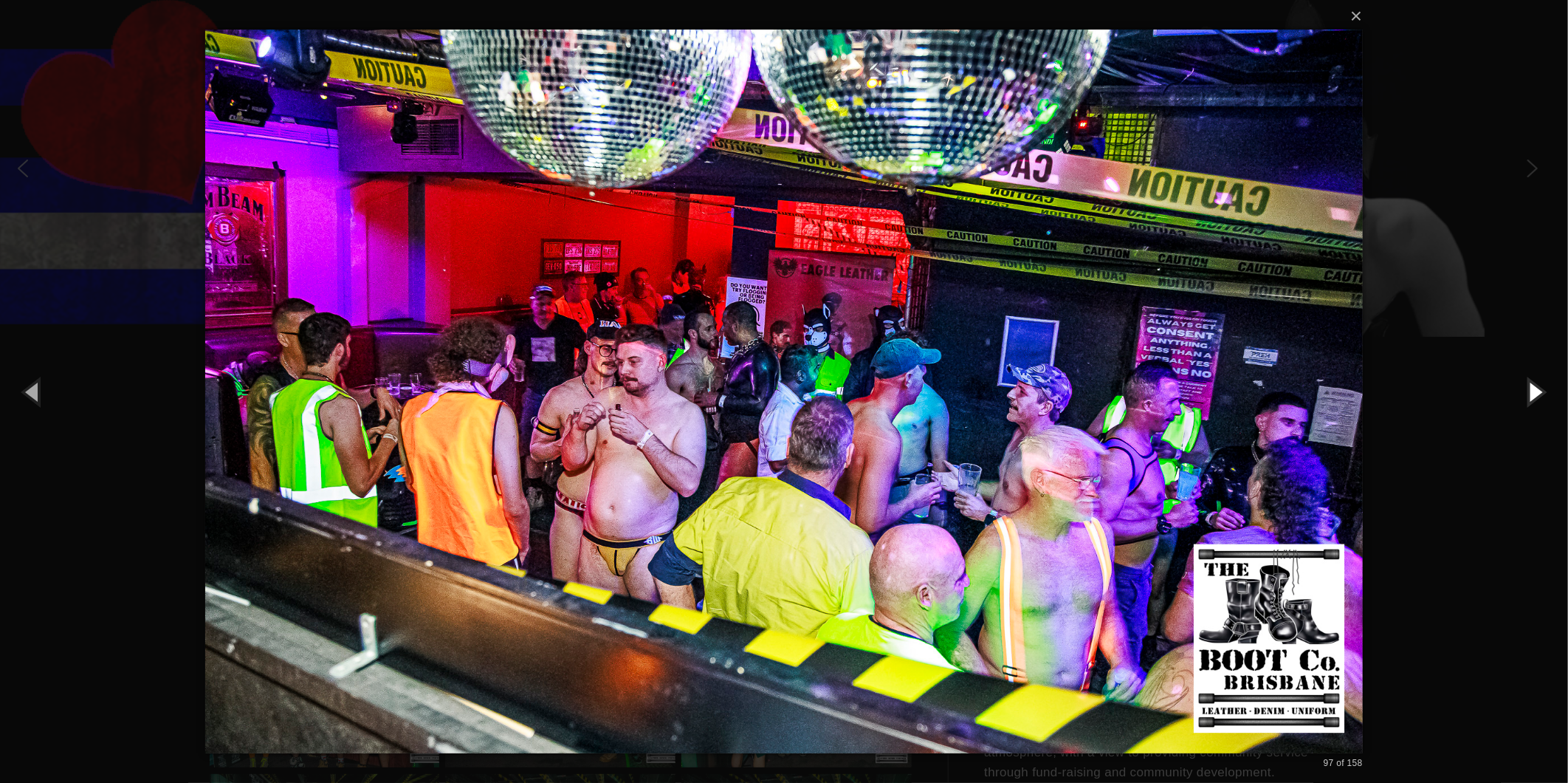
click at [1533, 379] on button "button" at bounding box center [1535, 392] width 67 height 82
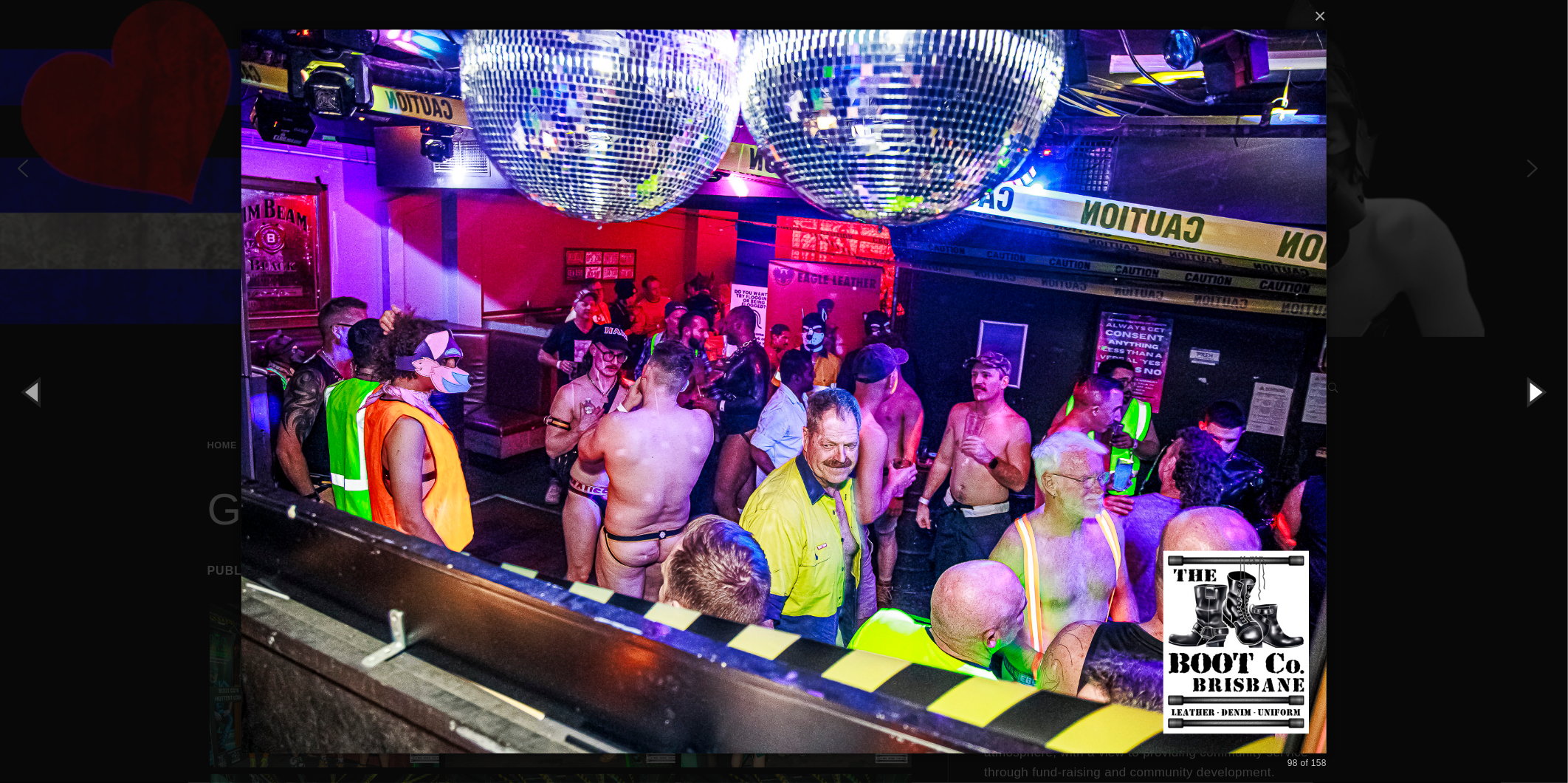
click at [1533, 379] on button "button" at bounding box center [1535, 392] width 67 height 82
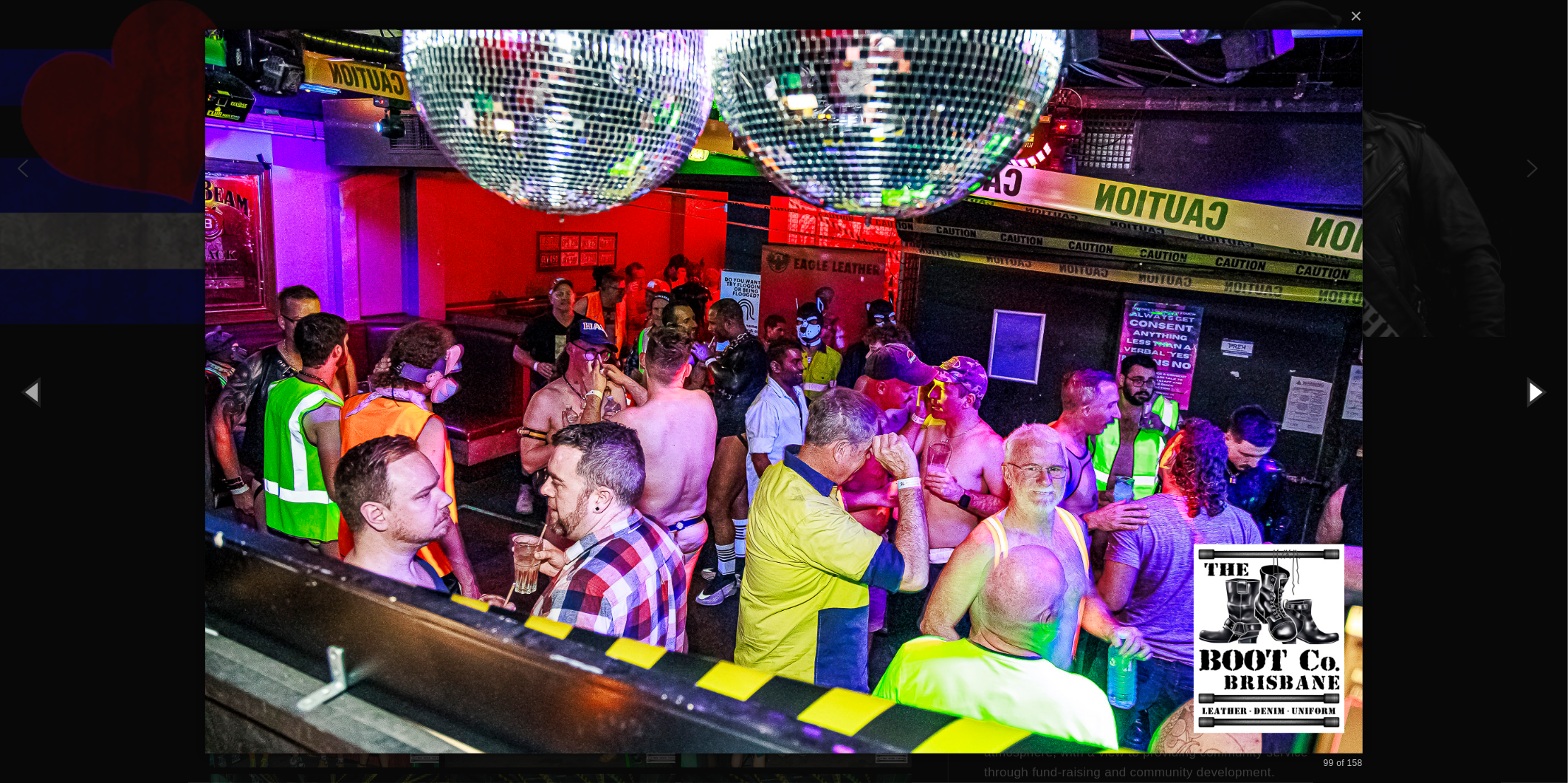
click at [1533, 377] on button "button" at bounding box center [1535, 392] width 67 height 82
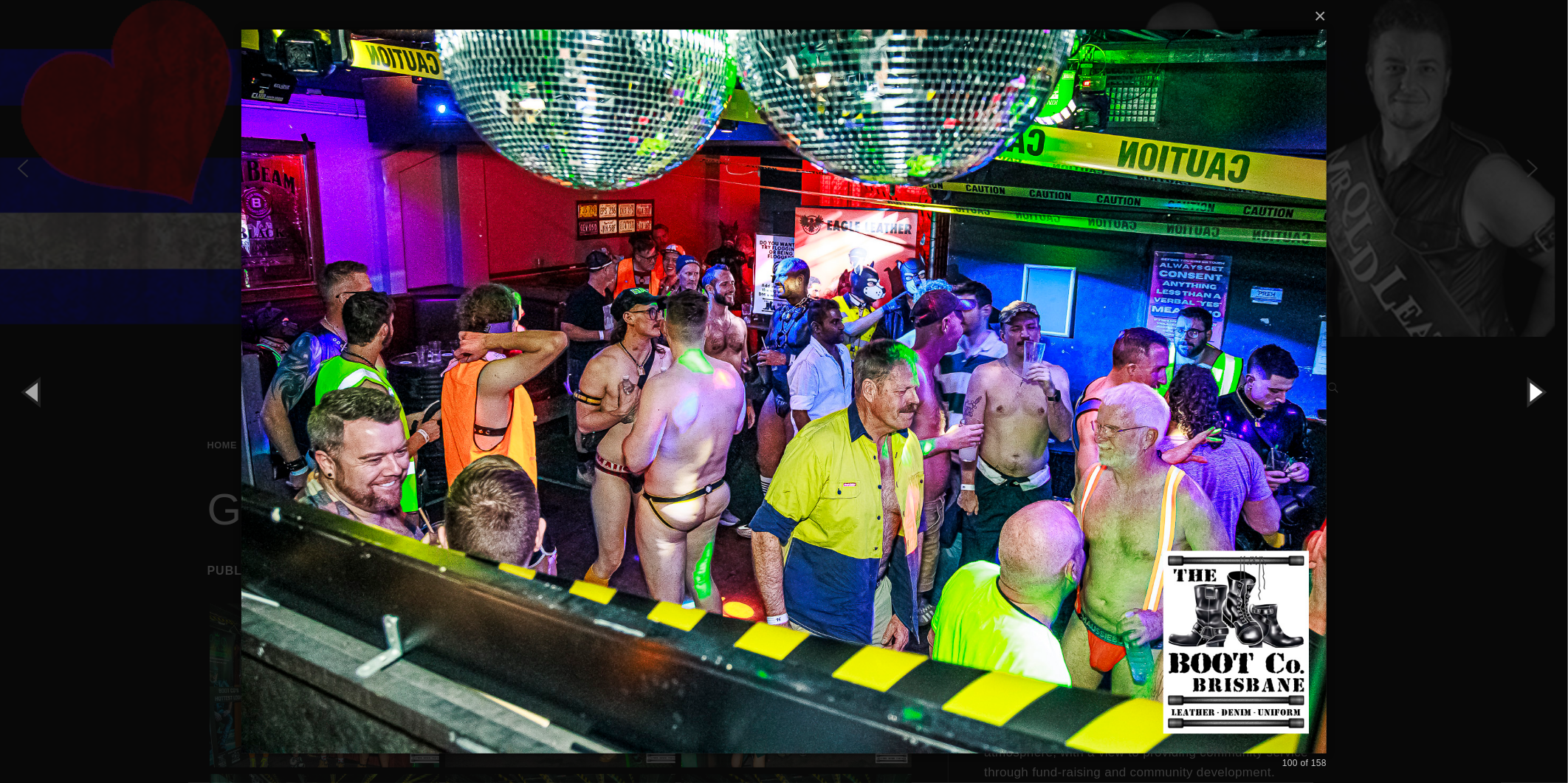
click at [1536, 385] on button "button" at bounding box center [1535, 392] width 67 height 82
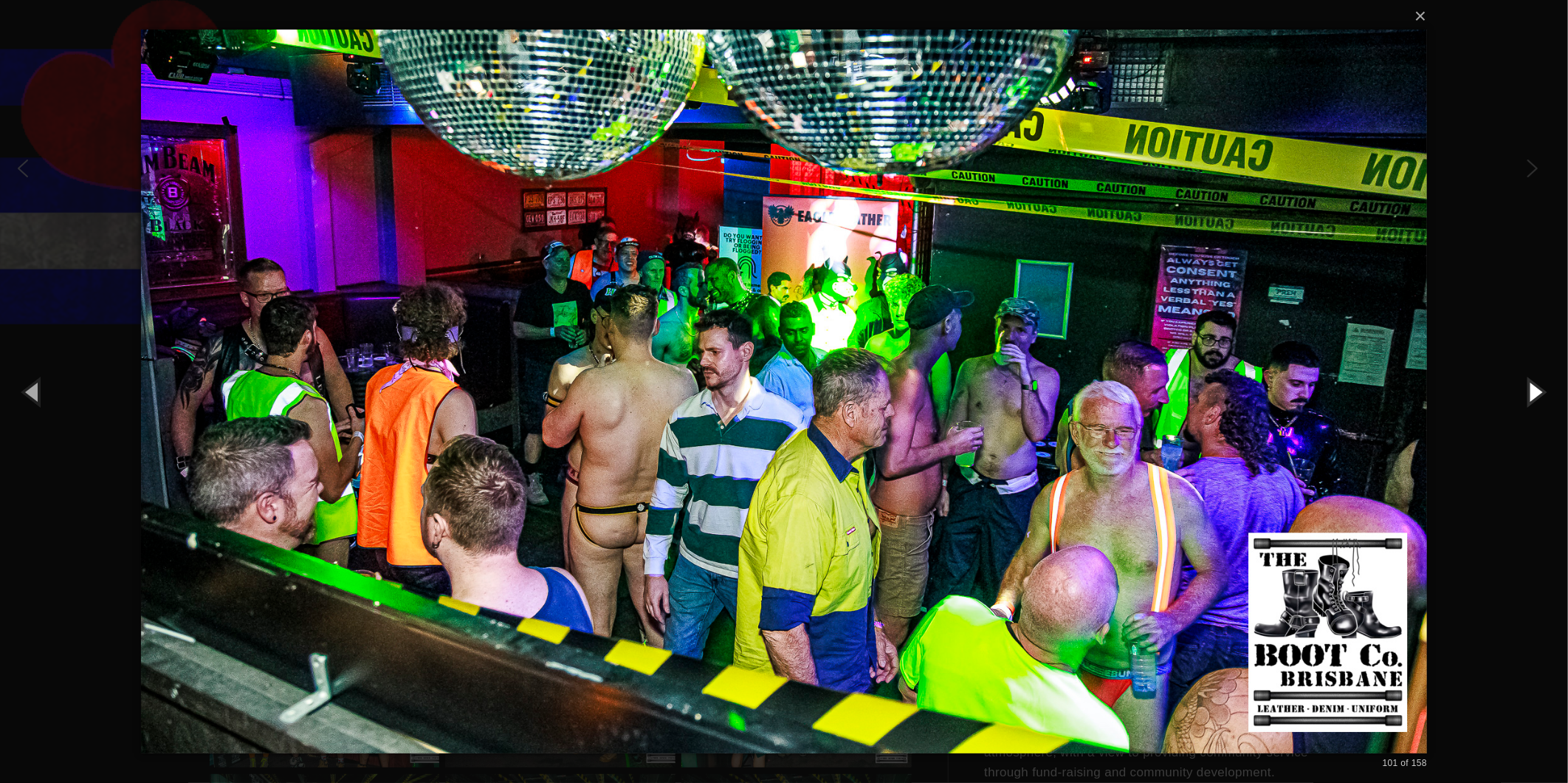
click at [1538, 385] on button "button" at bounding box center [1535, 392] width 67 height 82
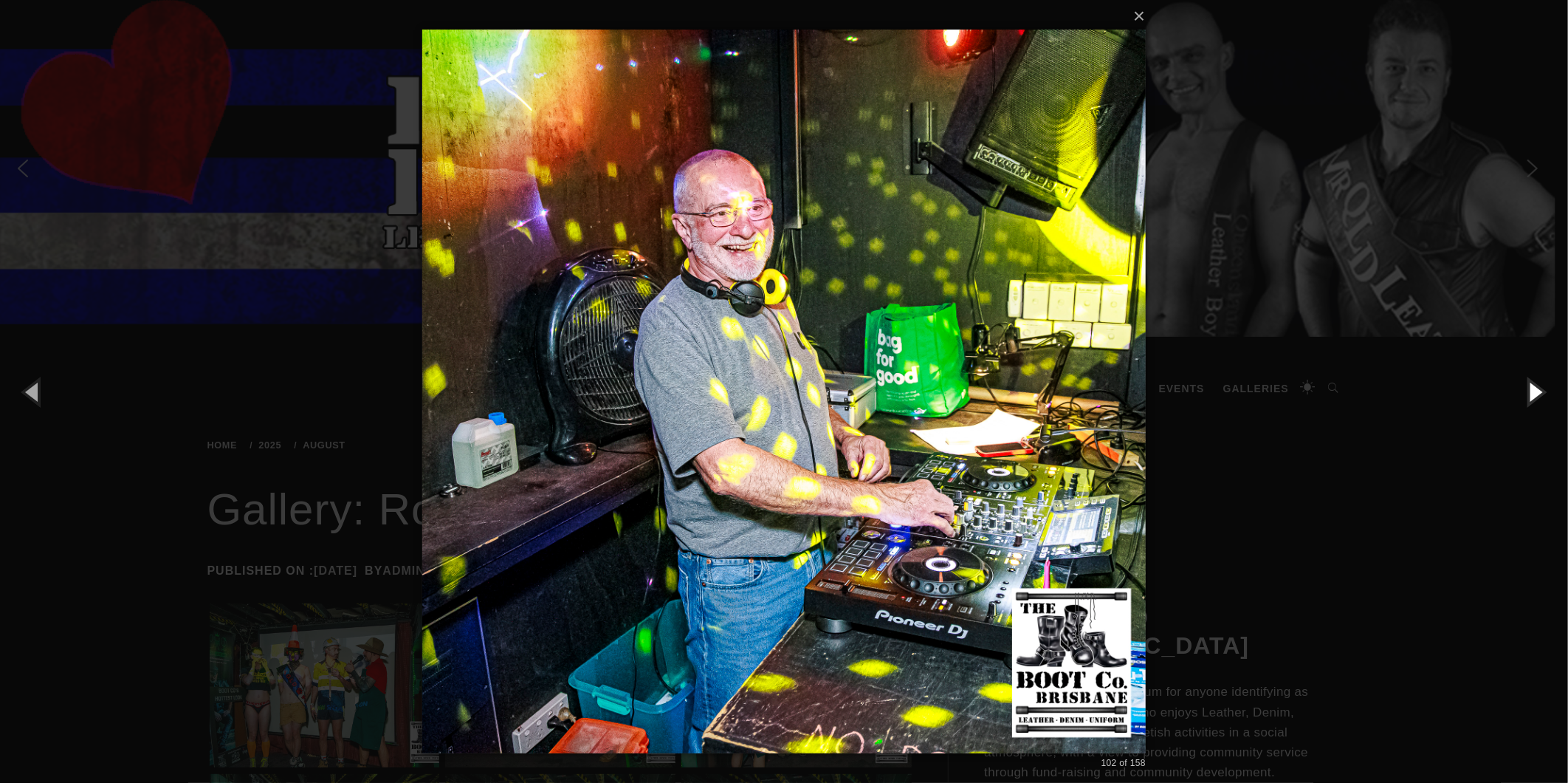
click at [1534, 380] on button "button" at bounding box center [1535, 392] width 67 height 82
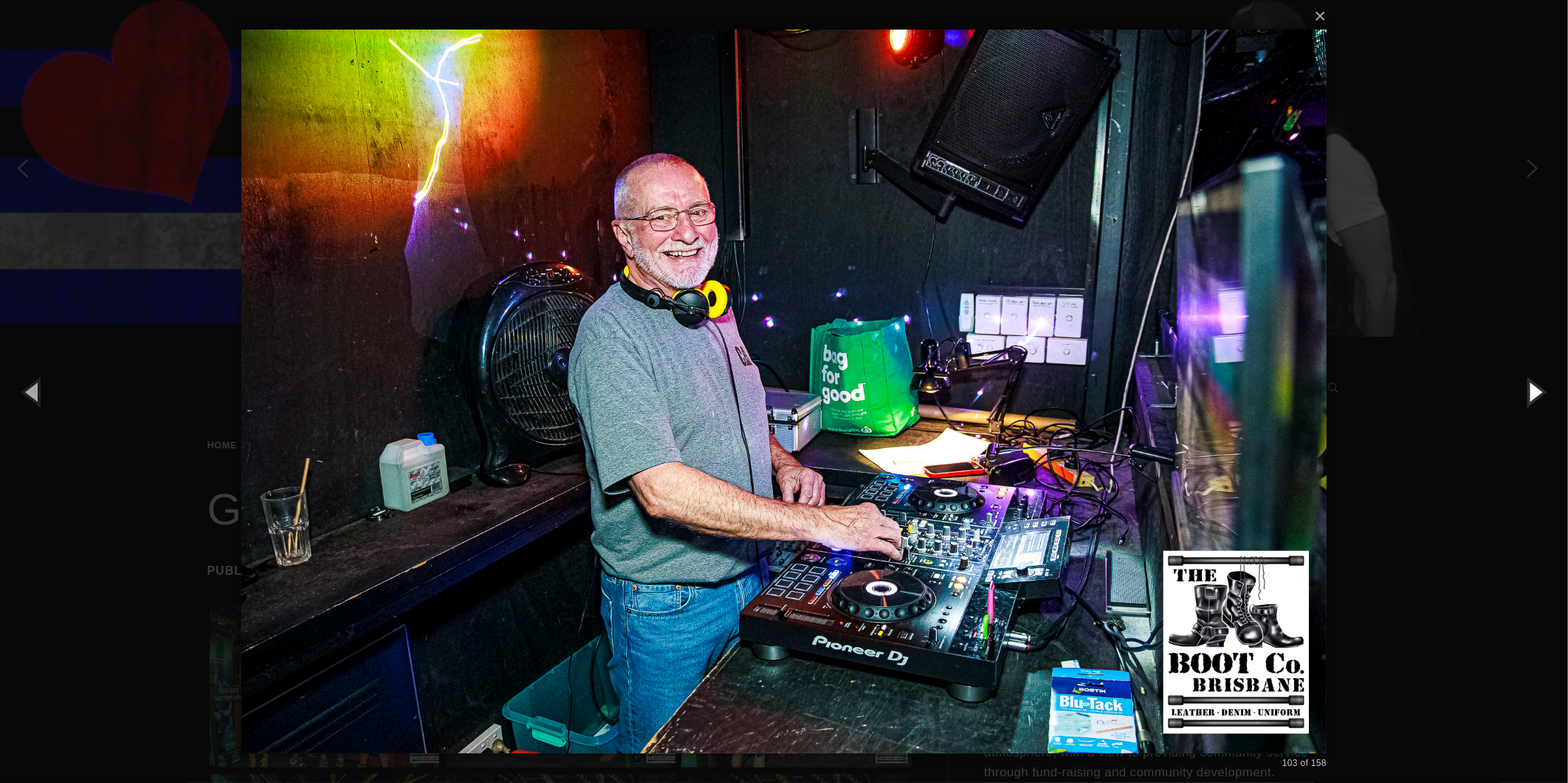
click at [1540, 388] on button "button" at bounding box center [1535, 392] width 67 height 82
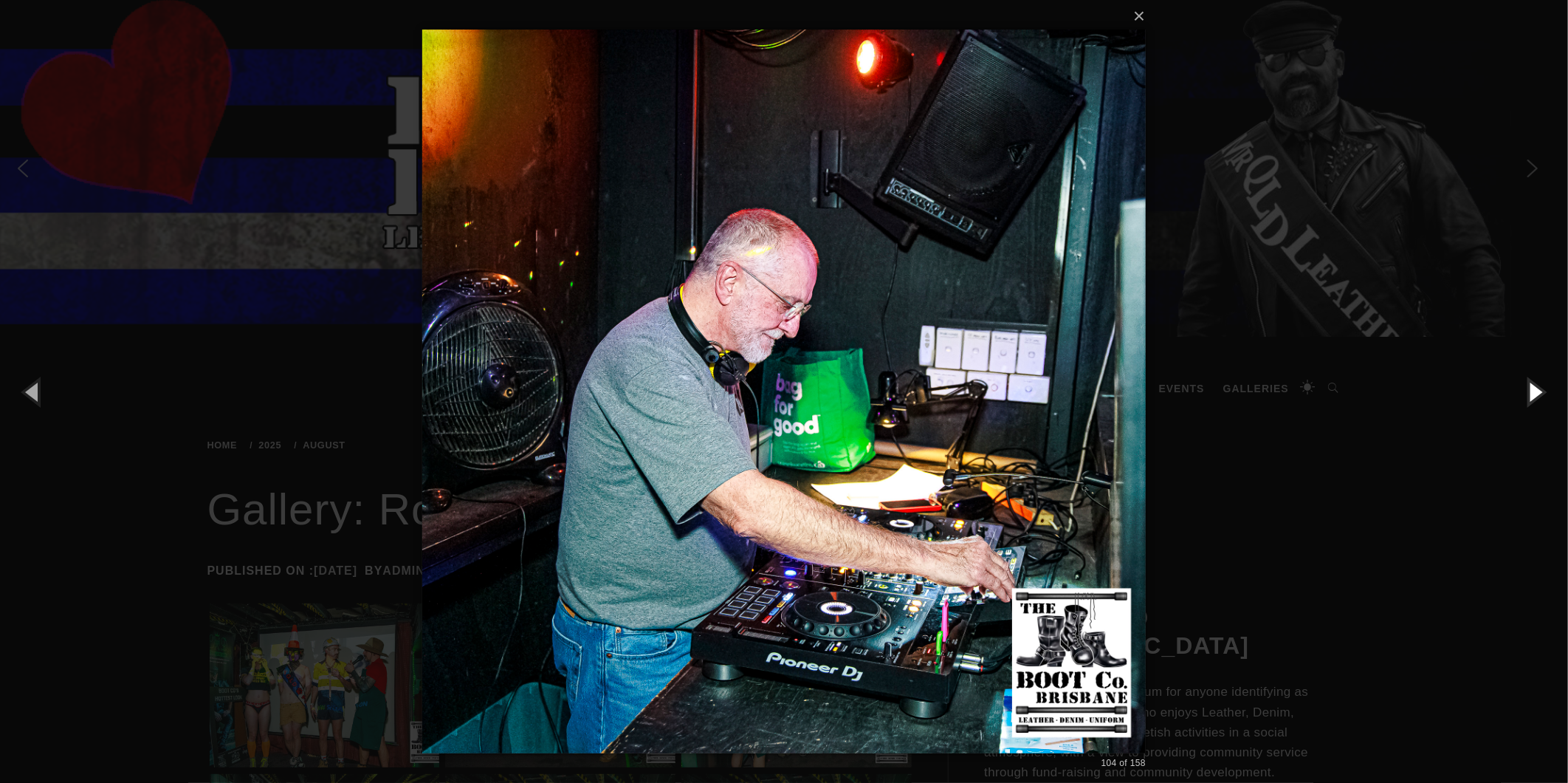
click at [1531, 379] on button "button" at bounding box center [1535, 392] width 67 height 82
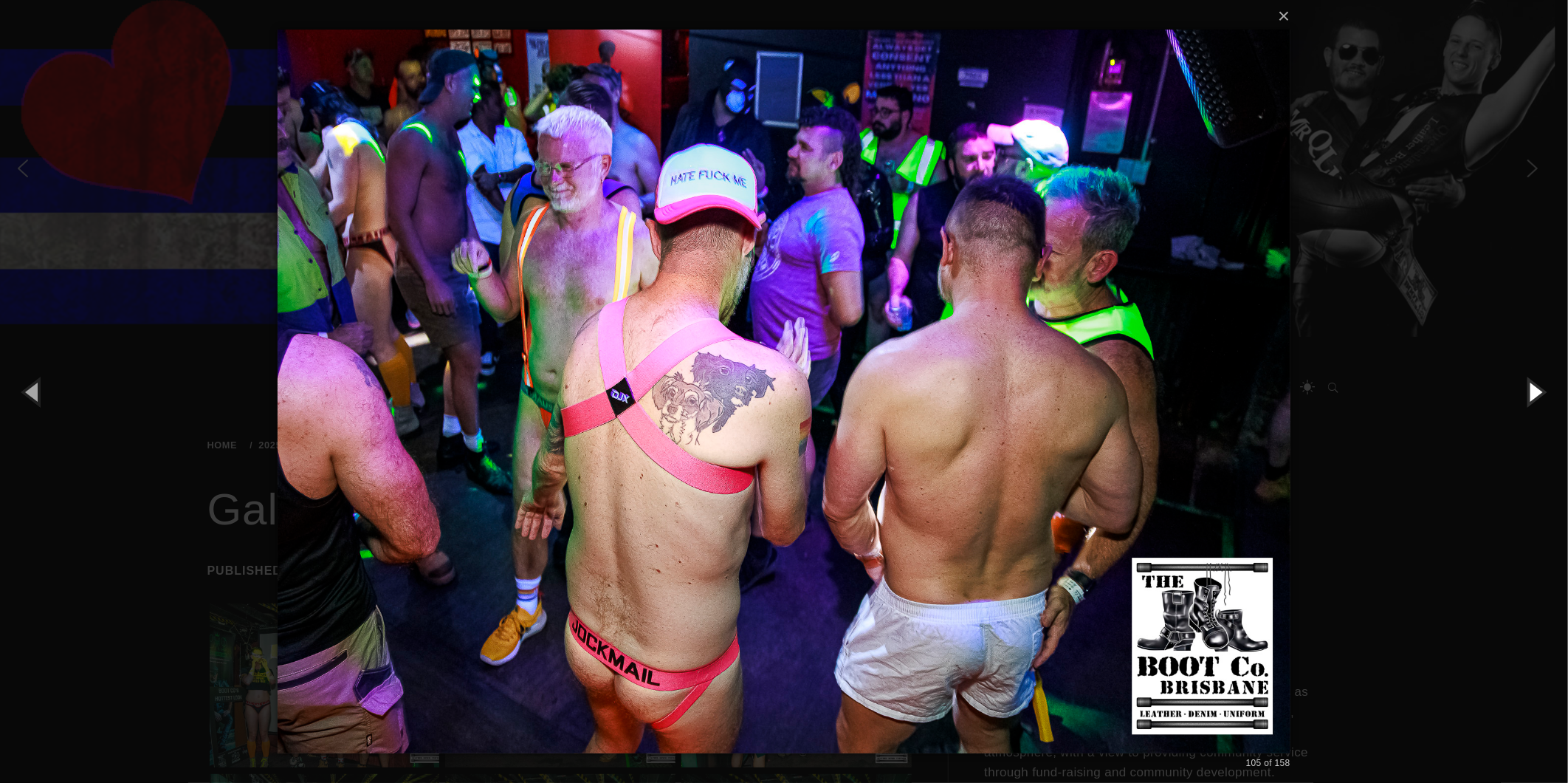
click at [1539, 382] on button "button" at bounding box center [1535, 392] width 67 height 82
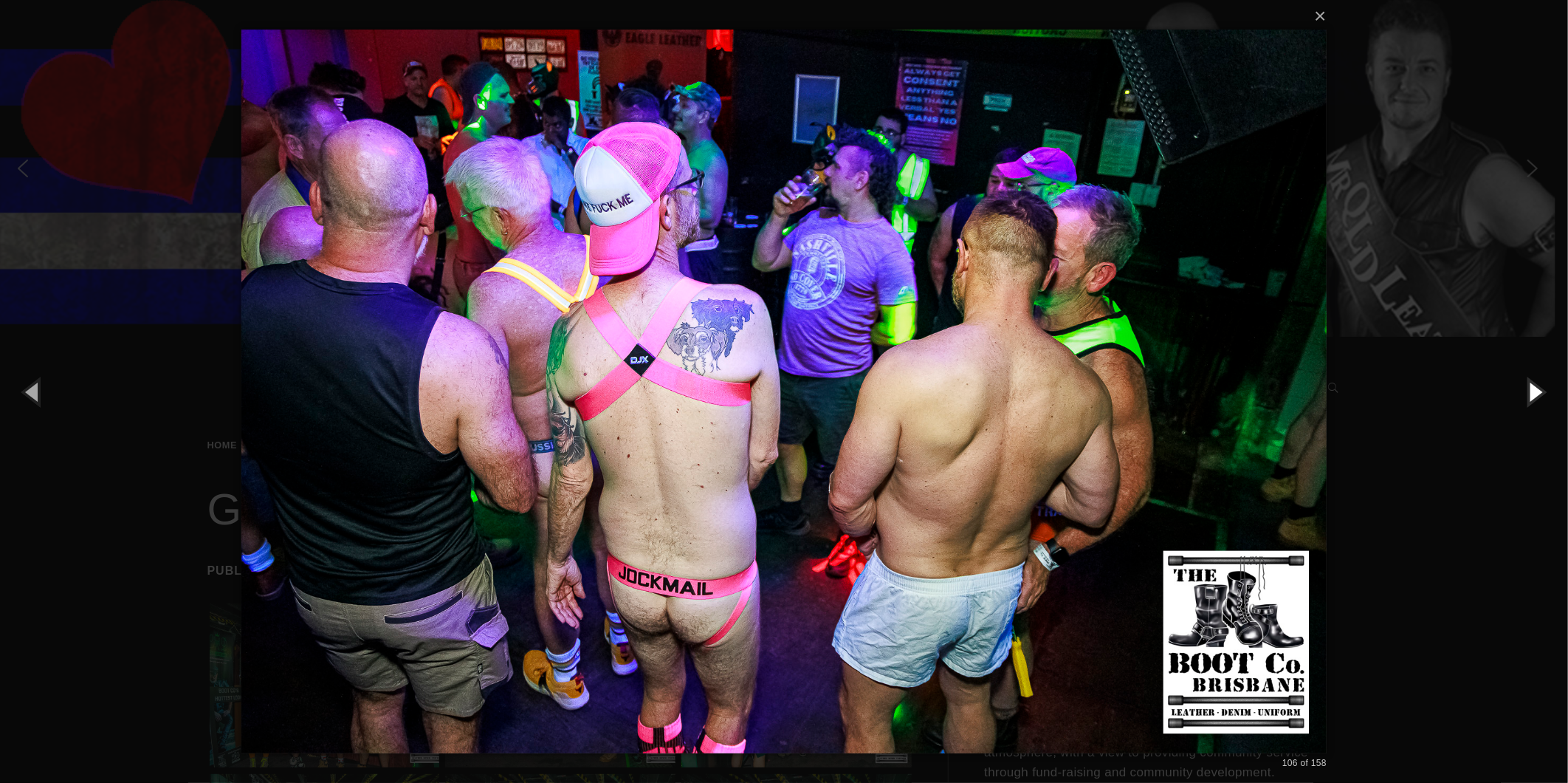
click at [1539, 382] on button "button" at bounding box center [1535, 392] width 67 height 82
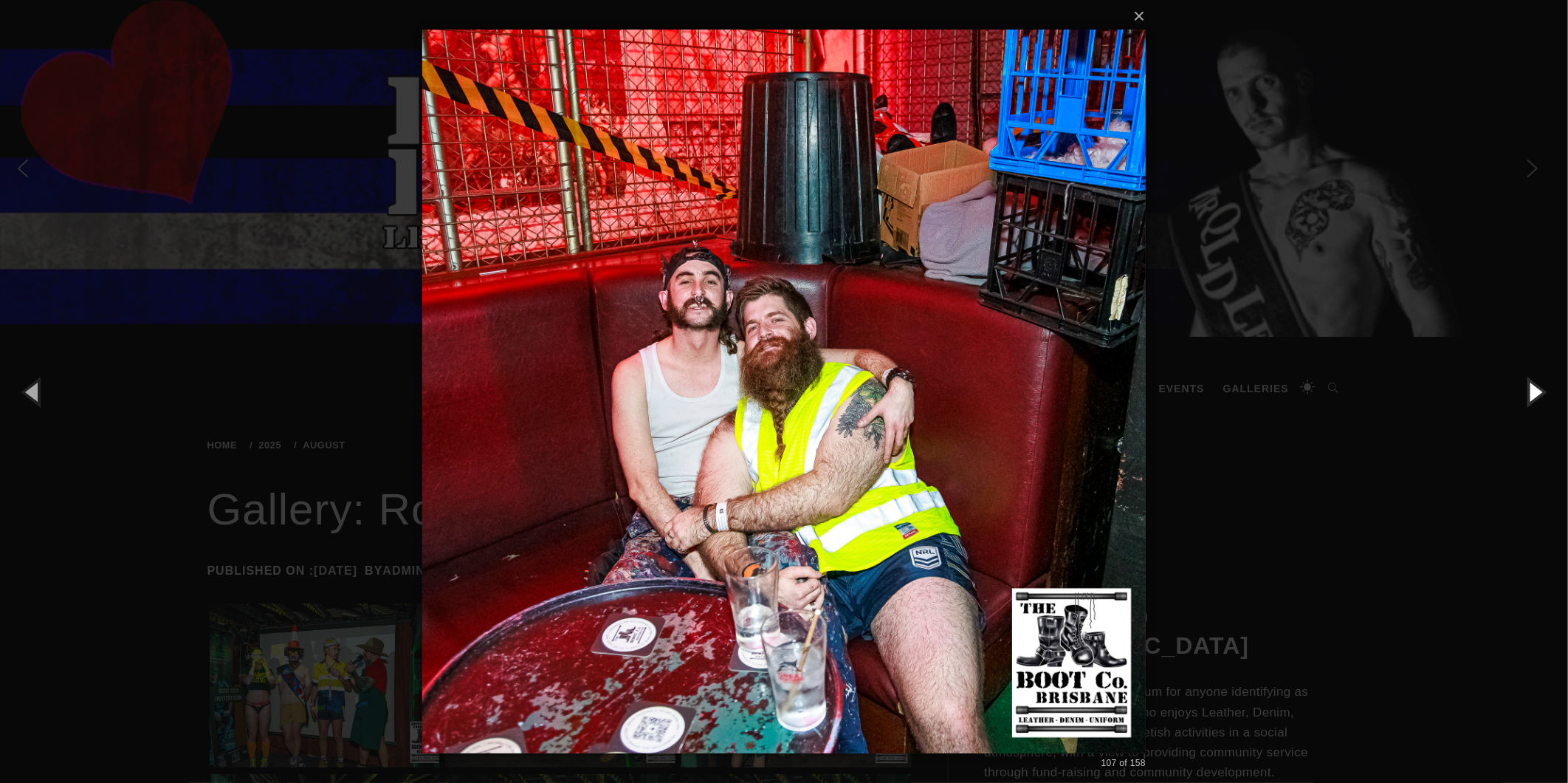
click at [1540, 383] on button "button" at bounding box center [1535, 392] width 67 height 82
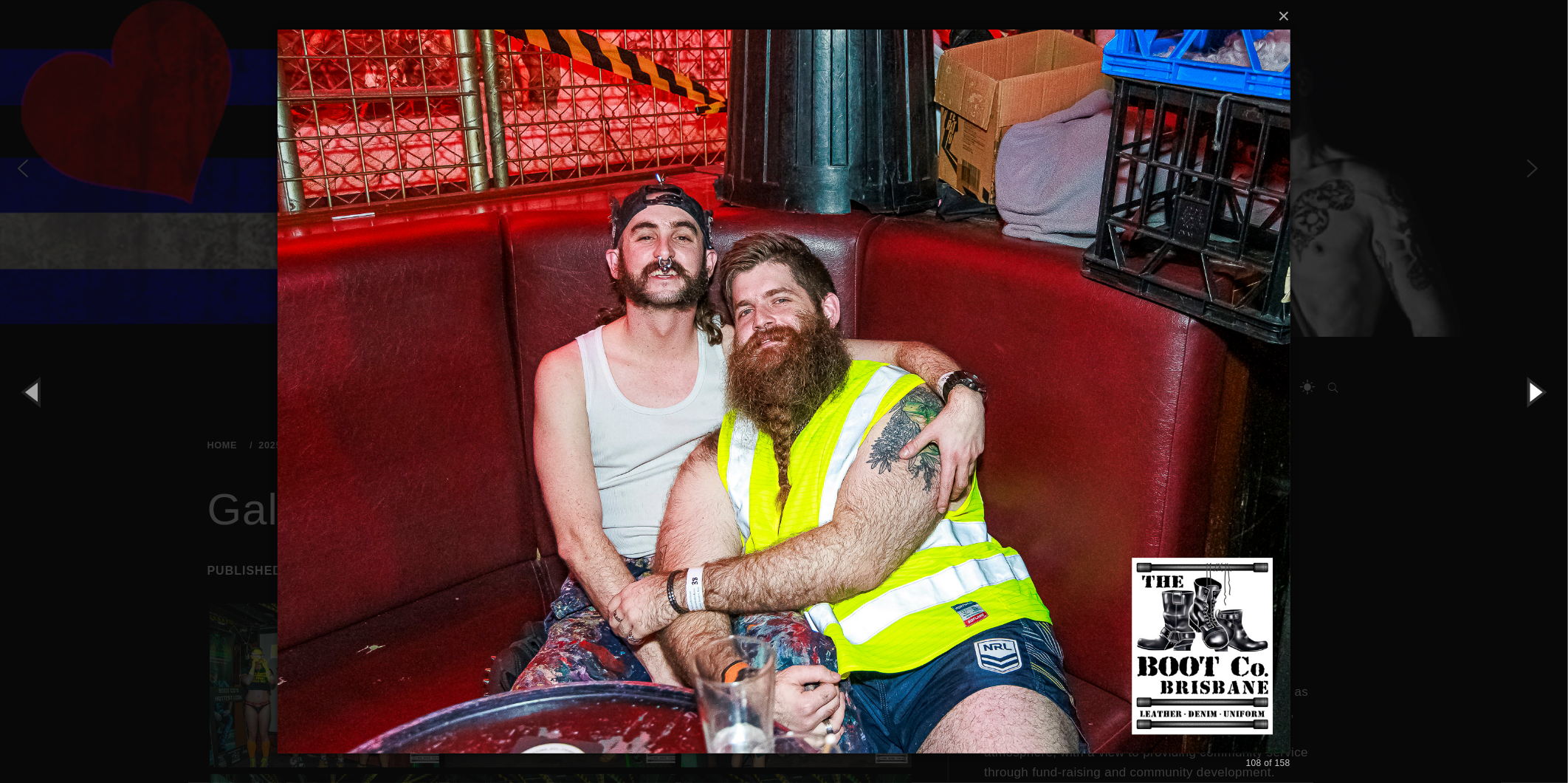
click at [1540, 383] on button "button" at bounding box center [1535, 392] width 67 height 82
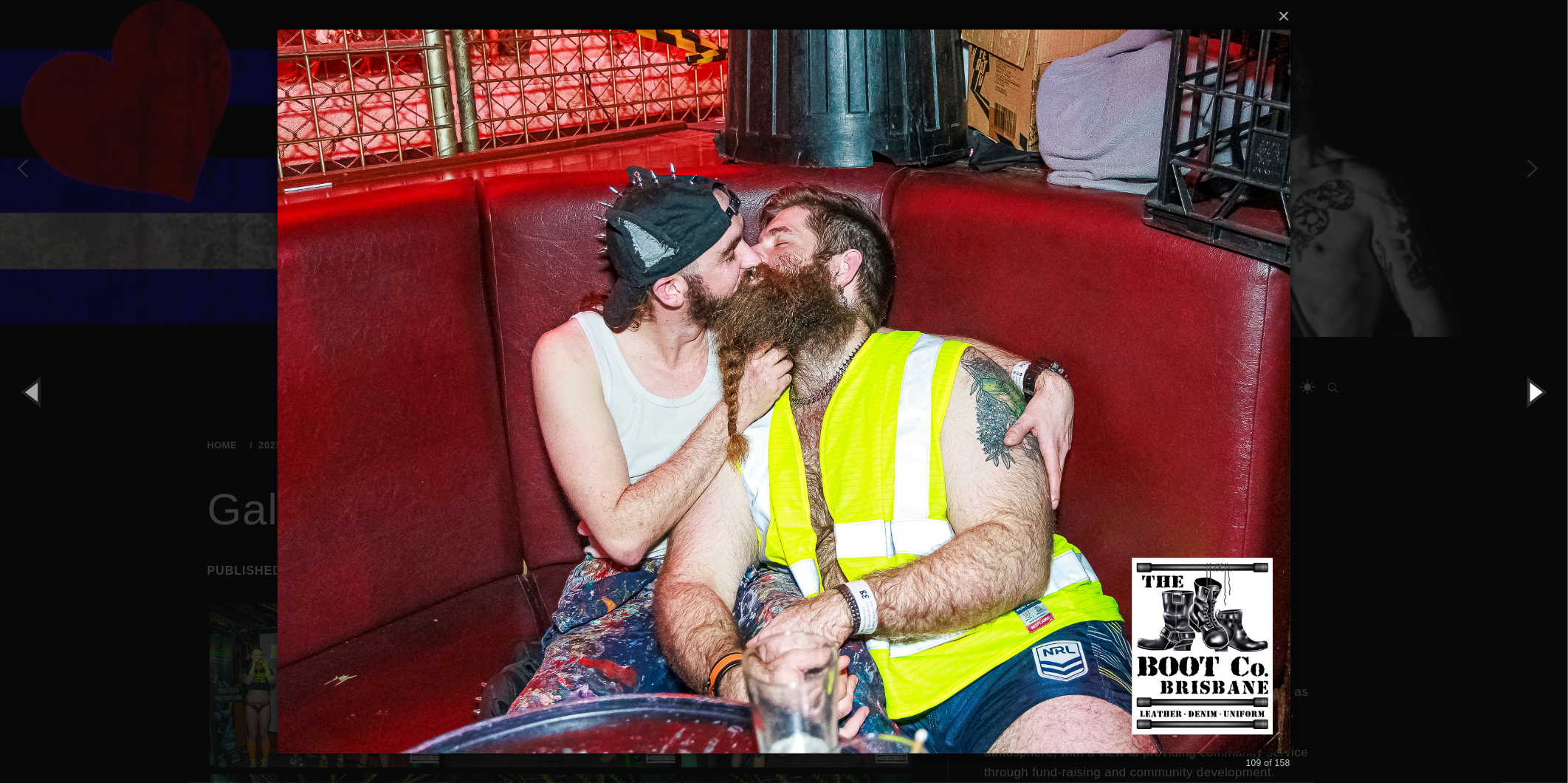
click at [1540, 383] on button "button" at bounding box center [1535, 392] width 67 height 82
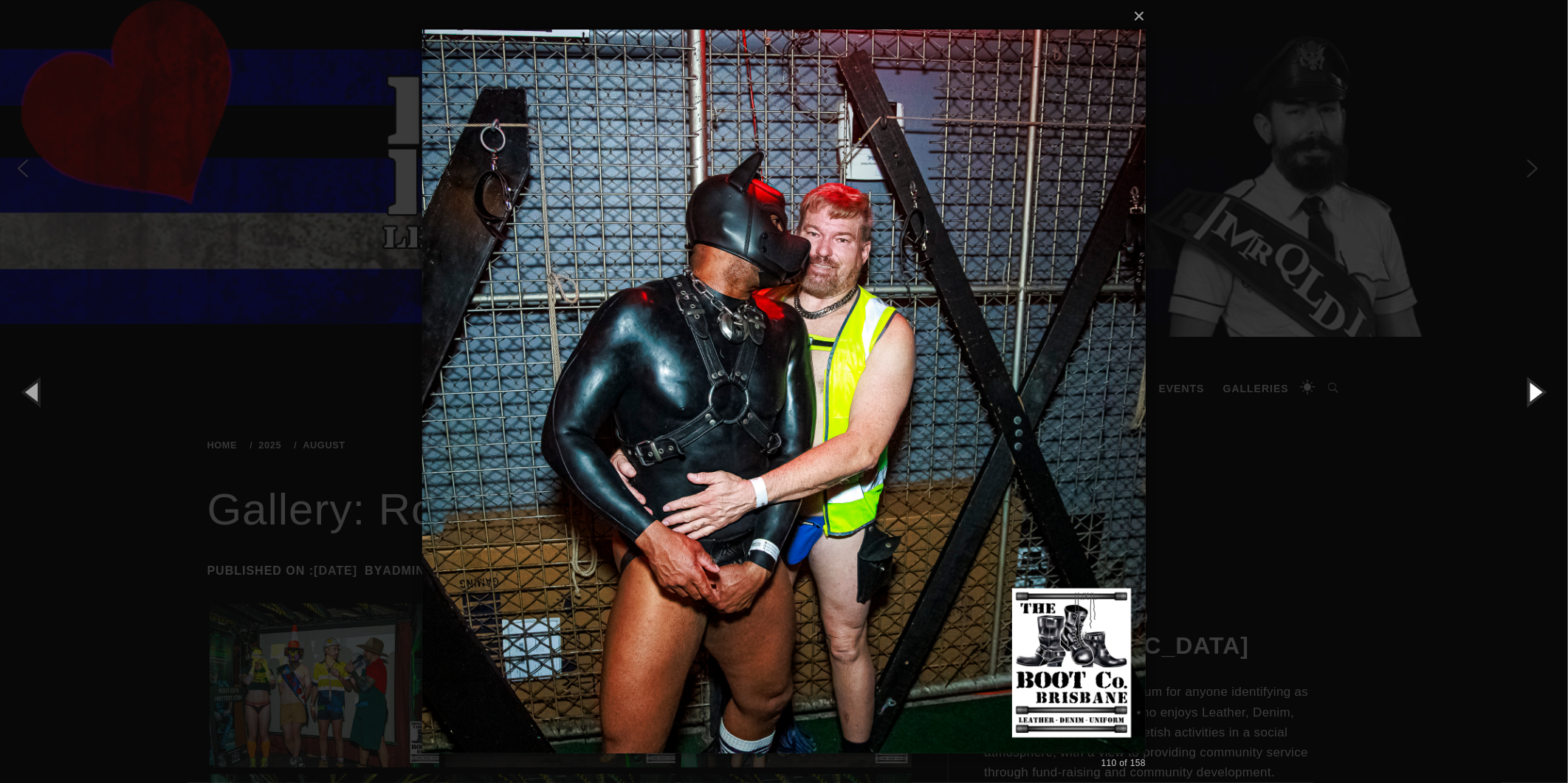
click at [1540, 383] on button "button" at bounding box center [1535, 392] width 67 height 82
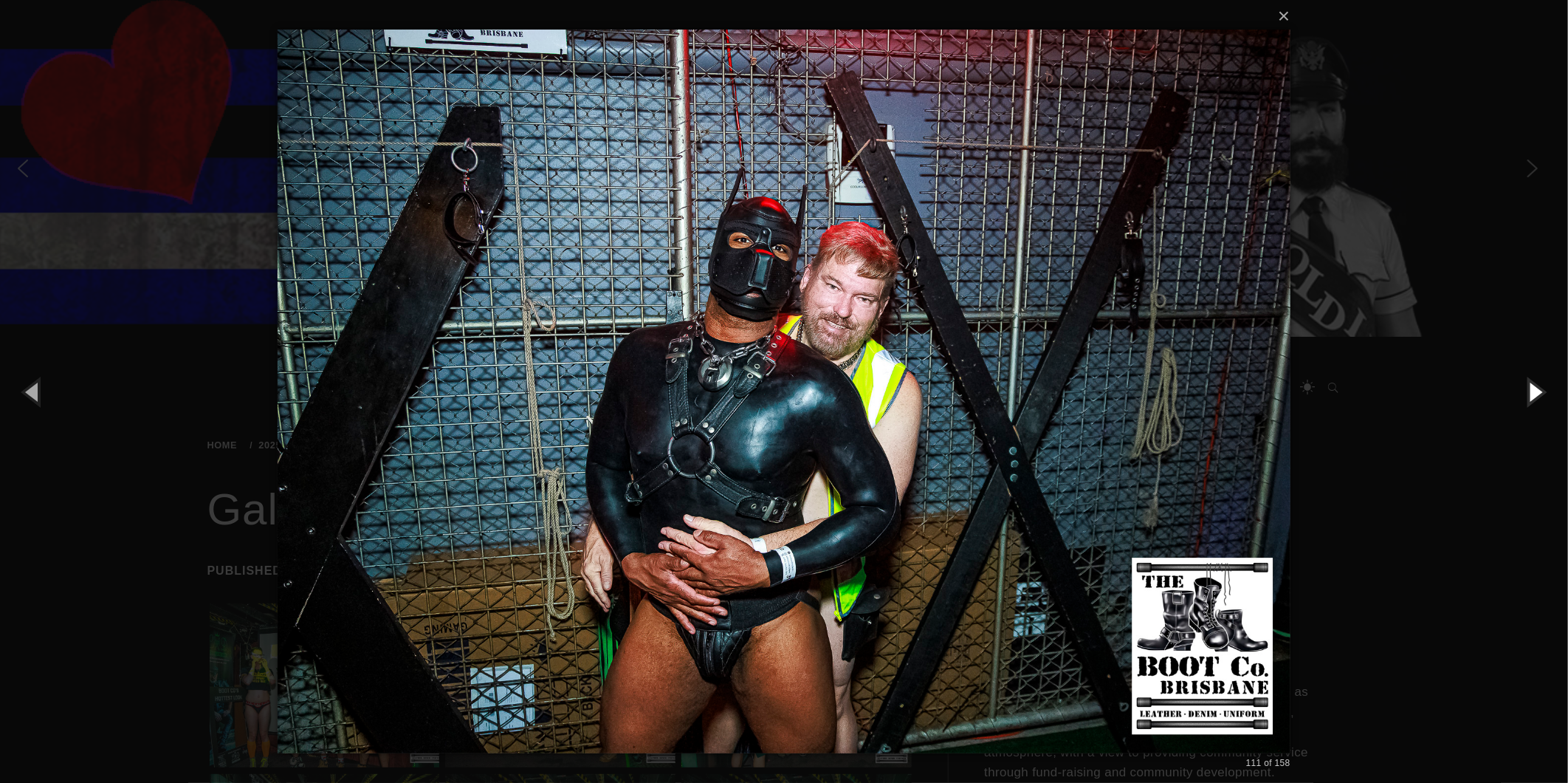
click at [1540, 383] on button "button" at bounding box center [1535, 392] width 67 height 82
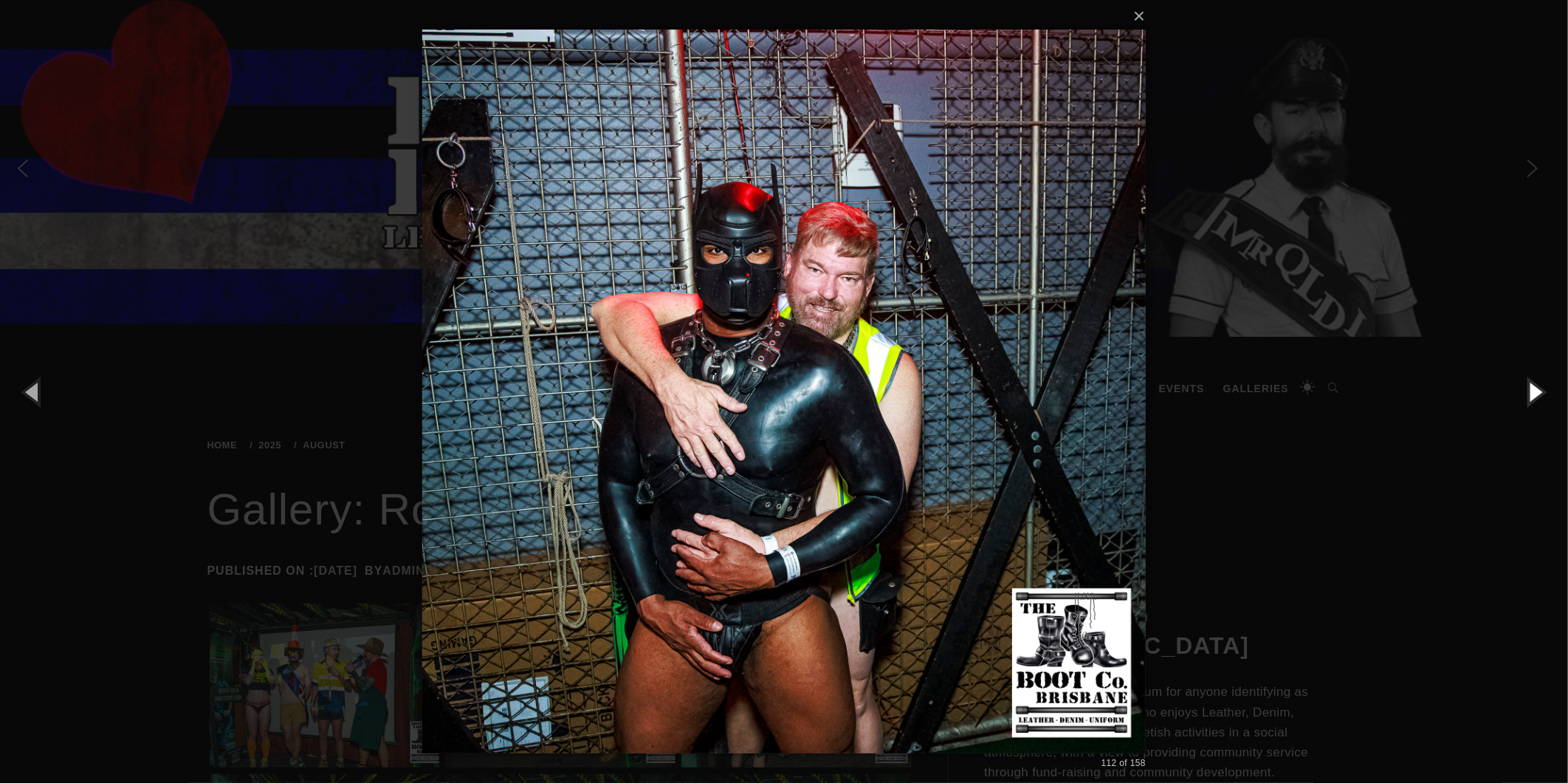
click at [1540, 383] on button "button" at bounding box center [1535, 392] width 67 height 82
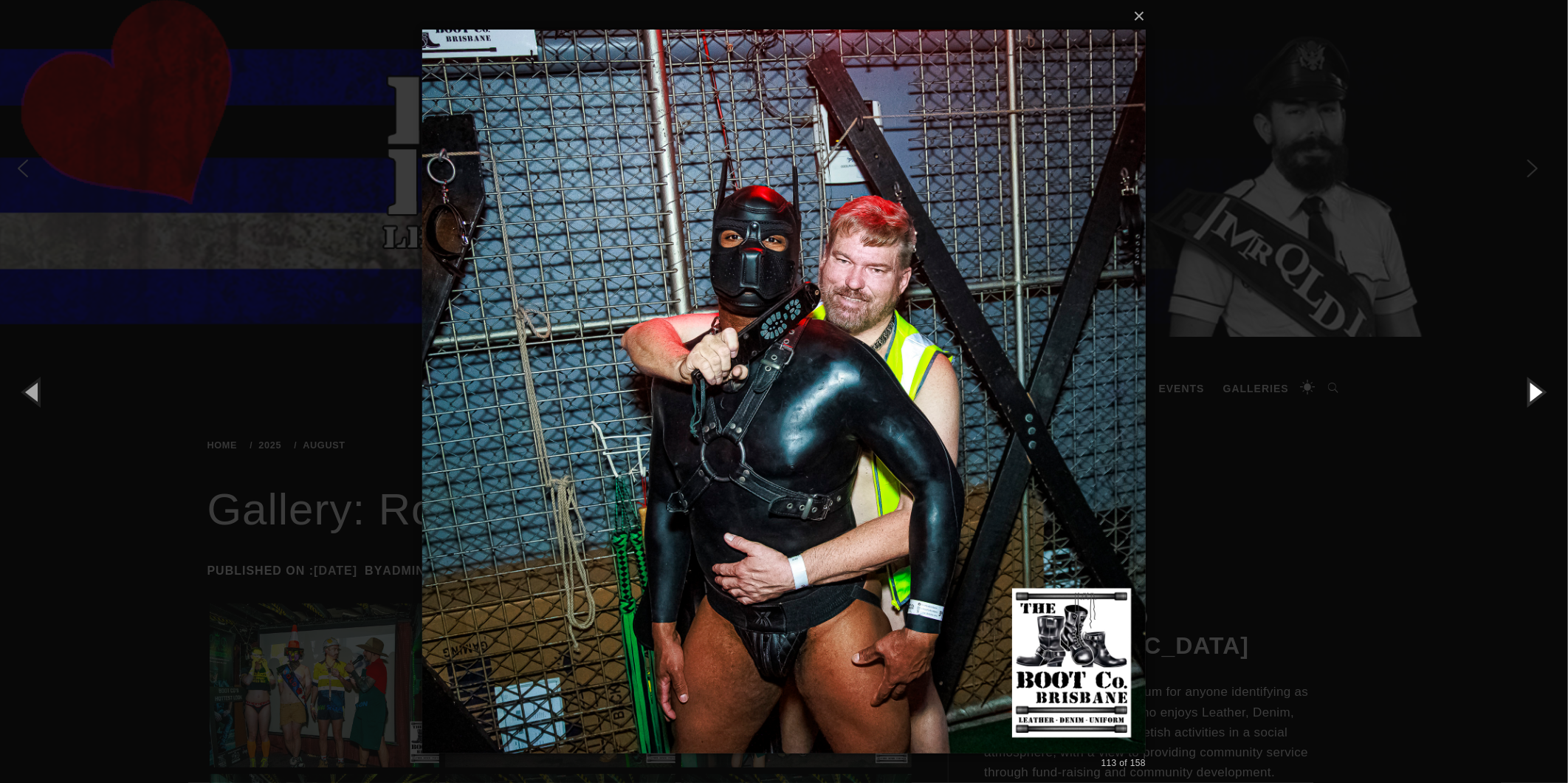
click at [1540, 383] on button "button" at bounding box center [1535, 392] width 67 height 82
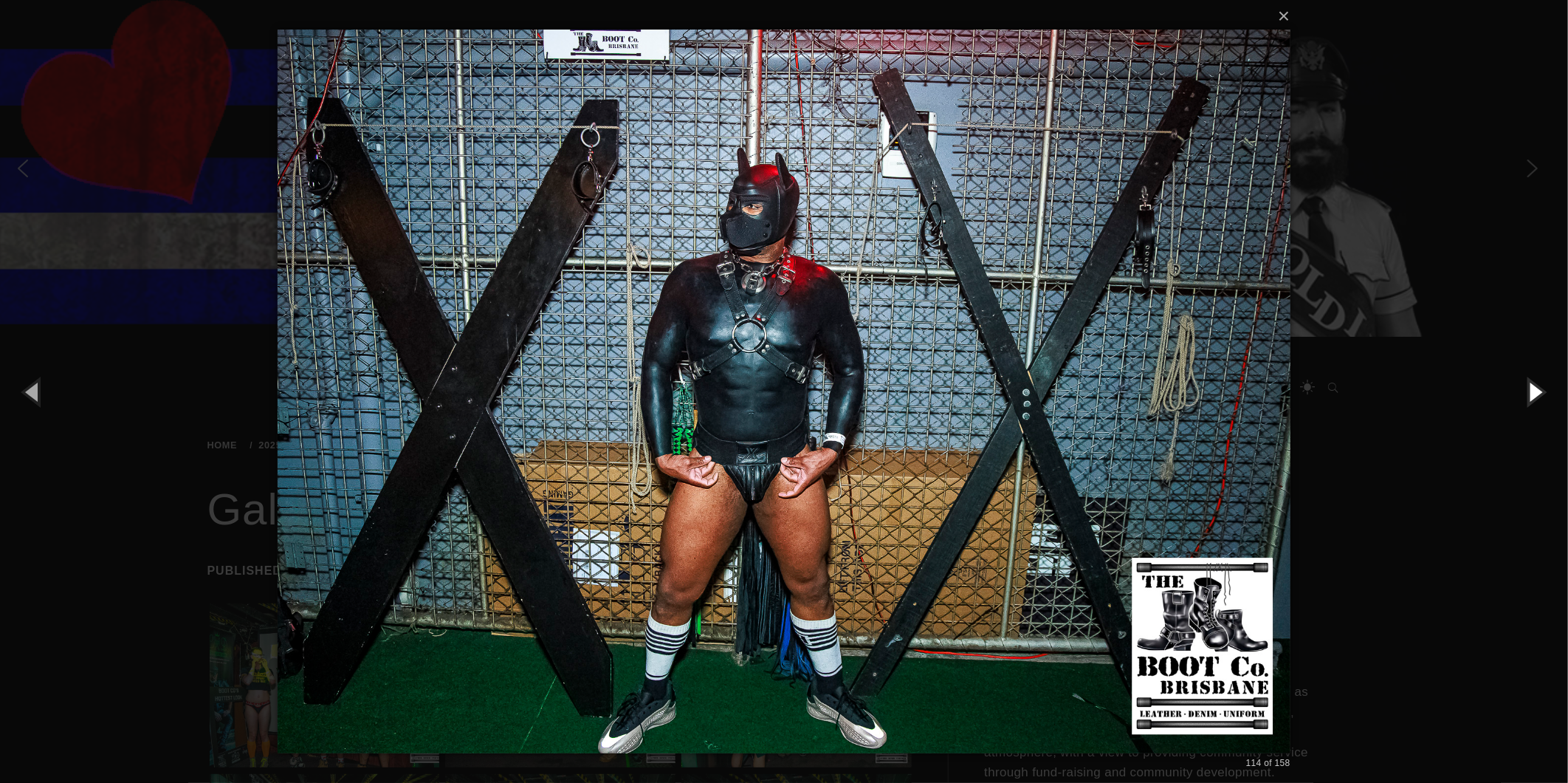
click at [1540, 383] on button "button" at bounding box center [1535, 392] width 67 height 82
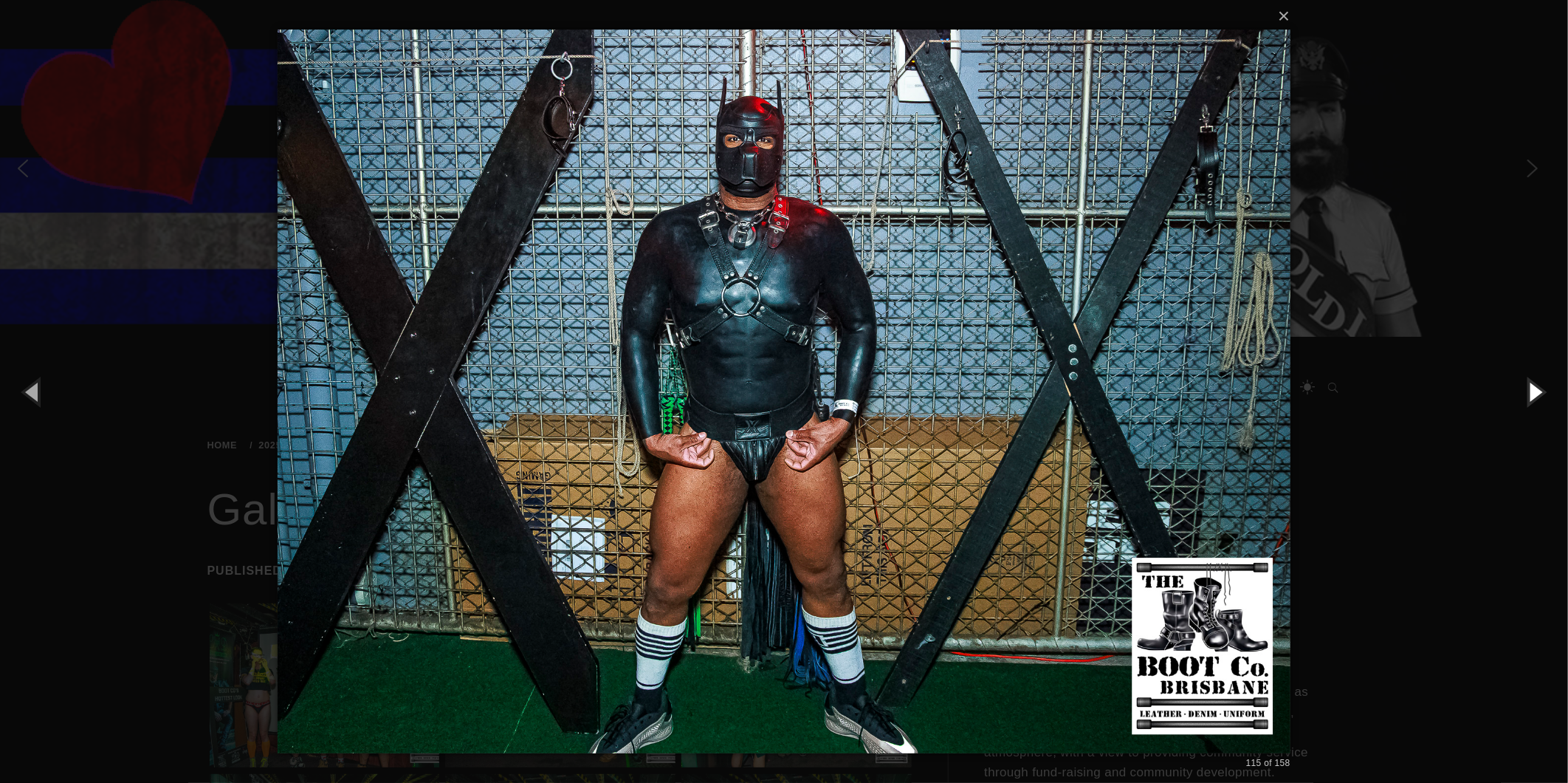
click at [1540, 383] on button "button" at bounding box center [1535, 392] width 67 height 82
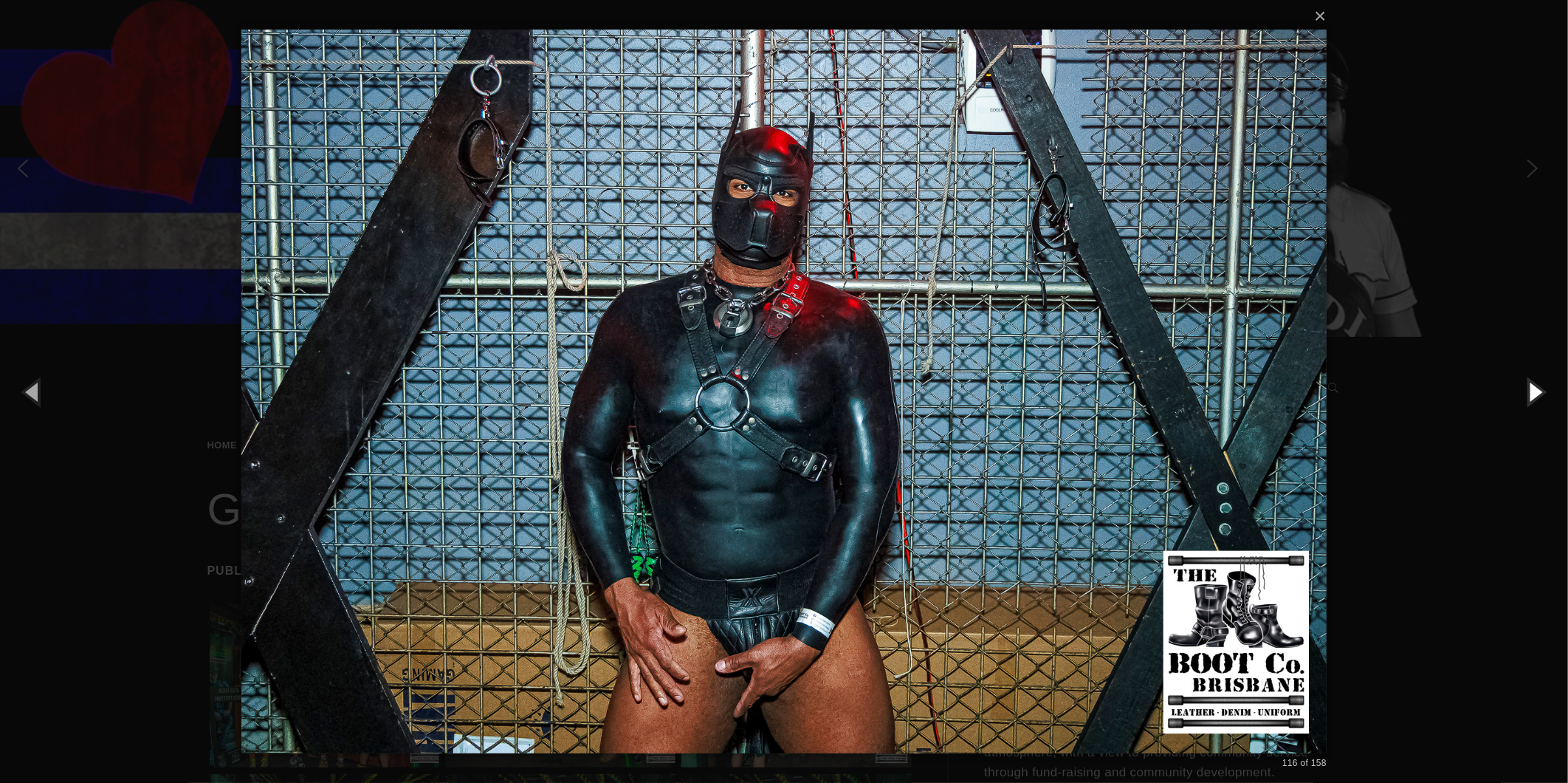
click at [1540, 383] on button "button" at bounding box center [1535, 392] width 67 height 82
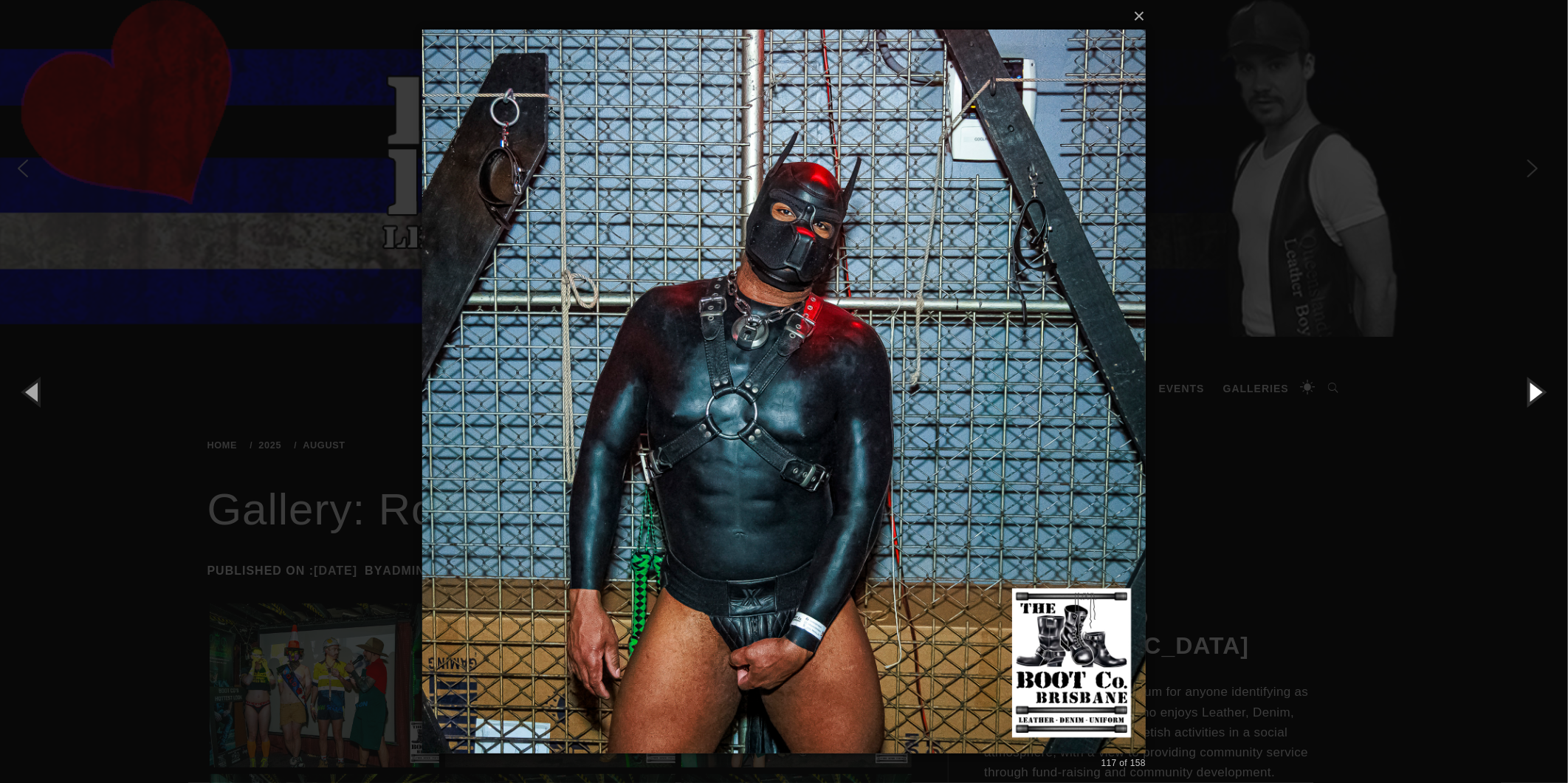
click at [1540, 383] on button "button" at bounding box center [1535, 392] width 67 height 82
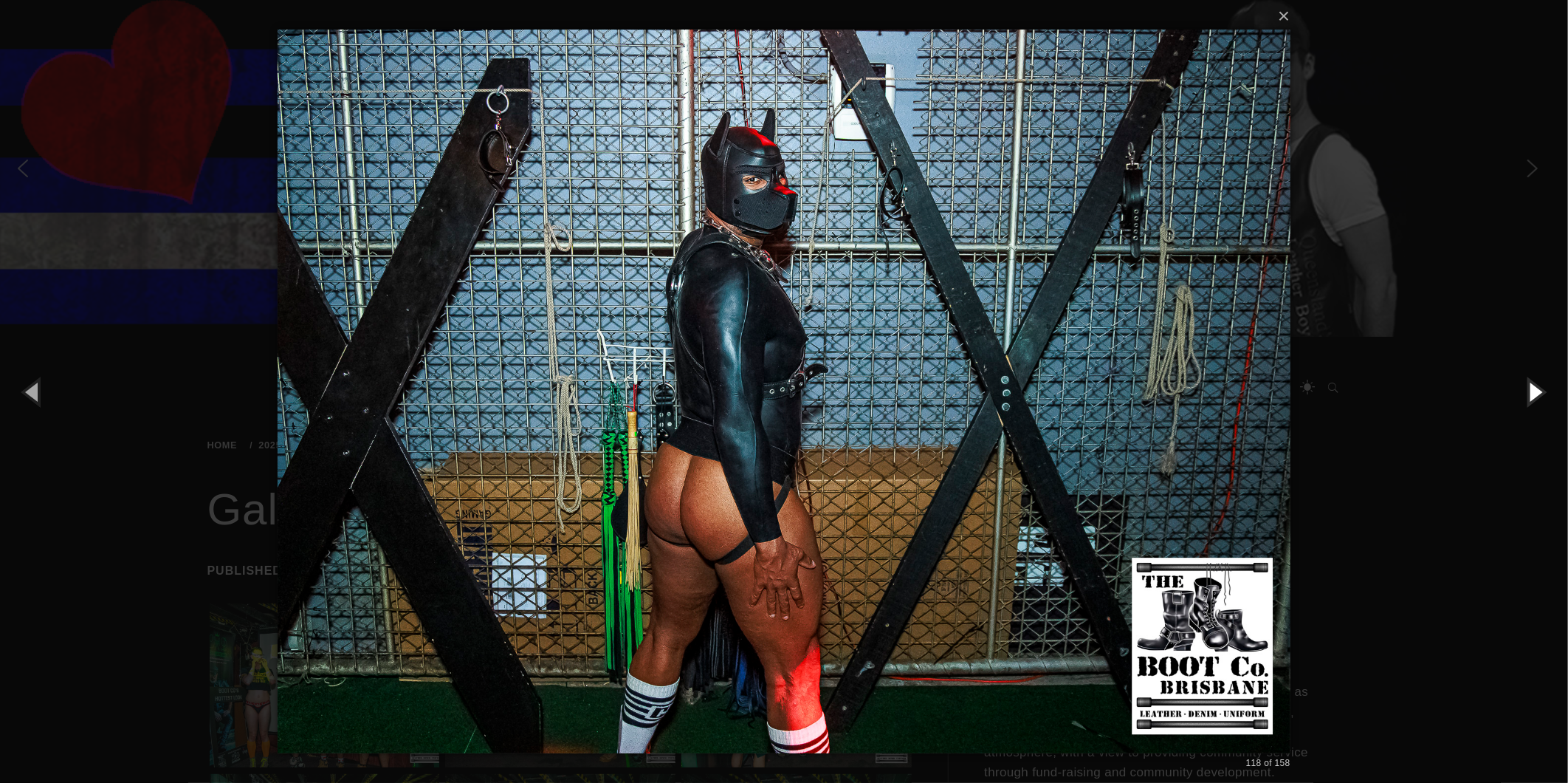
click at [1539, 384] on button "button" at bounding box center [1535, 392] width 67 height 82
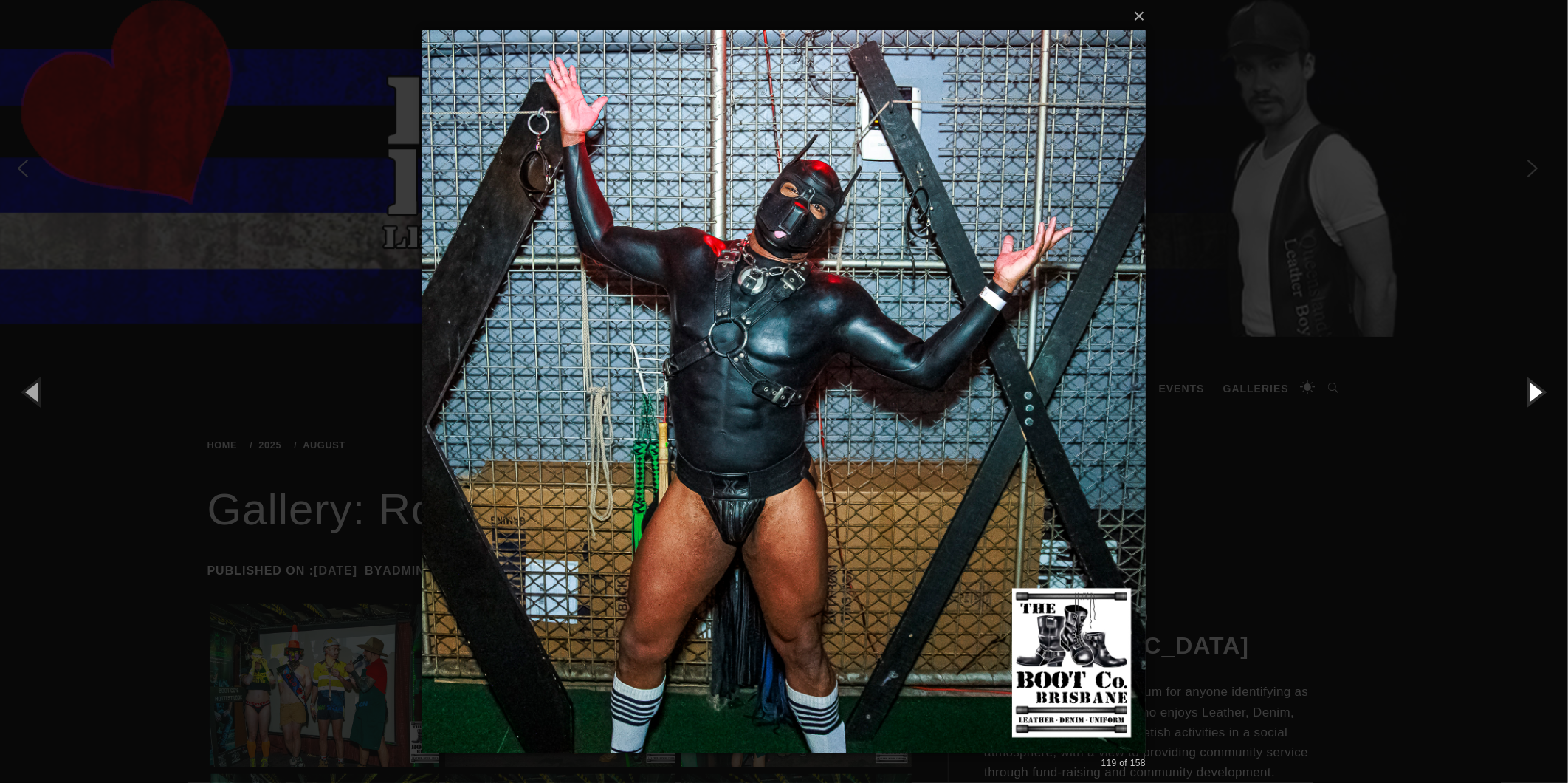
click at [1539, 385] on button "button" at bounding box center [1535, 392] width 67 height 82
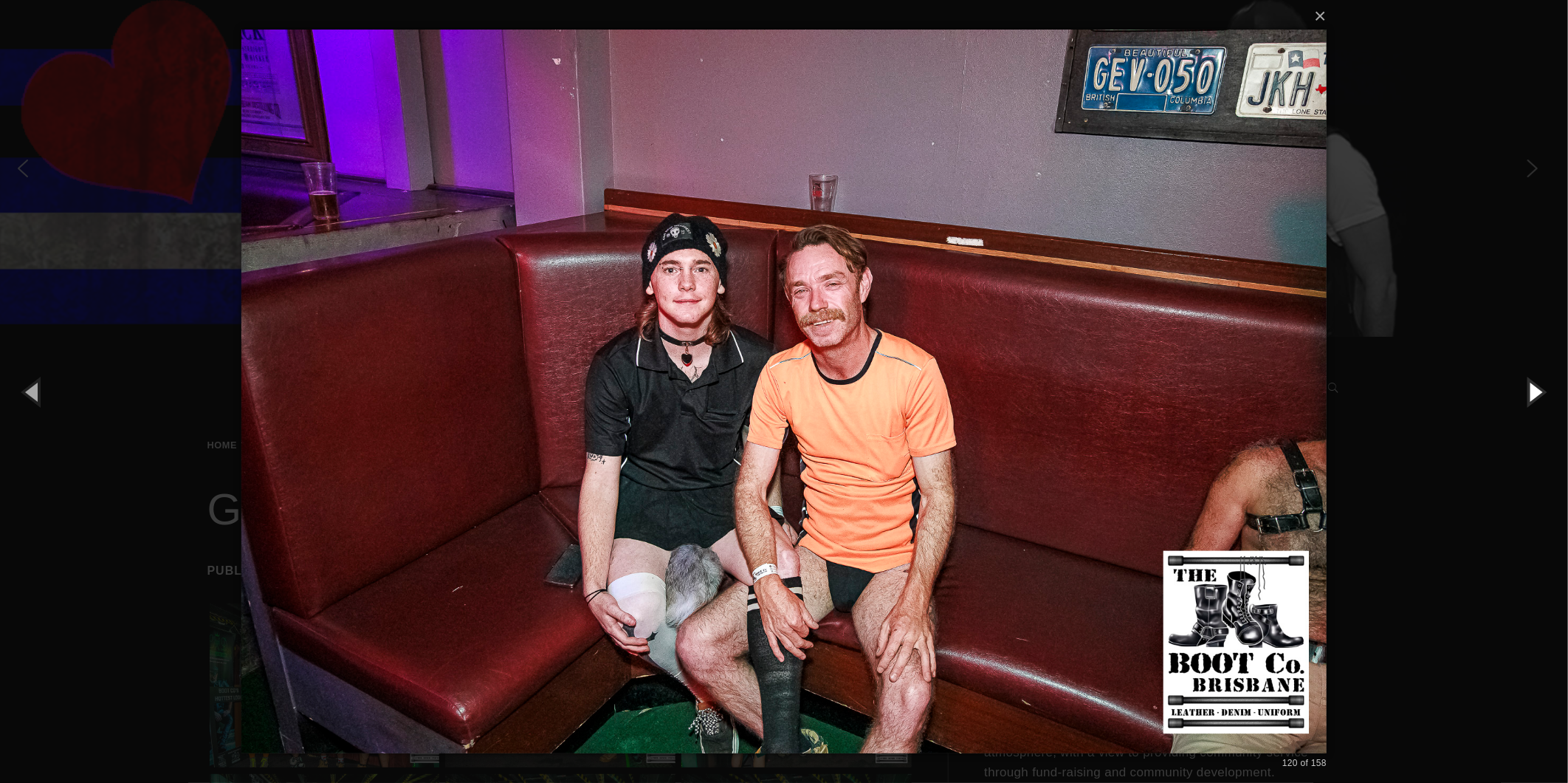
click at [1536, 387] on button "button" at bounding box center [1535, 392] width 67 height 82
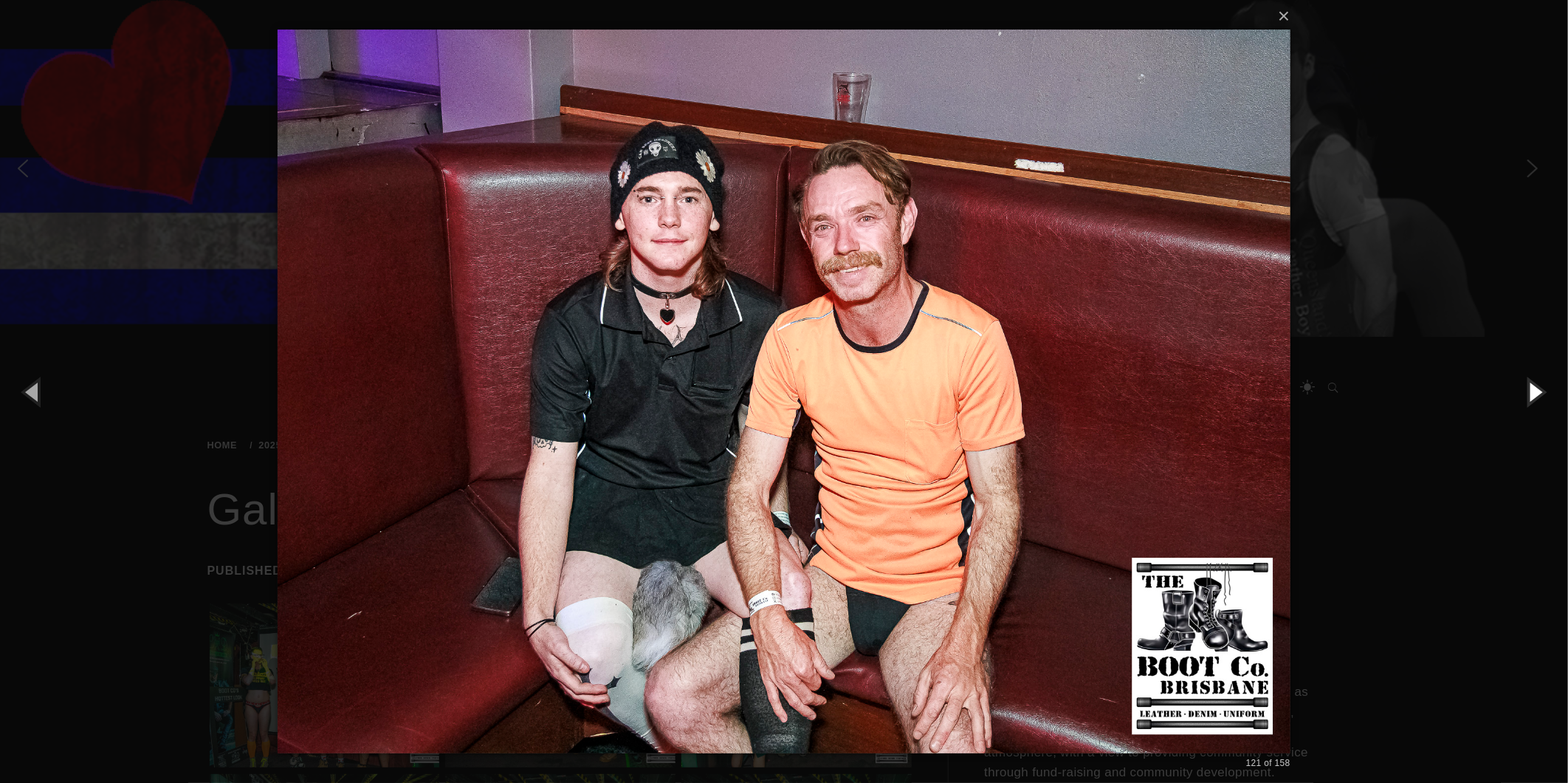
click at [1536, 387] on button "button" at bounding box center [1535, 392] width 67 height 82
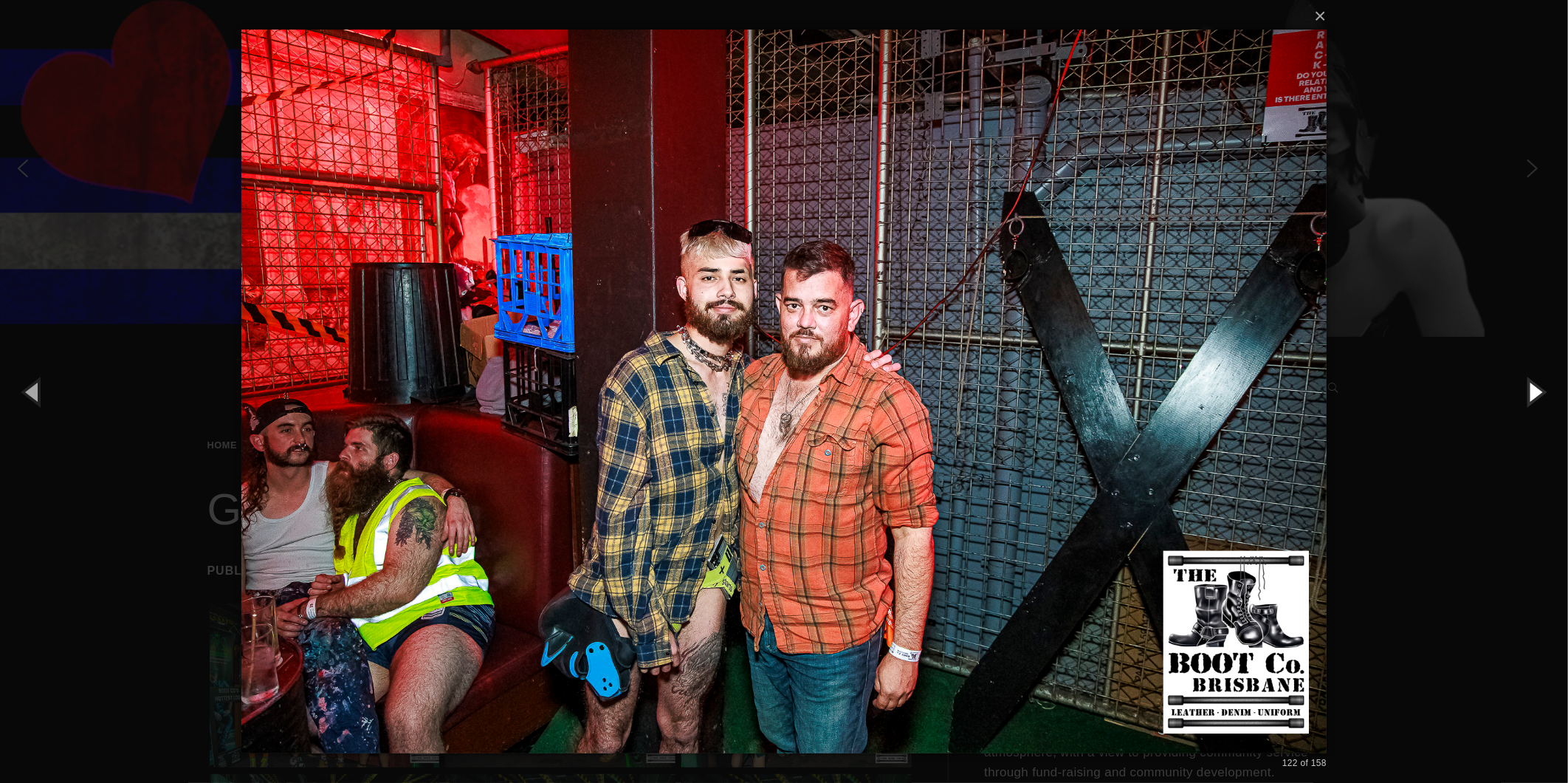
click at [1536, 387] on button "button" at bounding box center [1535, 392] width 67 height 82
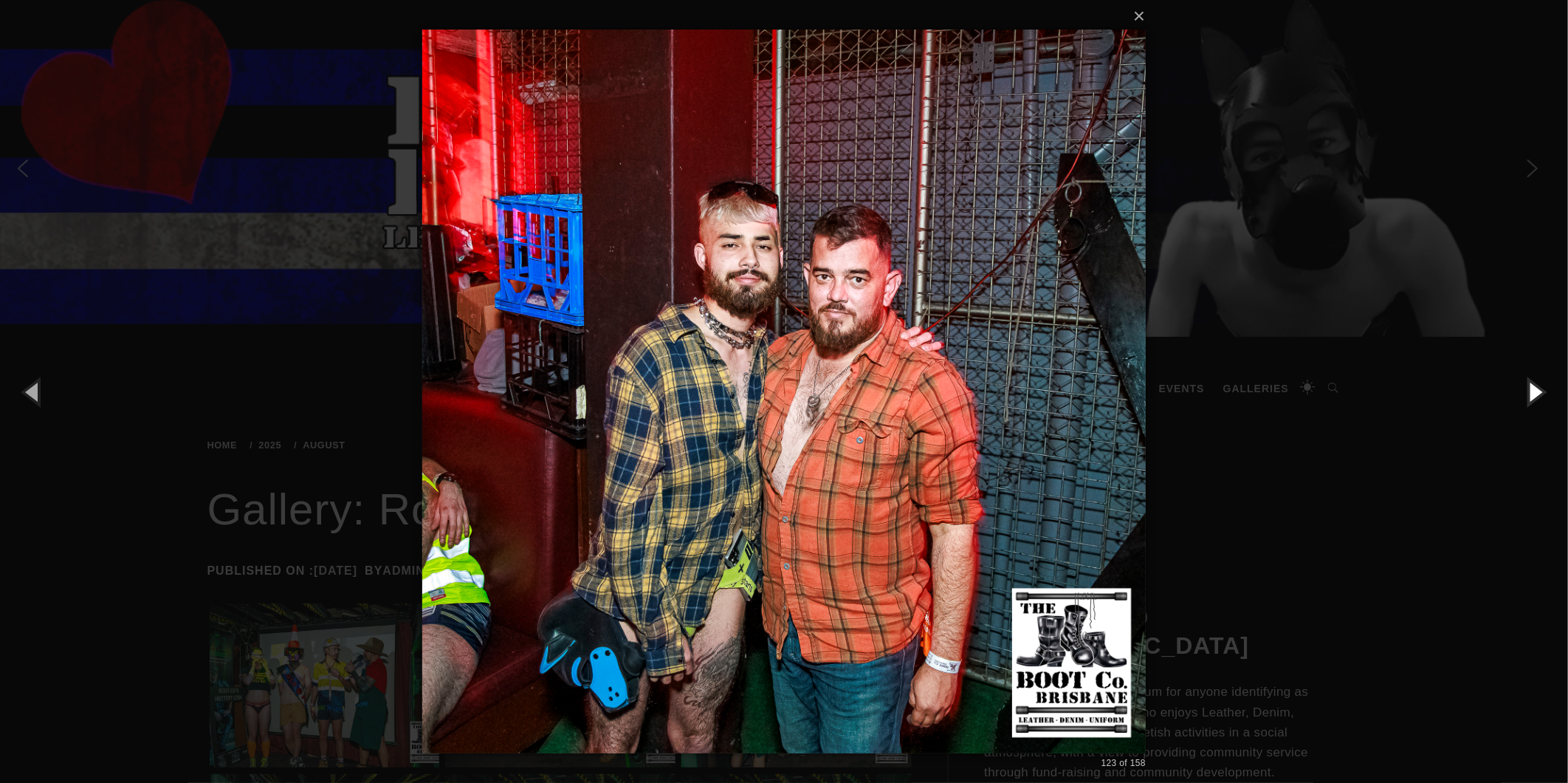
click at [1534, 387] on button "button" at bounding box center [1535, 392] width 67 height 82
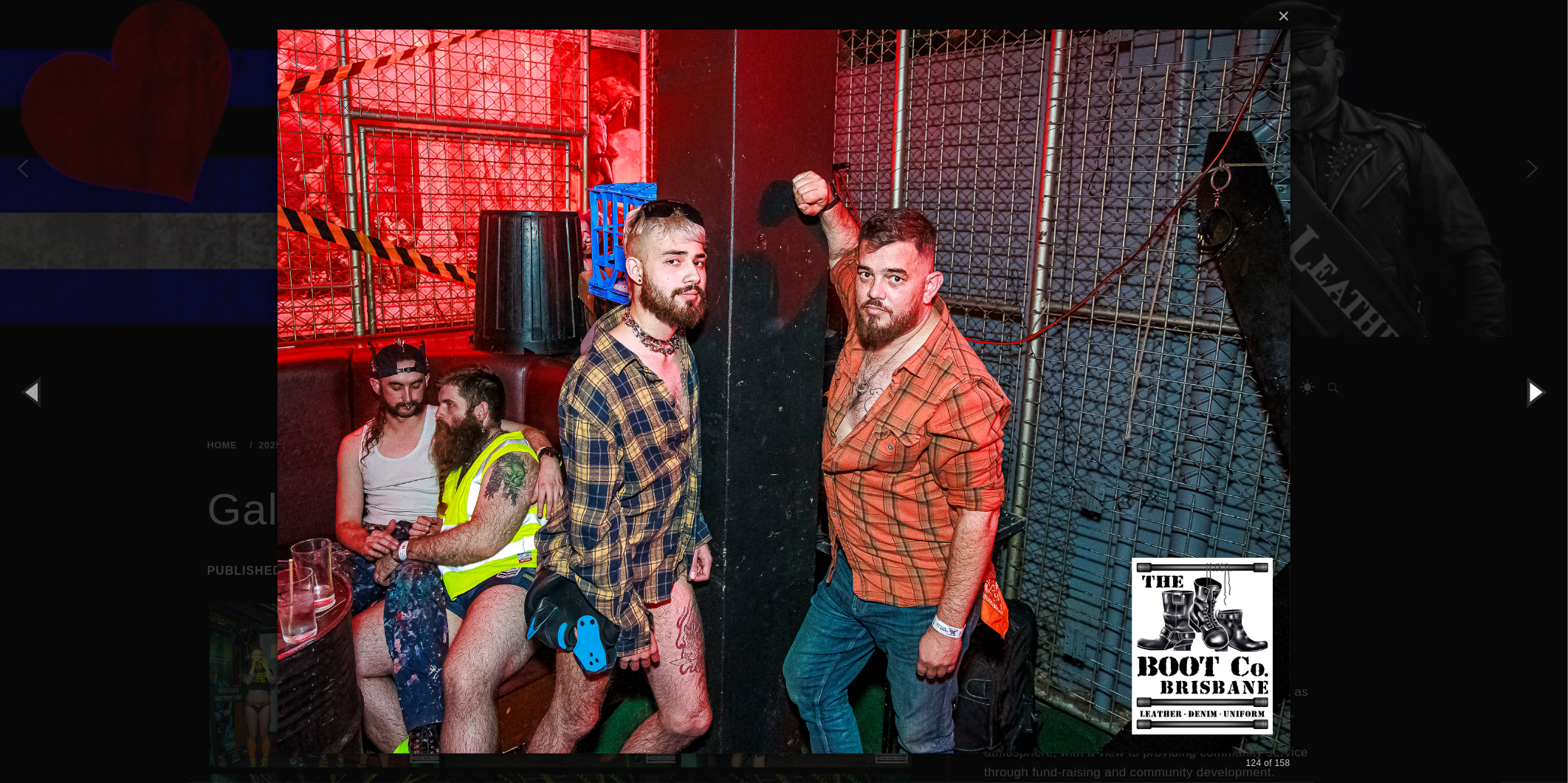
click at [1534, 387] on button "button" at bounding box center [1535, 392] width 67 height 82
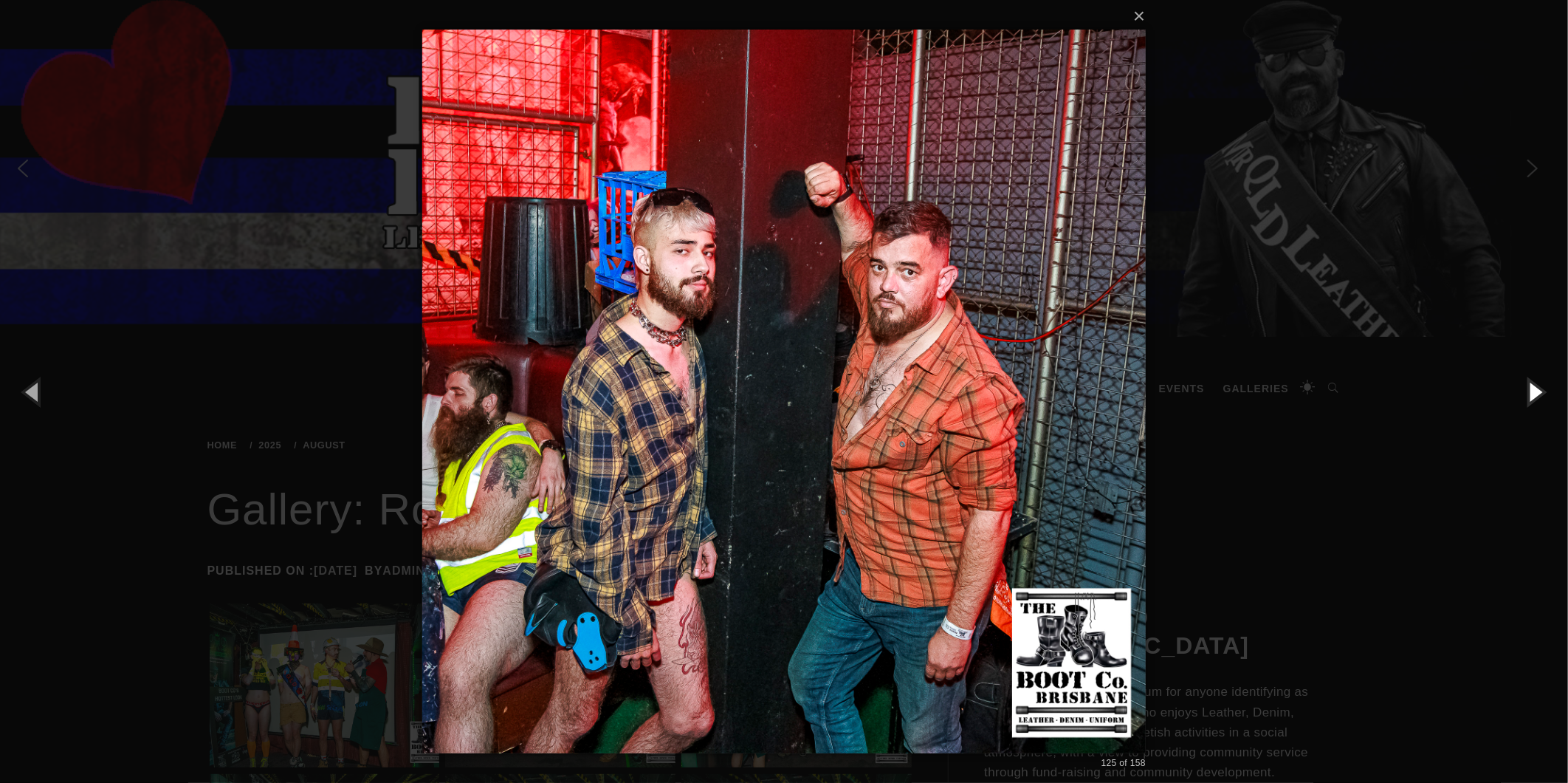
click at [1533, 388] on button "button" at bounding box center [1535, 392] width 67 height 82
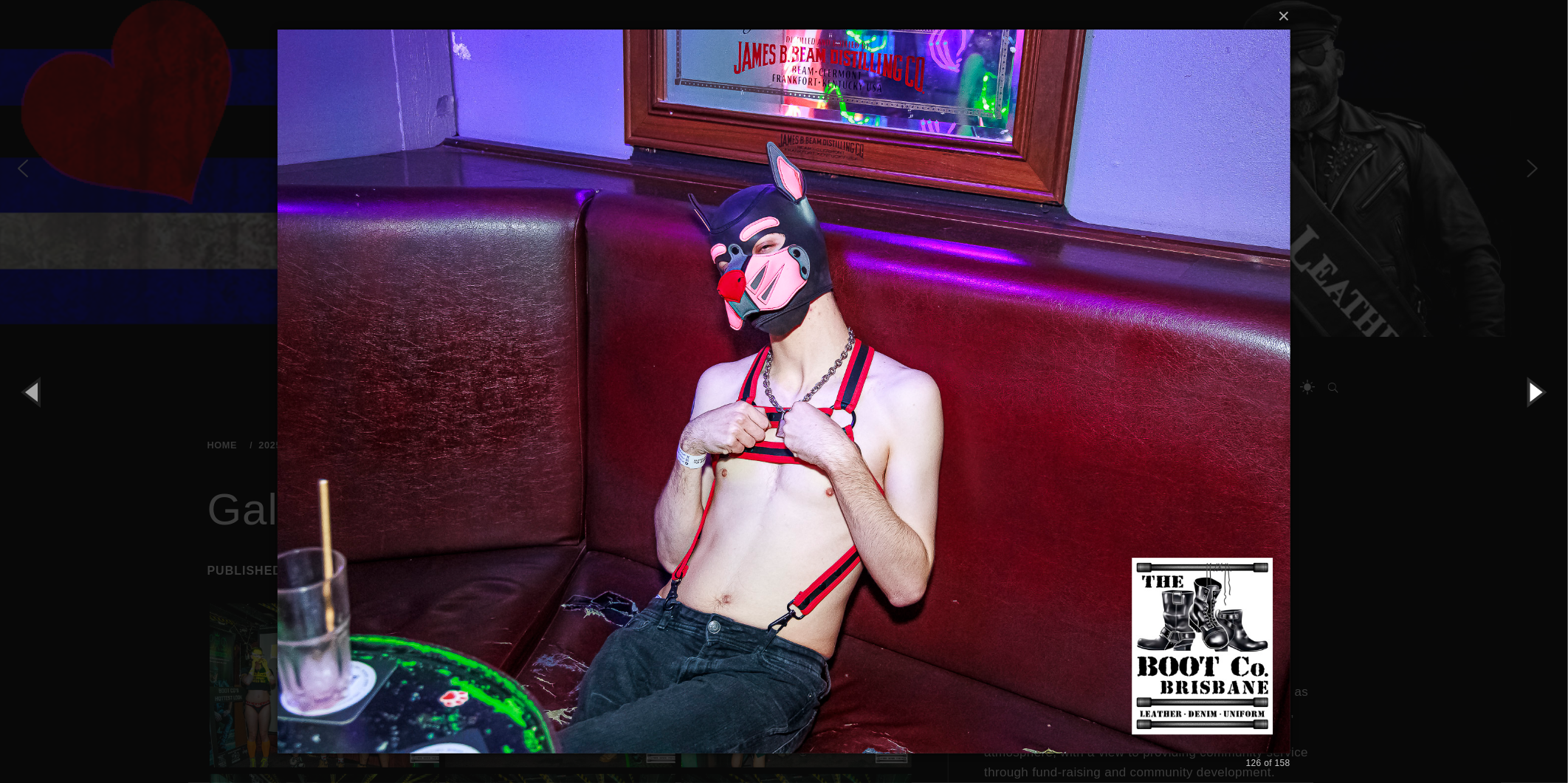
click at [1533, 388] on button "button" at bounding box center [1535, 392] width 67 height 82
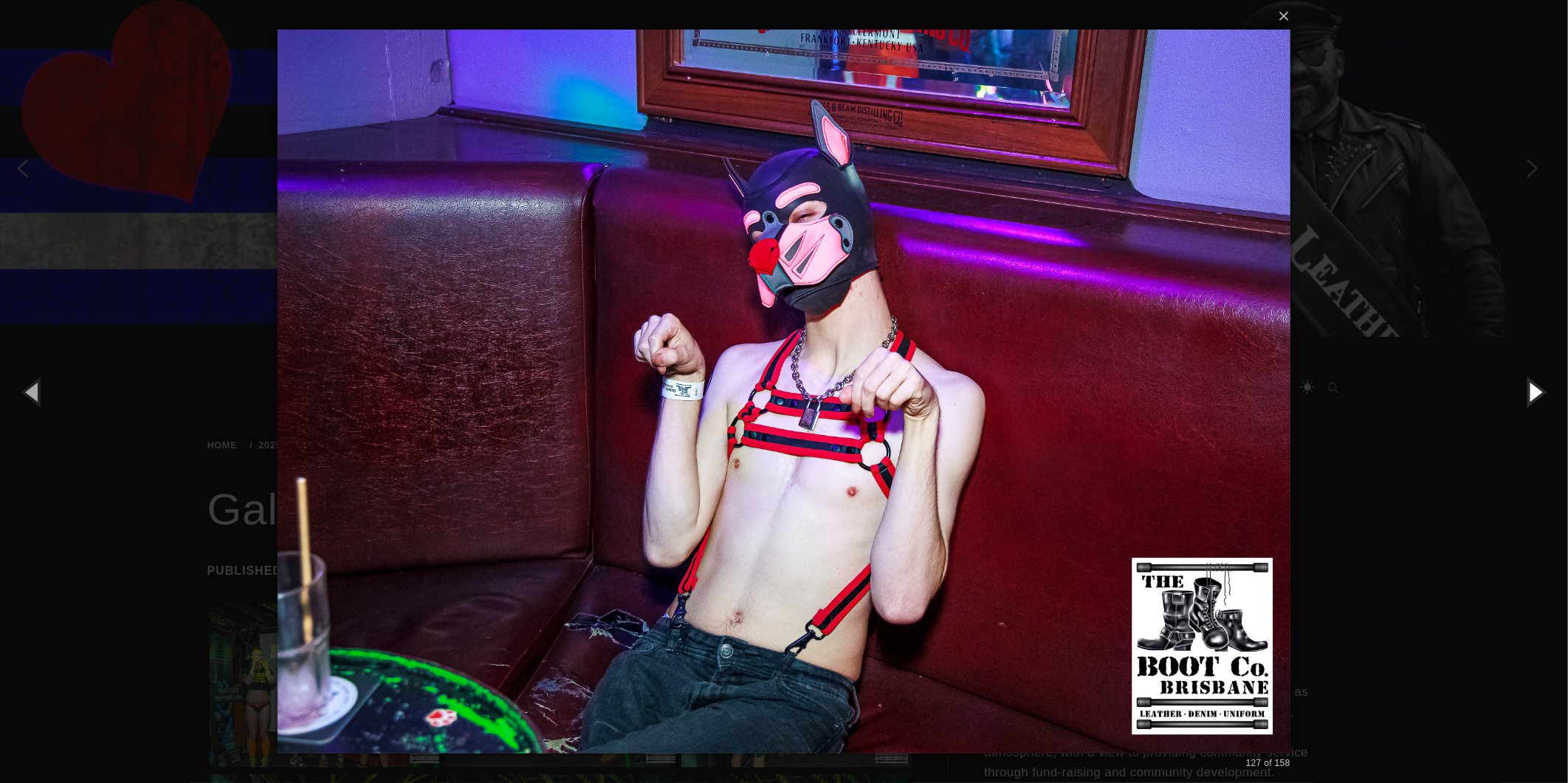
click at [1533, 388] on button "button" at bounding box center [1535, 392] width 67 height 82
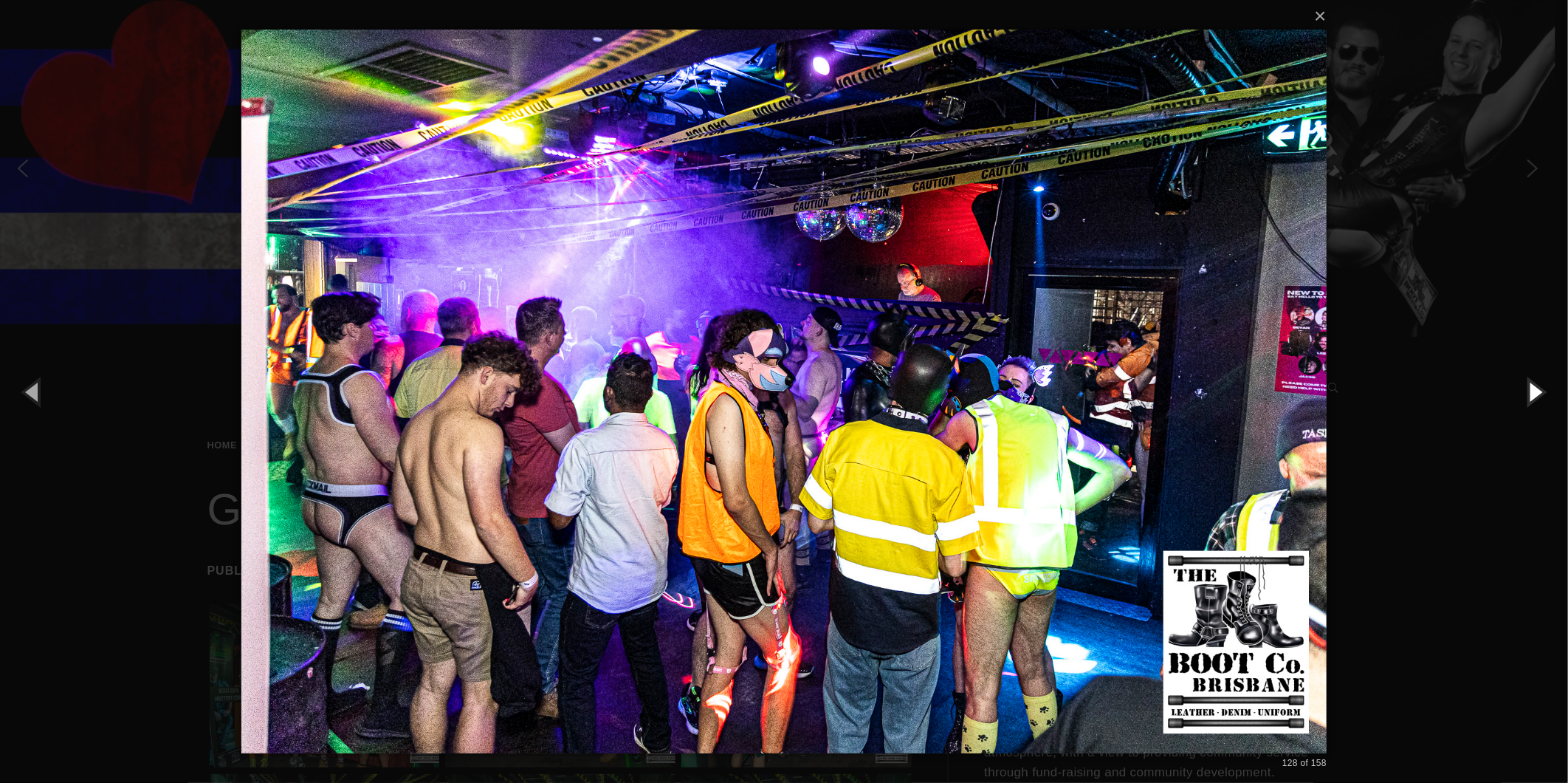
click at [1514, 395] on button "button" at bounding box center [1535, 392] width 67 height 82
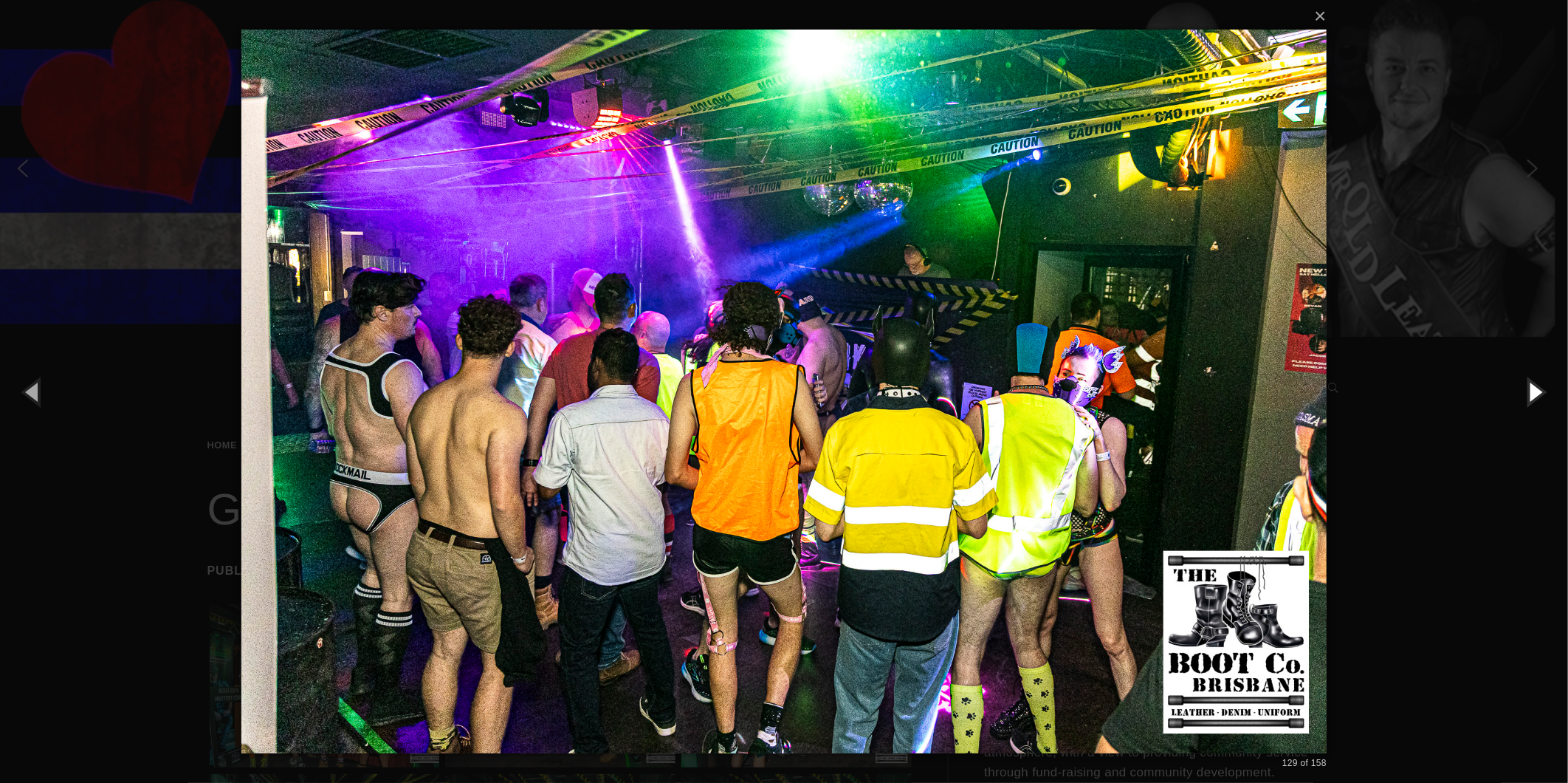
click at [1511, 398] on button "button" at bounding box center [1535, 392] width 67 height 82
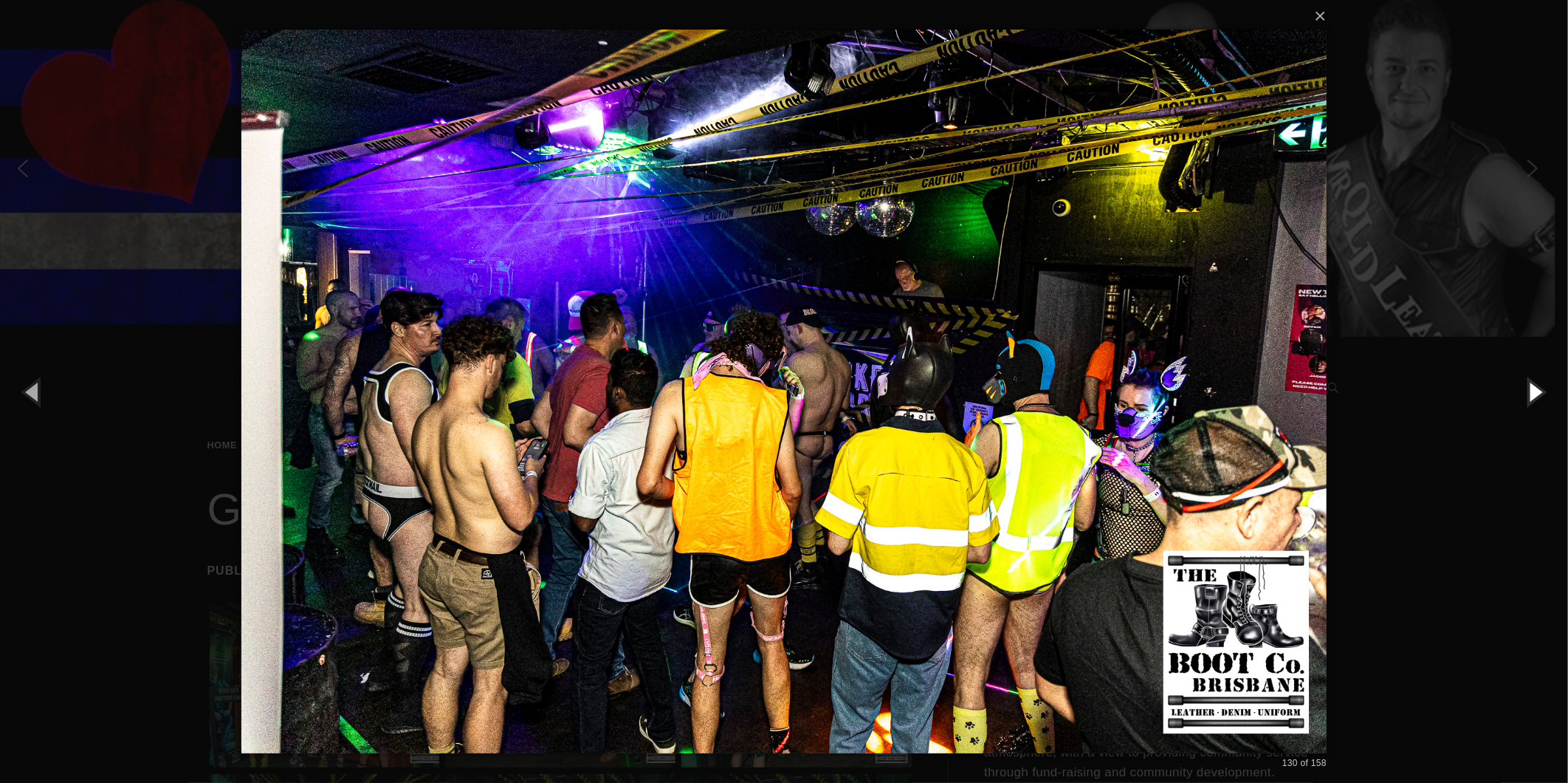
click at [1534, 385] on button "button" at bounding box center [1535, 392] width 67 height 82
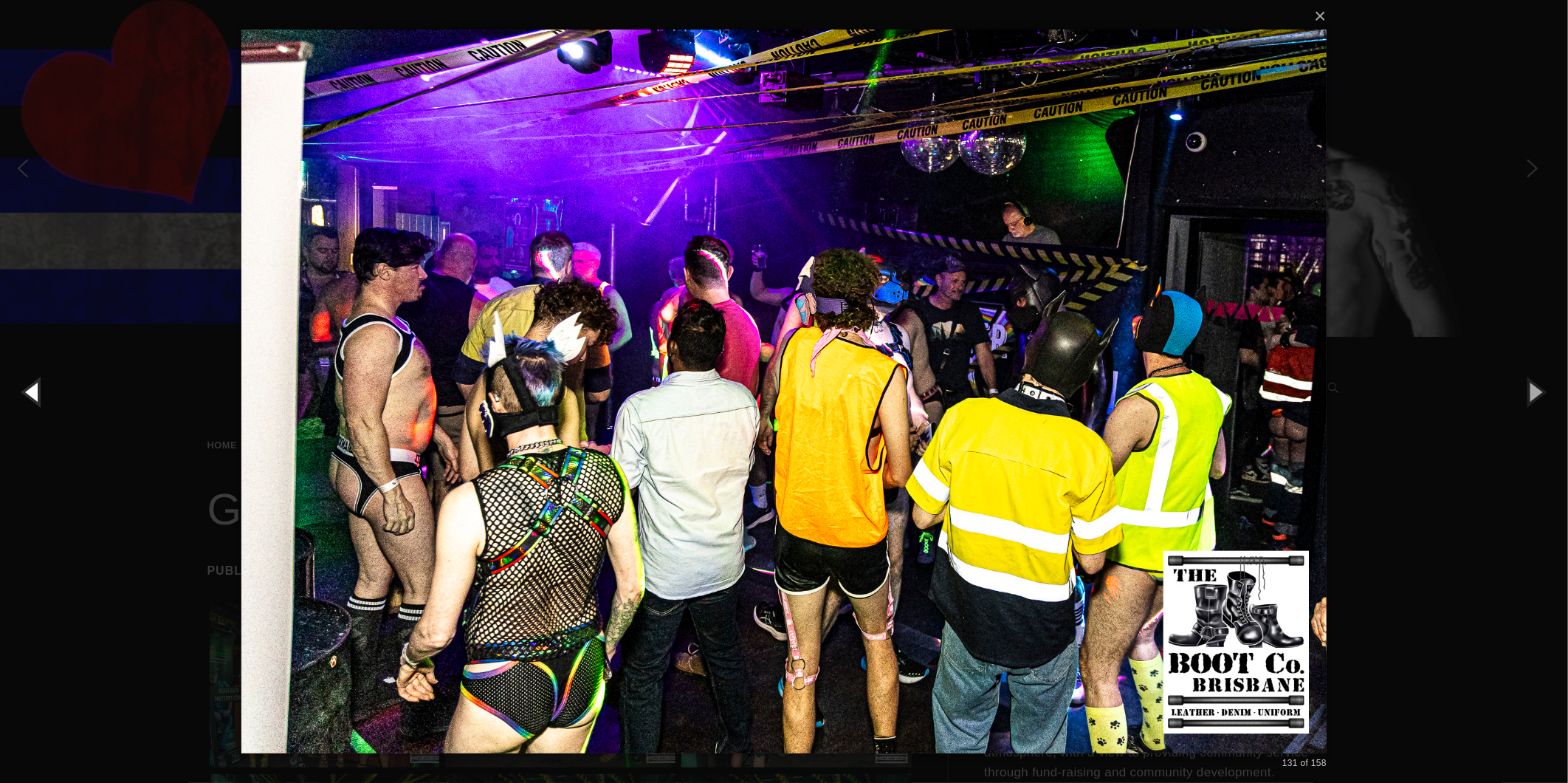
click at [34, 384] on button "button" at bounding box center [33, 392] width 67 height 82
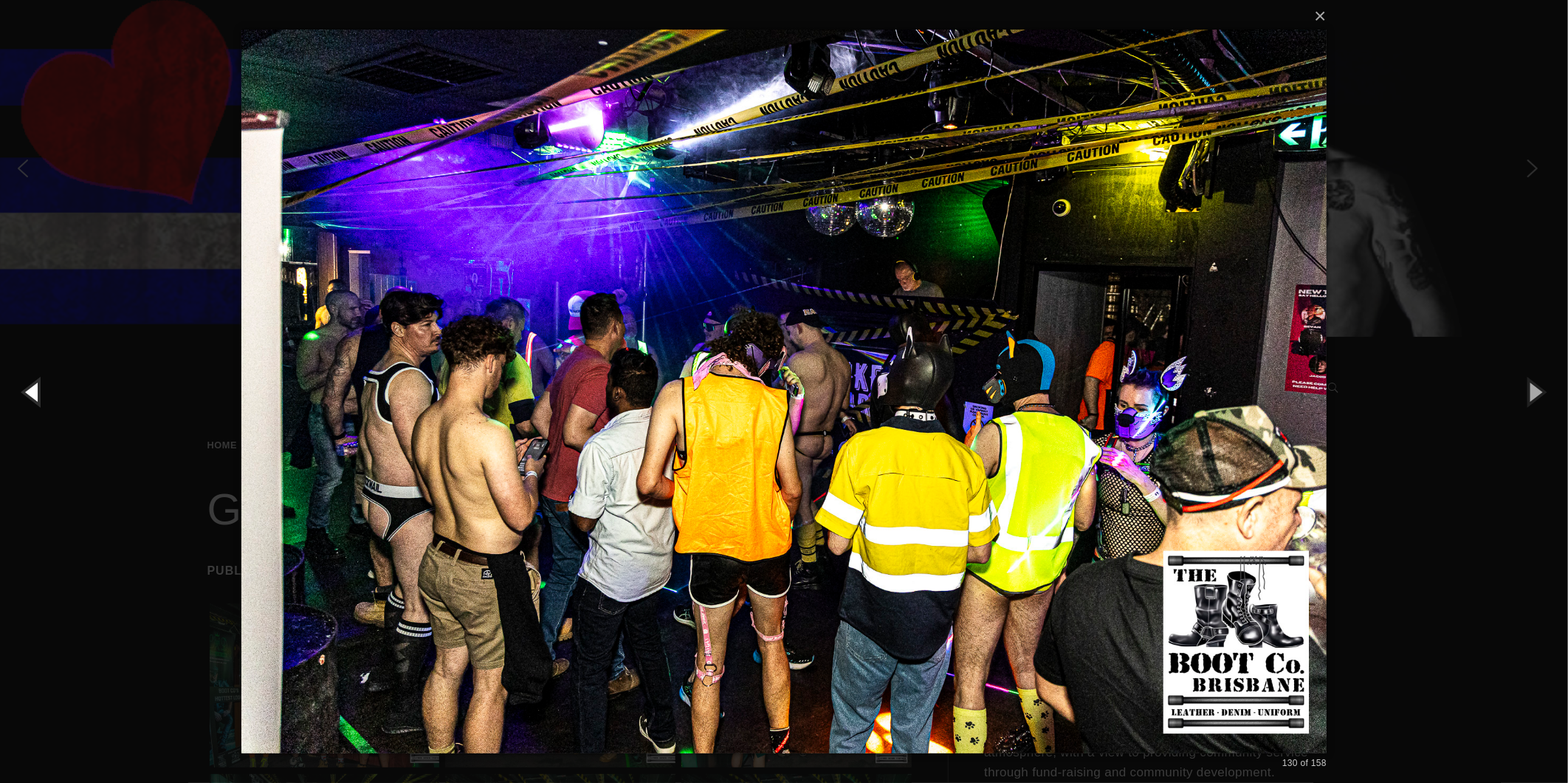
click at [27, 385] on button "button" at bounding box center [33, 392] width 67 height 82
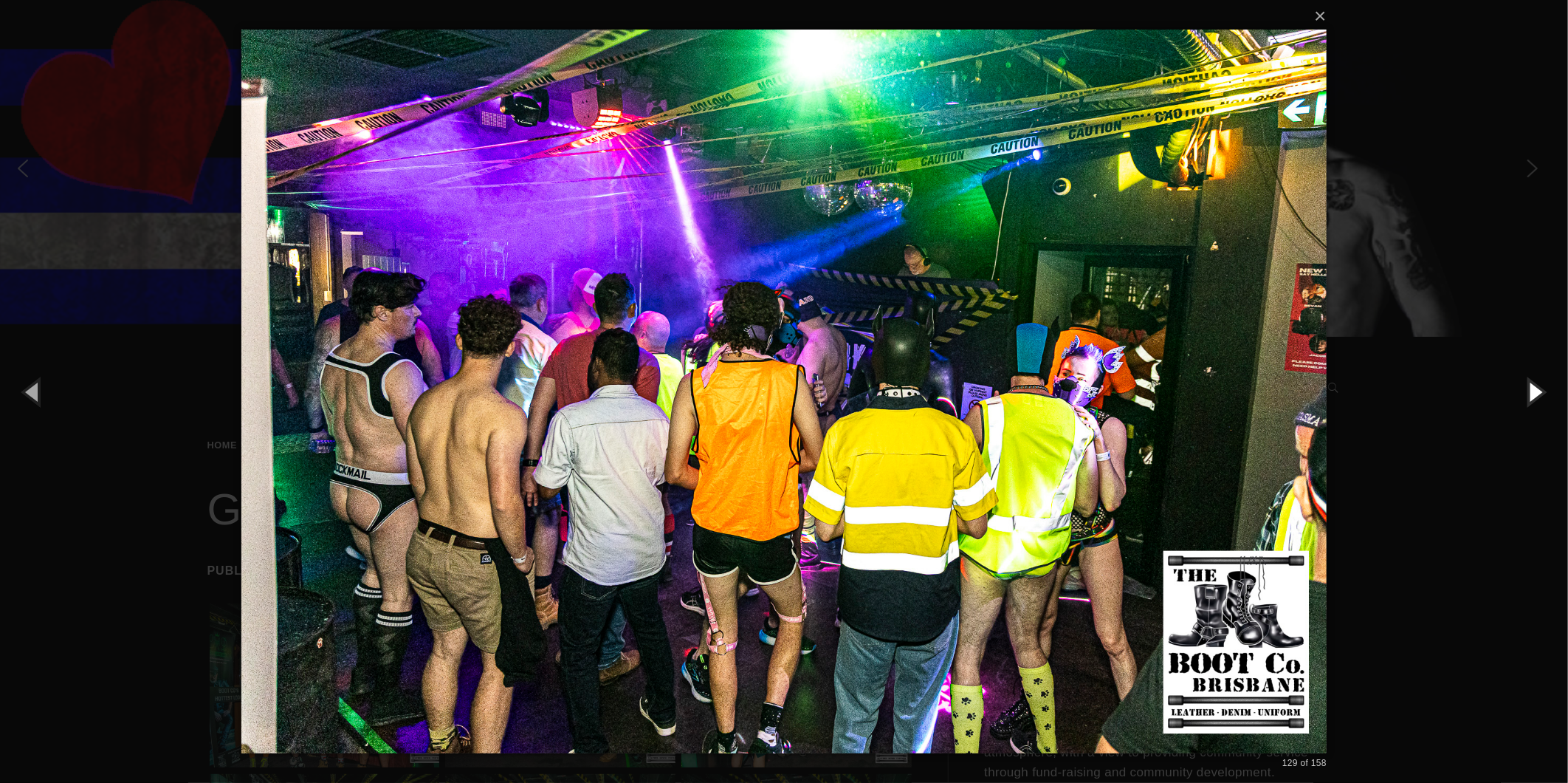
click at [1542, 386] on button "button" at bounding box center [1535, 392] width 67 height 82
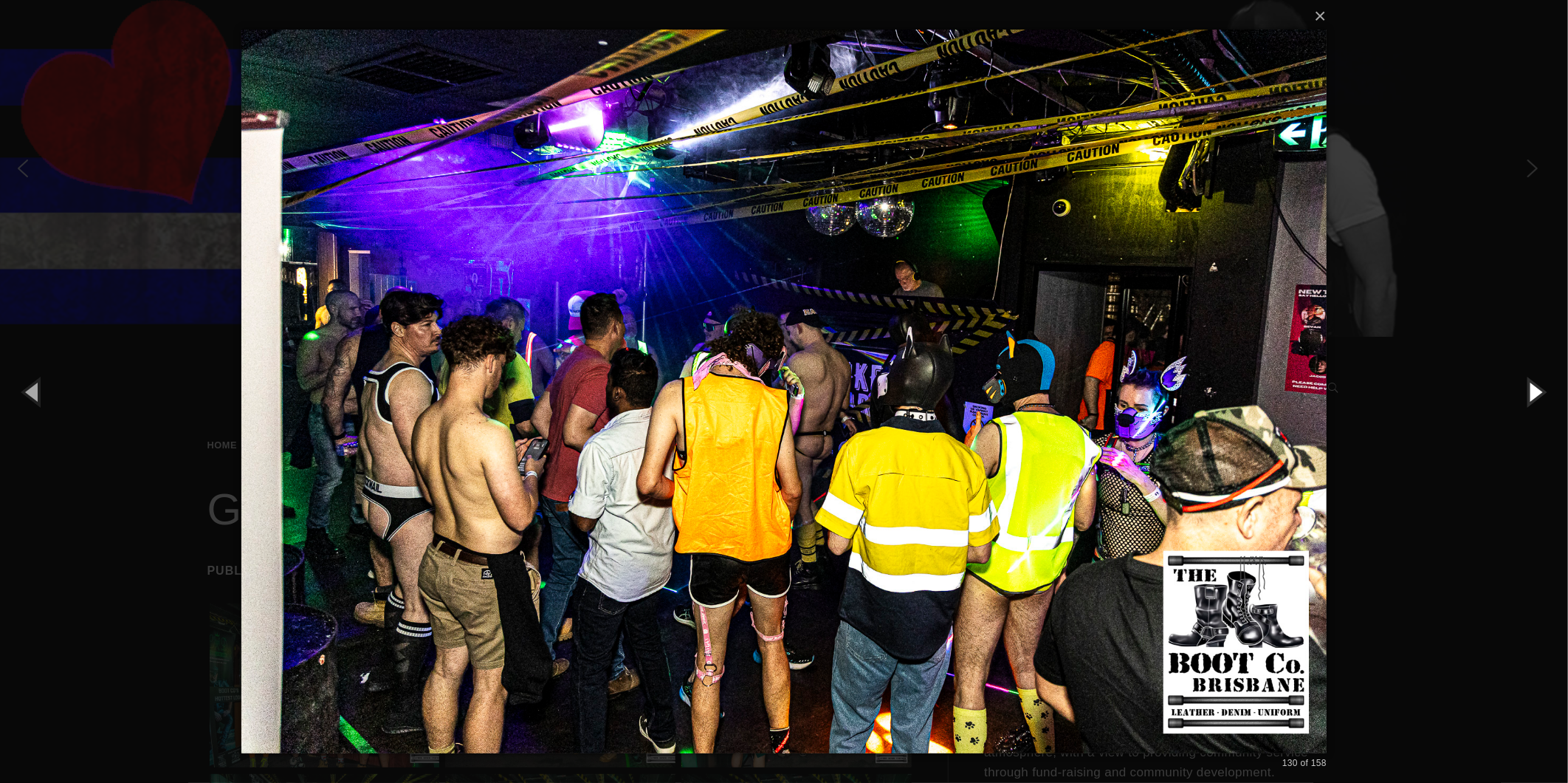
click at [1539, 381] on button "button" at bounding box center [1535, 392] width 67 height 82
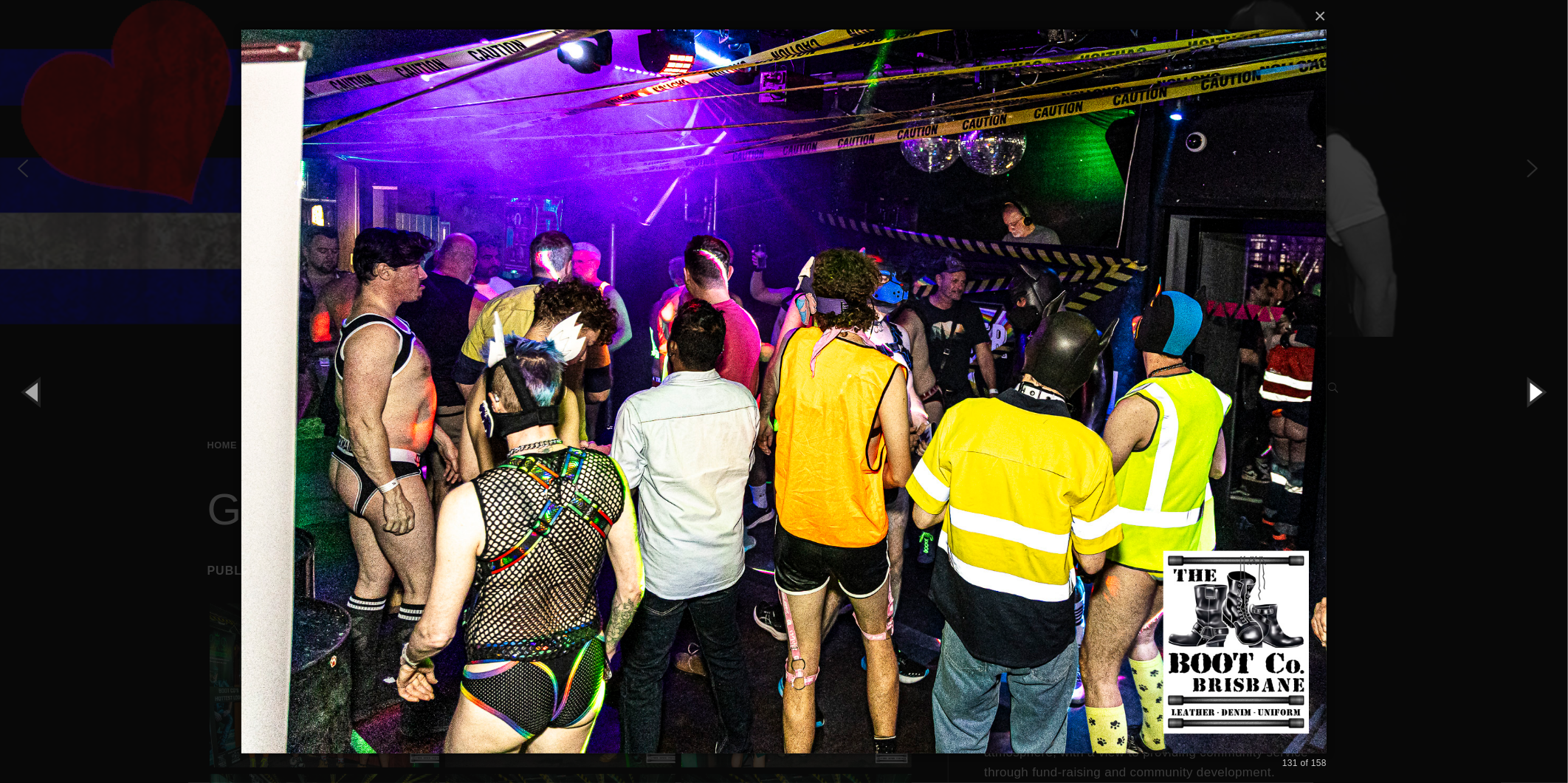
click at [1539, 381] on button "button" at bounding box center [1535, 392] width 67 height 82
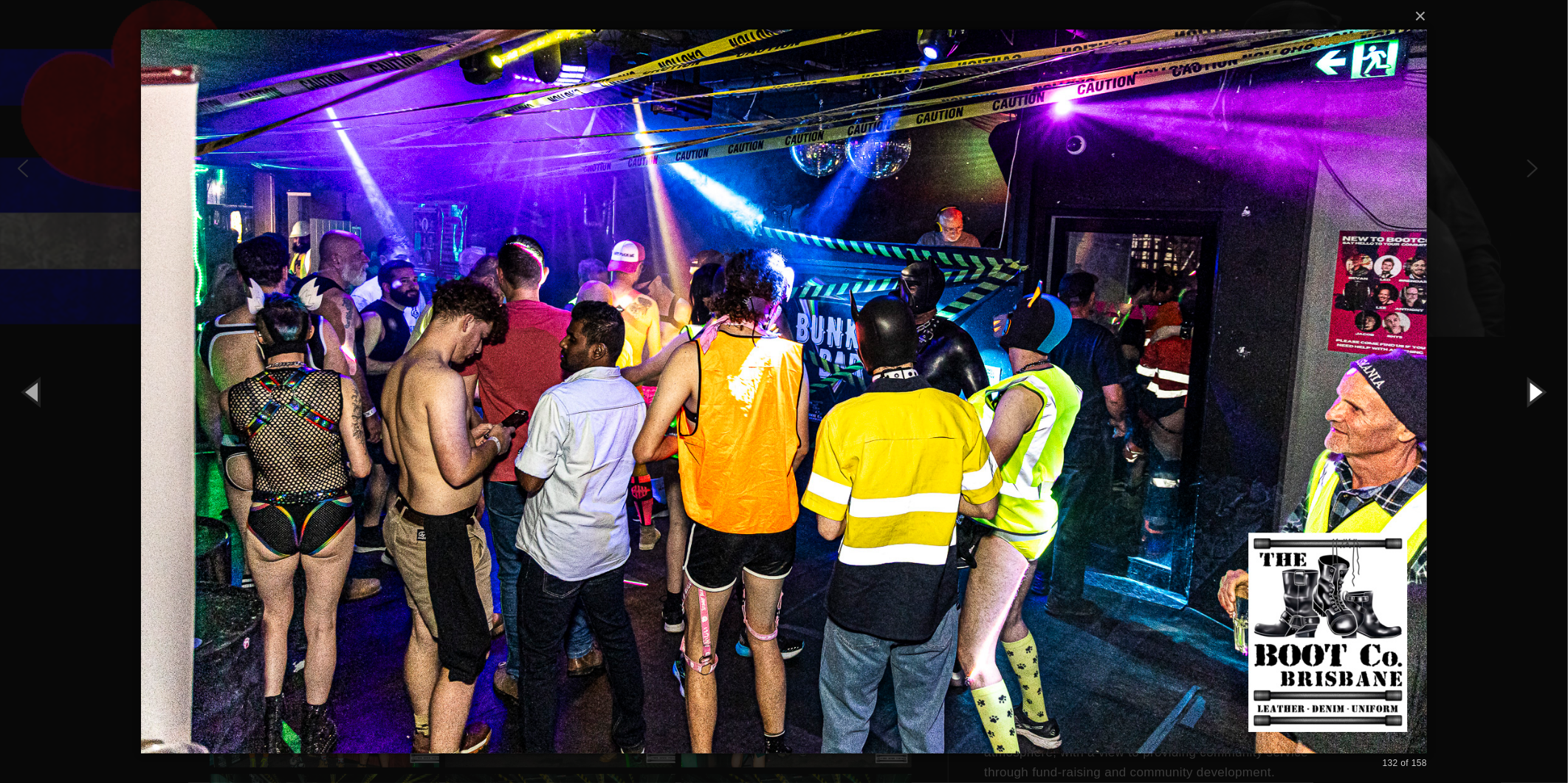
click at [1539, 381] on button "button" at bounding box center [1535, 392] width 67 height 82
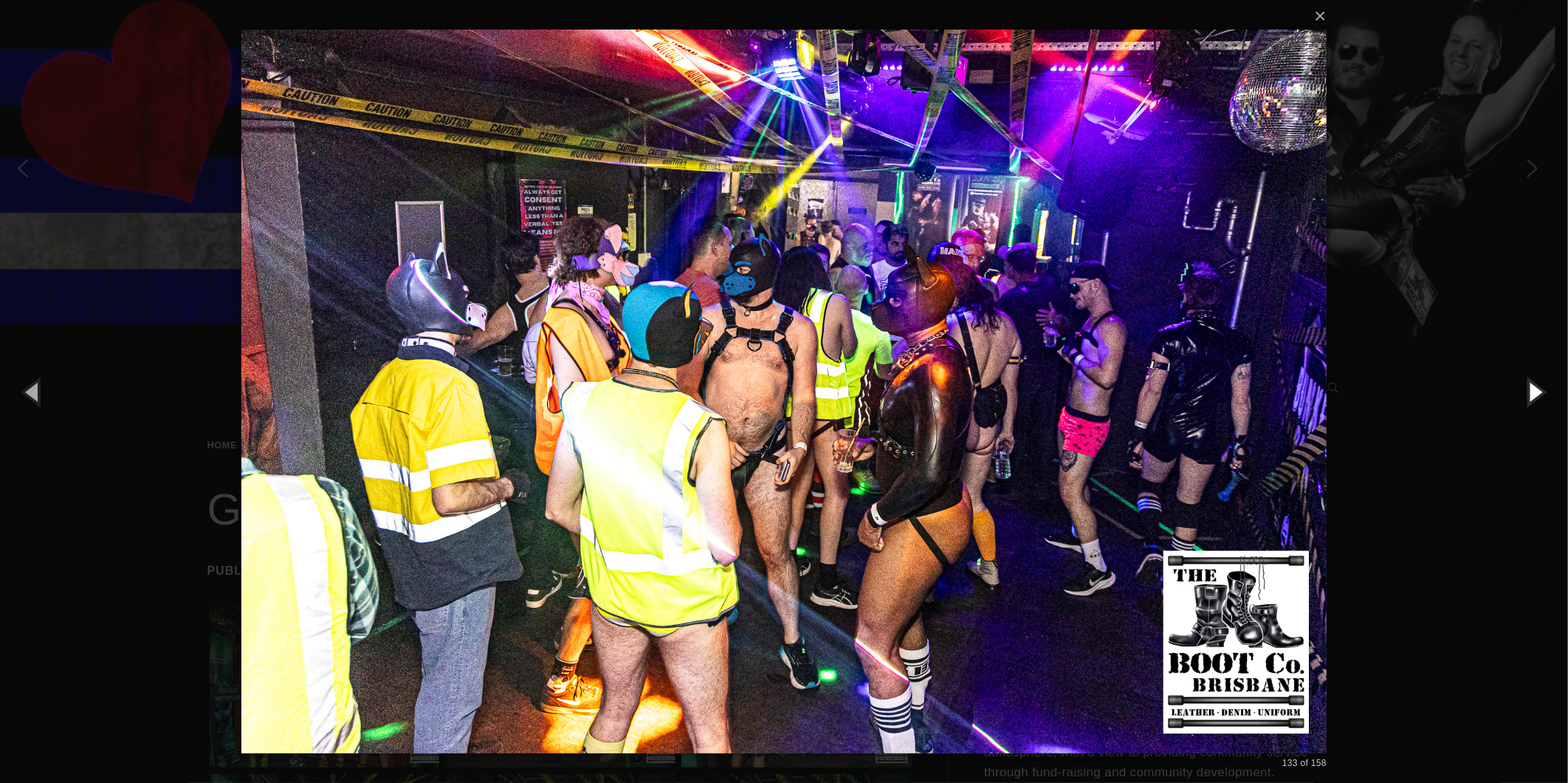
click at [1534, 385] on button "button" at bounding box center [1535, 392] width 67 height 82
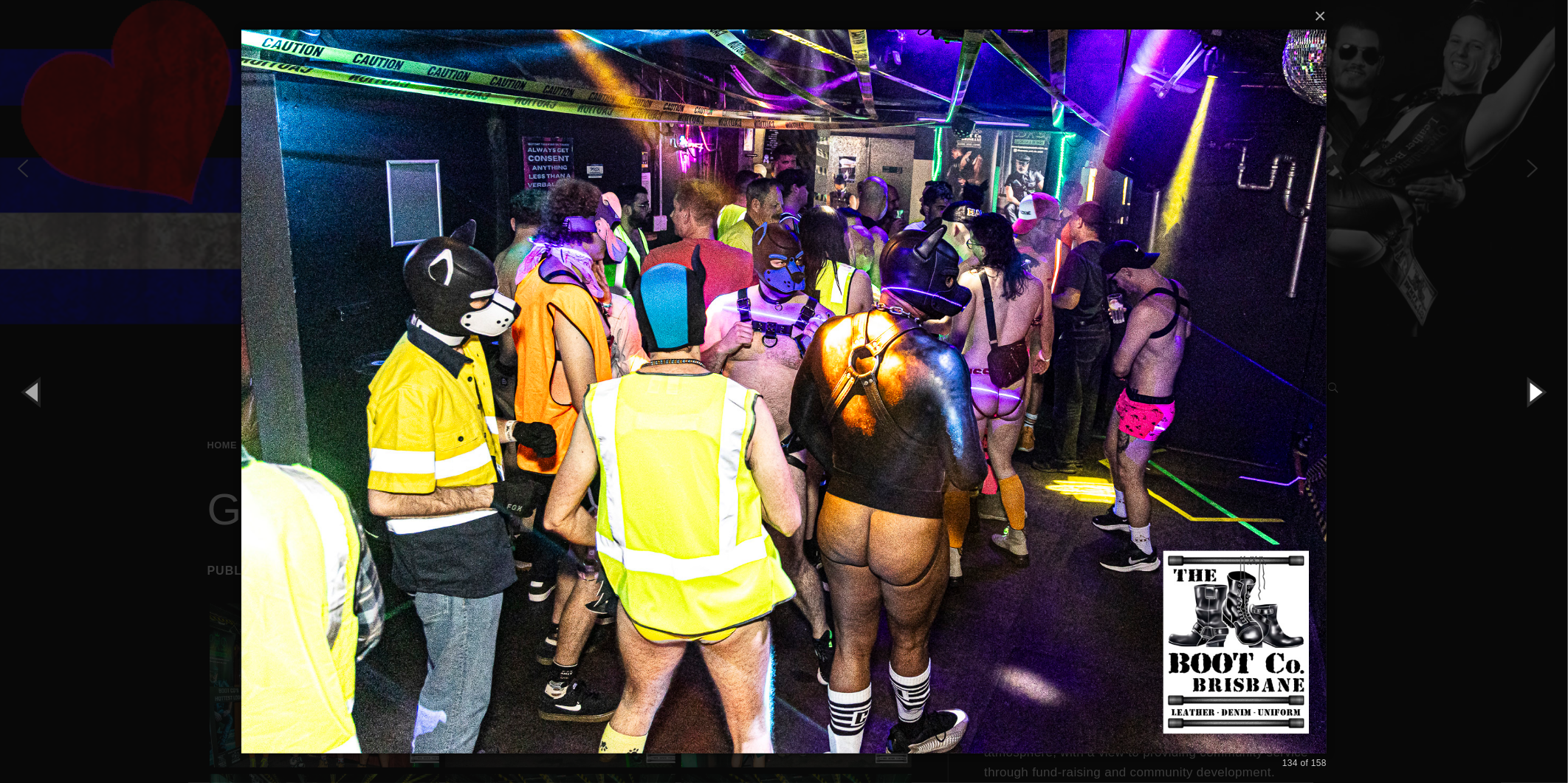
click at [1534, 385] on button "button" at bounding box center [1535, 392] width 67 height 82
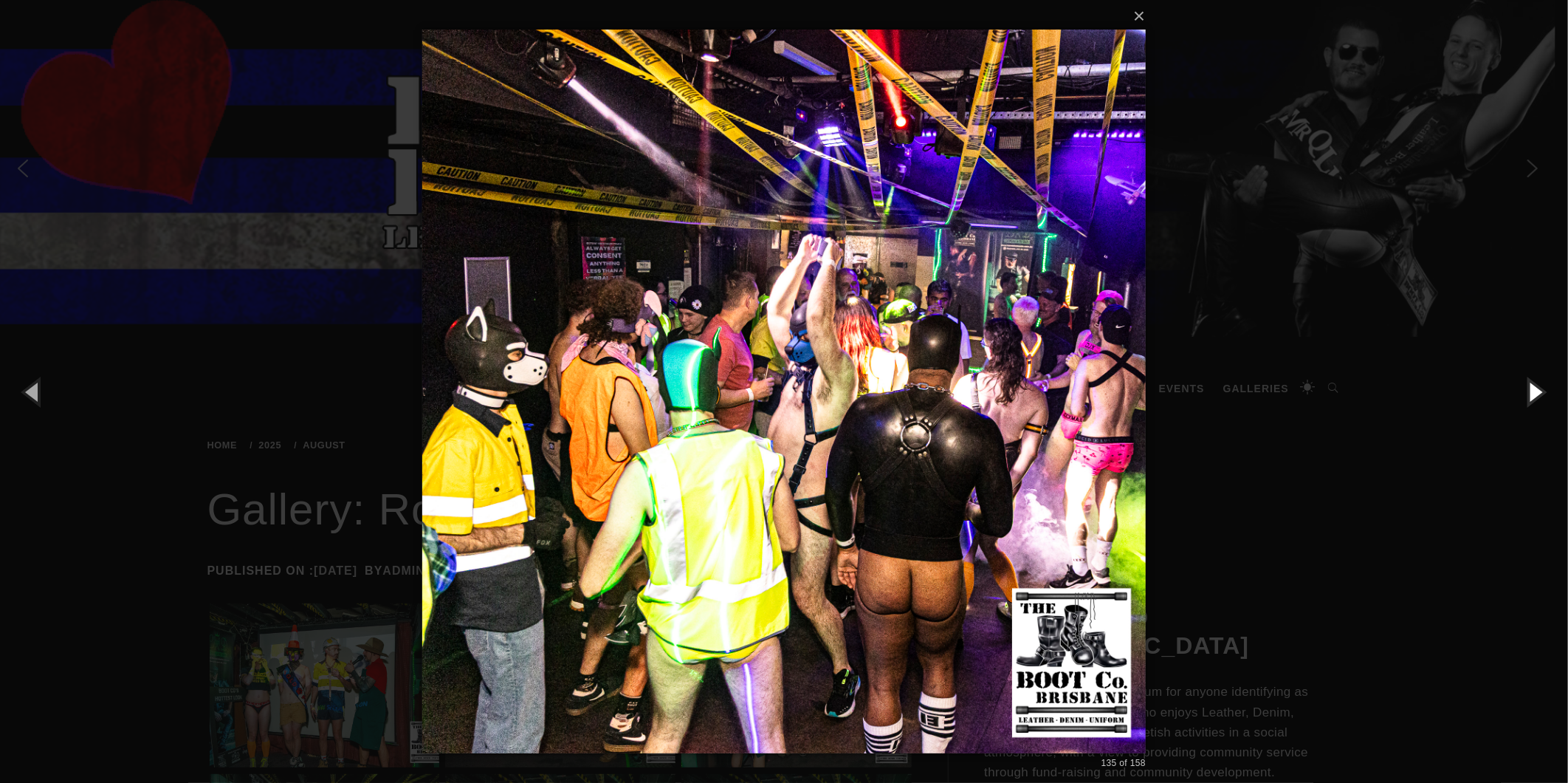
click at [1534, 385] on button "button" at bounding box center [1535, 392] width 67 height 82
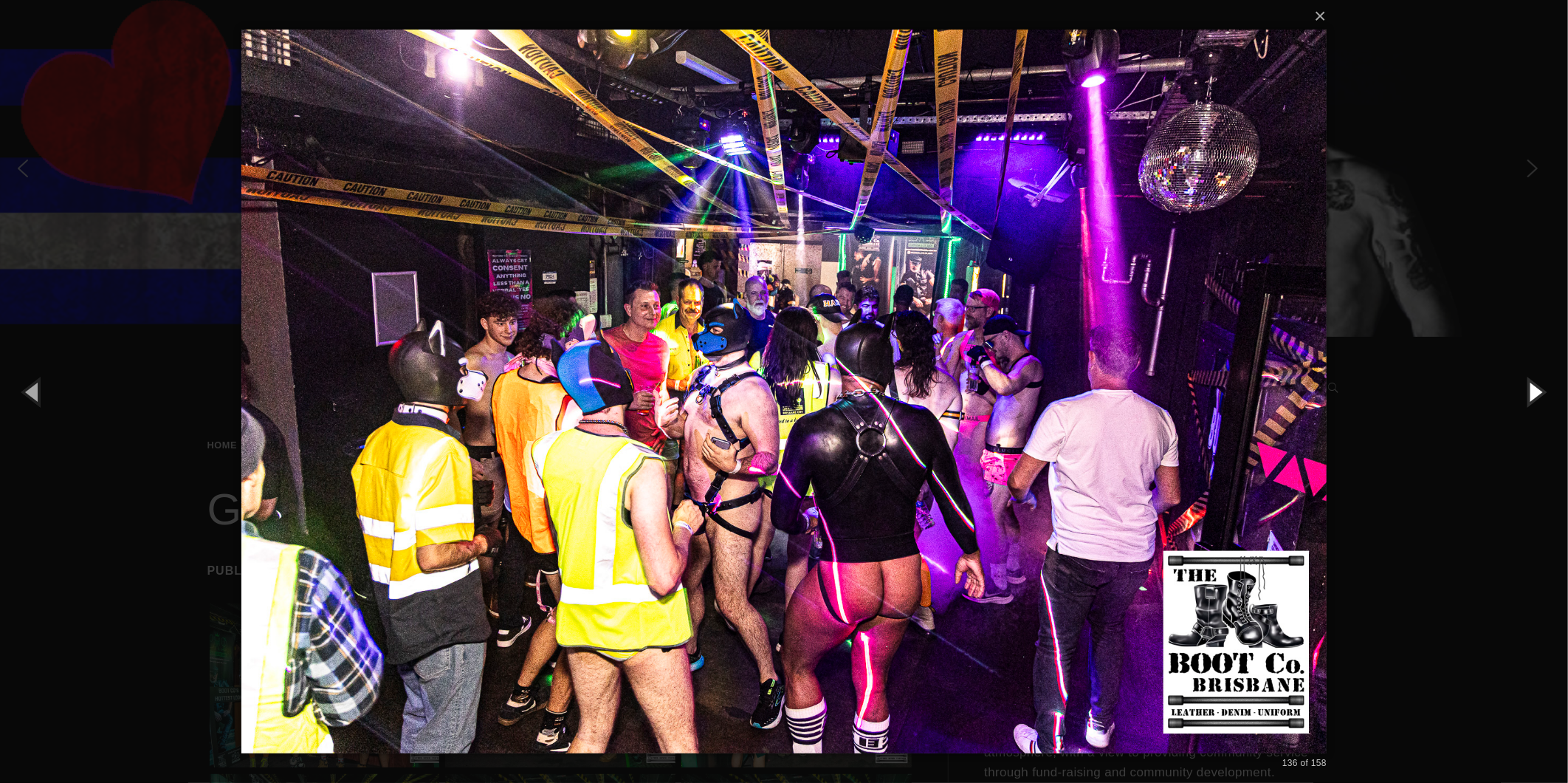
click at [1538, 381] on button "button" at bounding box center [1535, 392] width 67 height 82
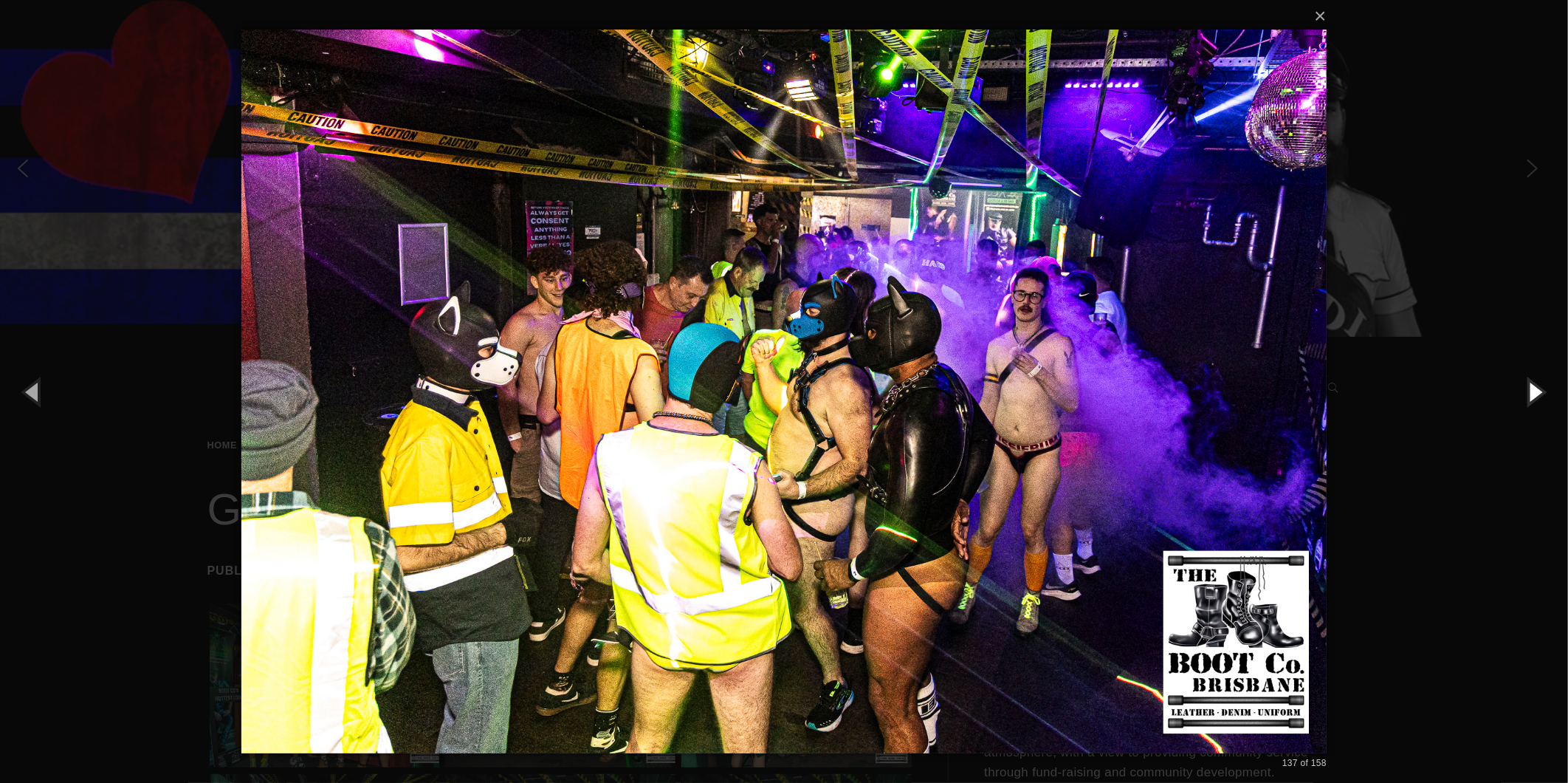
click at [1538, 381] on button "button" at bounding box center [1535, 392] width 67 height 82
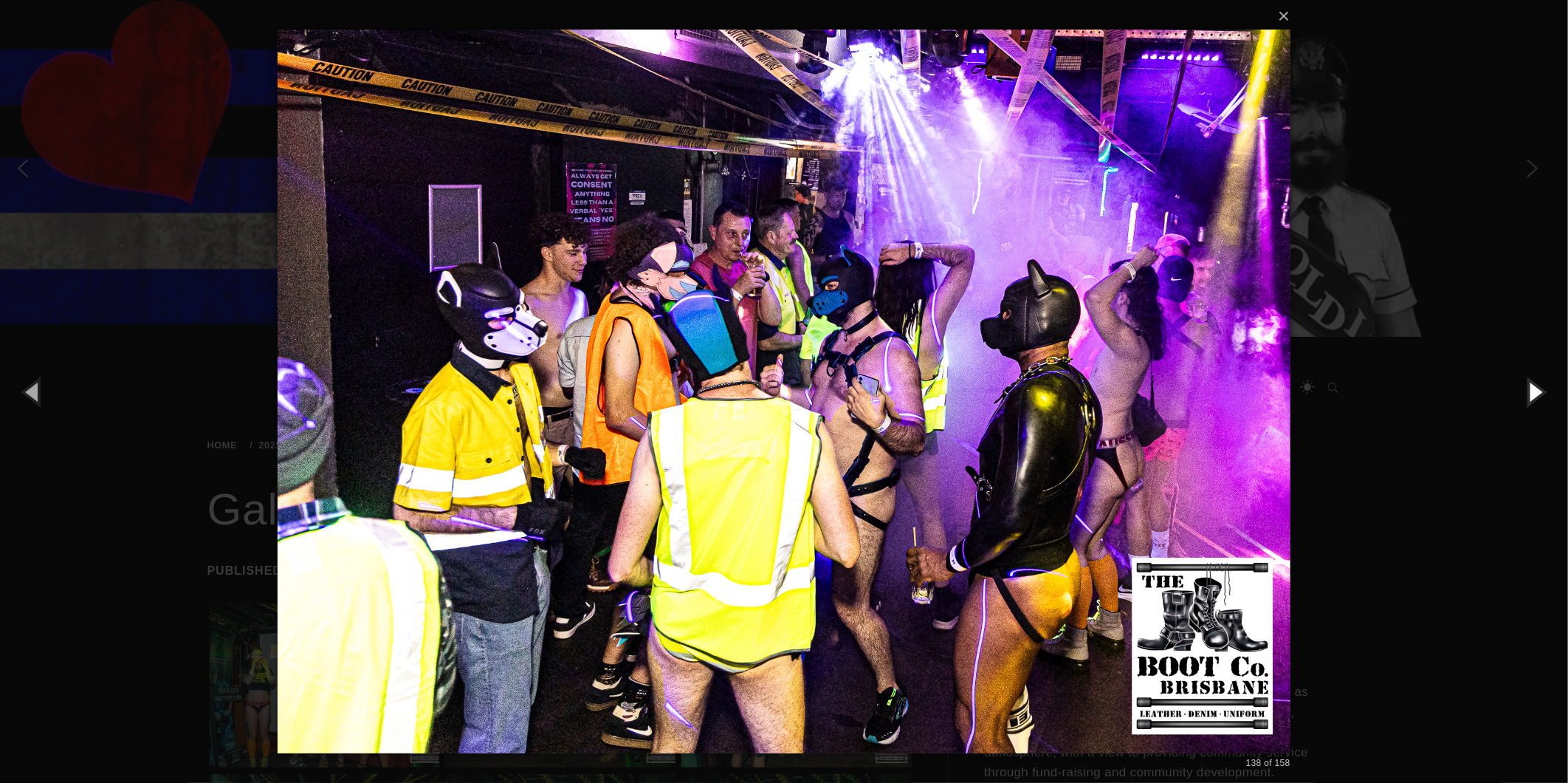
click at [1538, 381] on button "button" at bounding box center [1535, 392] width 67 height 82
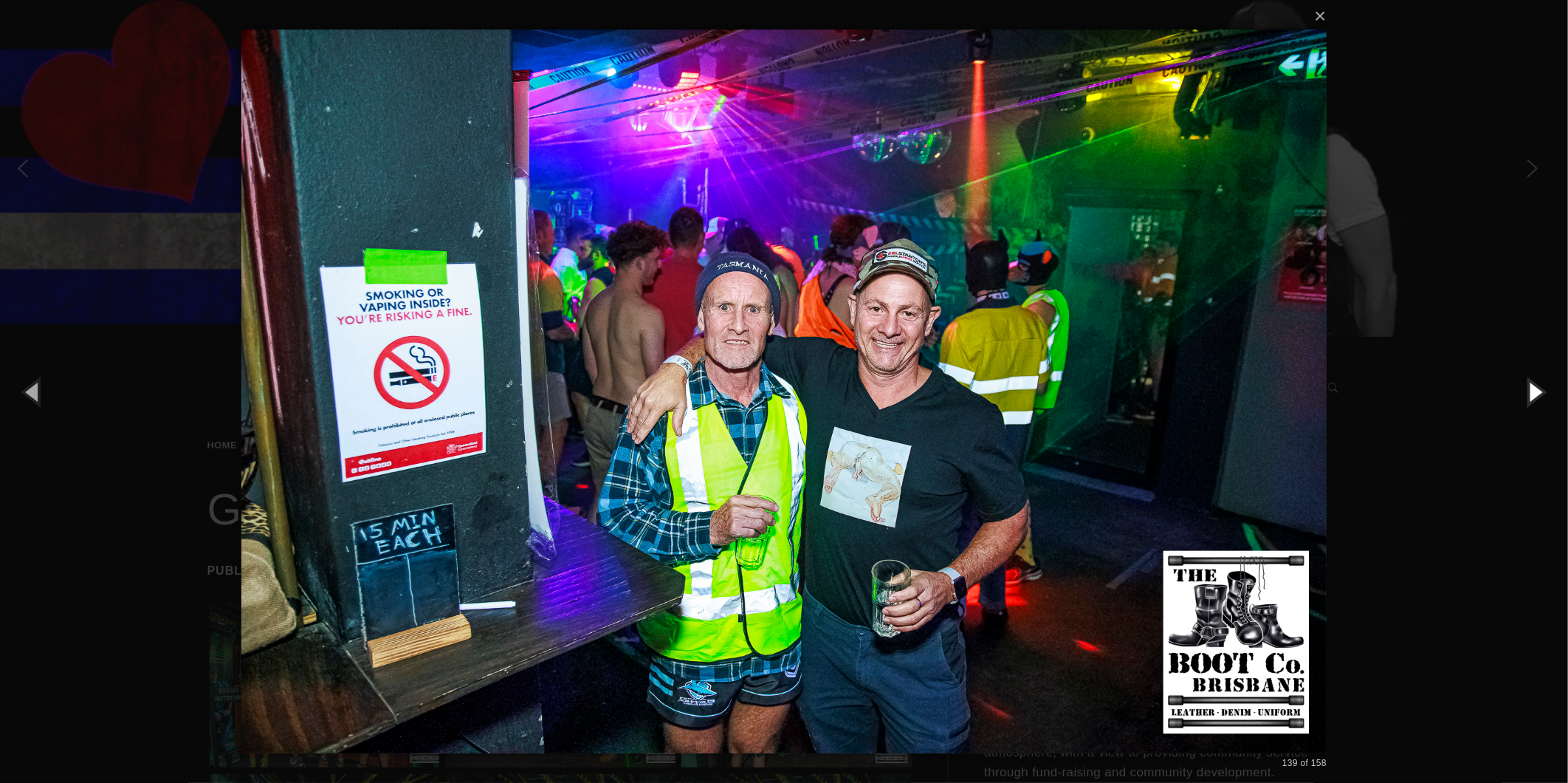
click at [1538, 381] on button "button" at bounding box center [1535, 392] width 67 height 82
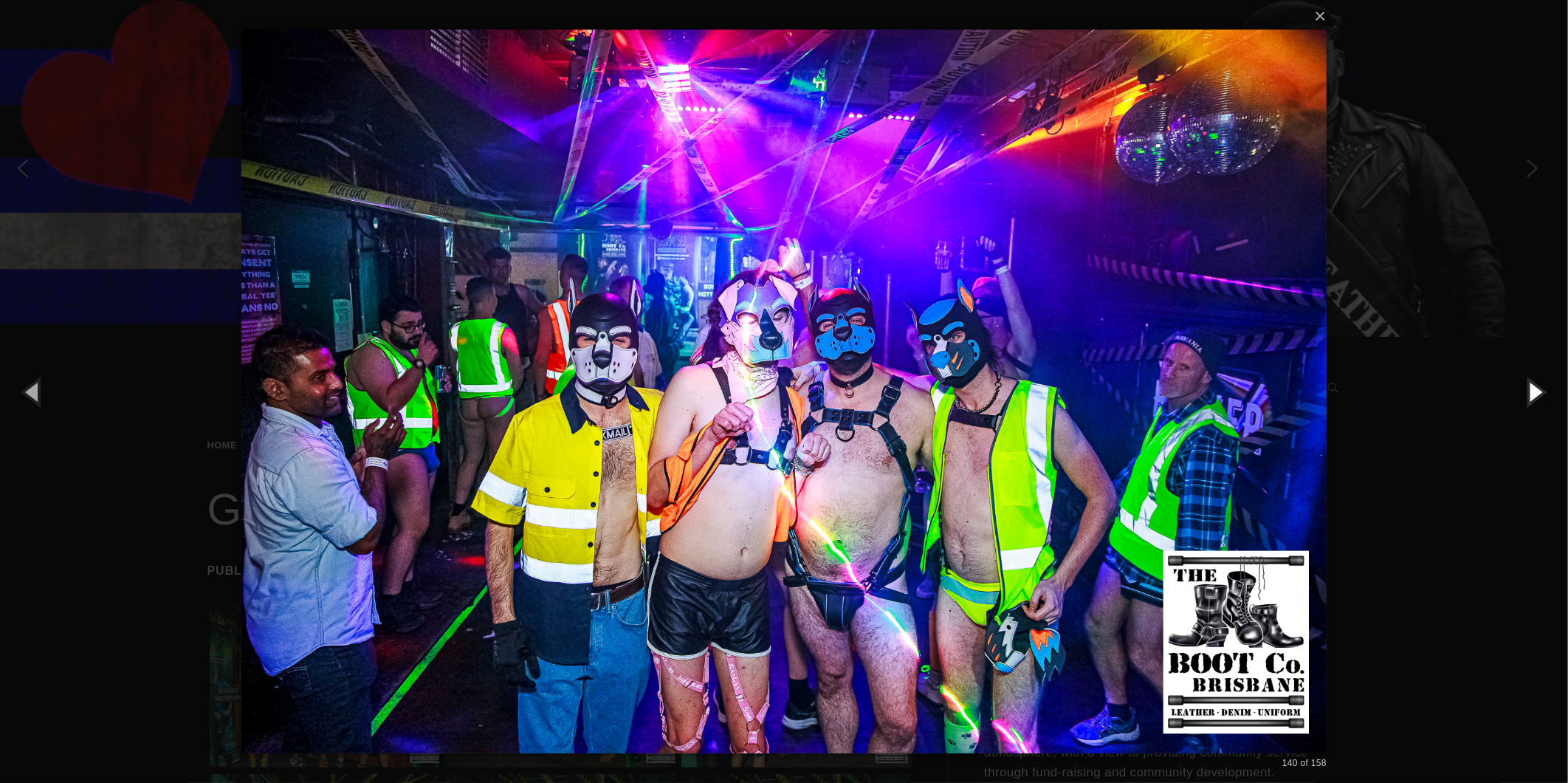
click at [1539, 381] on button "button" at bounding box center [1535, 392] width 67 height 82
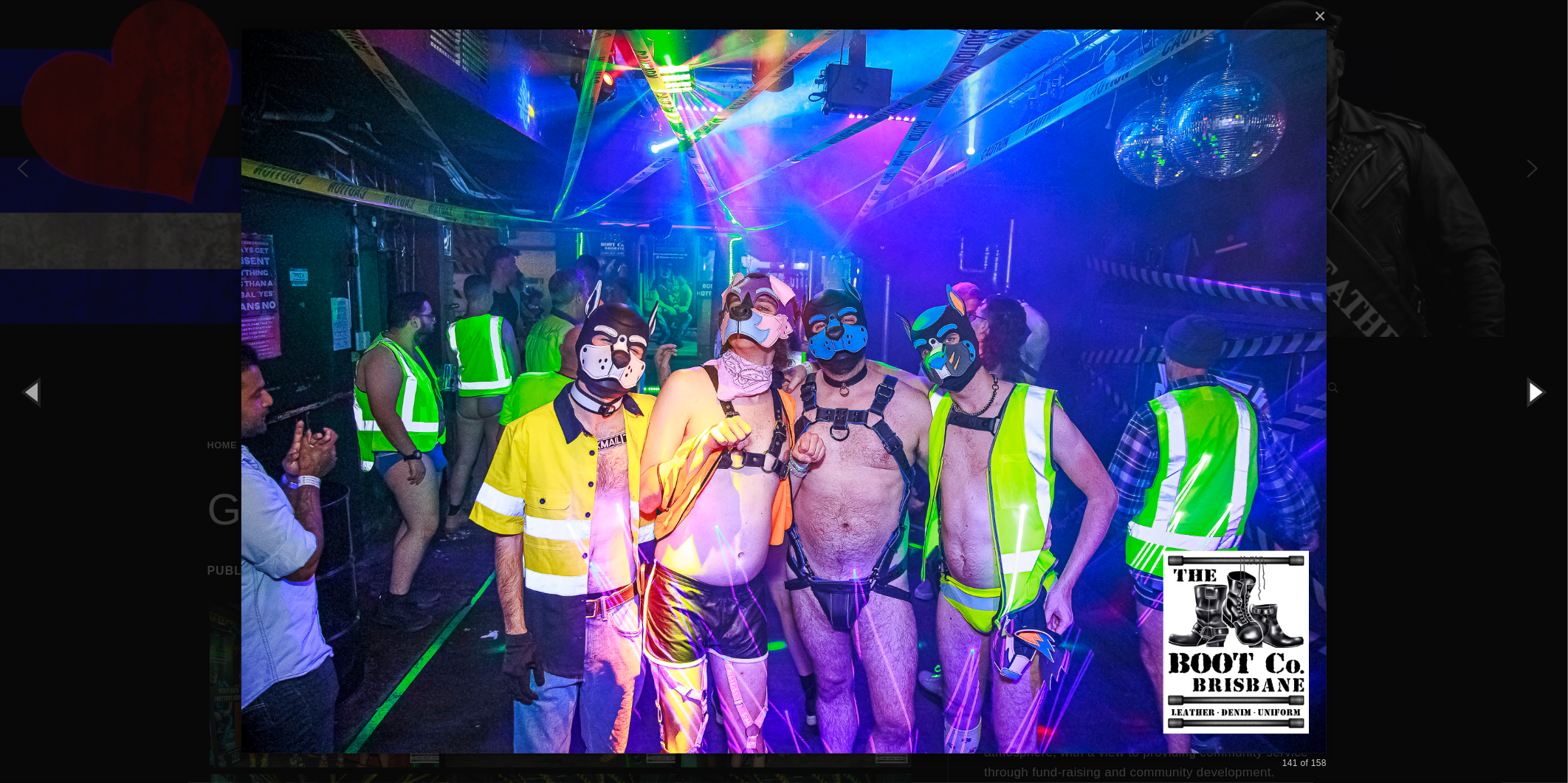
click at [1539, 381] on button "button" at bounding box center [1535, 392] width 67 height 82
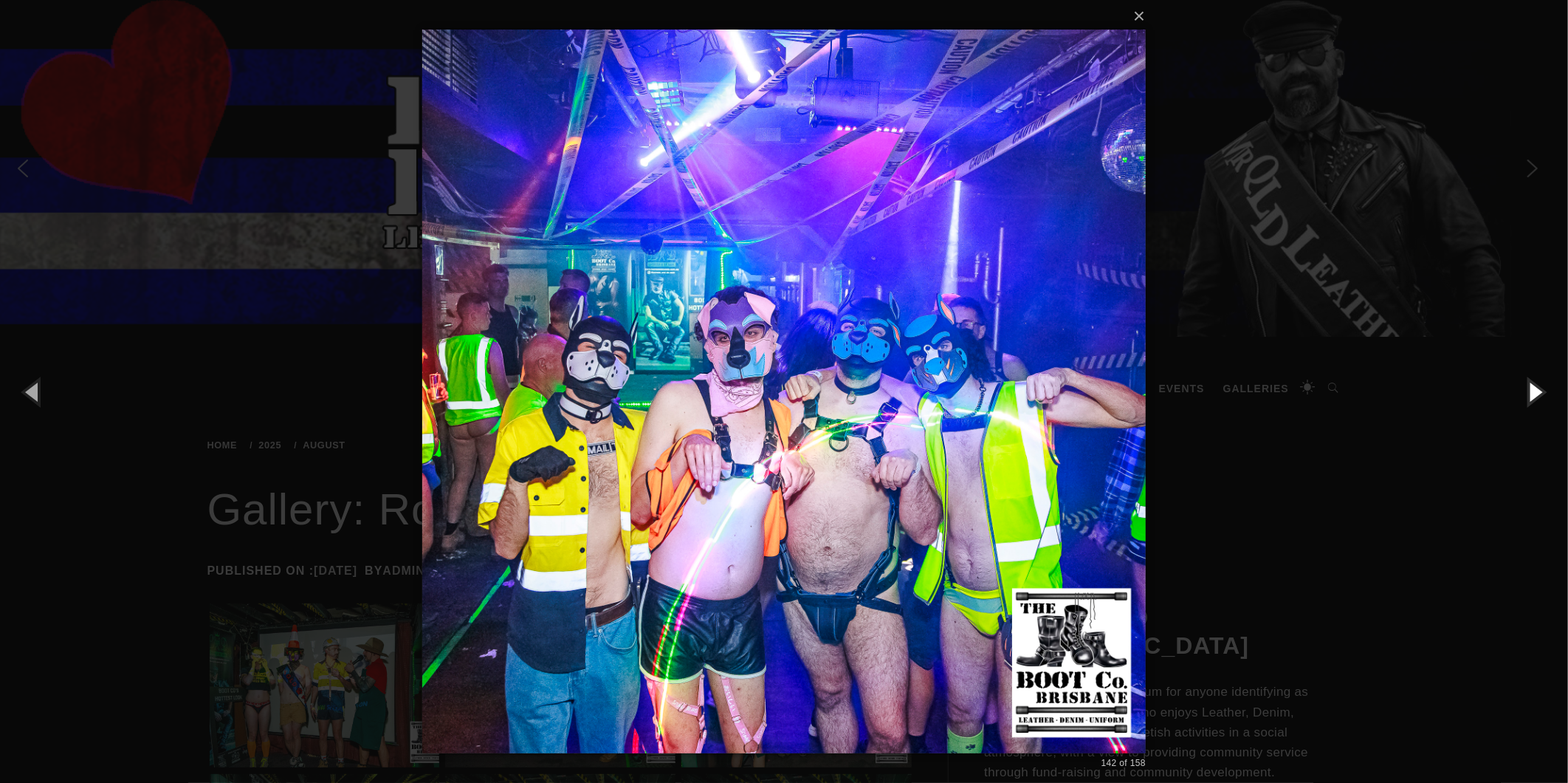
click at [1539, 381] on button "button" at bounding box center [1535, 392] width 67 height 82
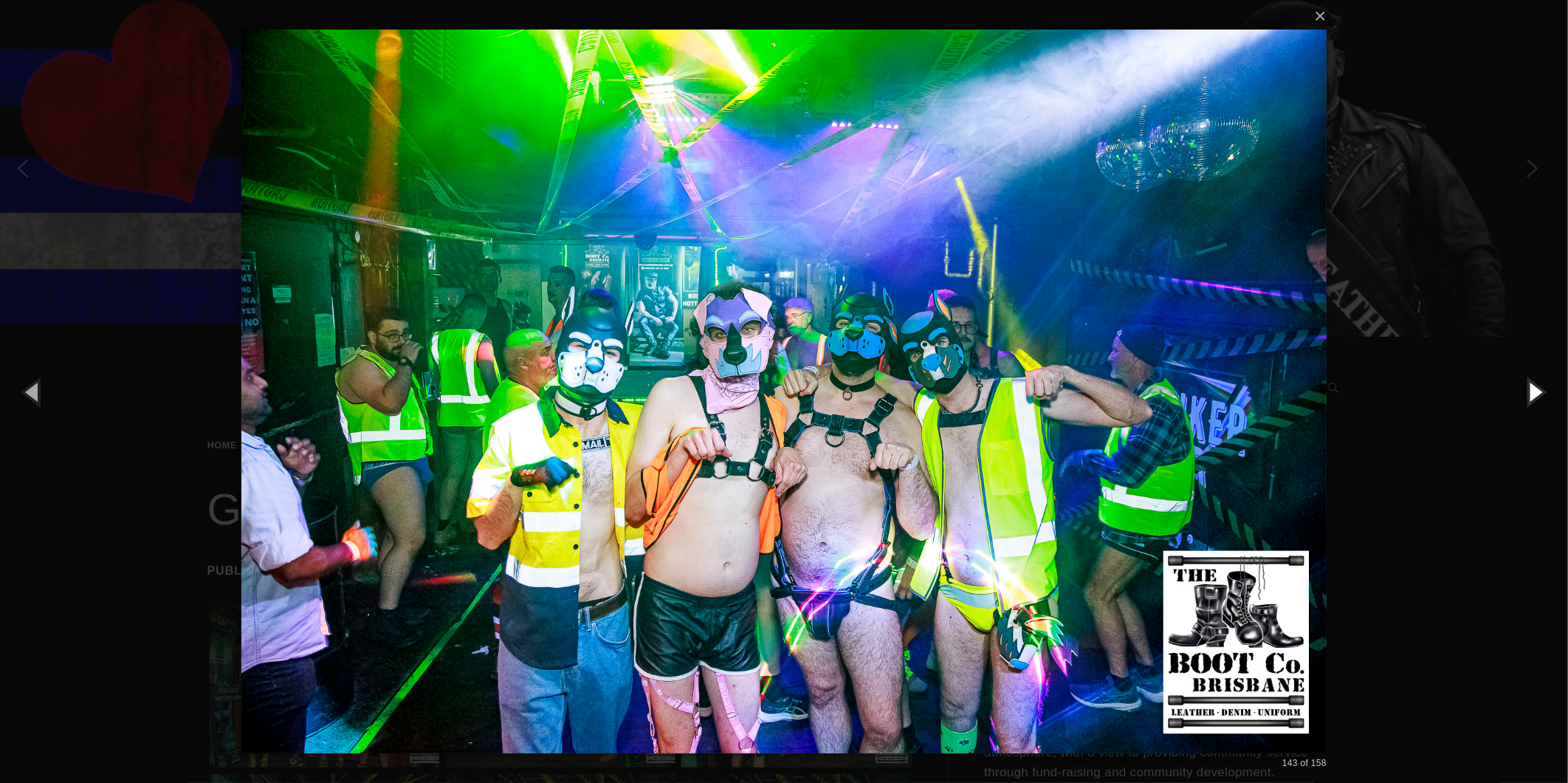
click at [1539, 381] on button "button" at bounding box center [1535, 392] width 67 height 82
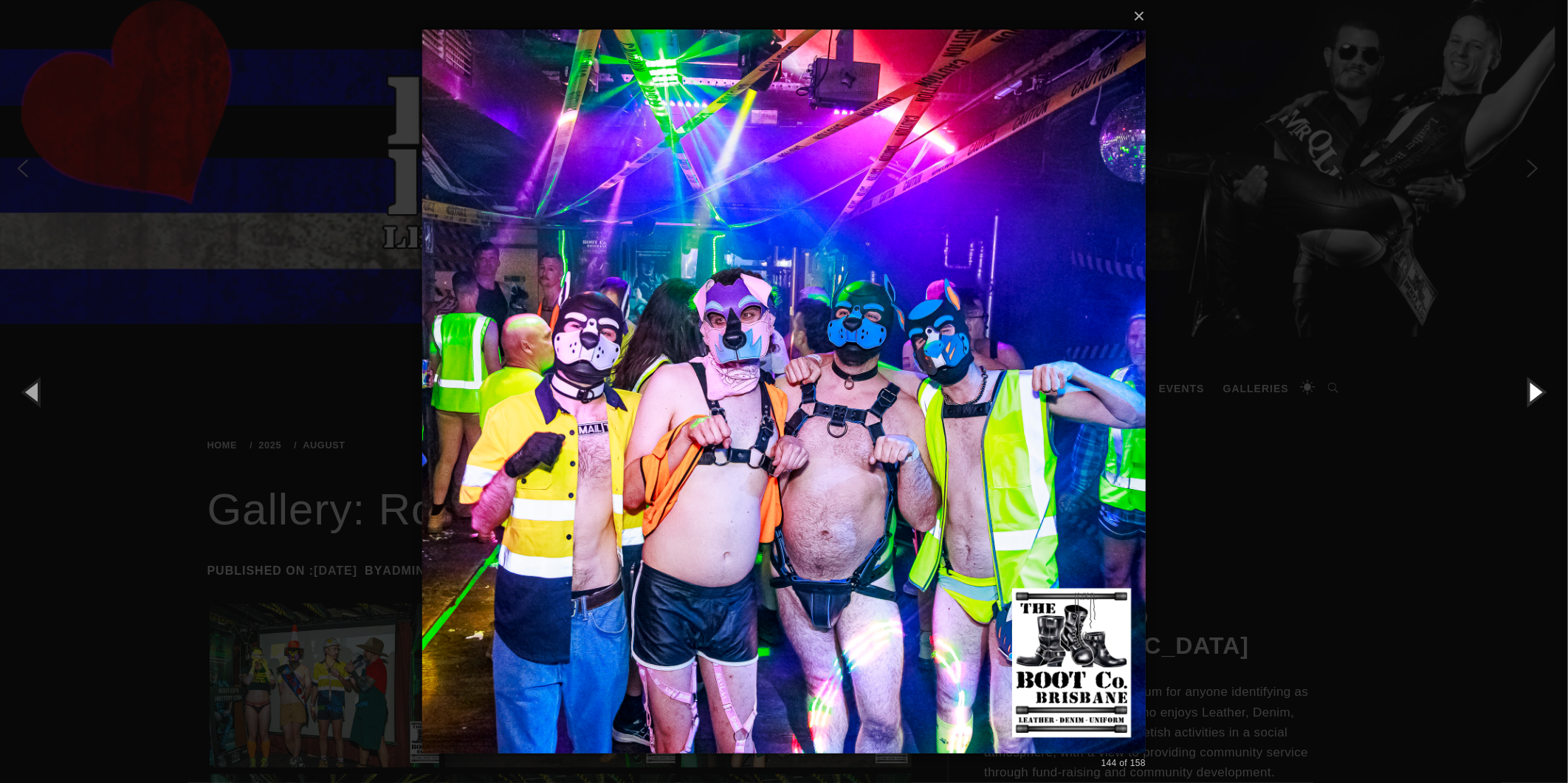
click at [1539, 381] on button "button" at bounding box center [1535, 392] width 67 height 82
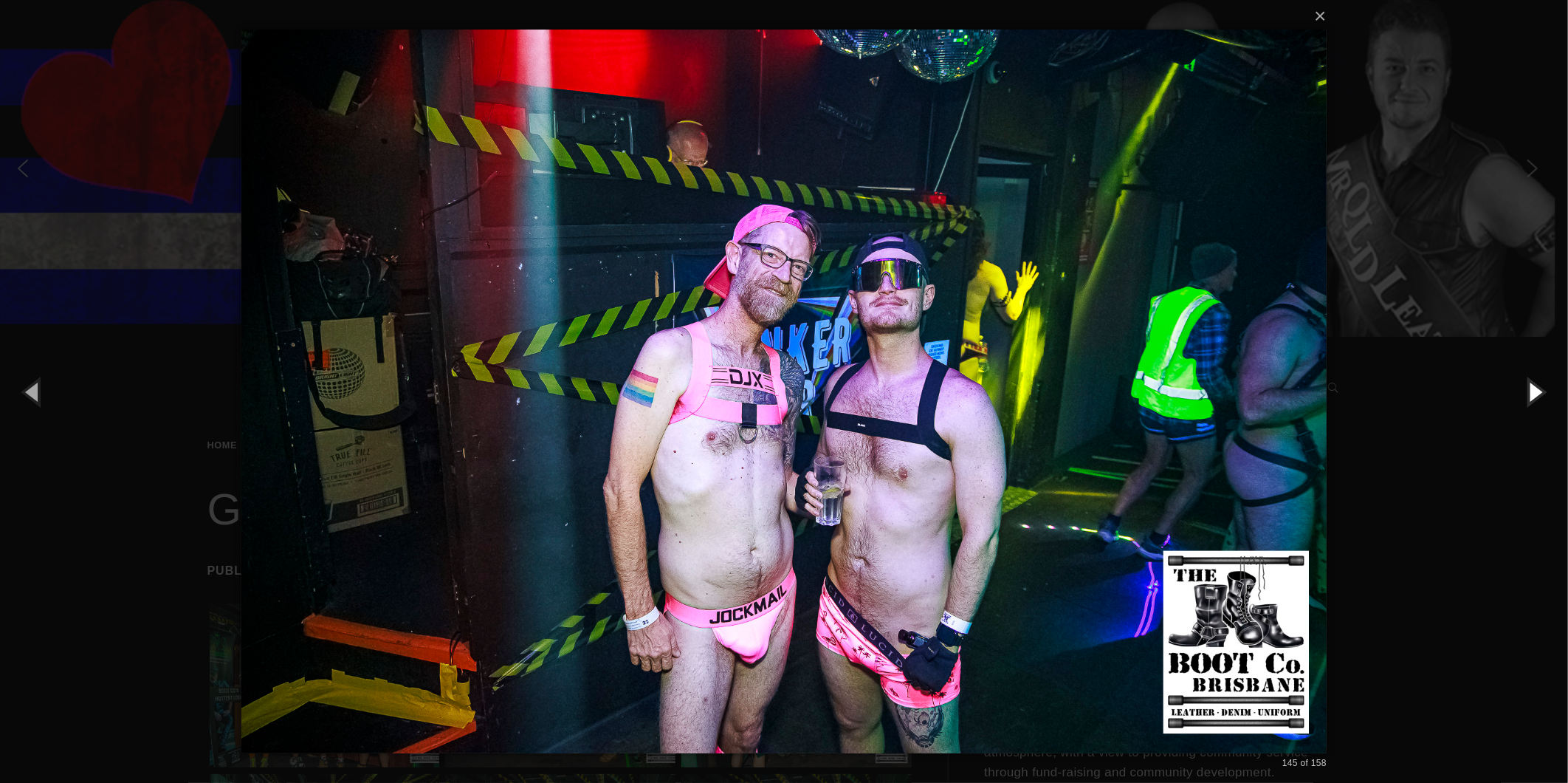
click at [1539, 381] on button "button" at bounding box center [1535, 392] width 67 height 82
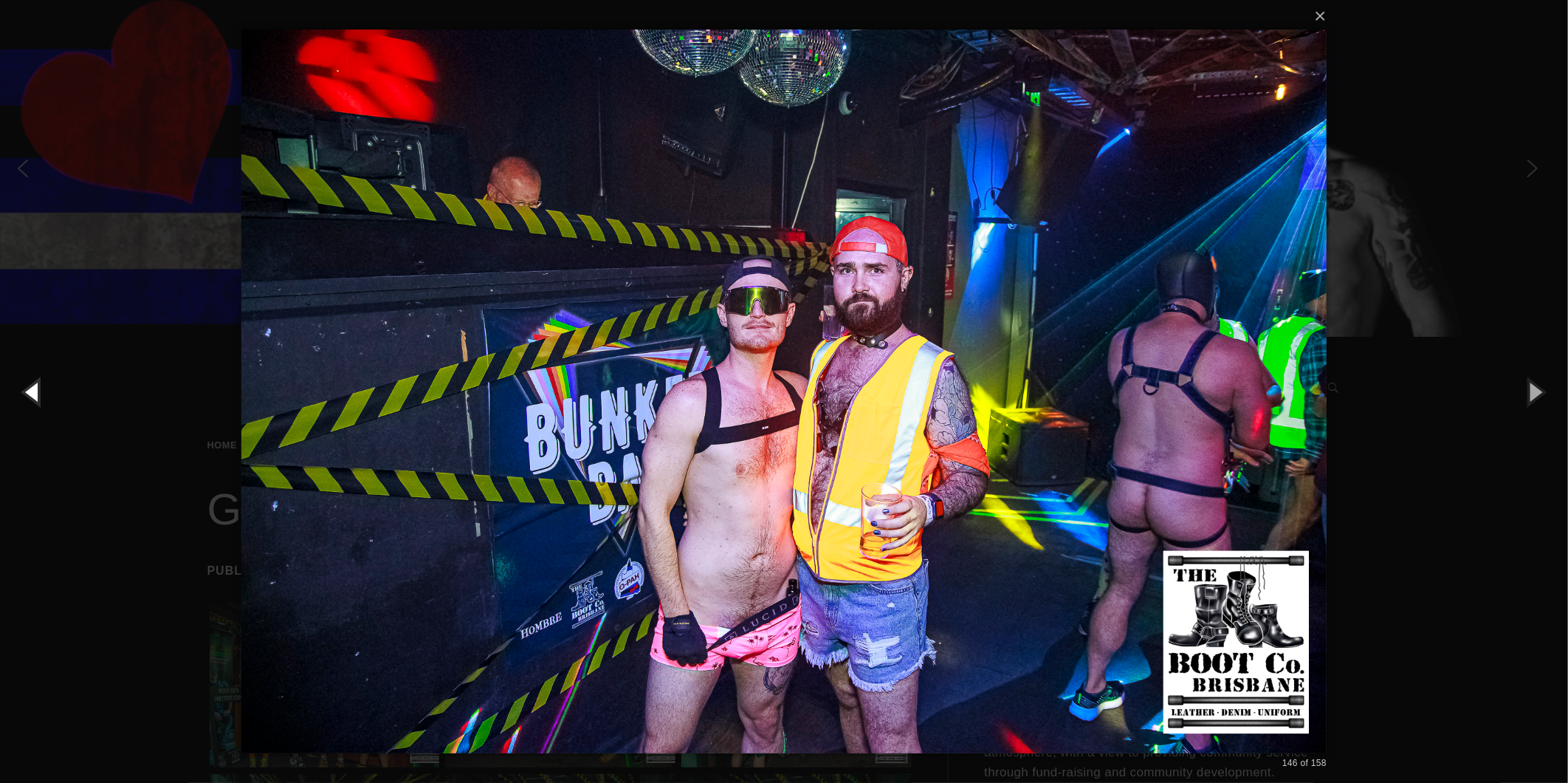
click at [26, 381] on button "button" at bounding box center [33, 392] width 67 height 82
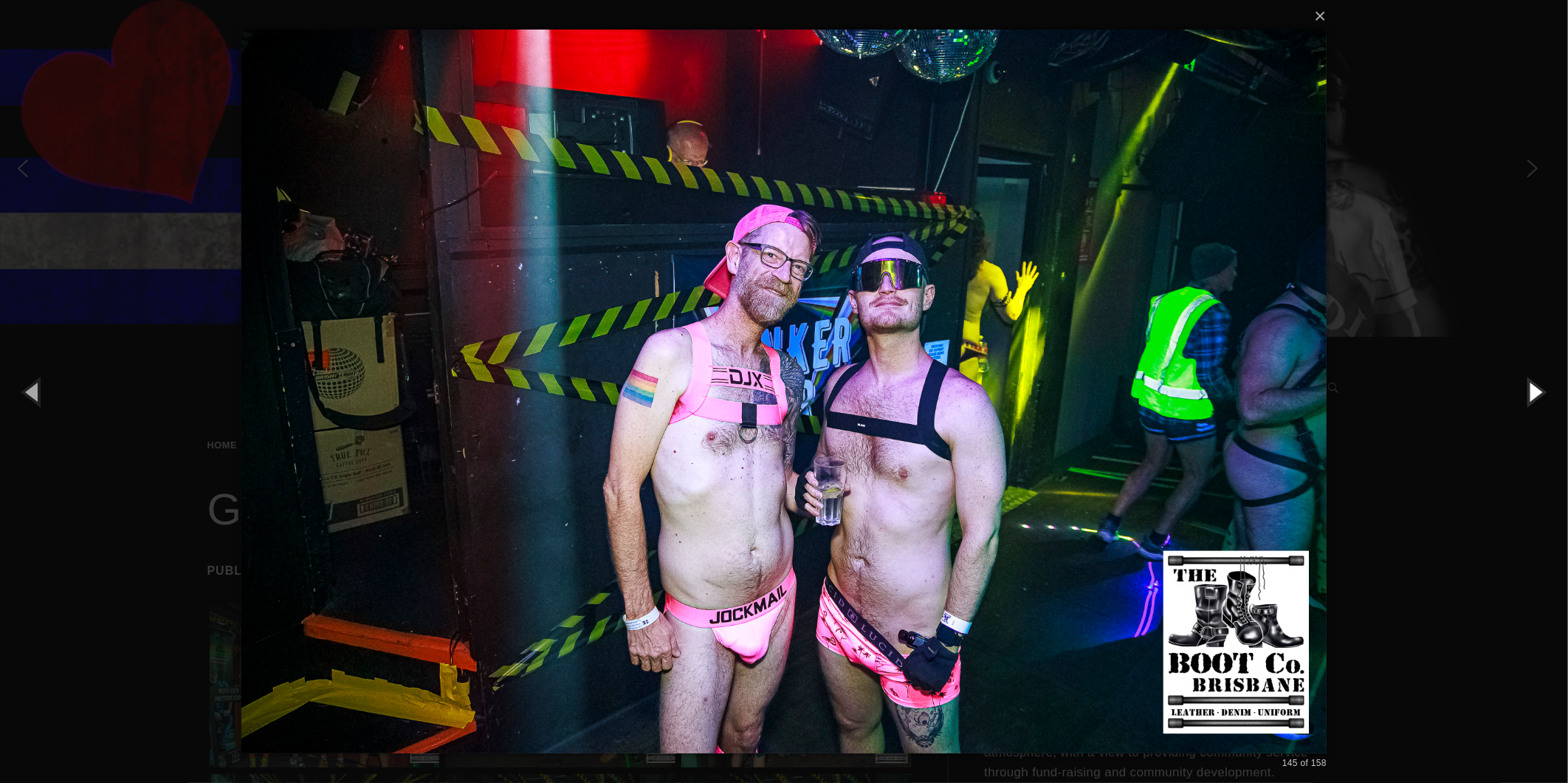
click at [1534, 381] on button "button" at bounding box center [1535, 392] width 67 height 82
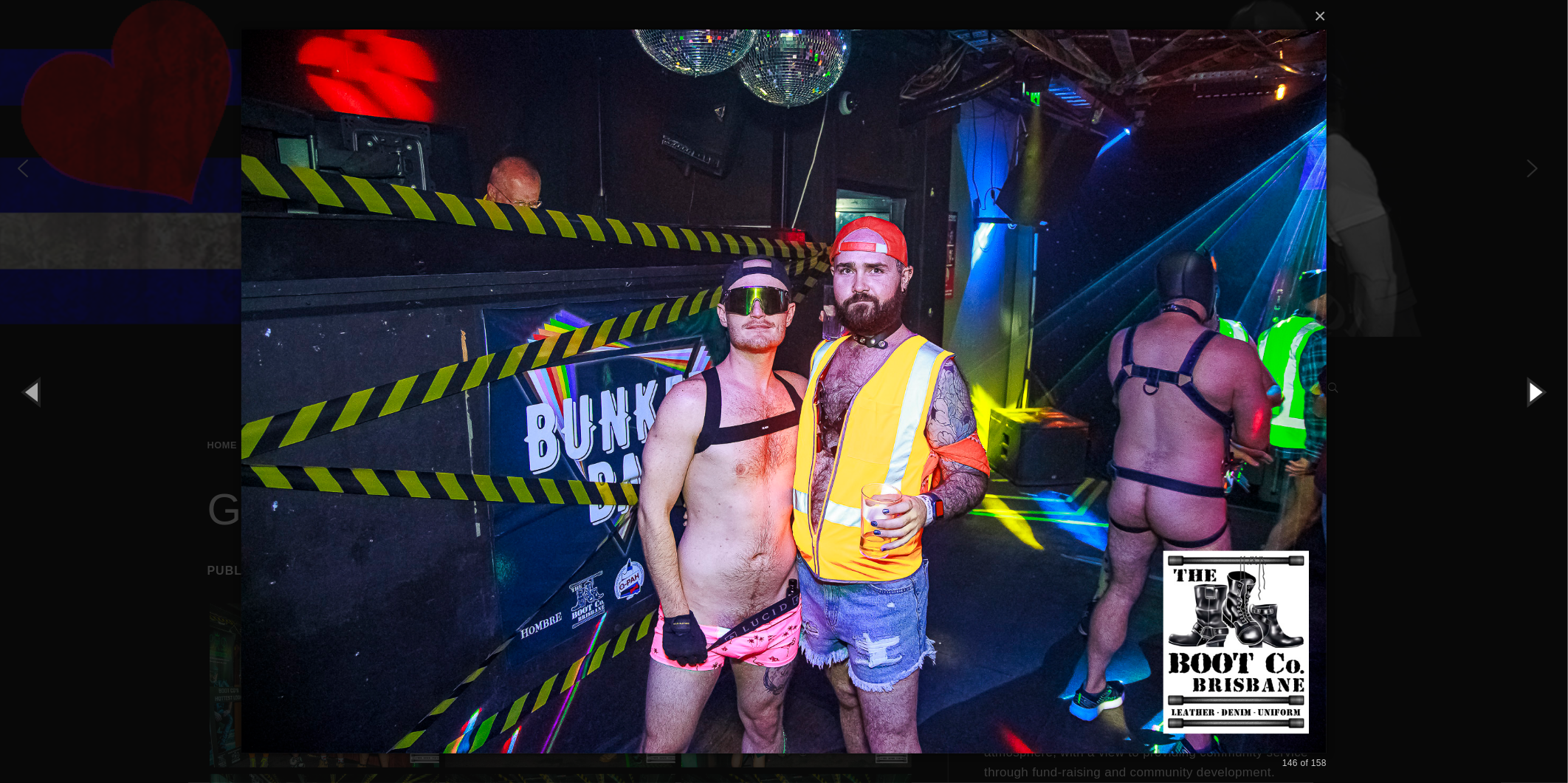
click at [1534, 381] on button "button" at bounding box center [1535, 392] width 67 height 82
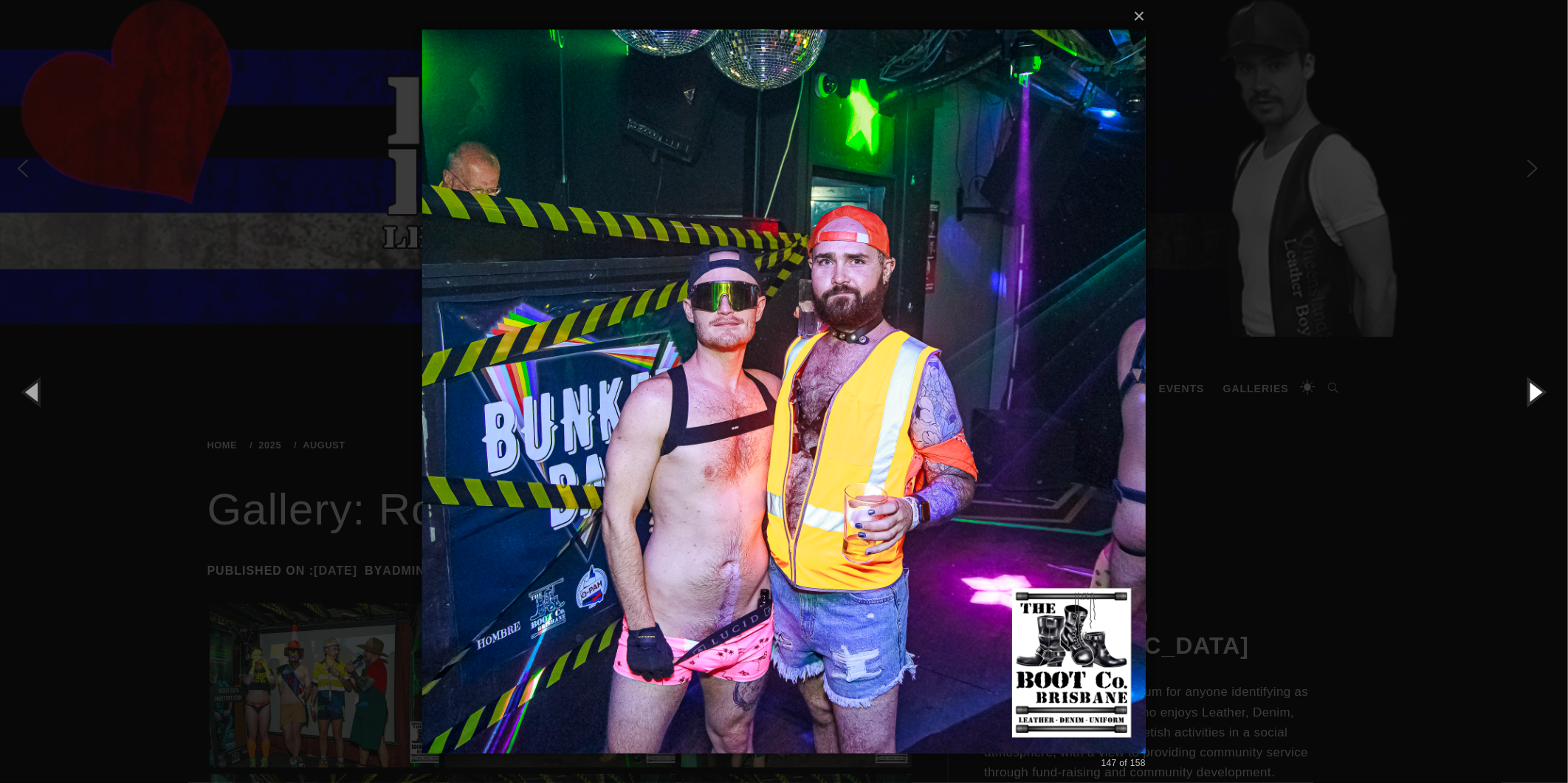
click at [1534, 381] on button "button" at bounding box center [1535, 392] width 67 height 82
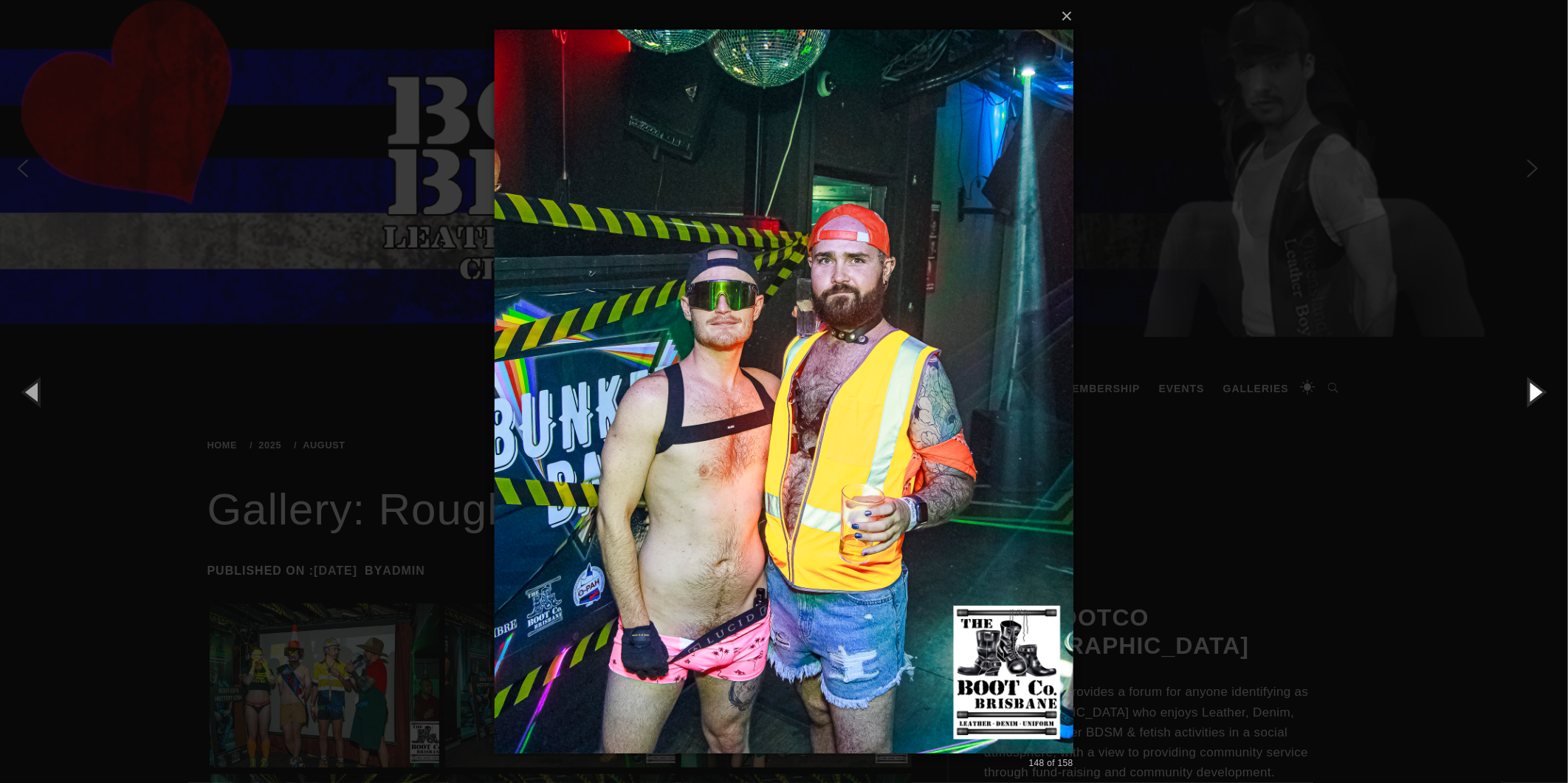
click at [1534, 381] on button "button" at bounding box center [1535, 392] width 67 height 82
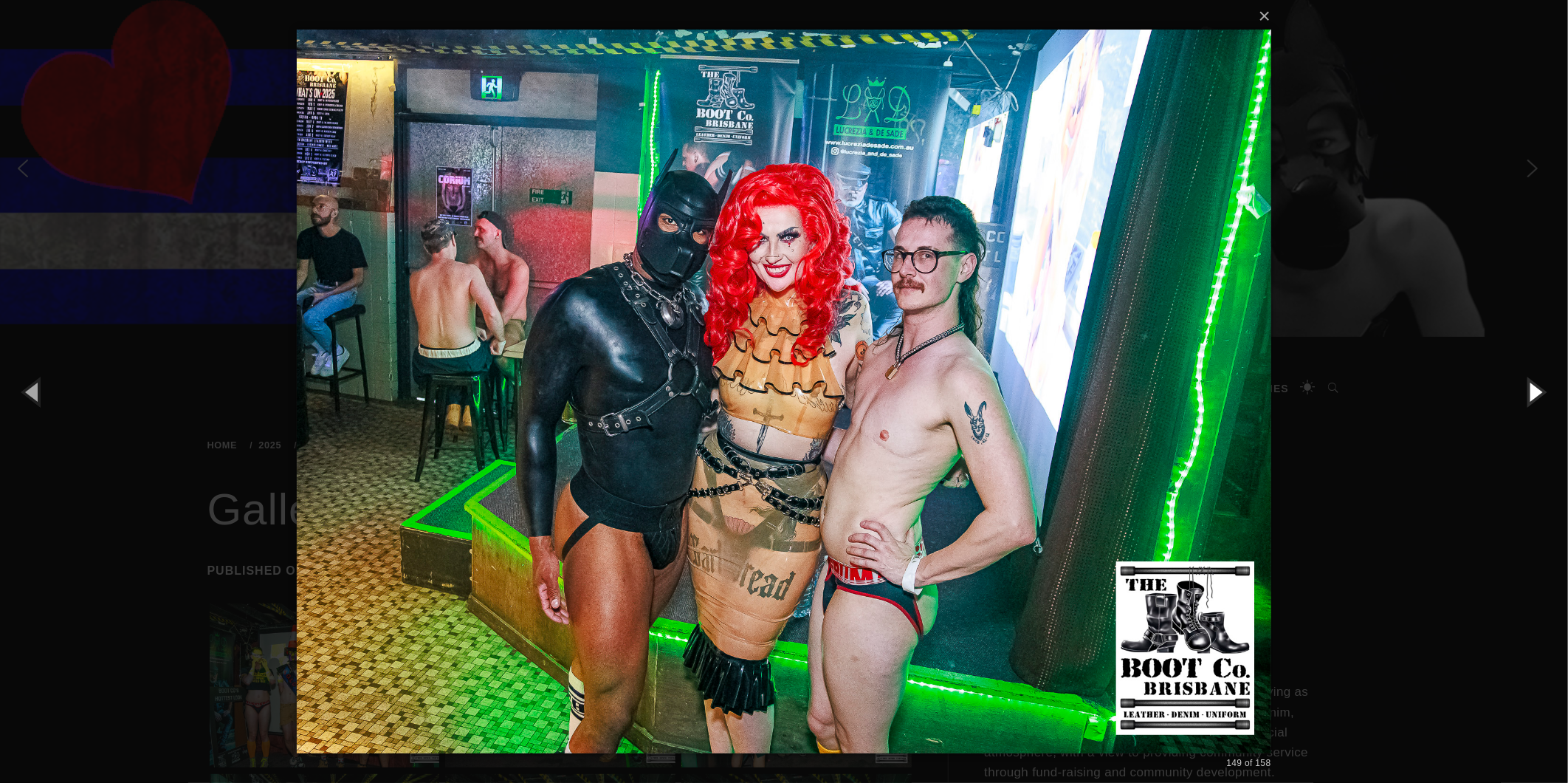
click at [1534, 381] on button "button" at bounding box center [1535, 392] width 67 height 82
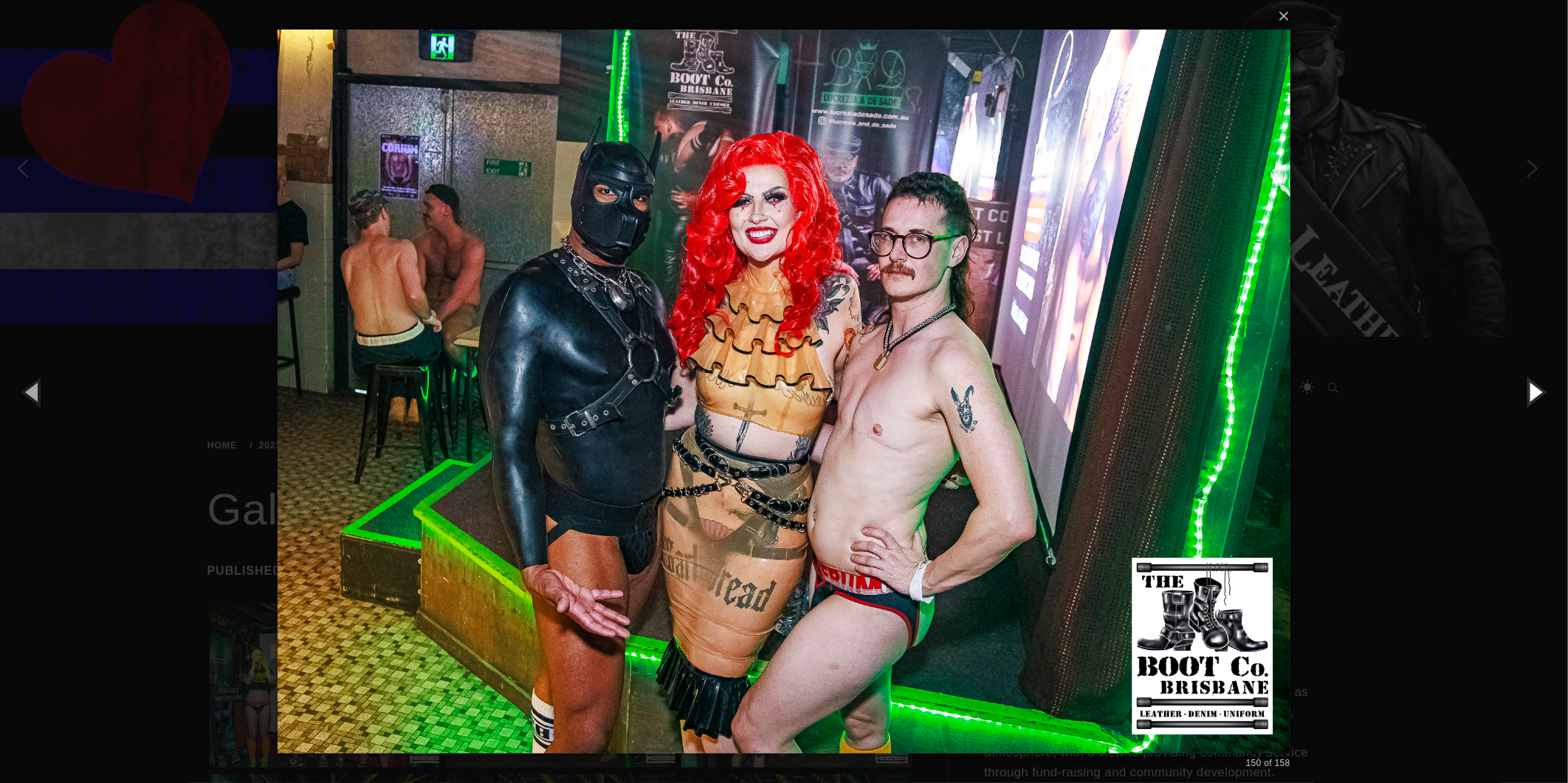
click at [1534, 381] on button "button" at bounding box center [1535, 392] width 67 height 82
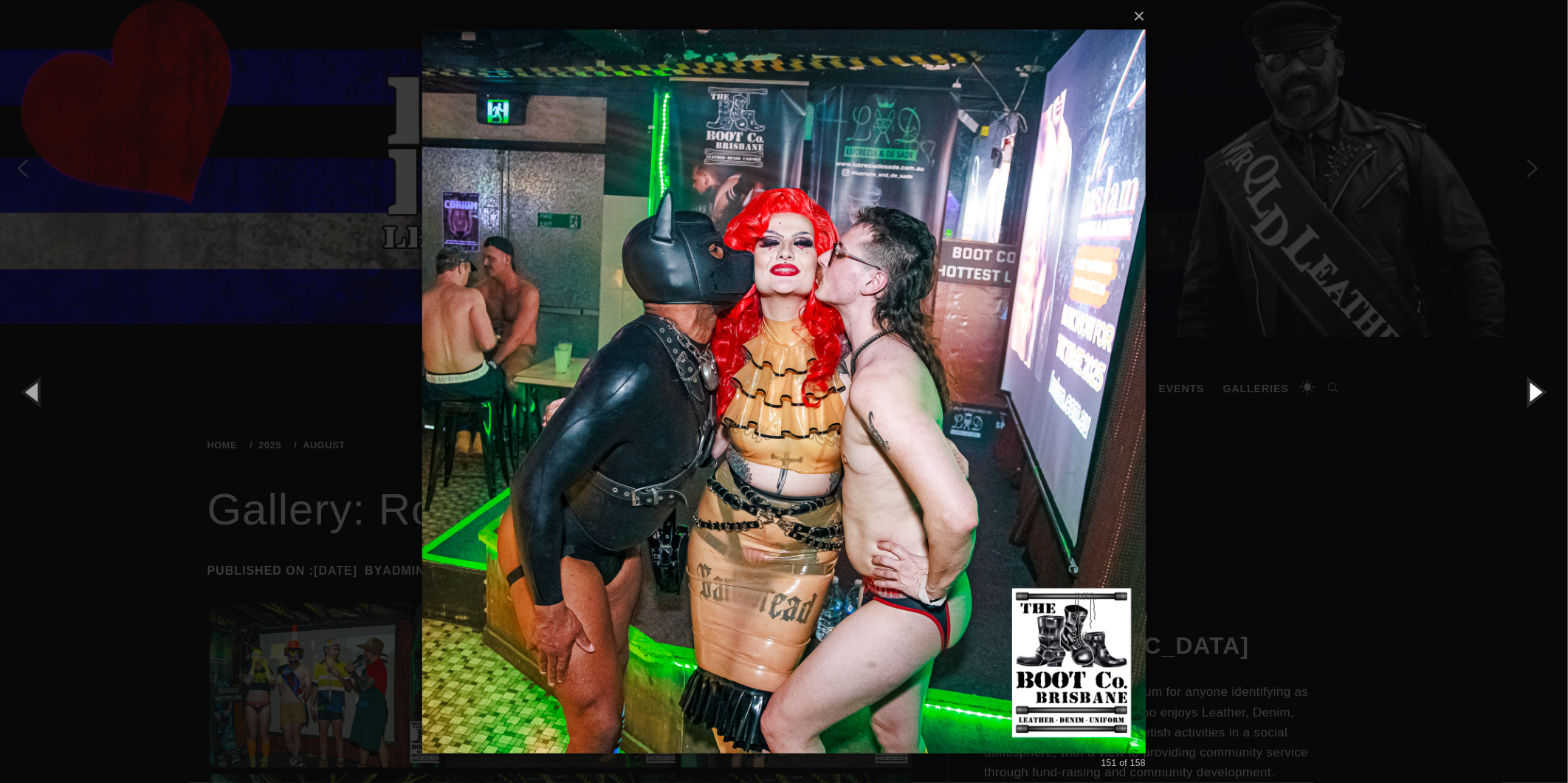
click at [1534, 381] on button "button" at bounding box center [1535, 392] width 67 height 82
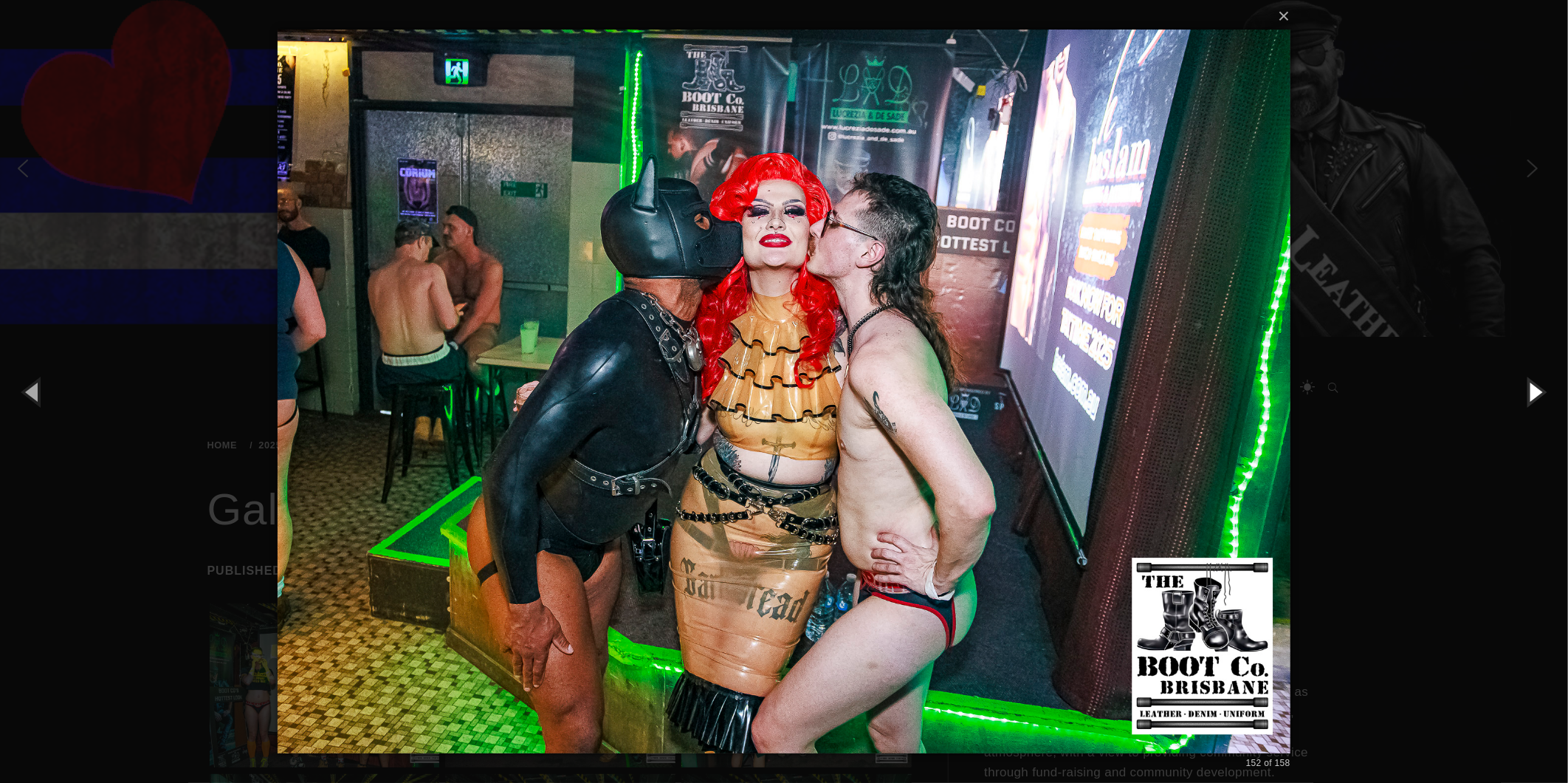
click at [1534, 381] on button "button" at bounding box center [1535, 392] width 67 height 82
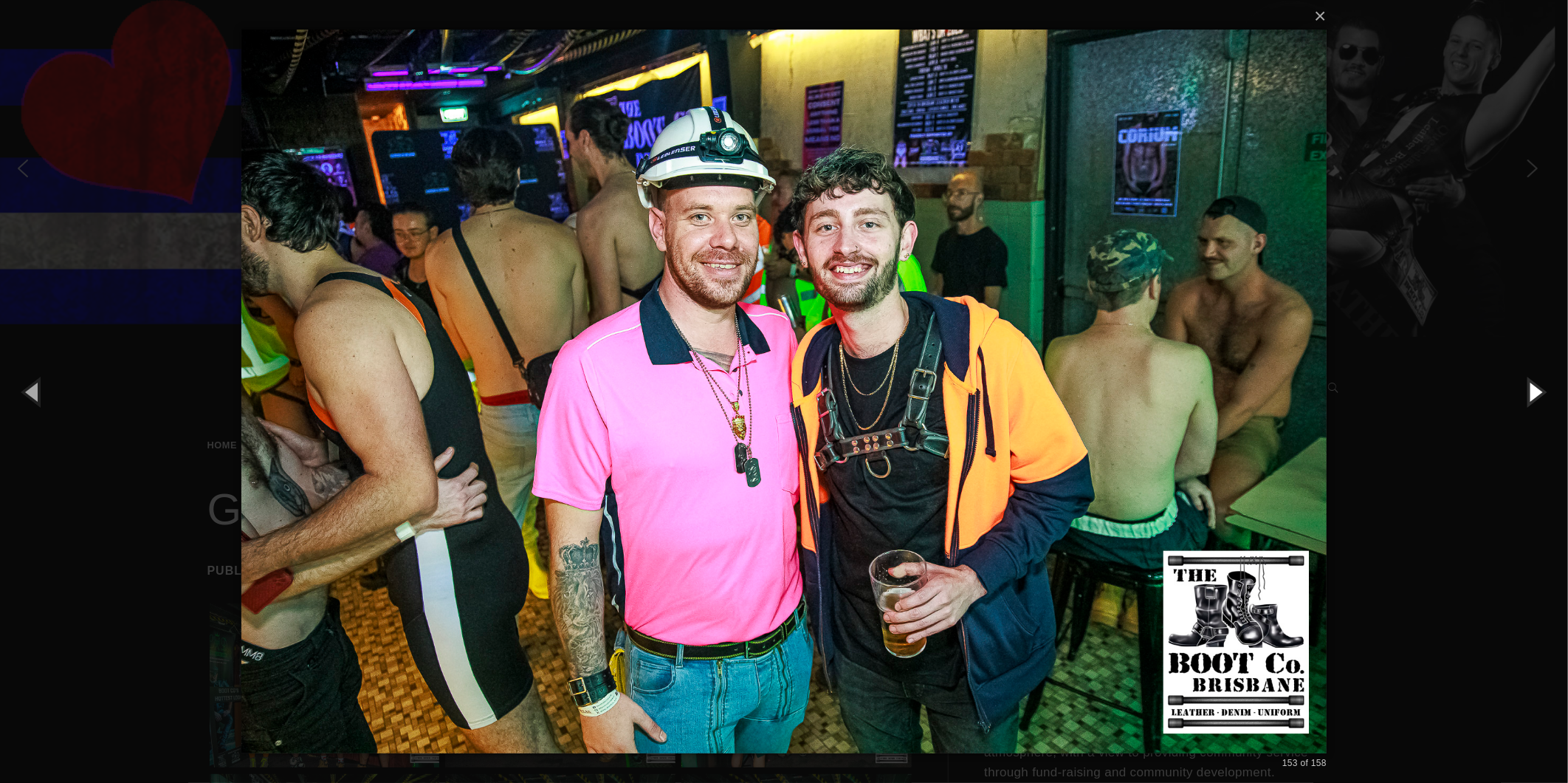
click at [1534, 381] on button "button" at bounding box center [1535, 392] width 67 height 82
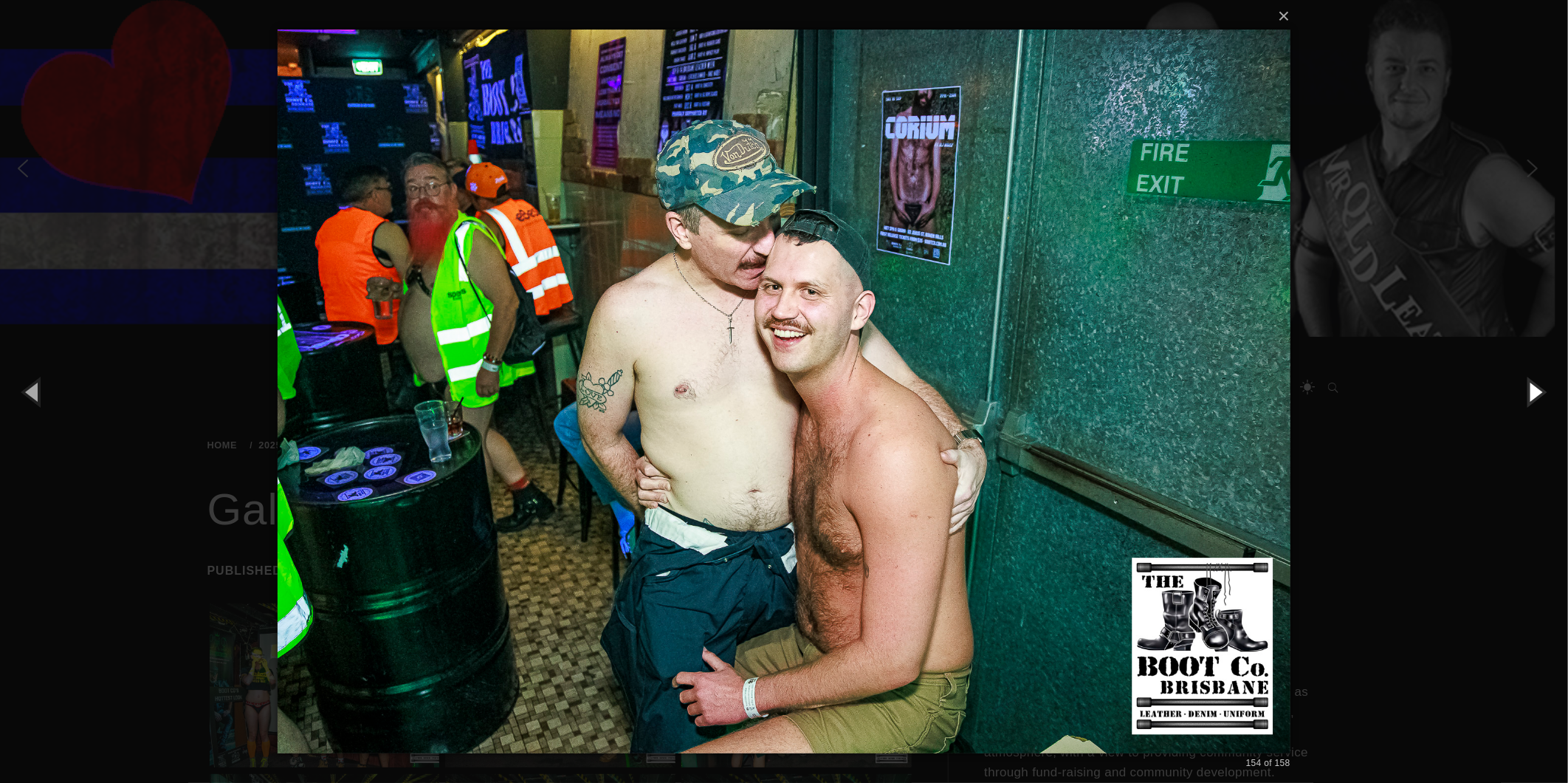
click at [1532, 388] on button "button" at bounding box center [1535, 392] width 67 height 82
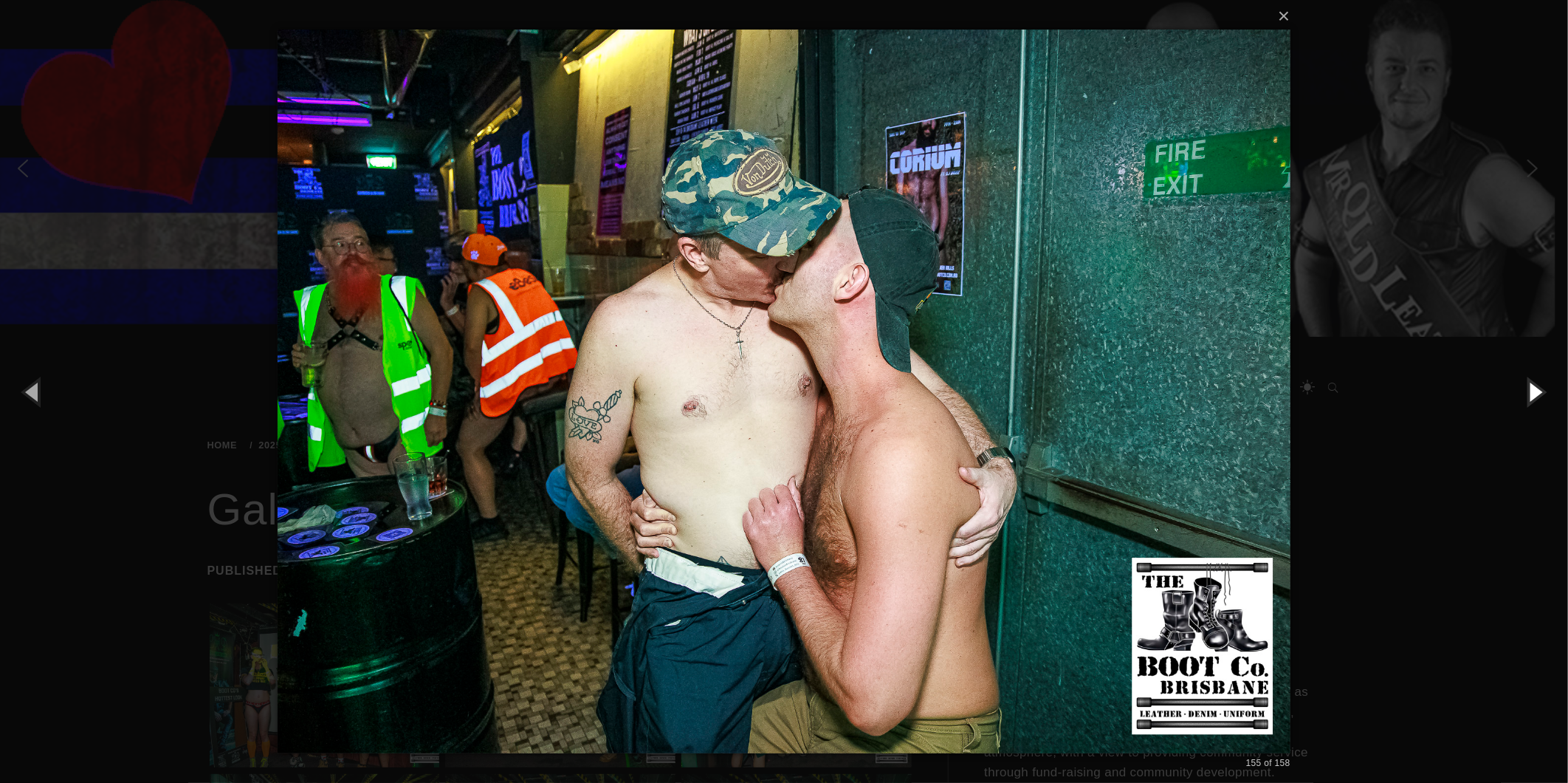
click at [1532, 388] on button "button" at bounding box center [1535, 392] width 67 height 82
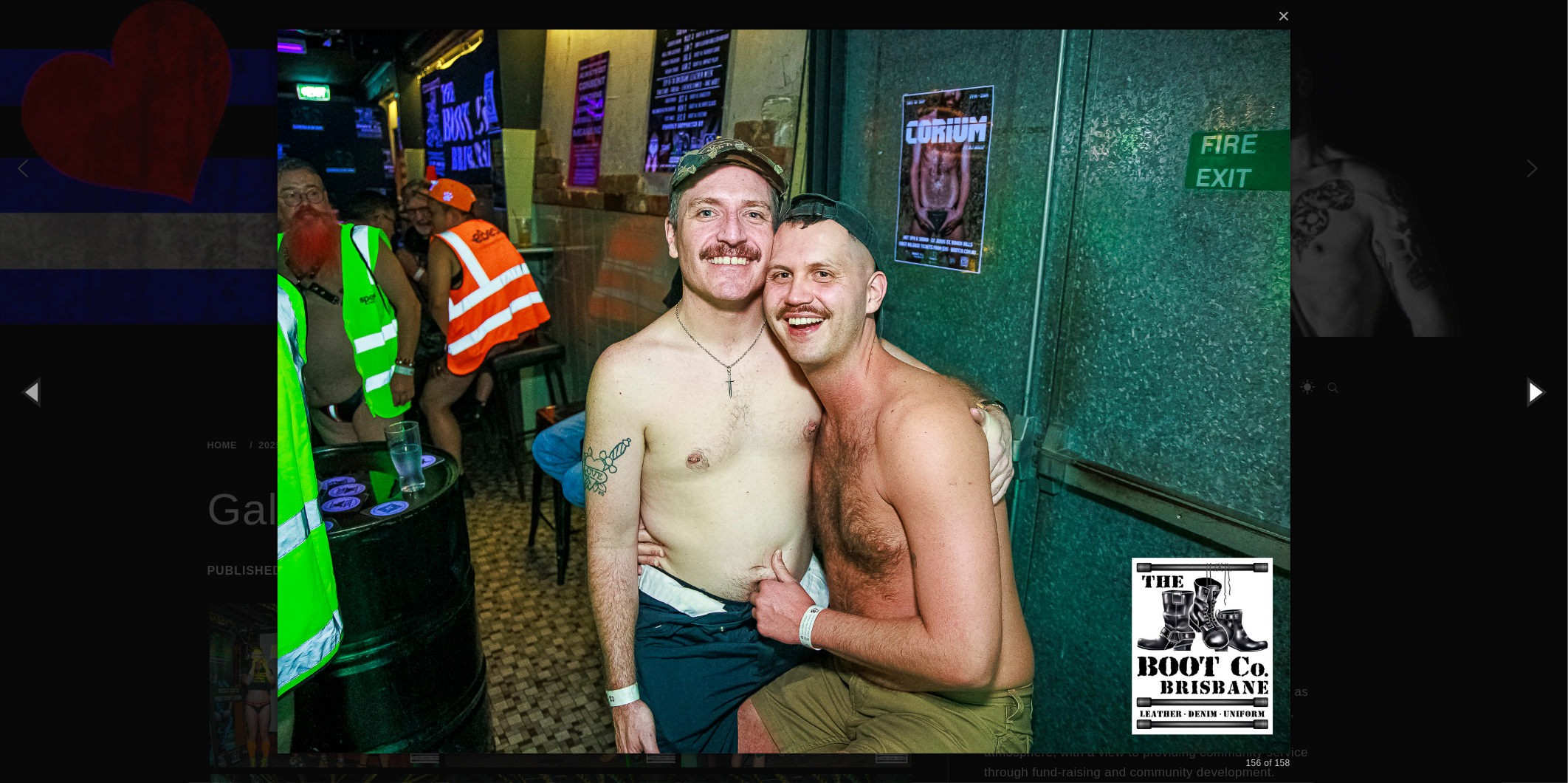
click at [1532, 385] on button "button" at bounding box center [1535, 392] width 67 height 82
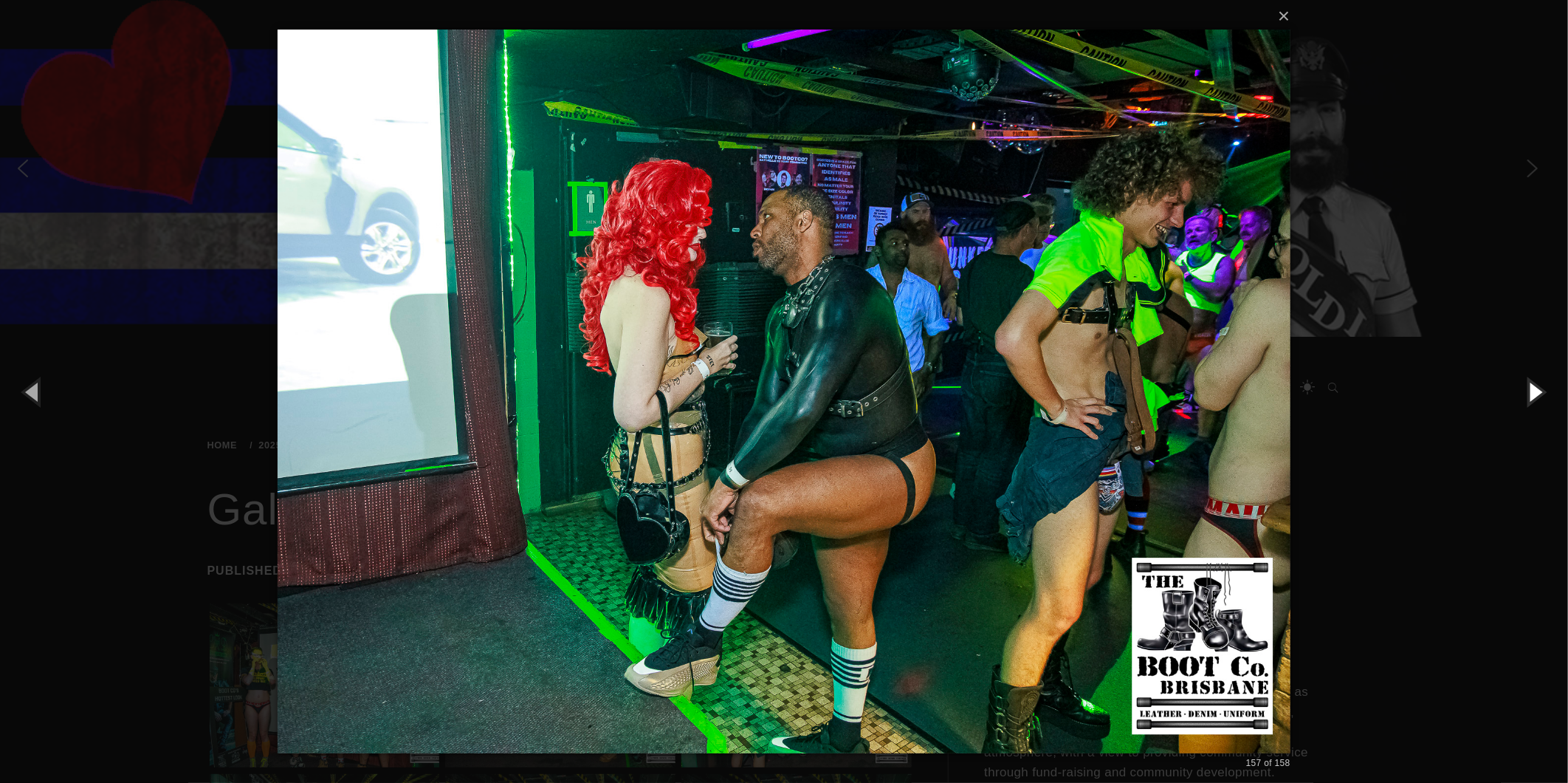
click at [1532, 385] on button "button" at bounding box center [1535, 392] width 67 height 82
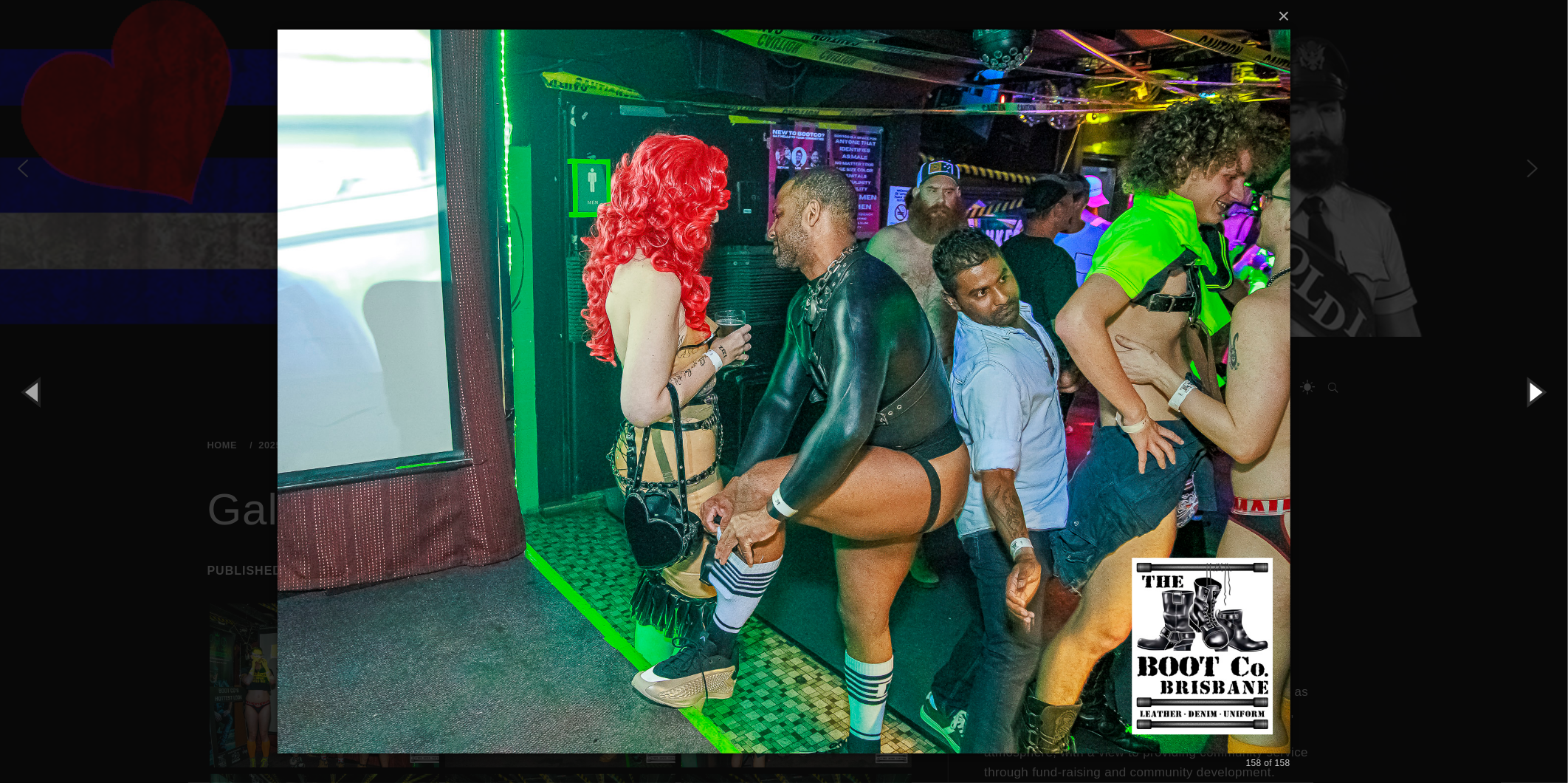
click at [1532, 385] on button "button" at bounding box center [1535, 392] width 67 height 82
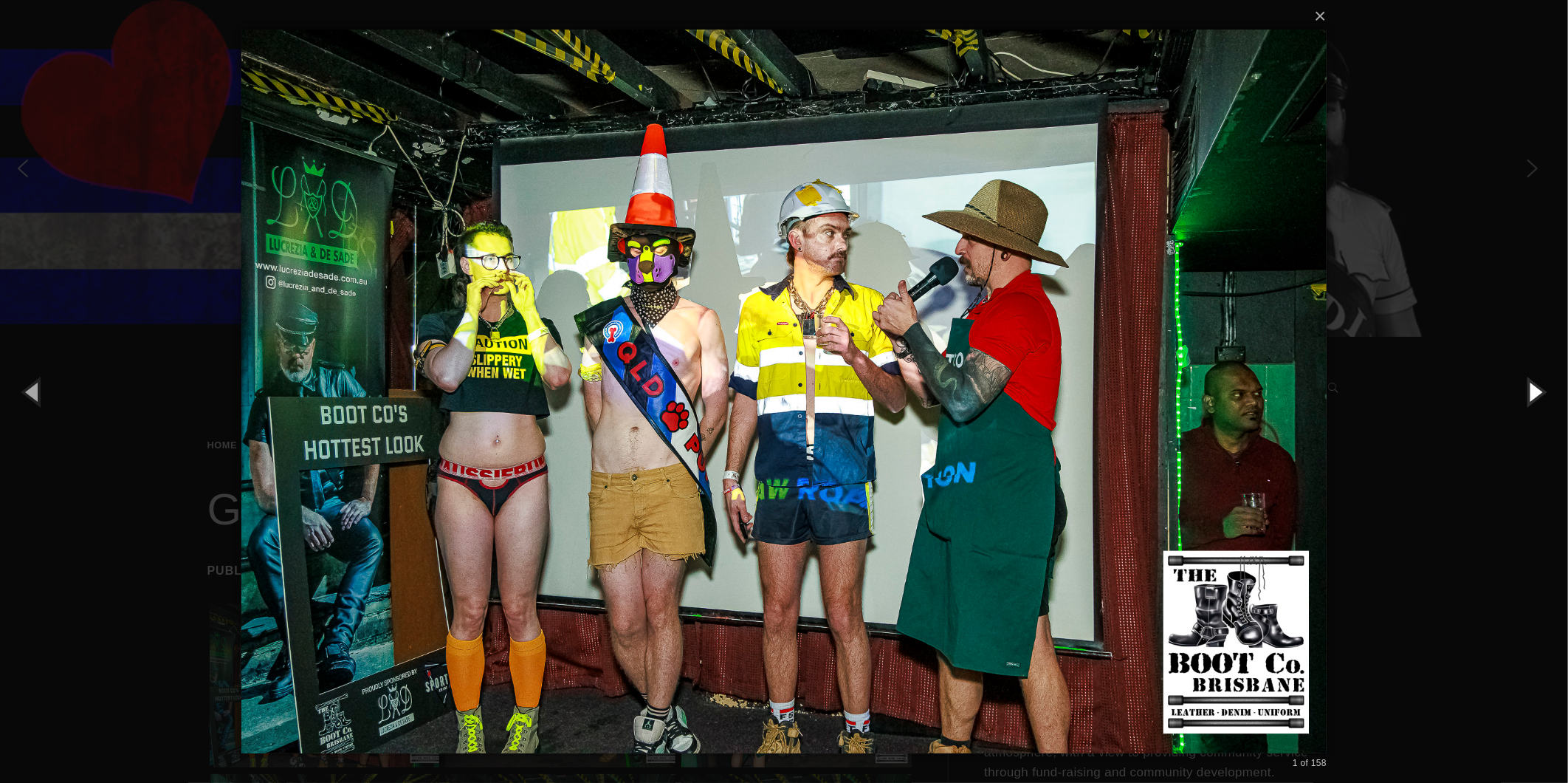
click at [1541, 384] on button "button" at bounding box center [1535, 392] width 67 height 82
